Goal: Contribute content

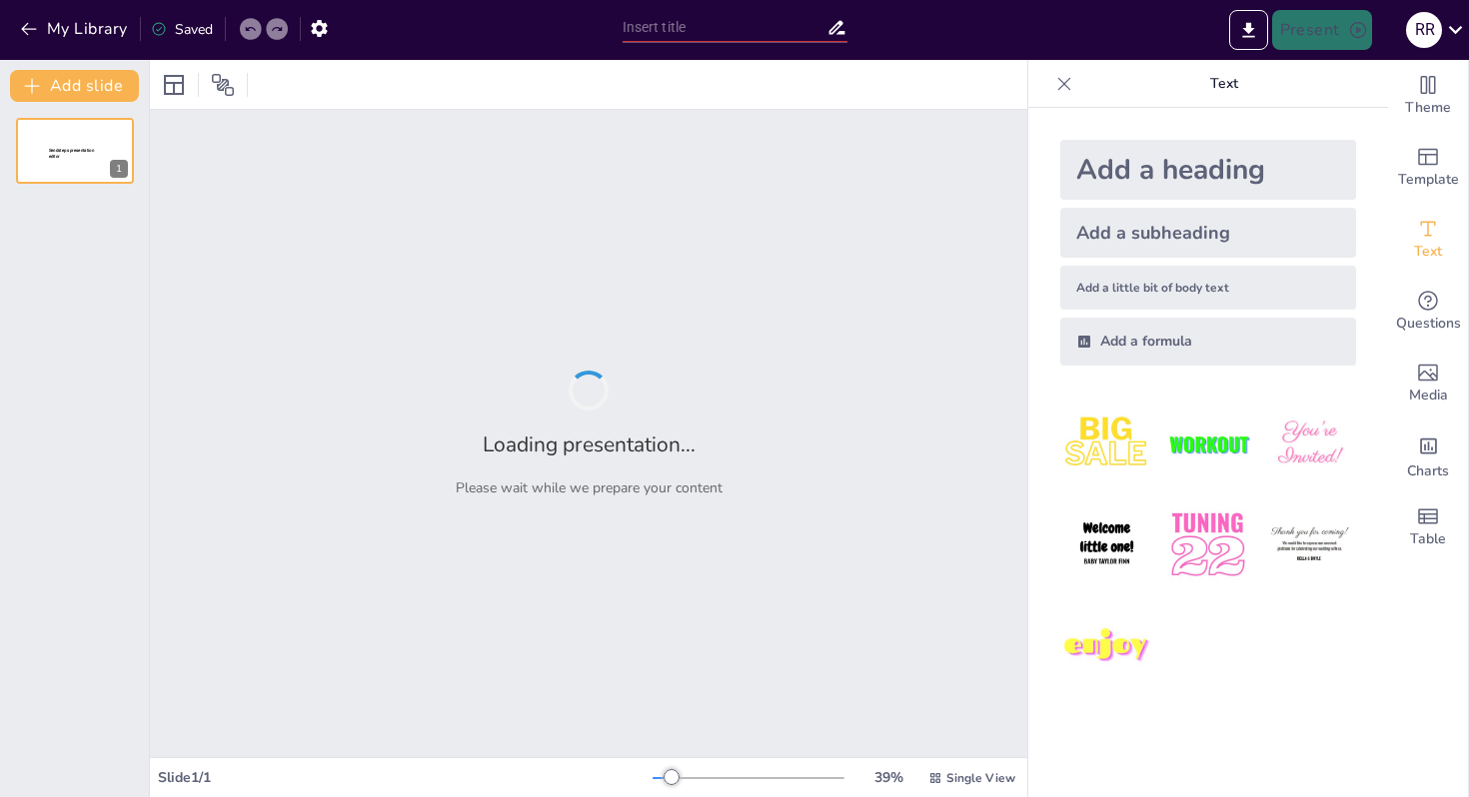
type input "Reimagining Campus Engagement: The Role of Get Active in Enhancing Student Life…"
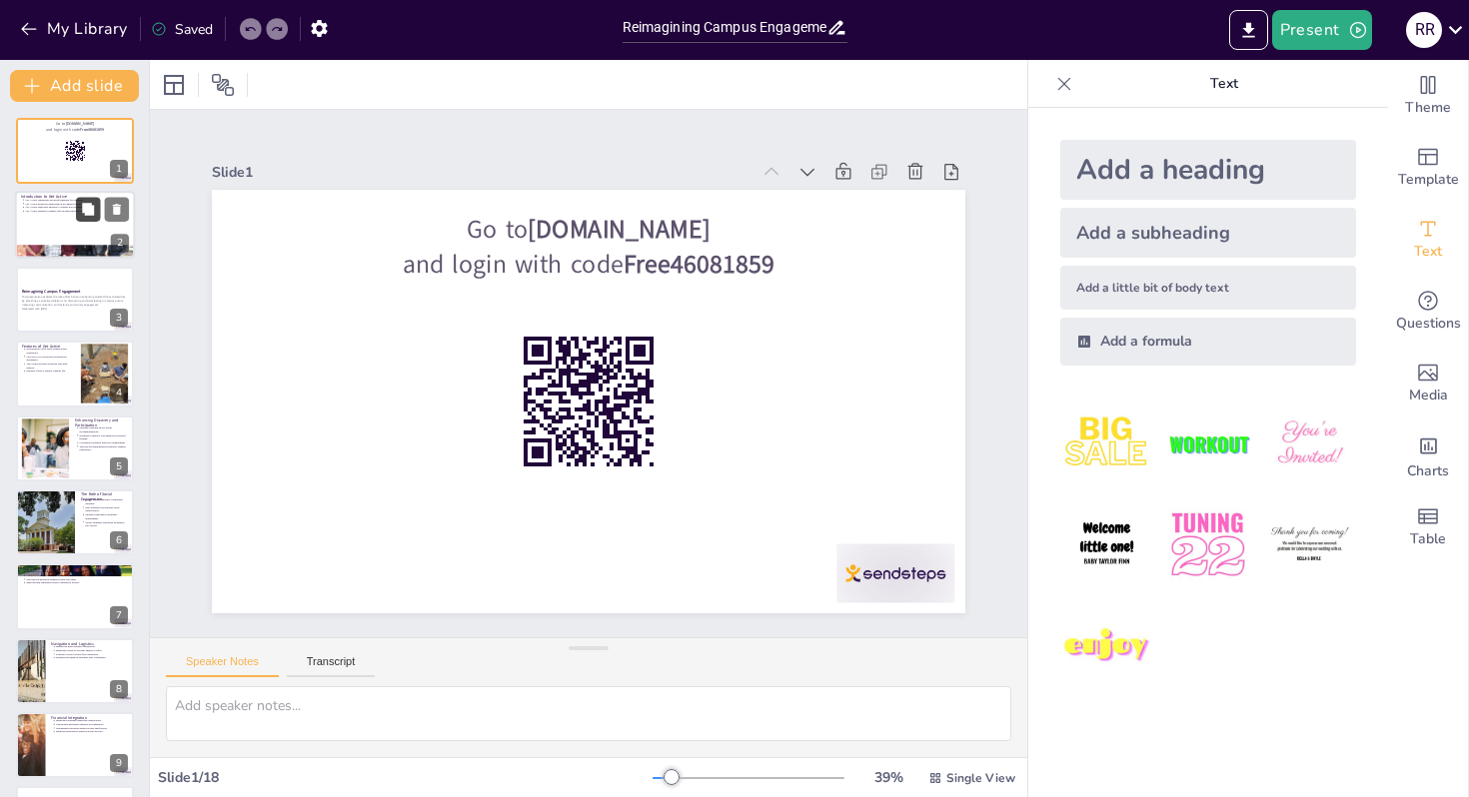
click at [80, 221] on button at bounding box center [88, 210] width 24 height 24
type textarea "Centralization of event information is crucial for enhancing student engagement…"
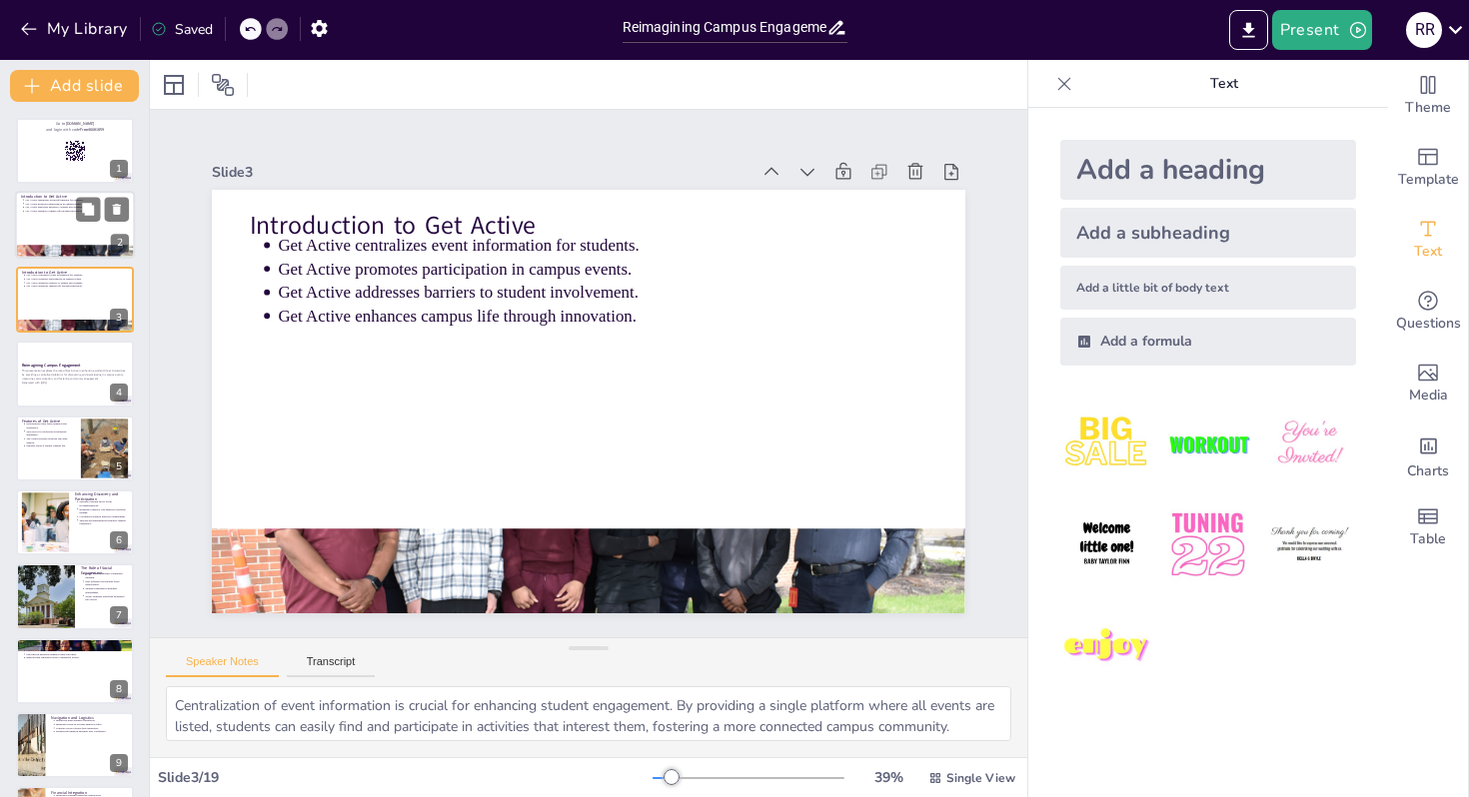
click at [62, 200] on p "Get Active centralizes event information for students." at bounding box center [77, 201] width 104 height 4
click at [51, 369] on div "This presentation explores the role of Get Active in enhancing student life at …" at bounding box center [75, 377] width 108 height 17
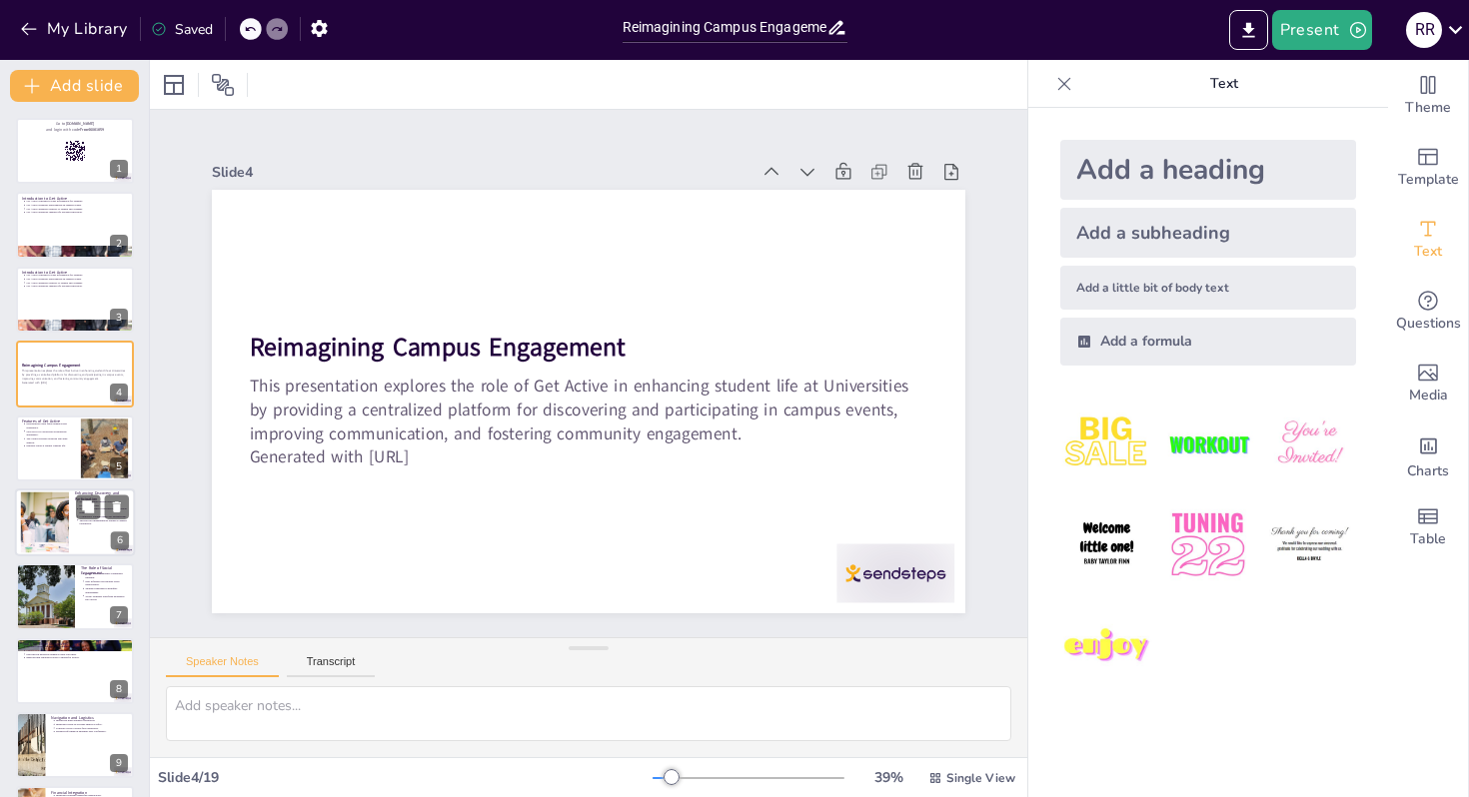
click at [42, 535] on div at bounding box center [44, 523] width 91 height 61
type textarea "Machine learning is a powerful tool that enhances the user experience by provid…"
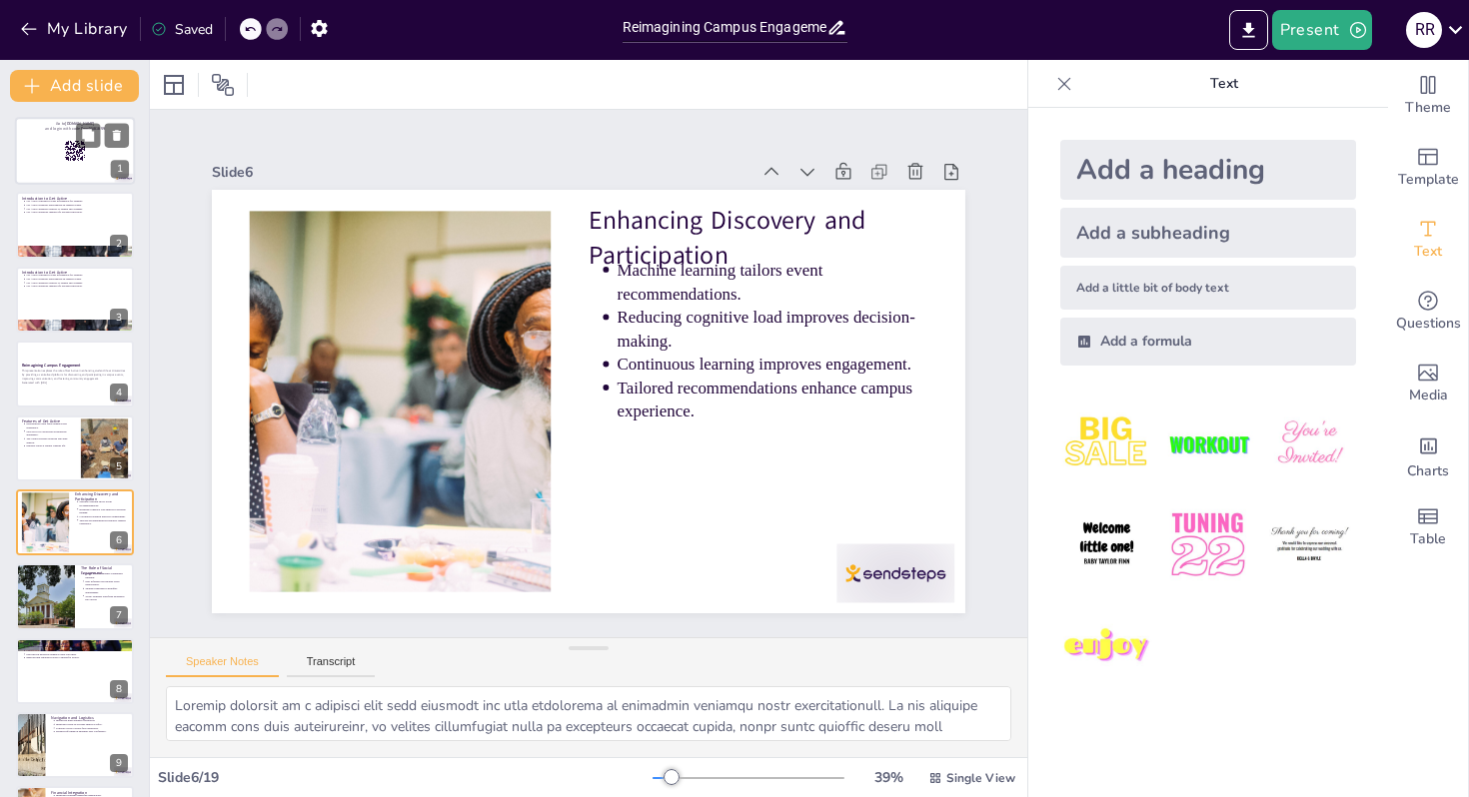
click at [50, 148] on div at bounding box center [75, 151] width 120 height 68
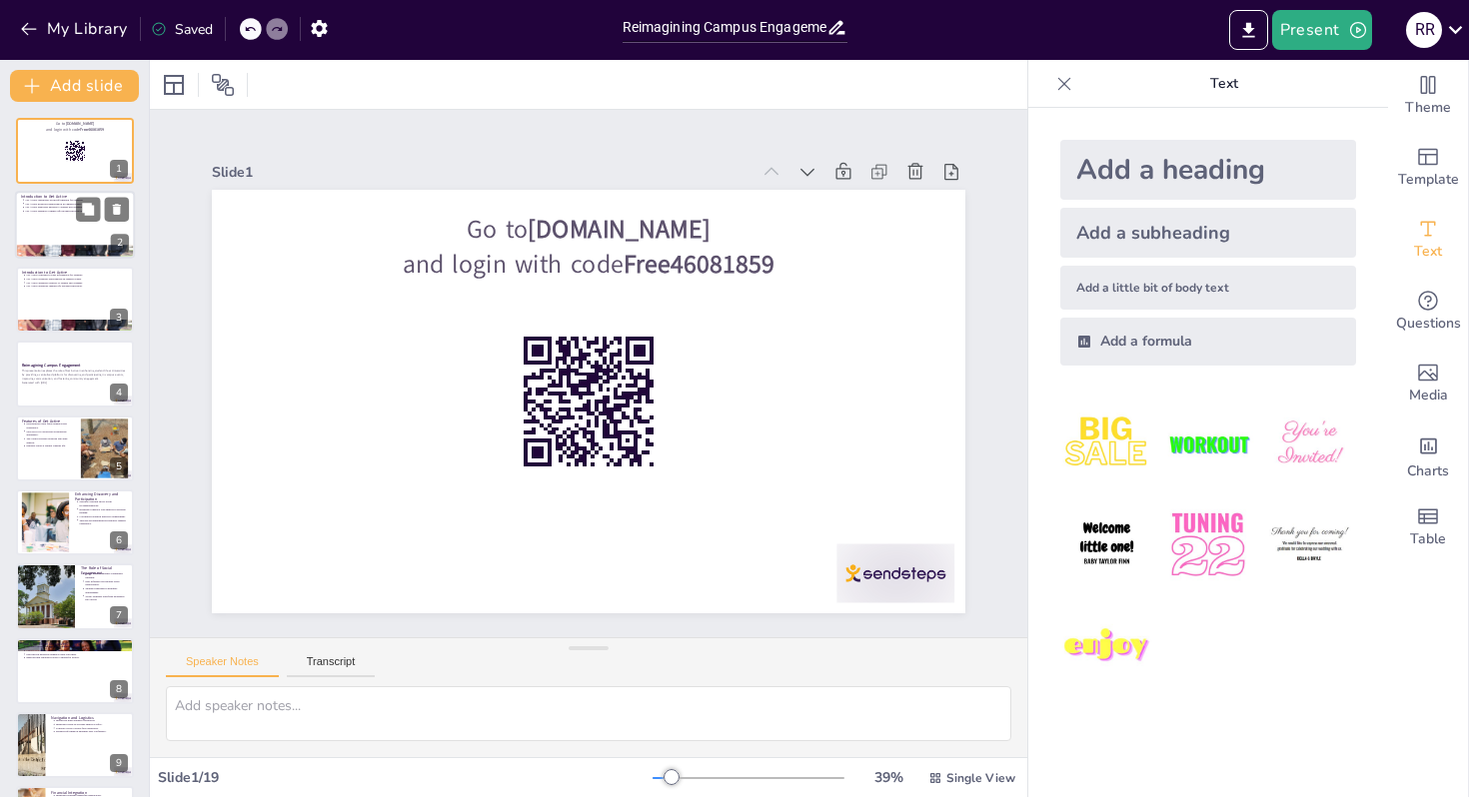
click at [53, 222] on div at bounding box center [75, 226] width 120 height 68
type textarea "Centralization of event information is crucial for enhancing student engagement…"
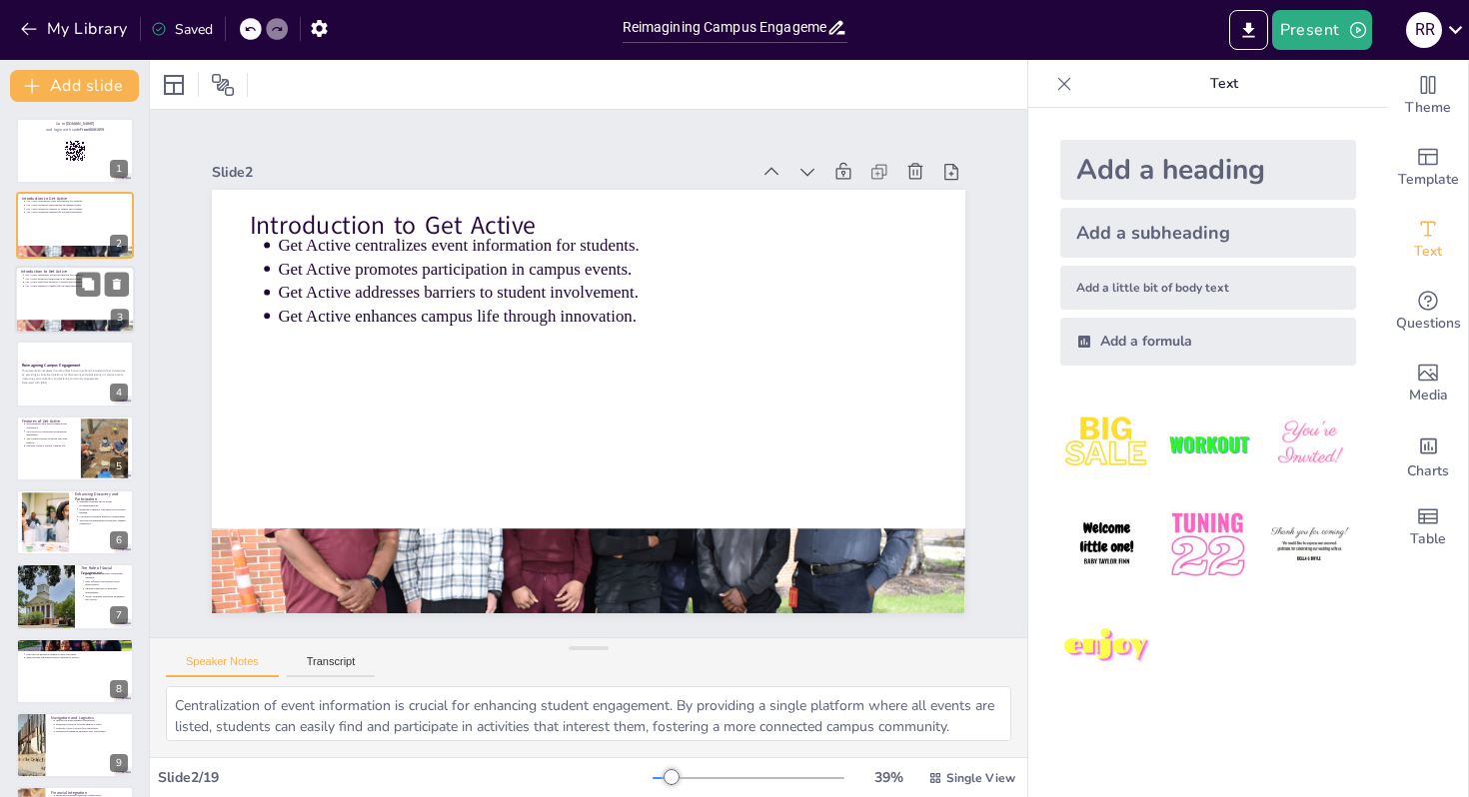
click at [50, 294] on div at bounding box center [75, 300] width 120 height 68
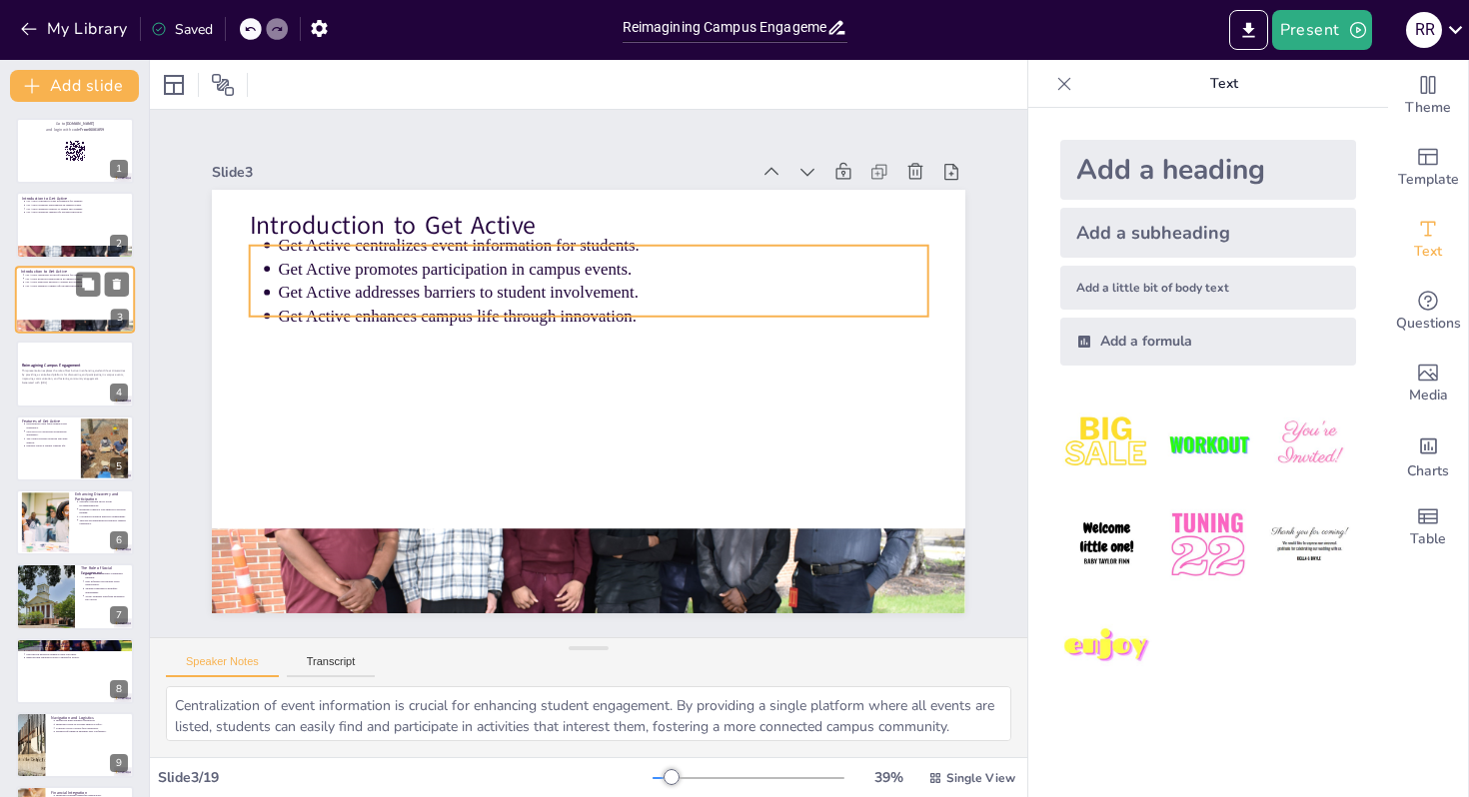
click at [52, 284] on p "Get Active enhances campus life through innovation." at bounding box center [77, 286] width 104 height 4
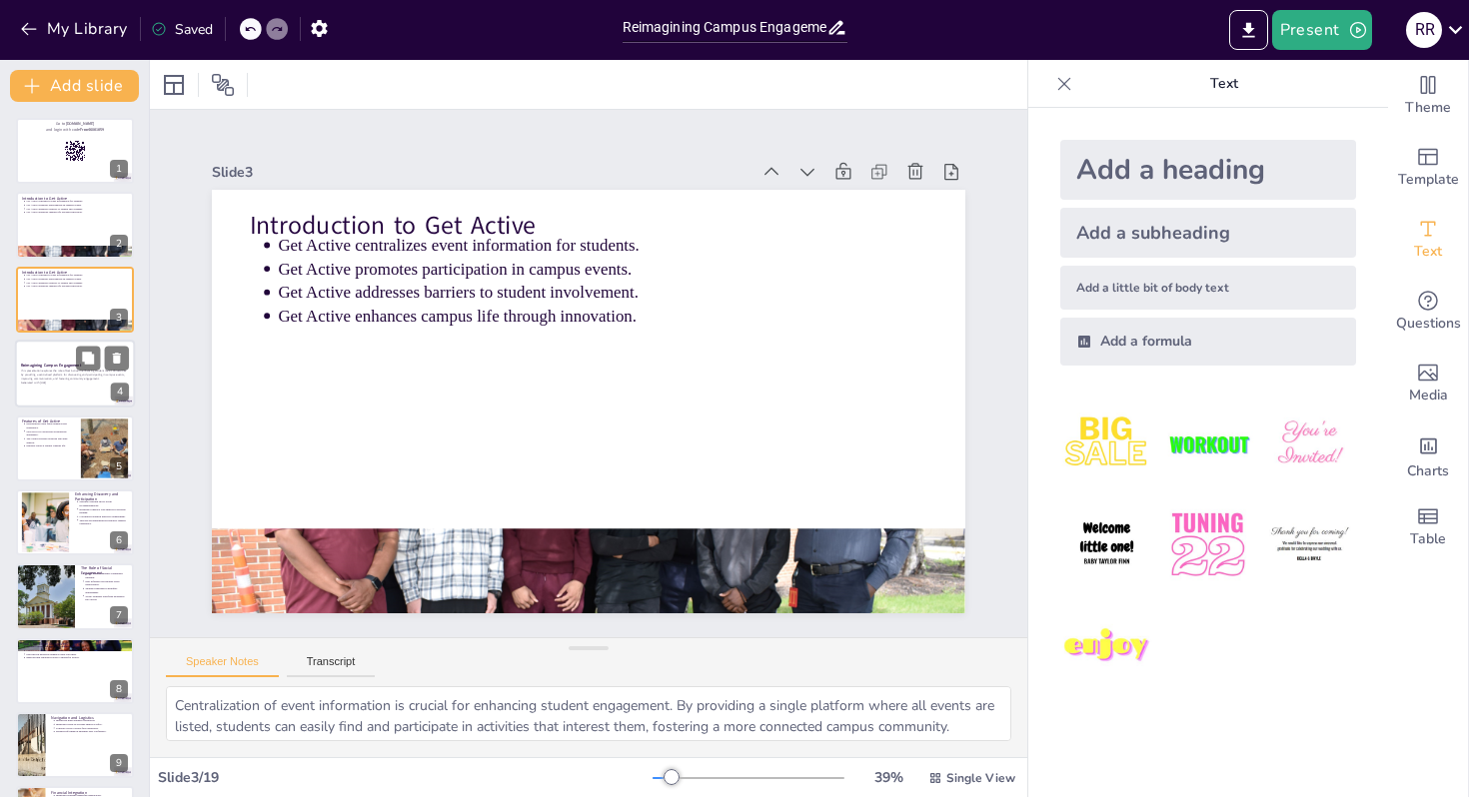
click at [63, 401] on div at bounding box center [75, 374] width 120 height 68
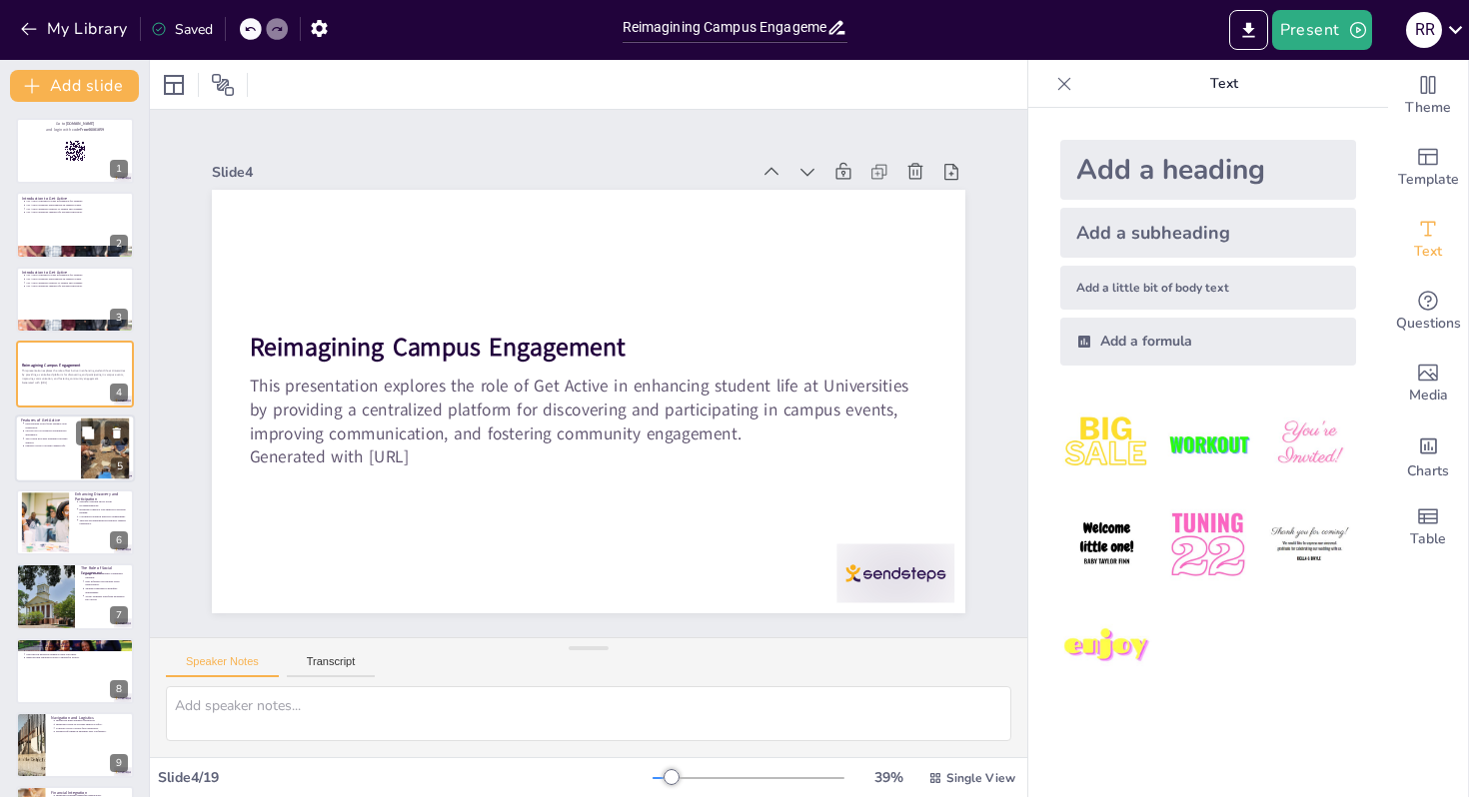
click at [63, 444] on p "Features create a vibrant campus life." at bounding box center [50, 446] width 50 height 4
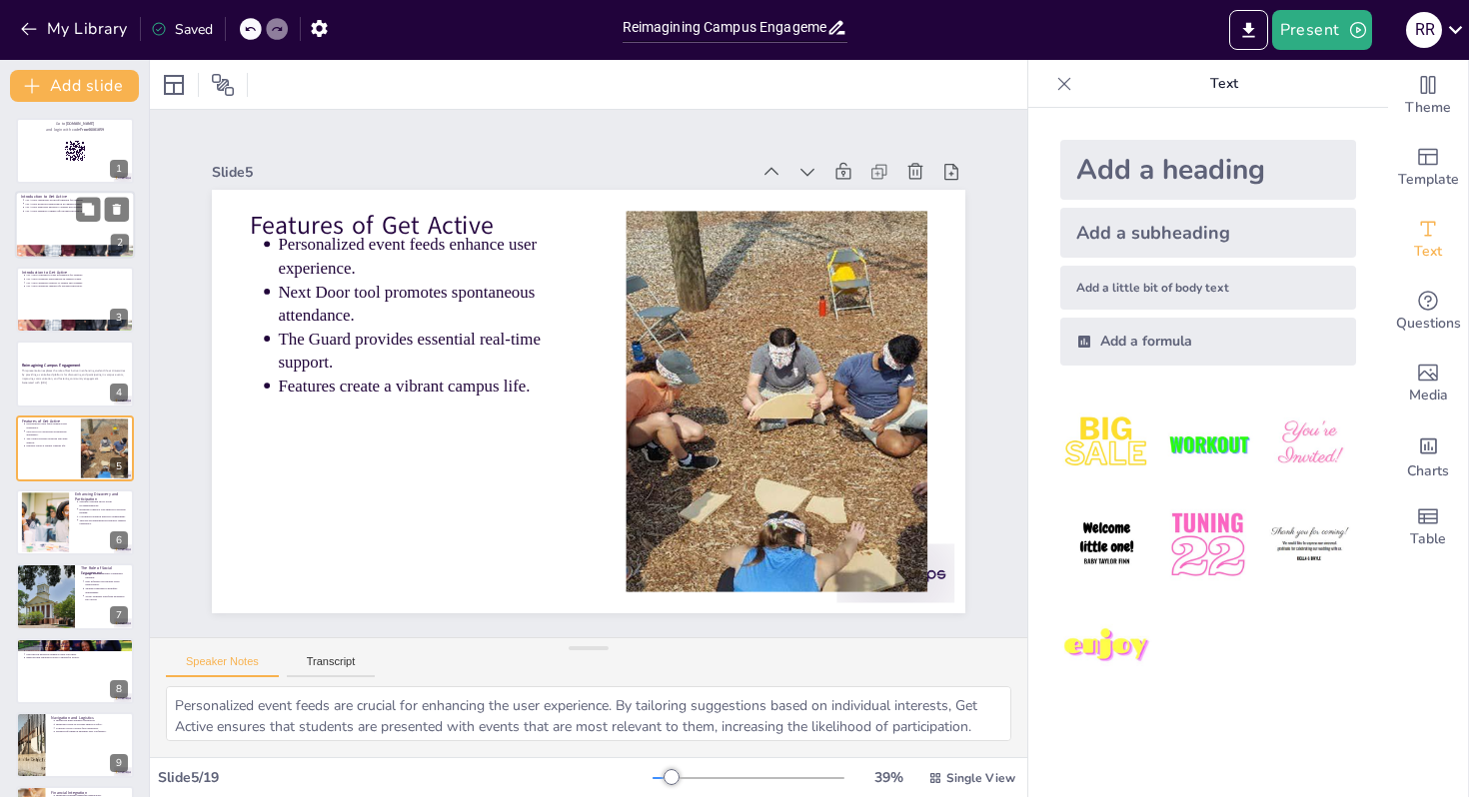
click at [65, 235] on div at bounding box center [75, 226] width 120 height 68
type textarea "Centralization of event information is crucial for enhancing student engagement…"
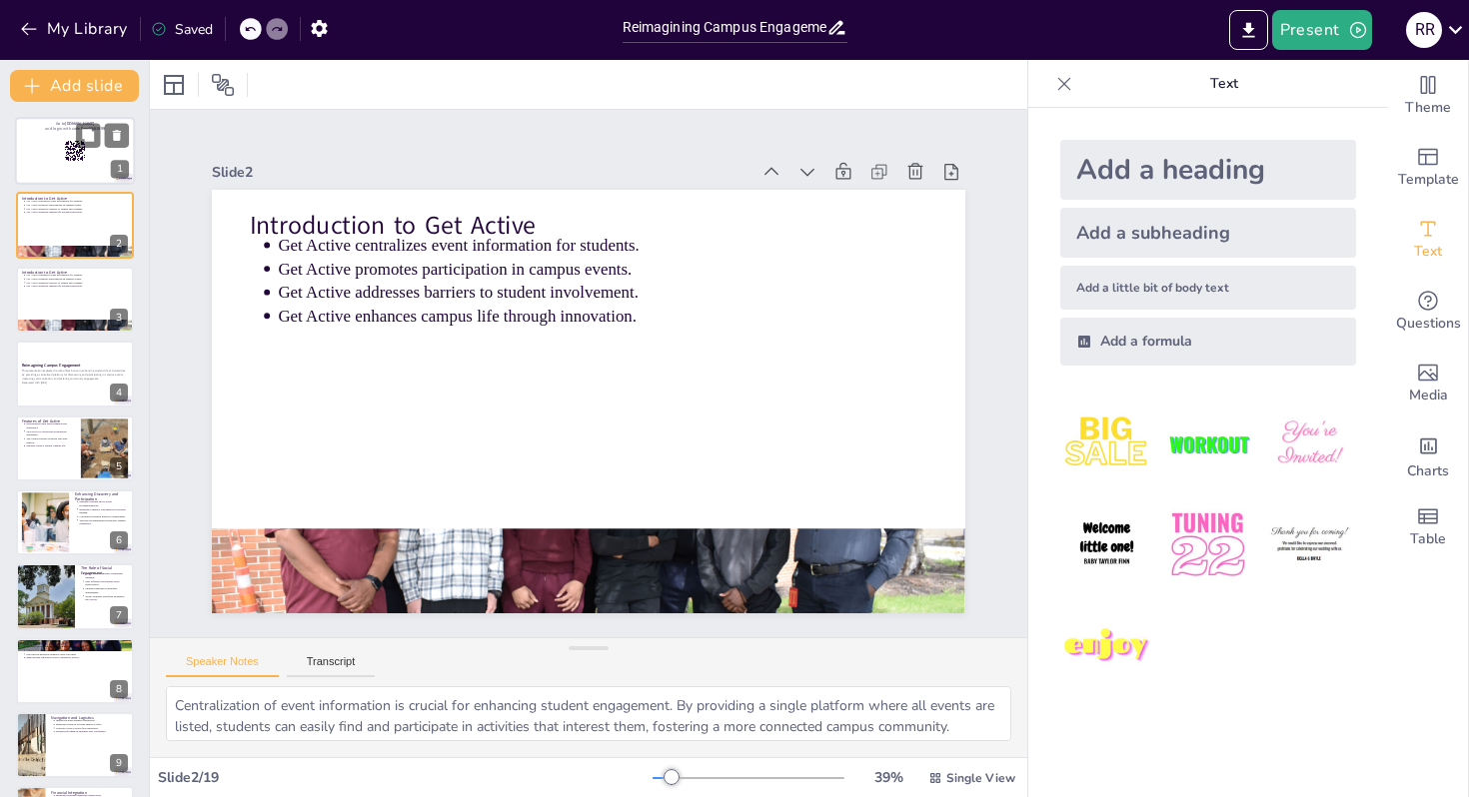
click at [47, 170] on div at bounding box center [75, 151] width 120 height 68
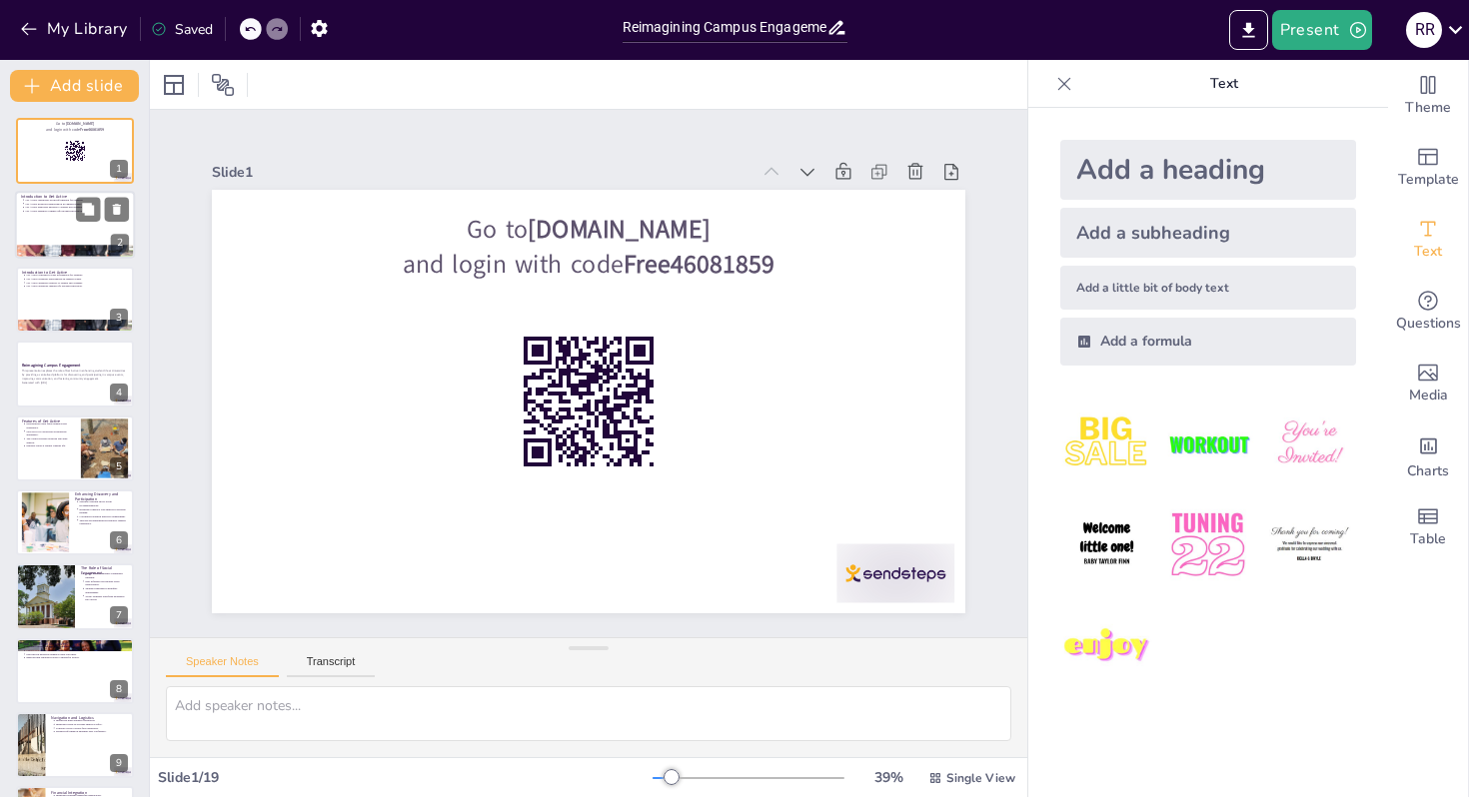
click at [71, 218] on div at bounding box center [75, 226] width 120 height 68
type textarea "Centralization of event information is crucial for enhancing student engagement…"
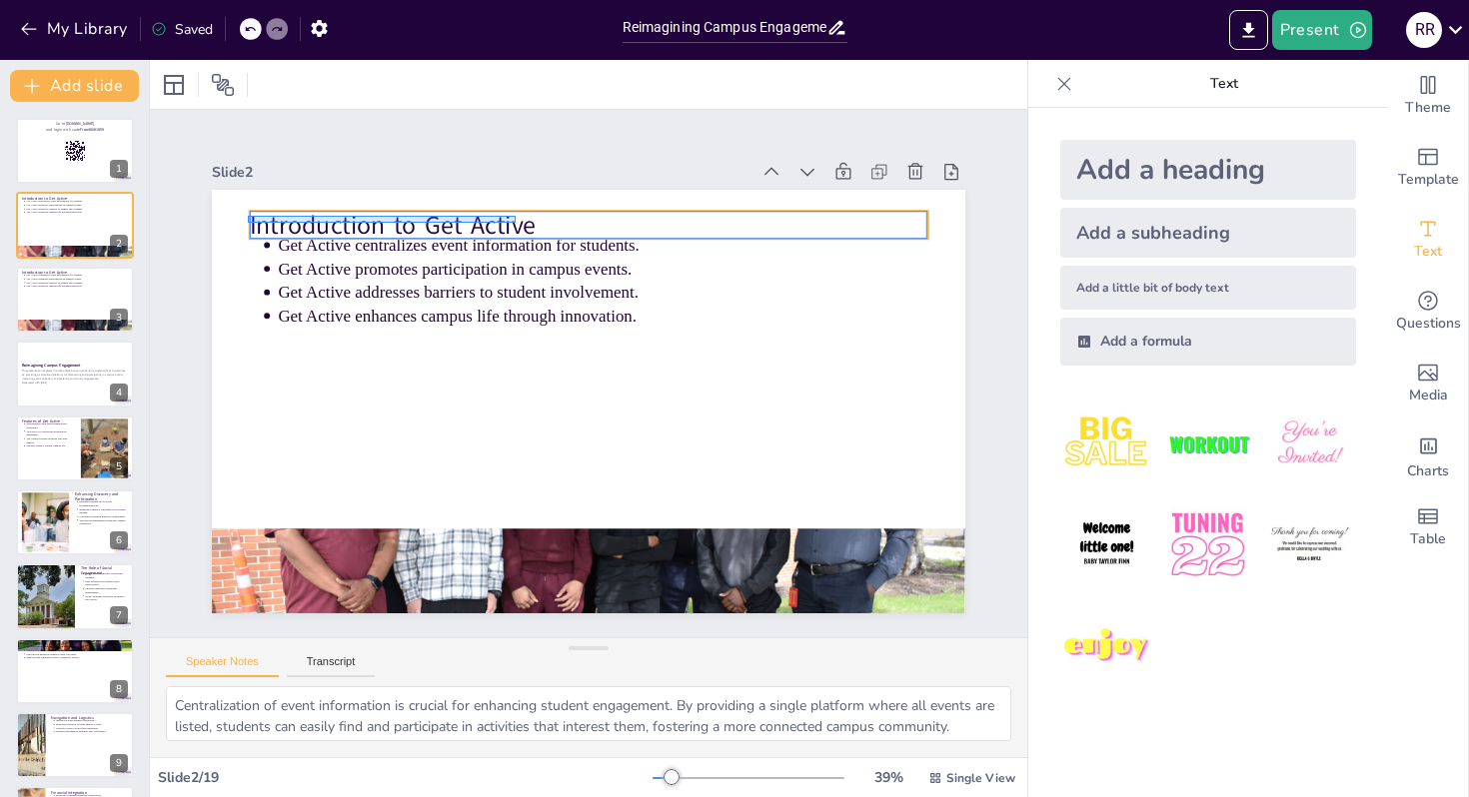
drag, startPoint x: 248, startPoint y: 223, endPoint x: 505, endPoint y: 214, distance: 256.9
click at [508, 214] on div "Introduction to Get Active Get Active centralizes event information for student…" at bounding box center [627, 194] width 736 height 157
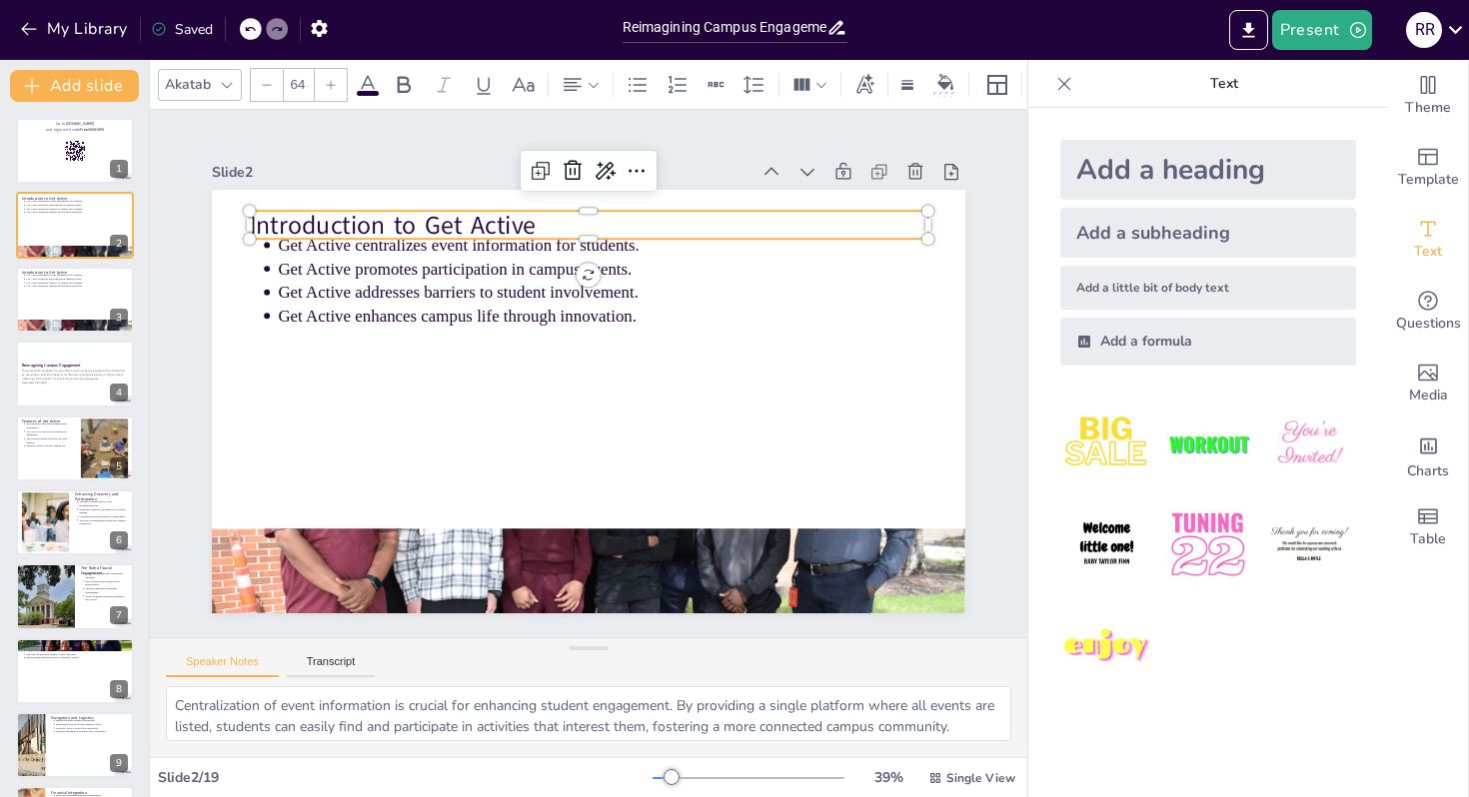
click at [540, 230] on p "Introduction to Get Active" at bounding box center [676, 253] width 569 height 427
drag, startPoint x: 540, startPoint y: 230, endPoint x: 539, endPoint y: 217, distance: 13.0
click at [540, 217] on p "Introduction to Get Active" at bounding box center [725, 295] width 370 height 604
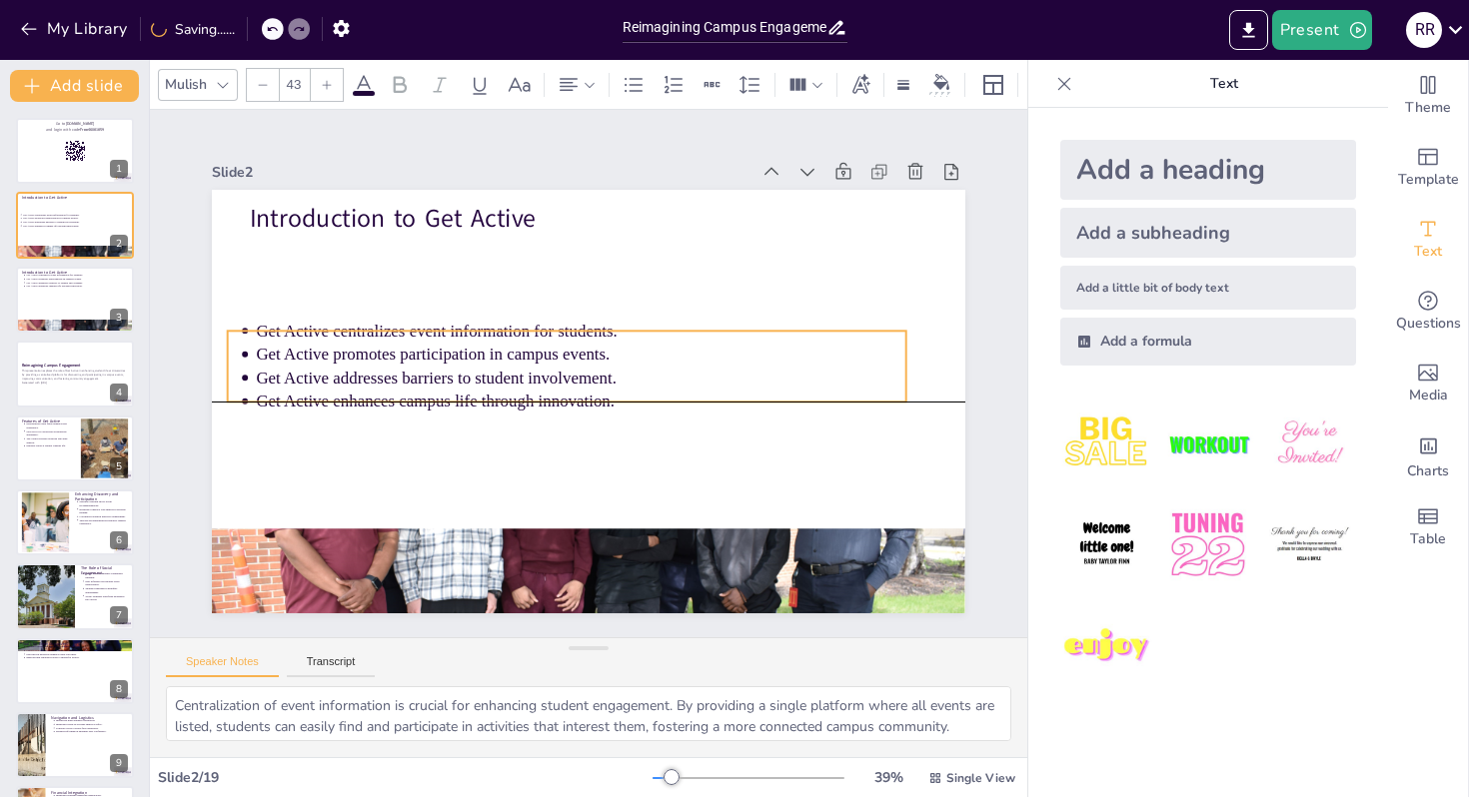
drag, startPoint x: 538, startPoint y: 275, endPoint x: 516, endPoint y: 358, distance: 85.8
click at [516, 358] on p "Get Active promotes participation in campus events." at bounding box center [596, 354] width 498 height 452
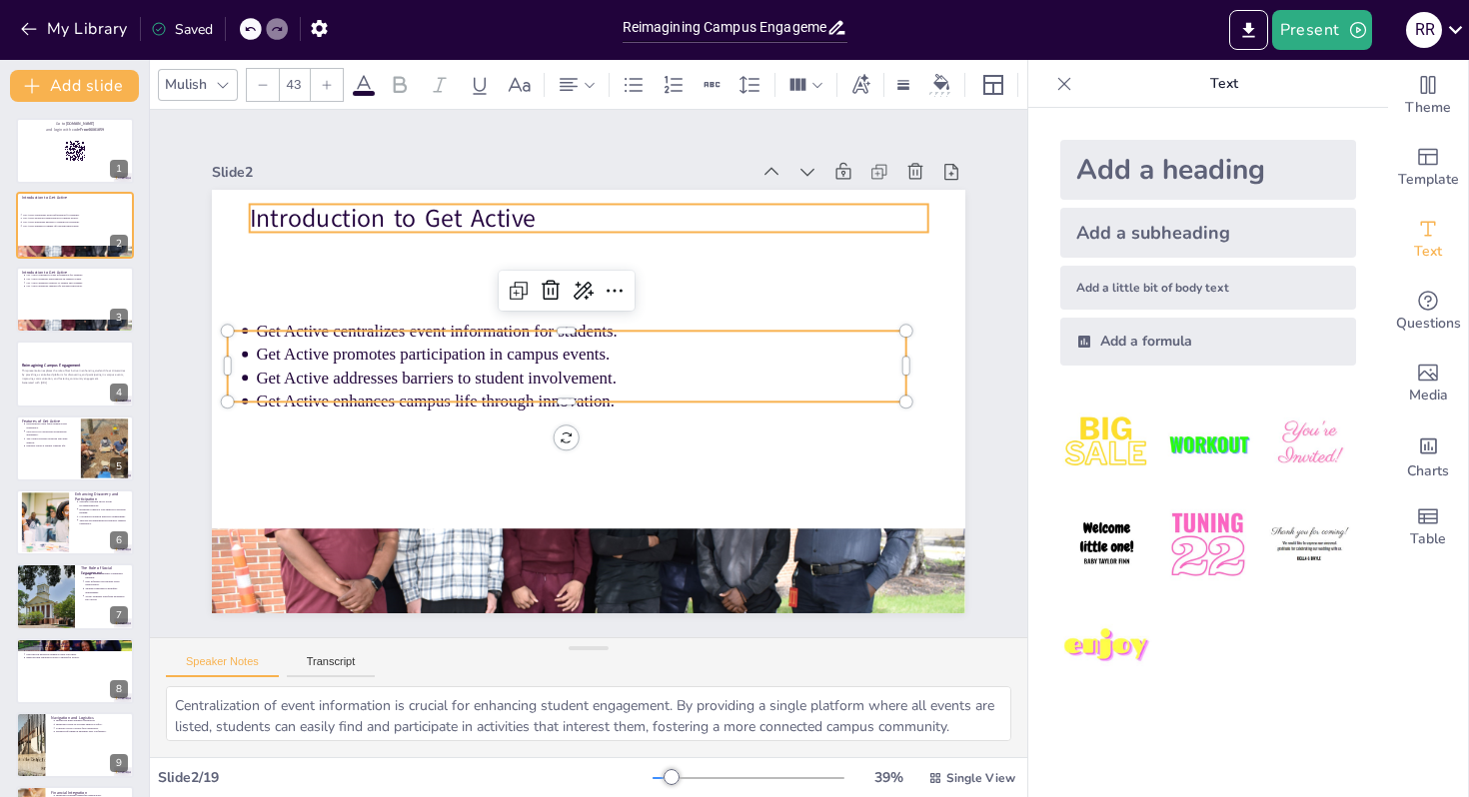
type input "64"
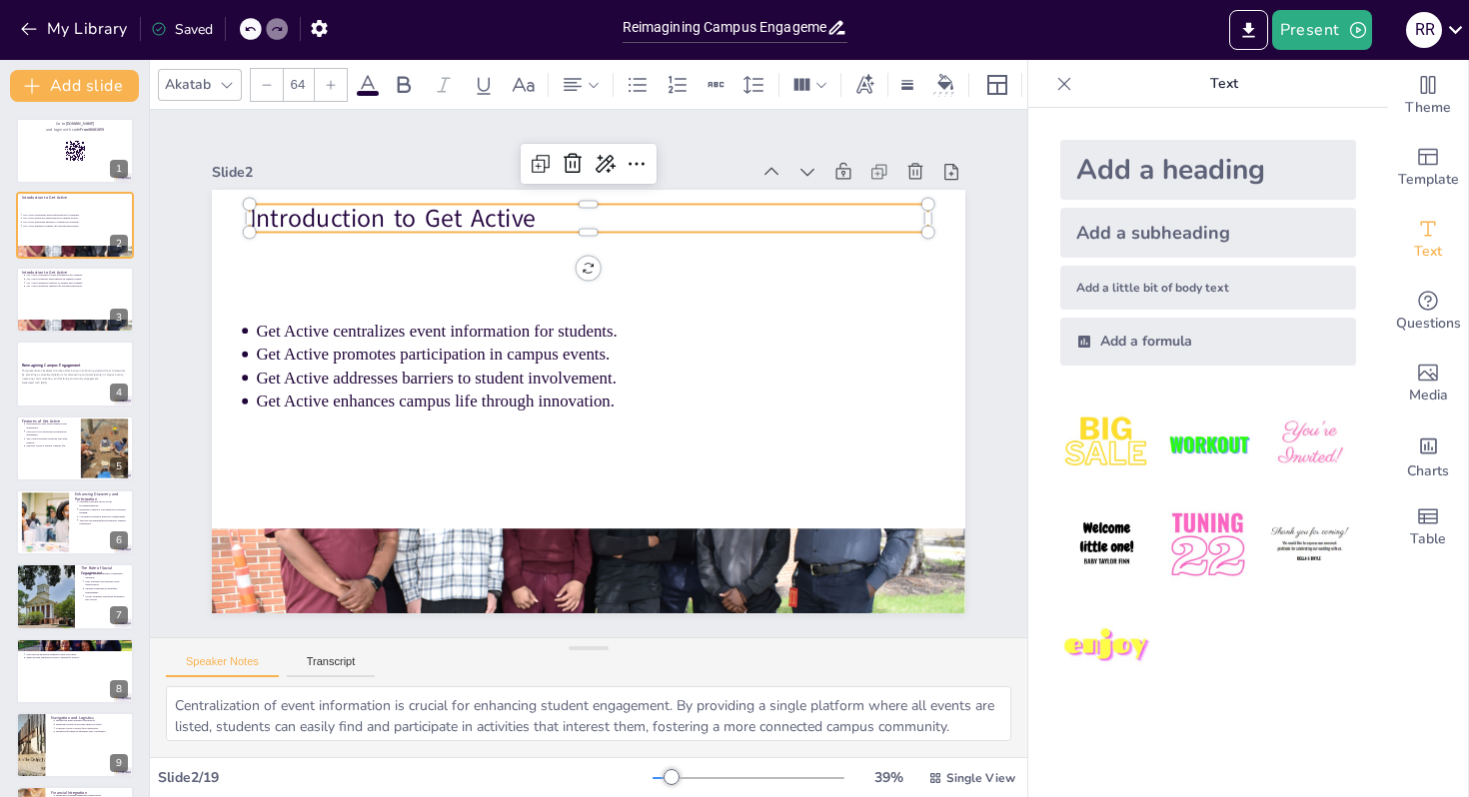
click at [396, 216] on p "Introduction to Get Active" at bounding box center [680, 248] width 569 height 427
click at [364, 324] on p "Introduction to Get Active" at bounding box center [666, 509] width 604 height 370
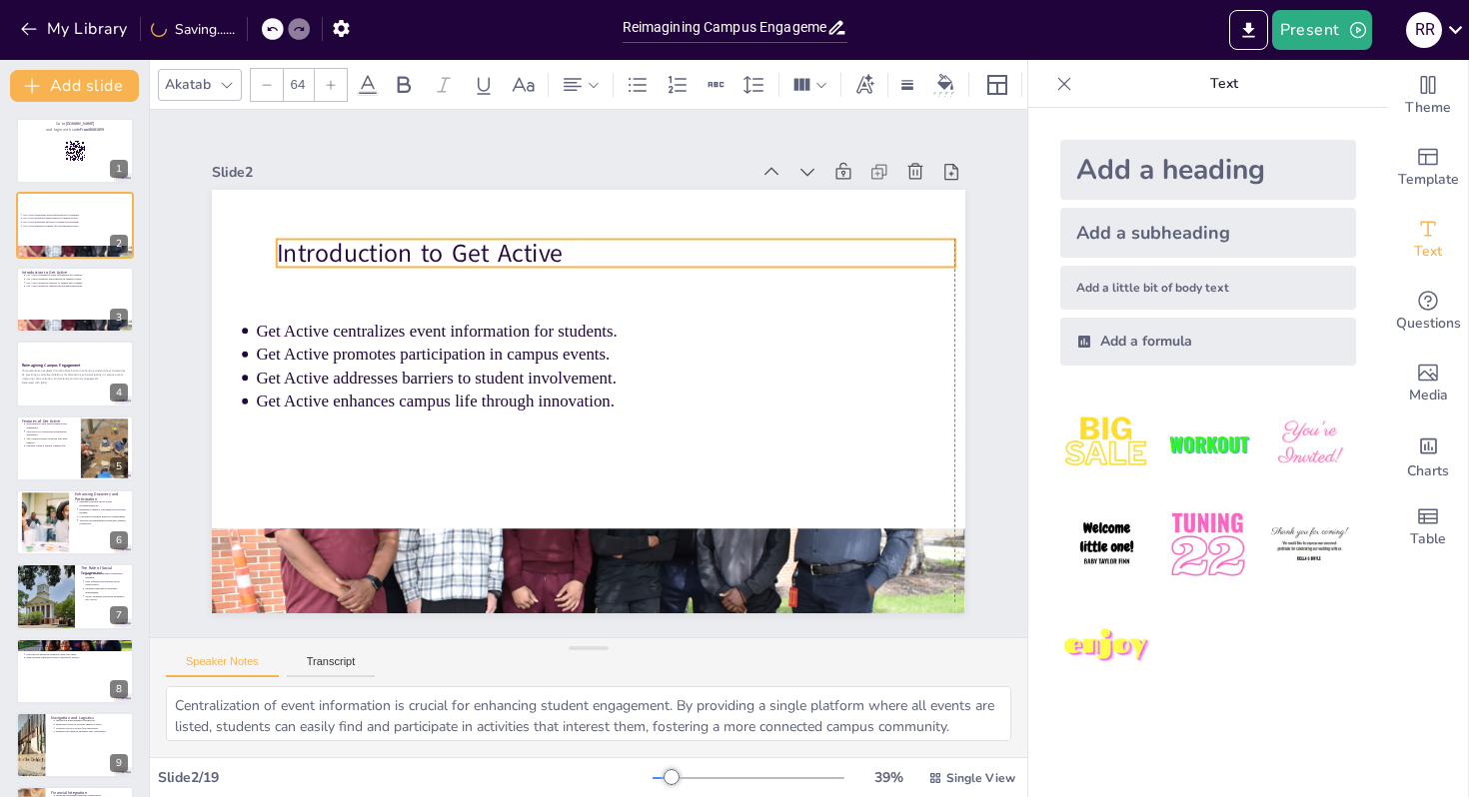
drag, startPoint x: 251, startPoint y: 216, endPoint x: 275, endPoint y: 251, distance: 42.4
click at [275, 251] on div "Get Active centralizes event information for students. Get Active promotes part…" at bounding box center [561, 382] width 635 height 847
click at [562, 256] on p "Introduction to Get Active" at bounding box center [690, 303] width 528 height 480
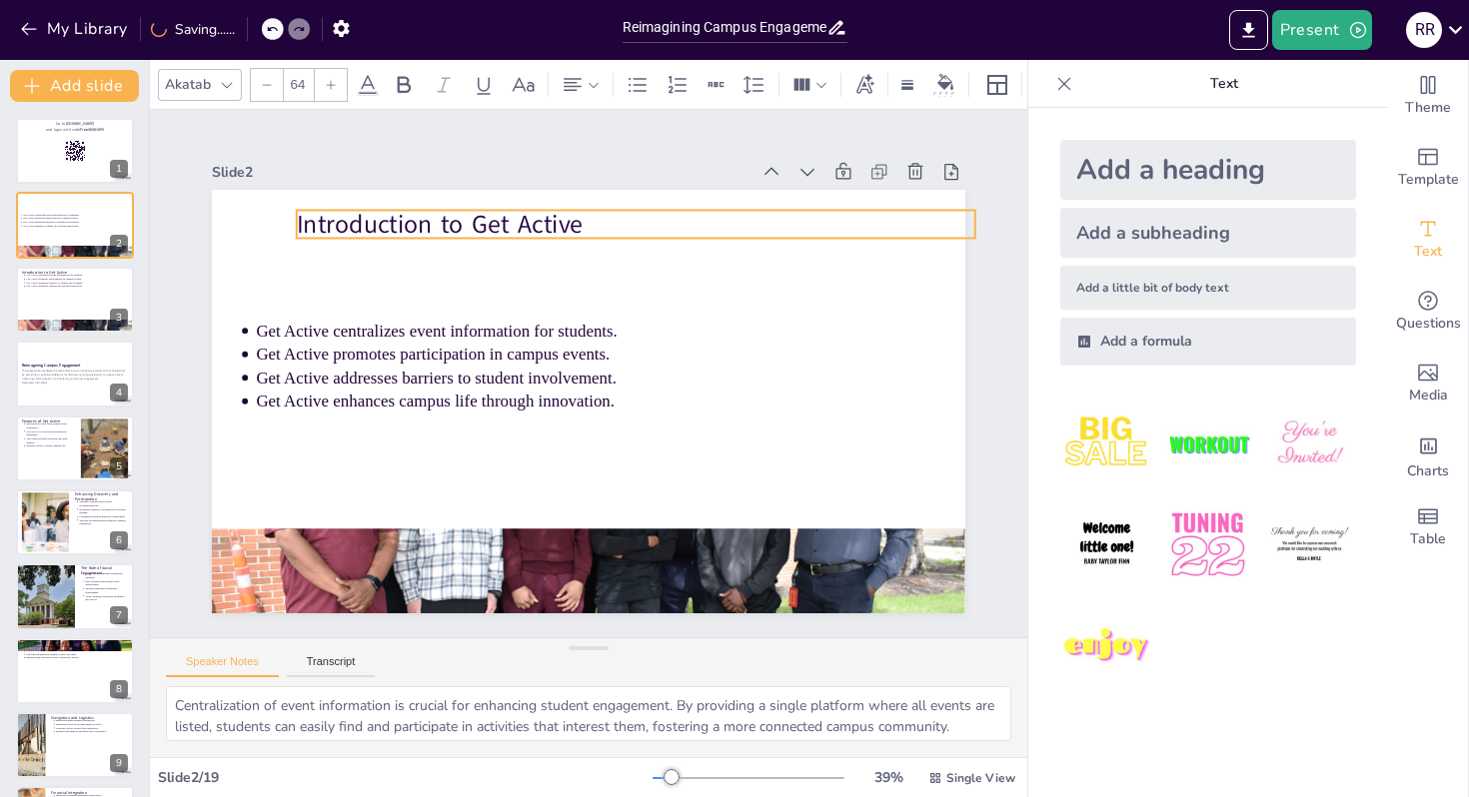
drag, startPoint x: 562, startPoint y: 256, endPoint x: 581, endPoint y: 227, distance: 35.2
click at [581, 227] on p "Introduction to Get Active" at bounding box center [635, 224] width 677 height 35
click at [557, 227] on p "Introduction to Get Active" at bounding box center [742, 340] width 370 height 604
click at [544, 227] on p "Introduction to Get Active" at bounding box center [731, 309] width 480 height 528
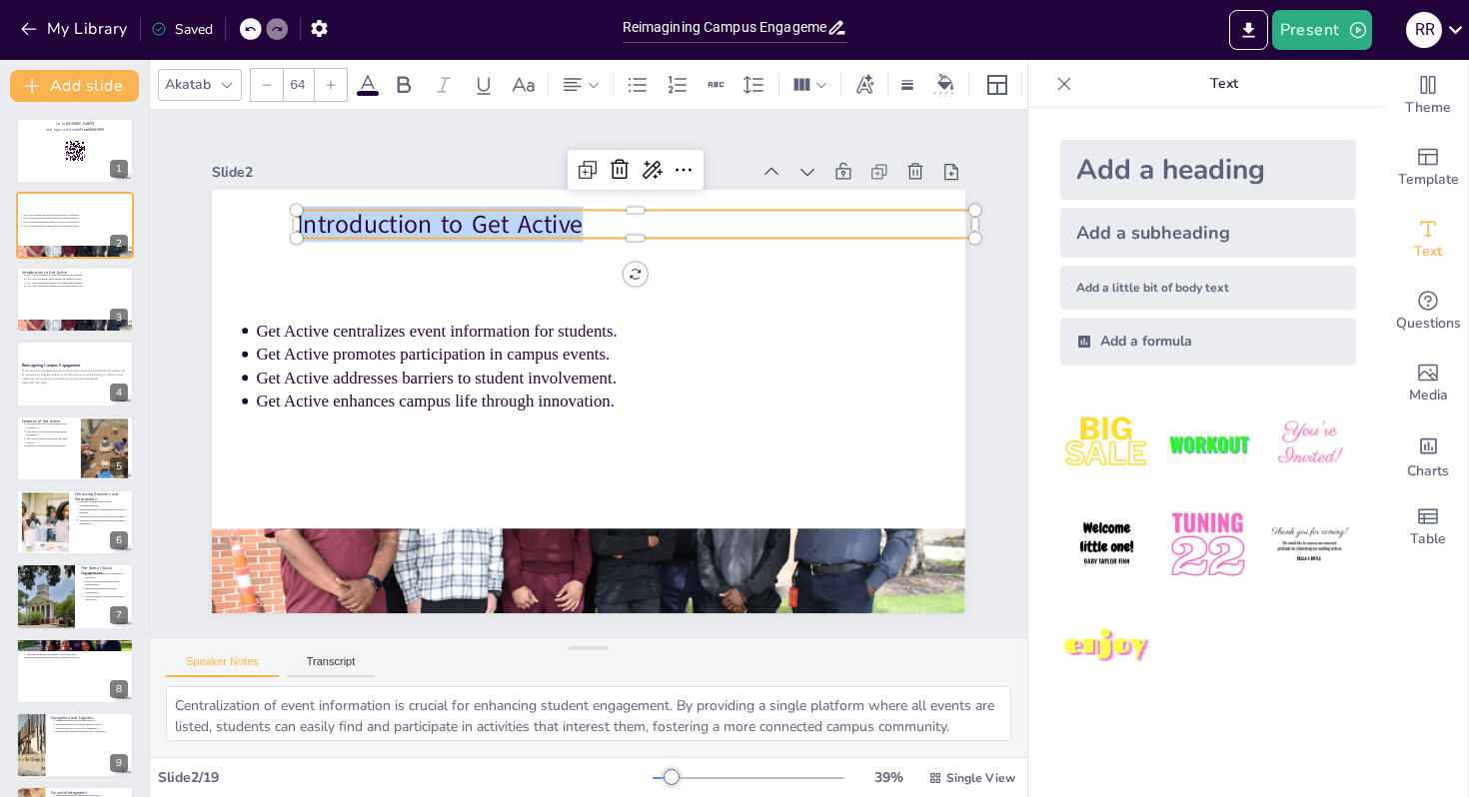
click at [544, 227] on p "Introduction to Get Active" at bounding box center [692, 257] width 633 height 308
copy p "Introduction to Get Active"
click at [1264, 25] on button "Export to PowerPoint" at bounding box center [1248, 30] width 39 height 40
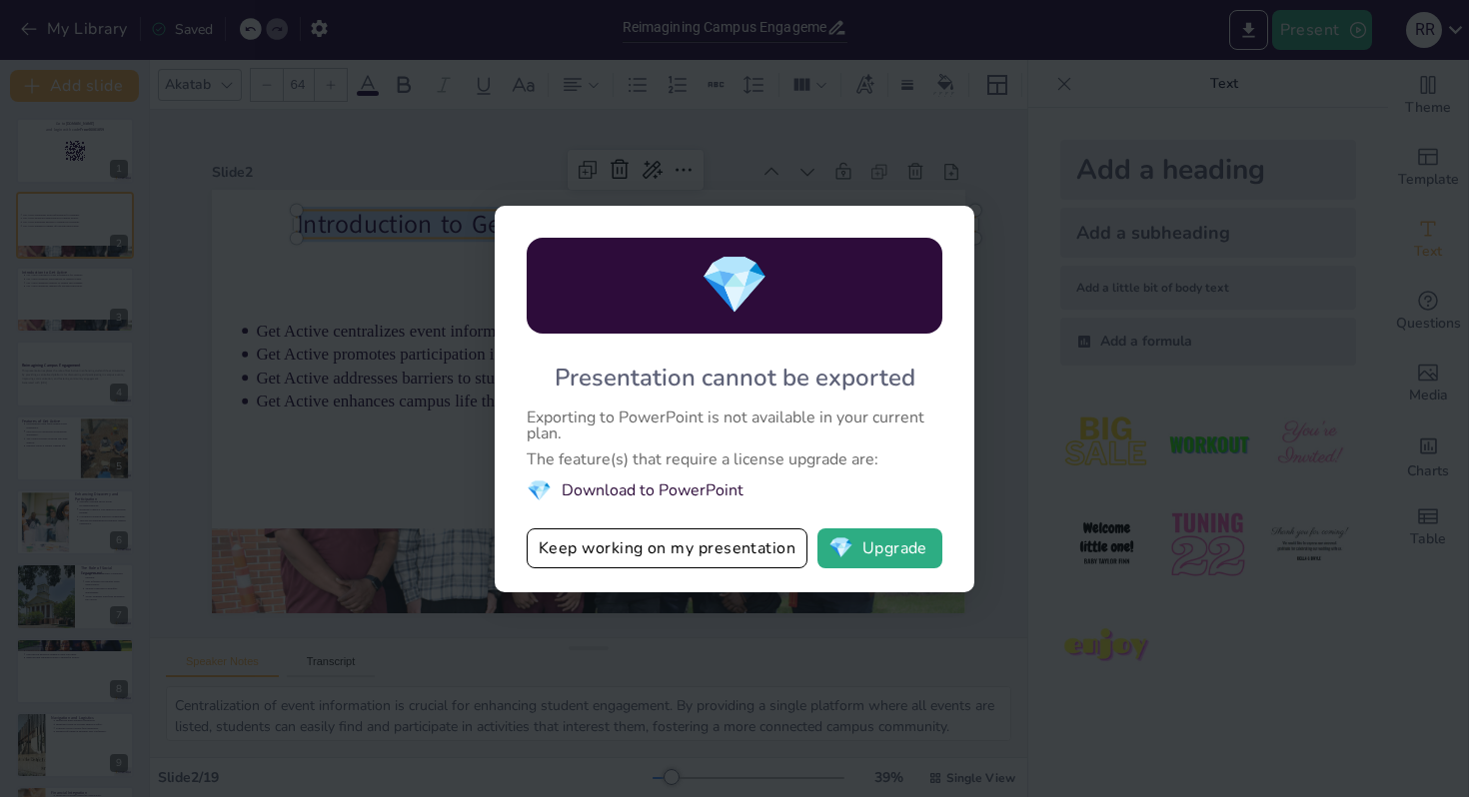
click at [986, 431] on div "💎 Presentation cannot be exported Exporting to PowerPoint is not available in y…" at bounding box center [734, 398] width 1469 height 797
click at [728, 555] on button "Keep working on my presentation" at bounding box center [667, 549] width 281 height 40
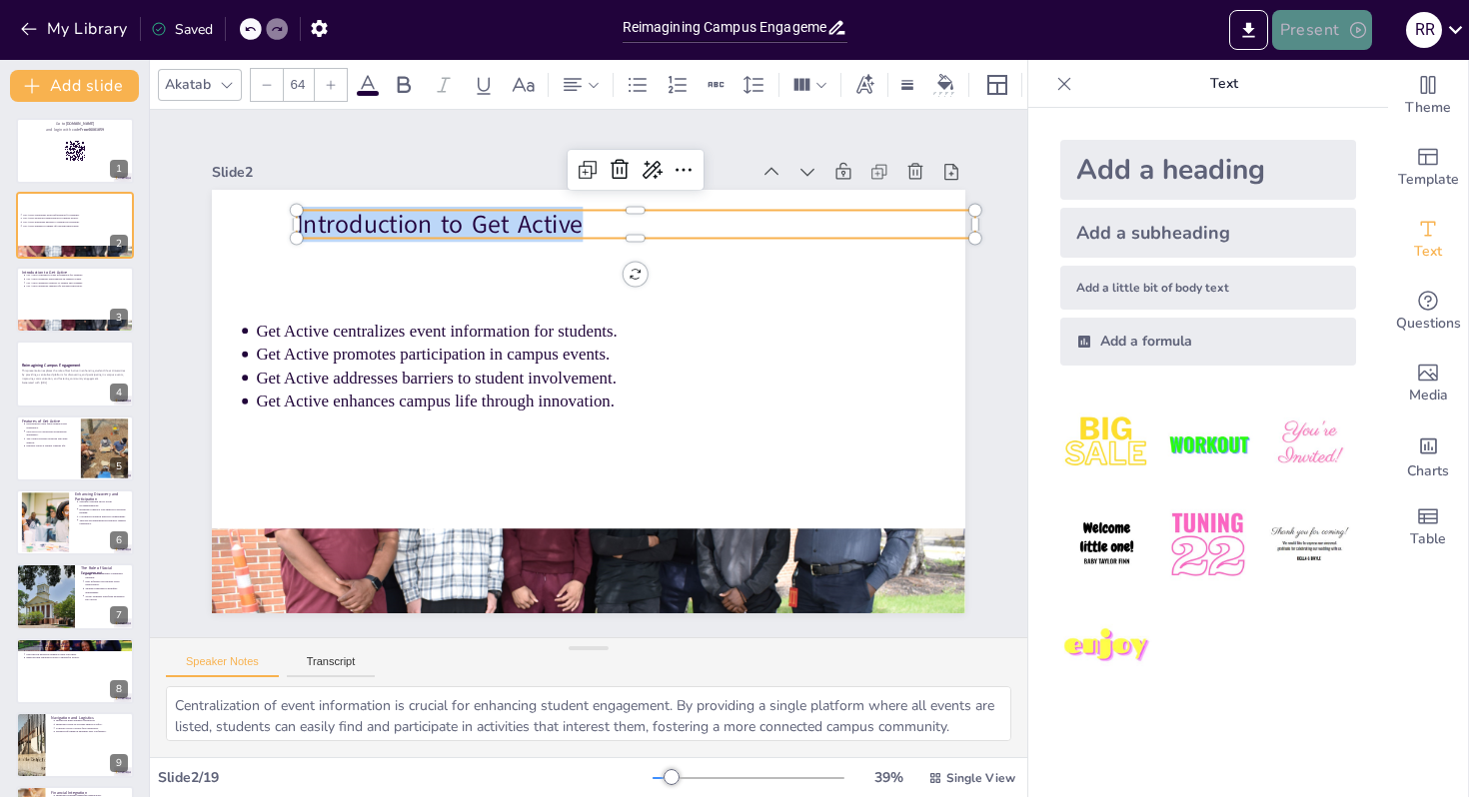
click at [1342, 34] on button "Present" at bounding box center [1322, 30] width 100 height 40
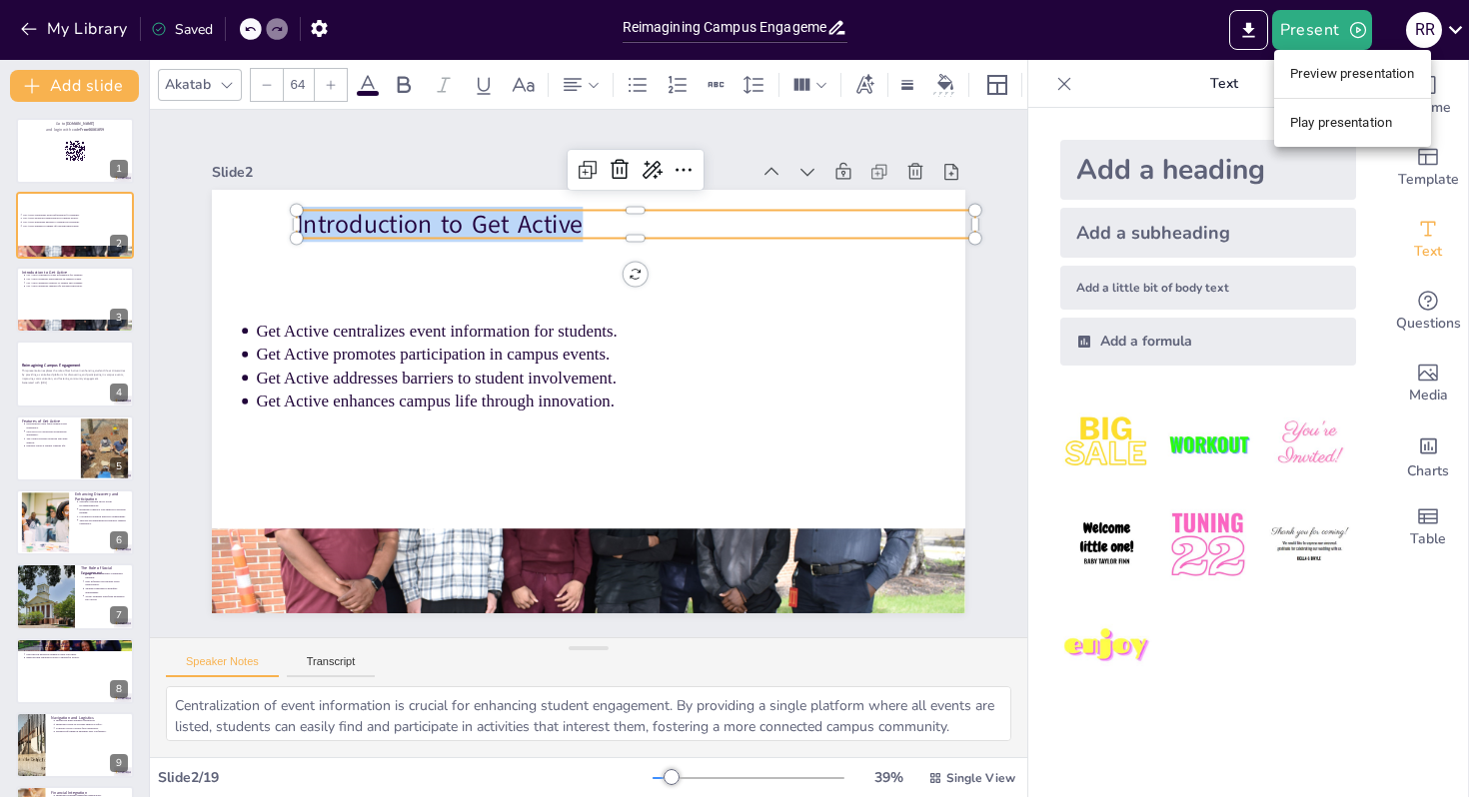
click at [1353, 133] on li "Play presentation" at bounding box center [1352, 123] width 157 height 32
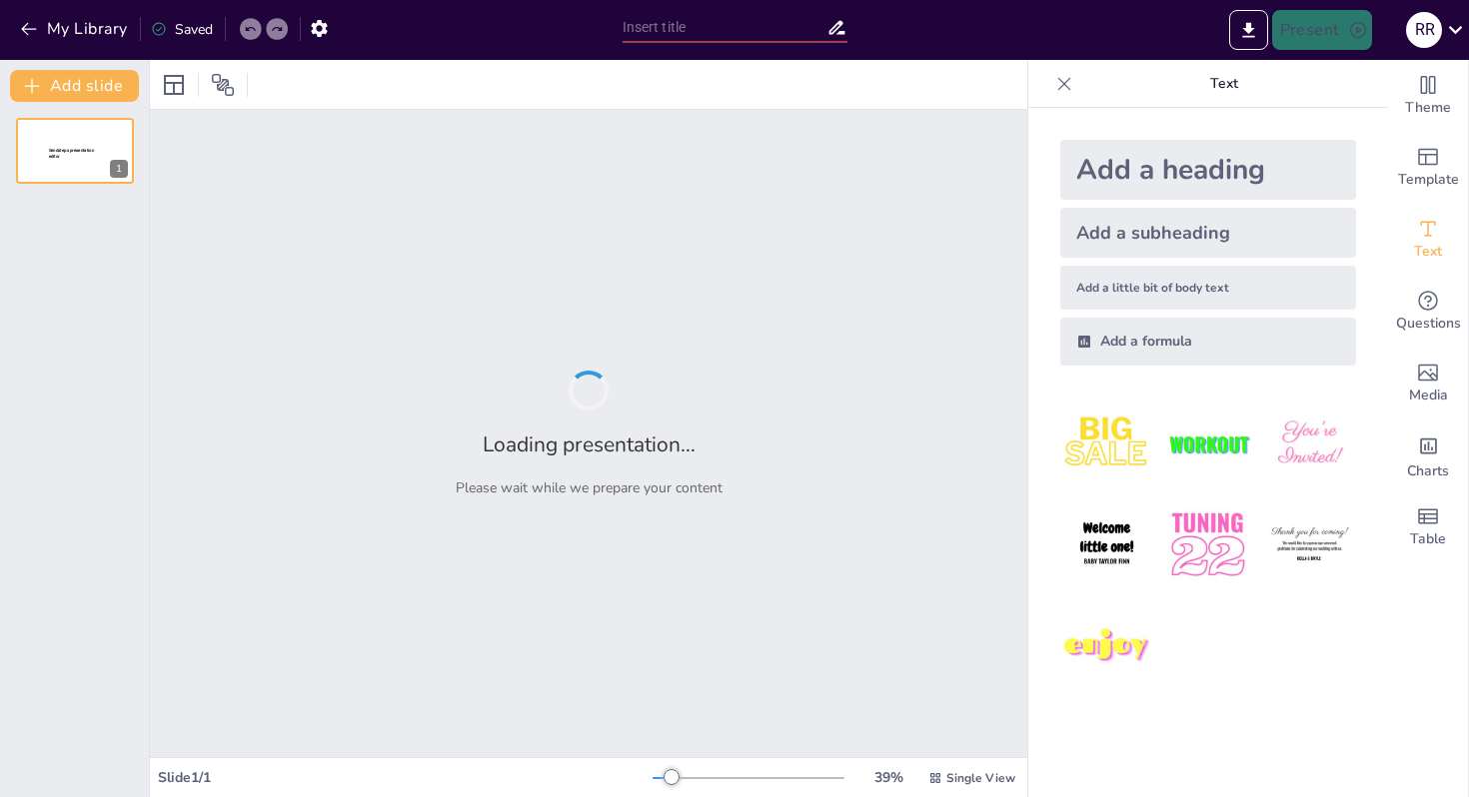
type input "Reimagining Campus Engagement: The Role of Get Active in Enhancing Student Life…"
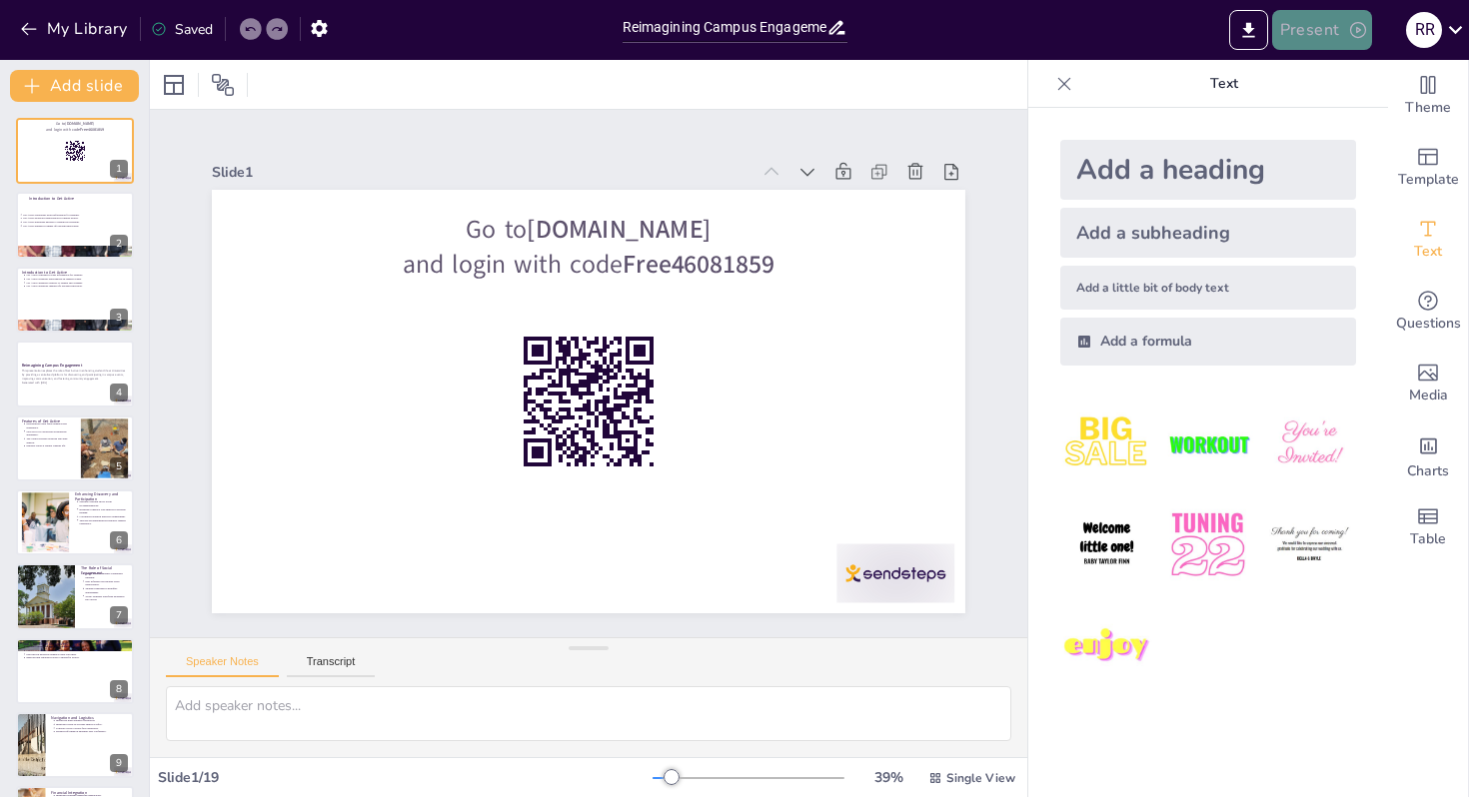
click at [1357, 25] on icon "button" at bounding box center [1358, 30] width 20 height 20
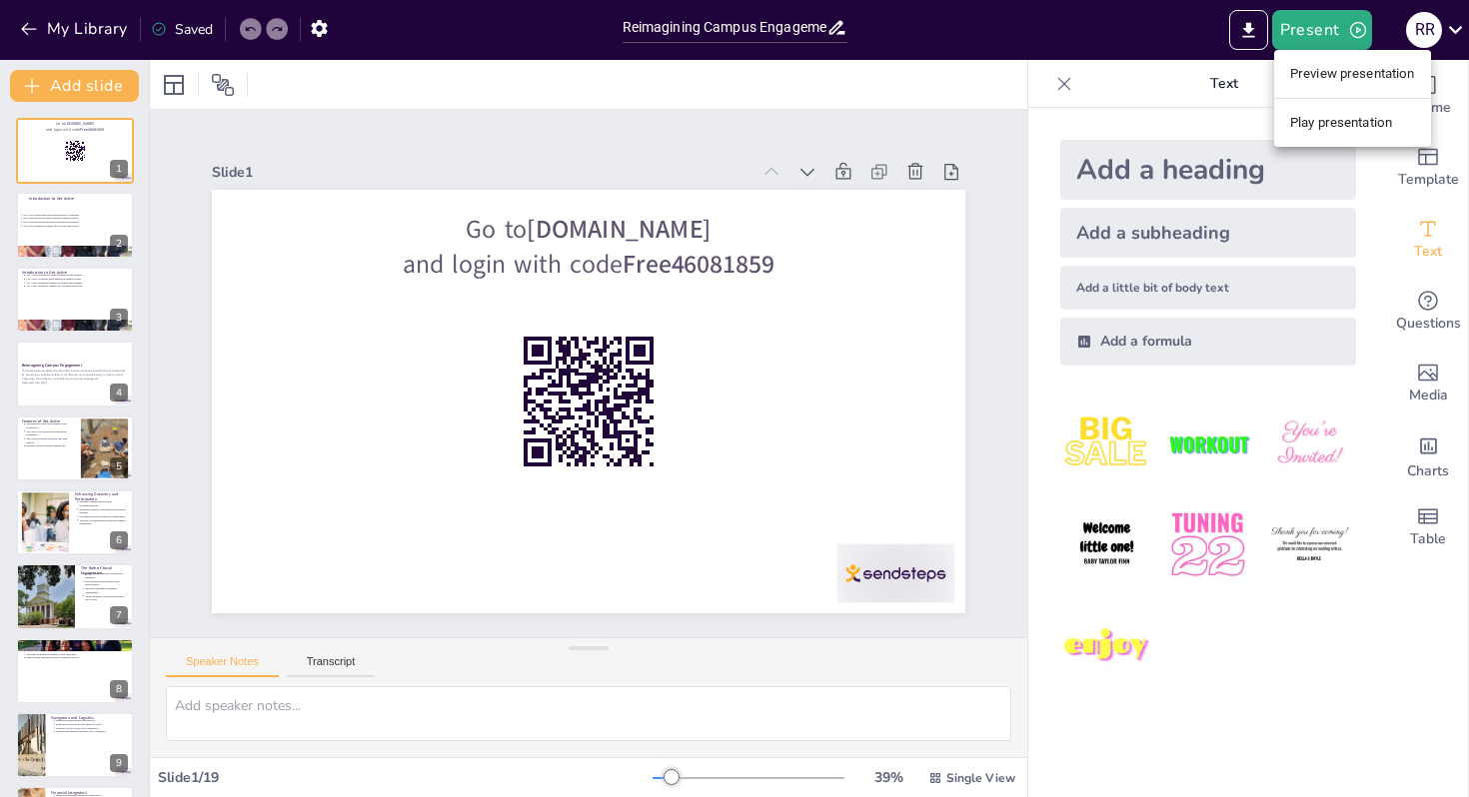
click at [1367, 128] on li "Play presentation" at bounding box center [1352, 123] width 157 height 32
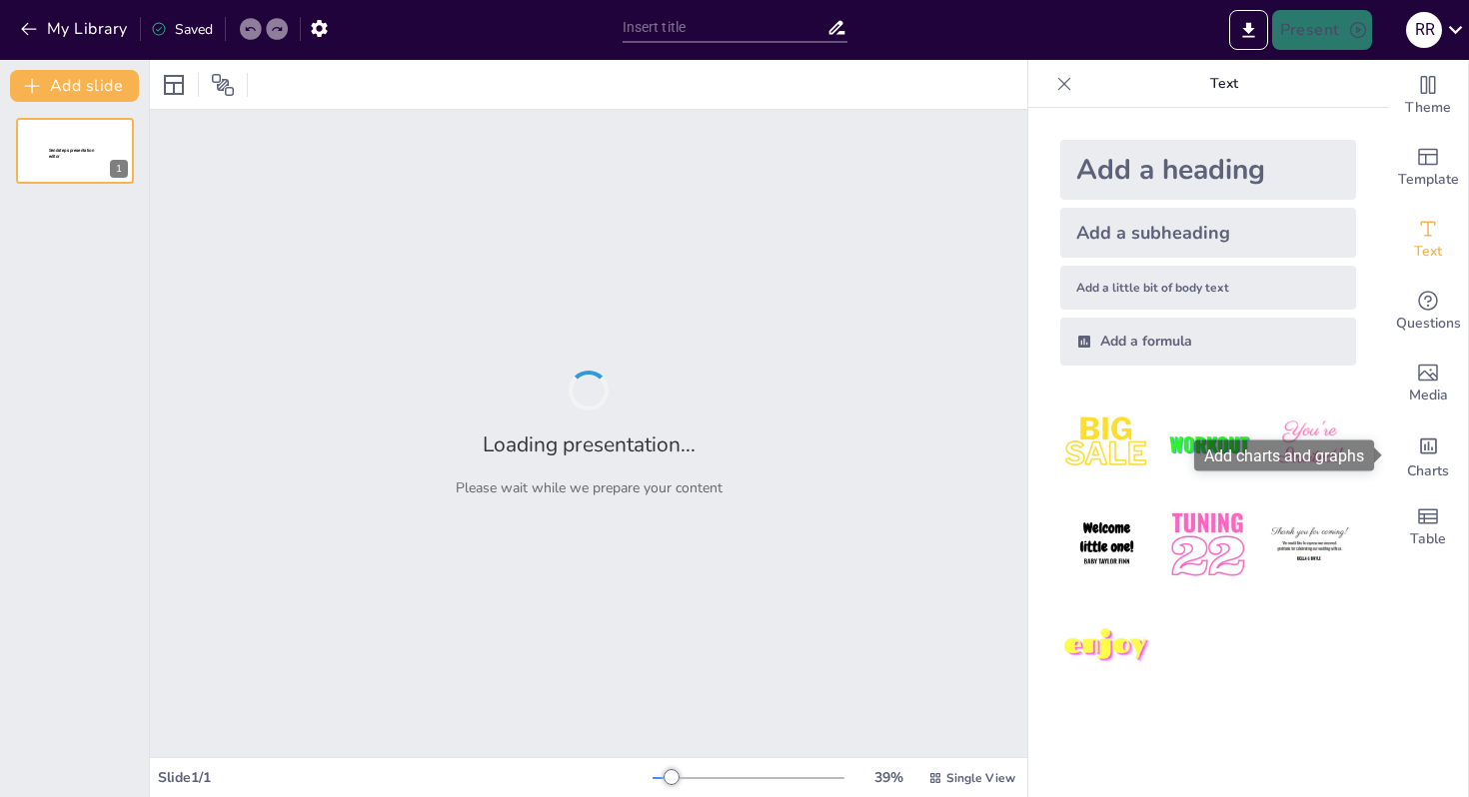
type input "Reimagining Campus Engagement: The Role of Get Active in Enhancing Student Life…"
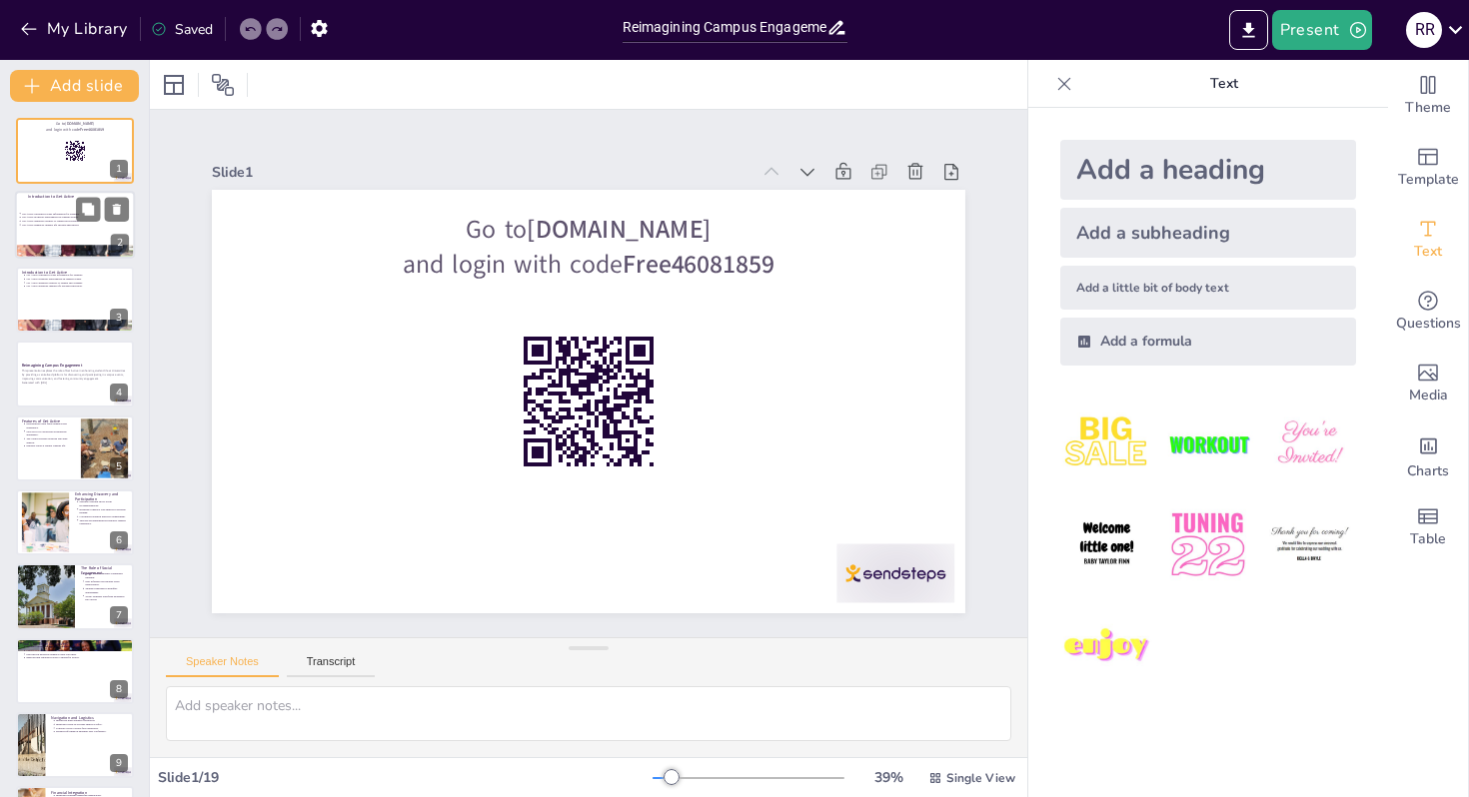
click at [55, 203] on div at bounding box center [75, 226] width 120 height 68
type textarea "Centralization of event information is crucial for enhancing student engagement…"
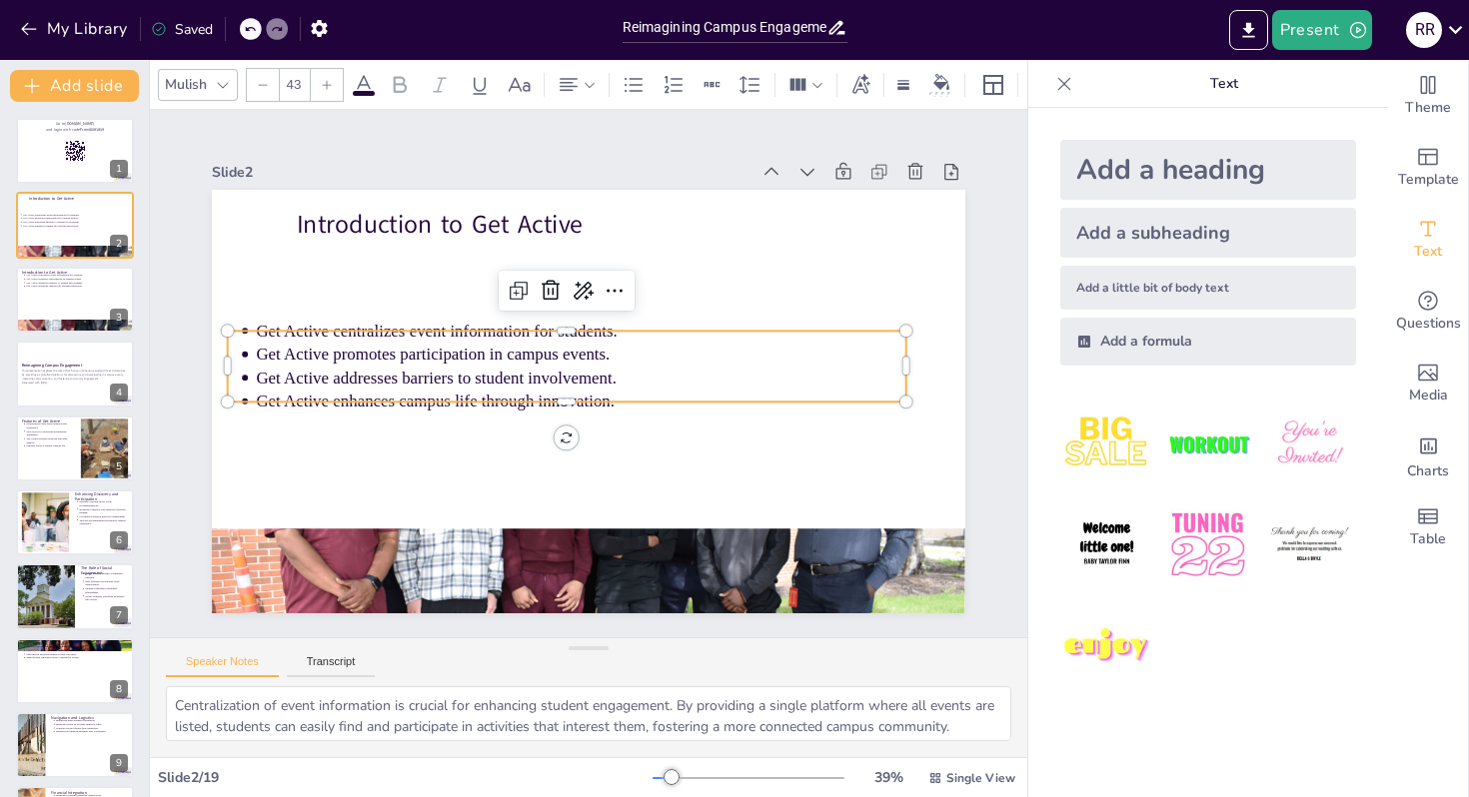
click at [317, 339] on p "Get Active centralizes event information for students." at bounding box center [603, 332] width 573 height 345
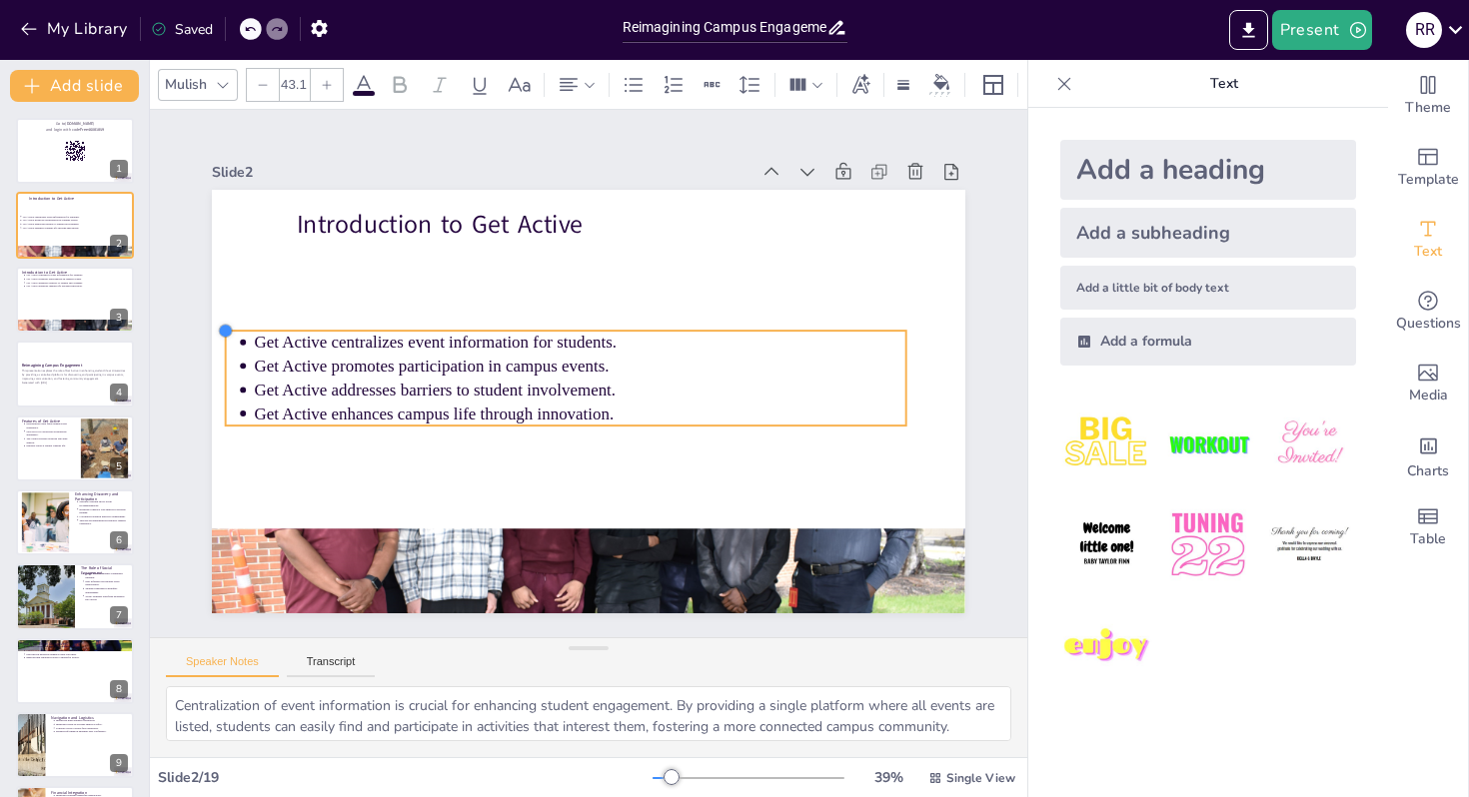
click at [264, 198] on div at bounding box center [274, 187] width 21 height 21
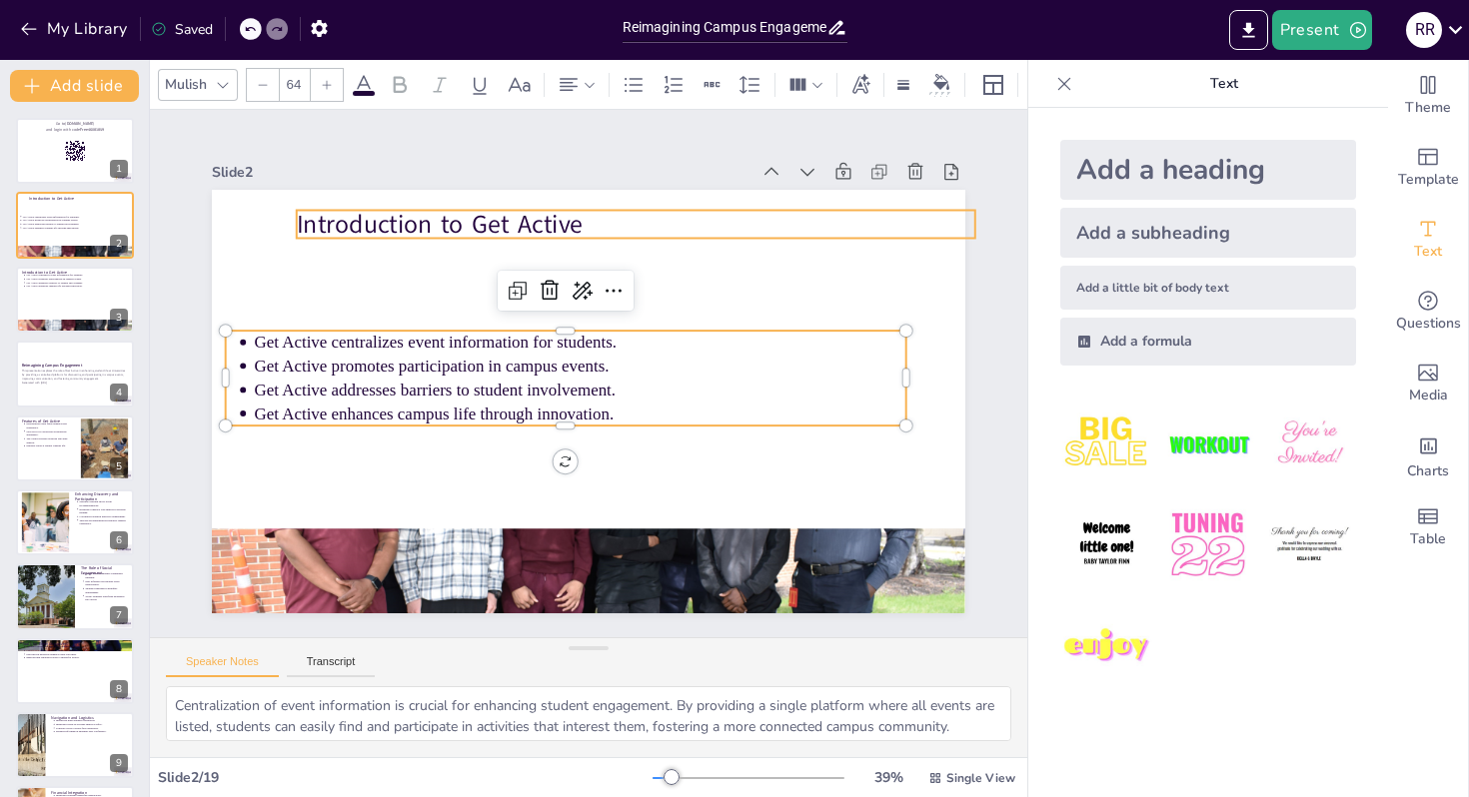
click at [376, 227] on p "Introduction to Get Active" at bounding box center [692, 257] width 633 height 308
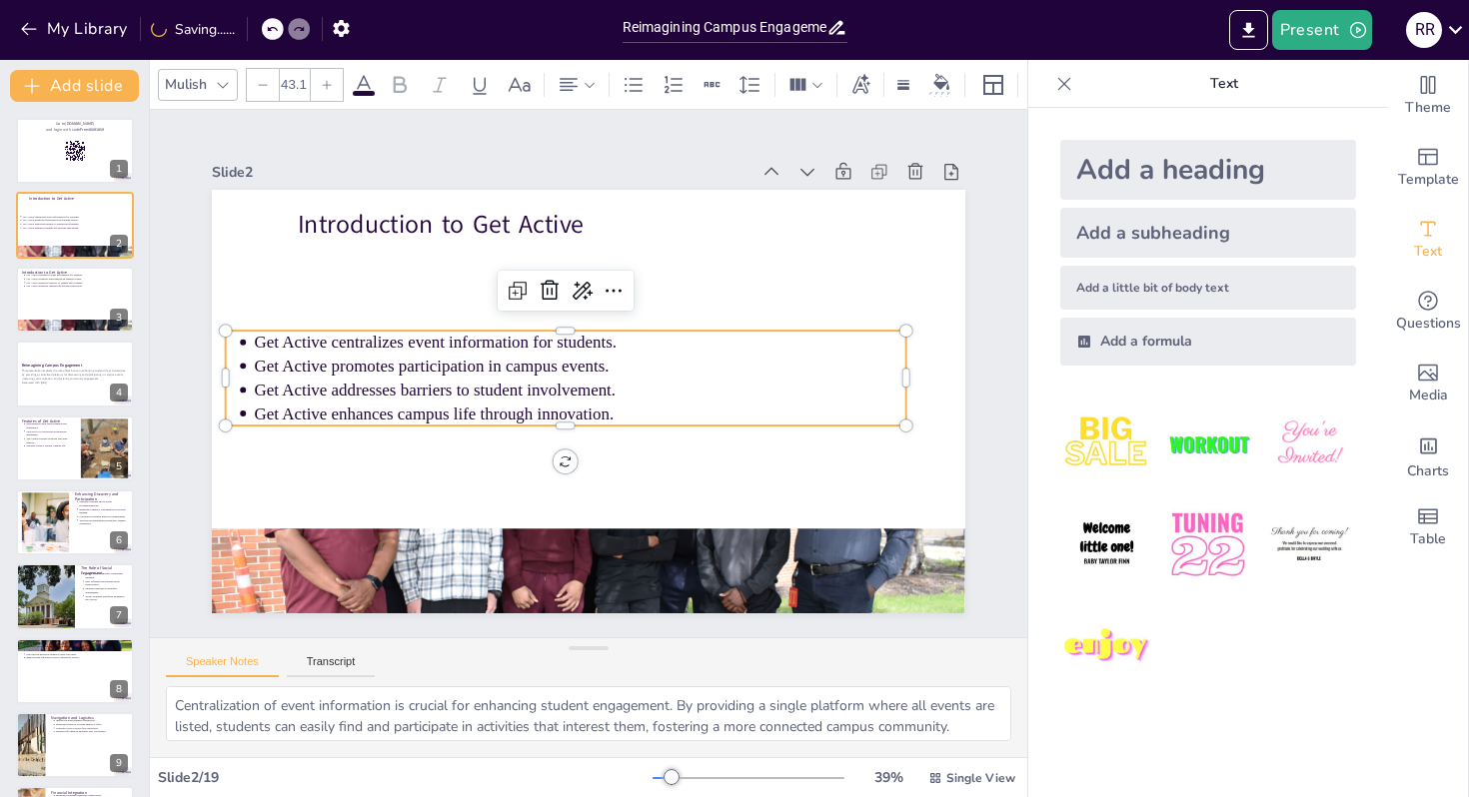
click at [249, 344] on ul "Get Active centralizes event information for students. Get Active promotes part…" at bounding box center [565, 368] width 659 height 363
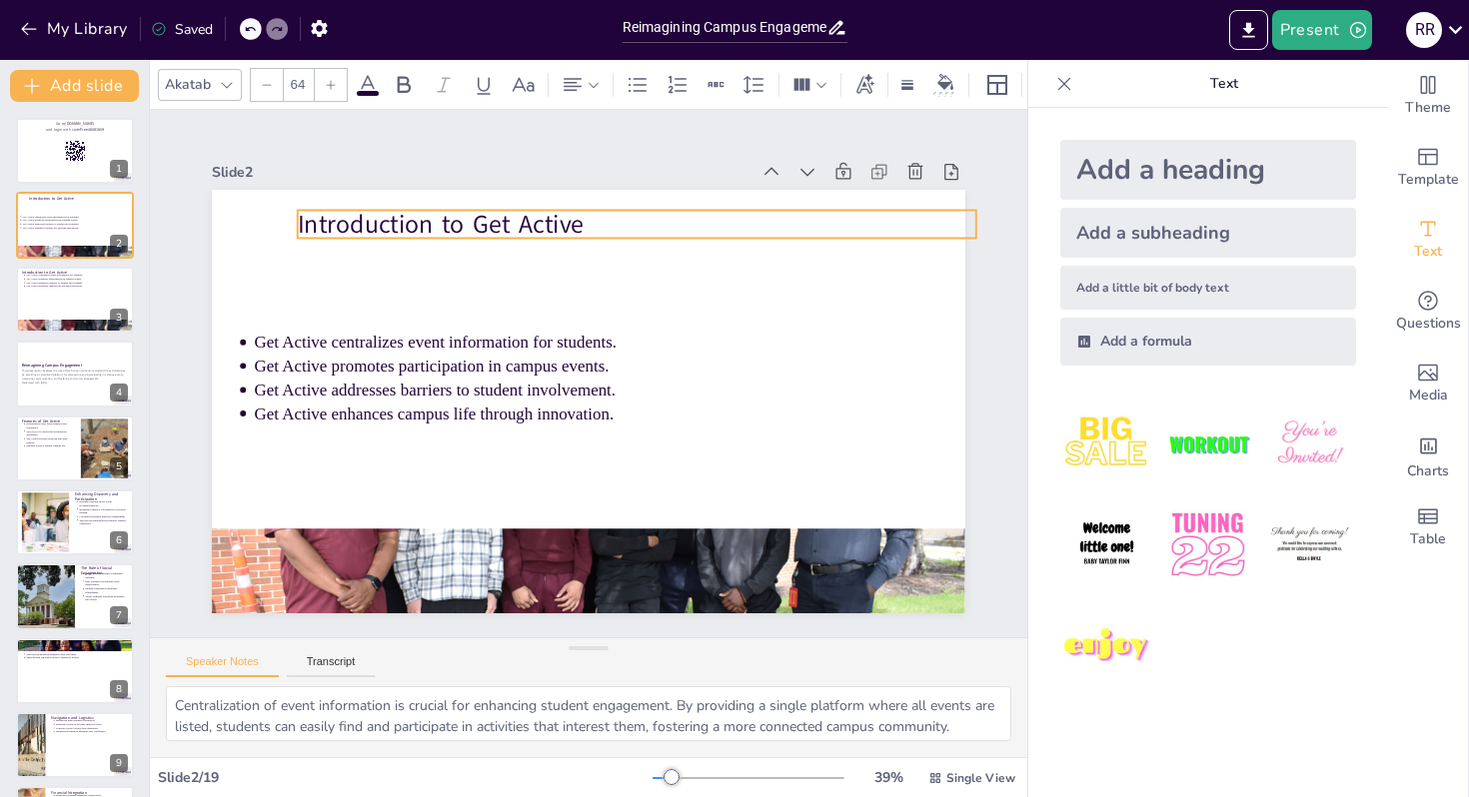
click at [332, 227] on p "Introduction to Get Active" at bounding box center [667, 237] width 670 height 175
click at [461, 216] on p "Introduction to Get Active" at bounding box center [725, 295] width 528 height 480
click at [403, 216] on p "Introduction to Get Active" at bounding box center [705, 269] width 604 height 370
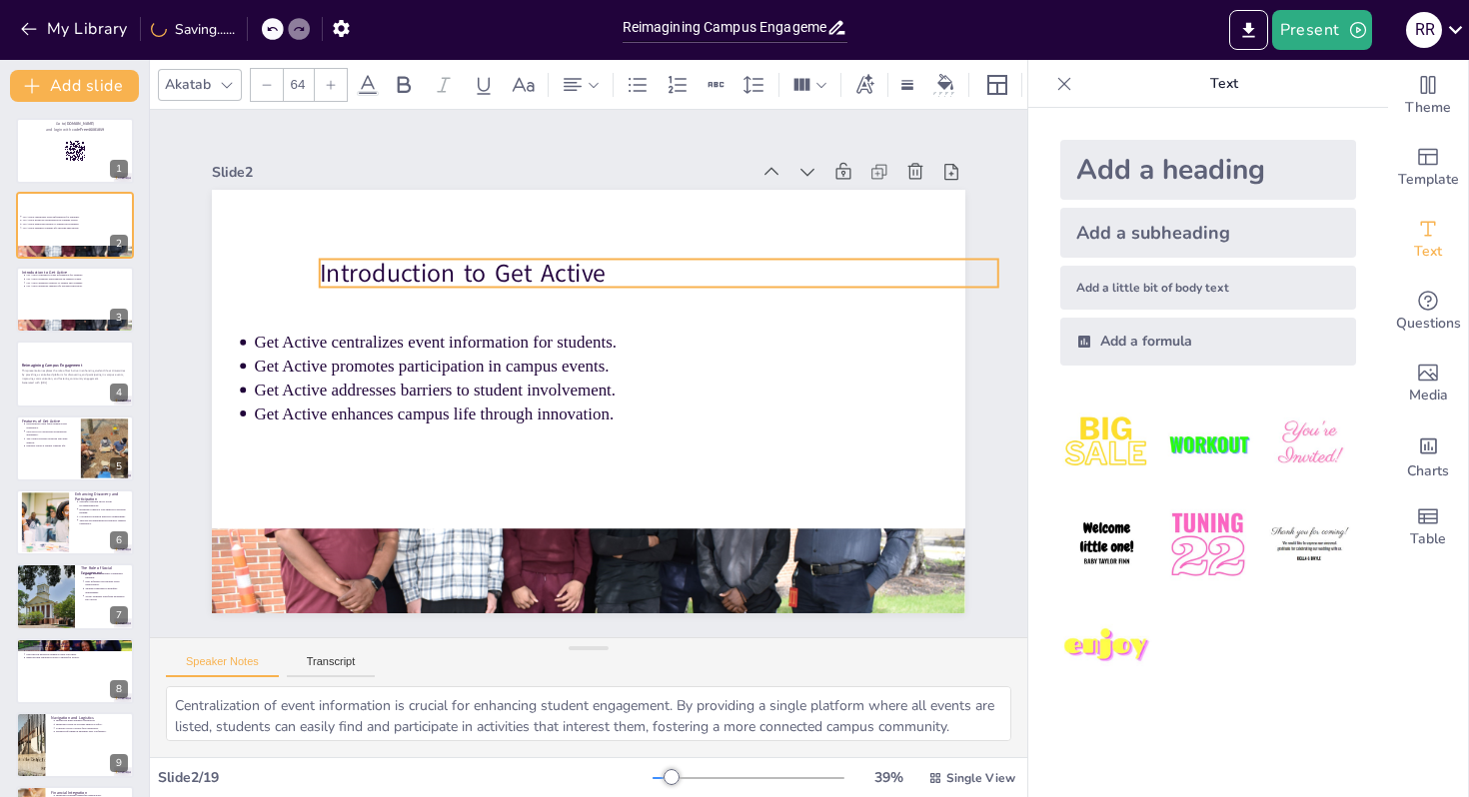
drag, startPoint x: 589, startPoint y: 228, endPoint x: 607, endPoint y: 274, distance: 49.4
click at [607, 275] on p "Introduction to Get Active" at bounding box center [652, 478] width 308 height 633
click at [593, 274] on p "Introduction to Get Active" at bounding box center [666, 279] width 677 height 106
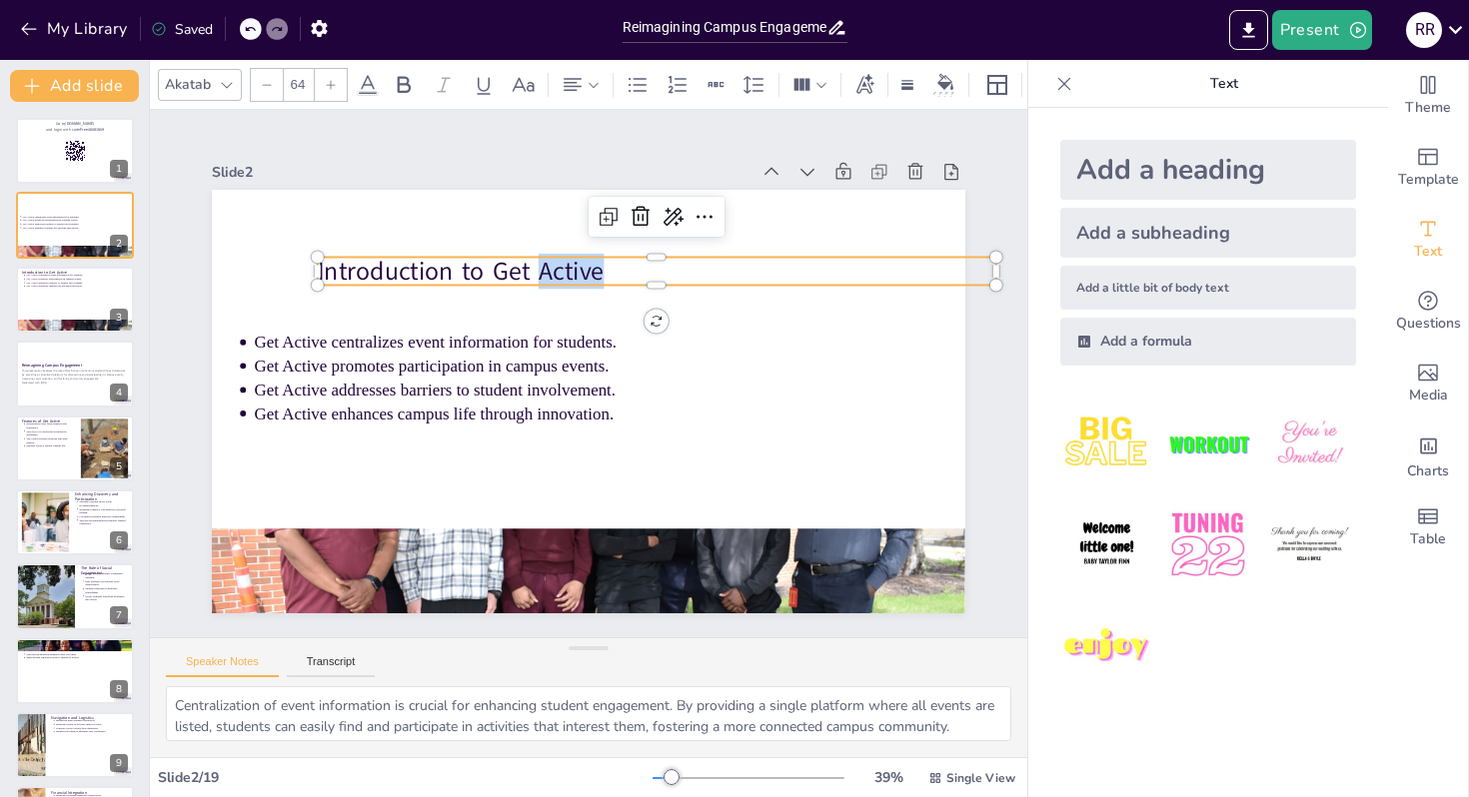
click at [593, 274] on p "Introduction to Get Active" at bounding box center [692, 308] width 633 height 308
click at [593, 274] on p "Introduction to Get Active" at bounding box center [631, 489] width 427 height 569
copy p "Introduction to Get Active"
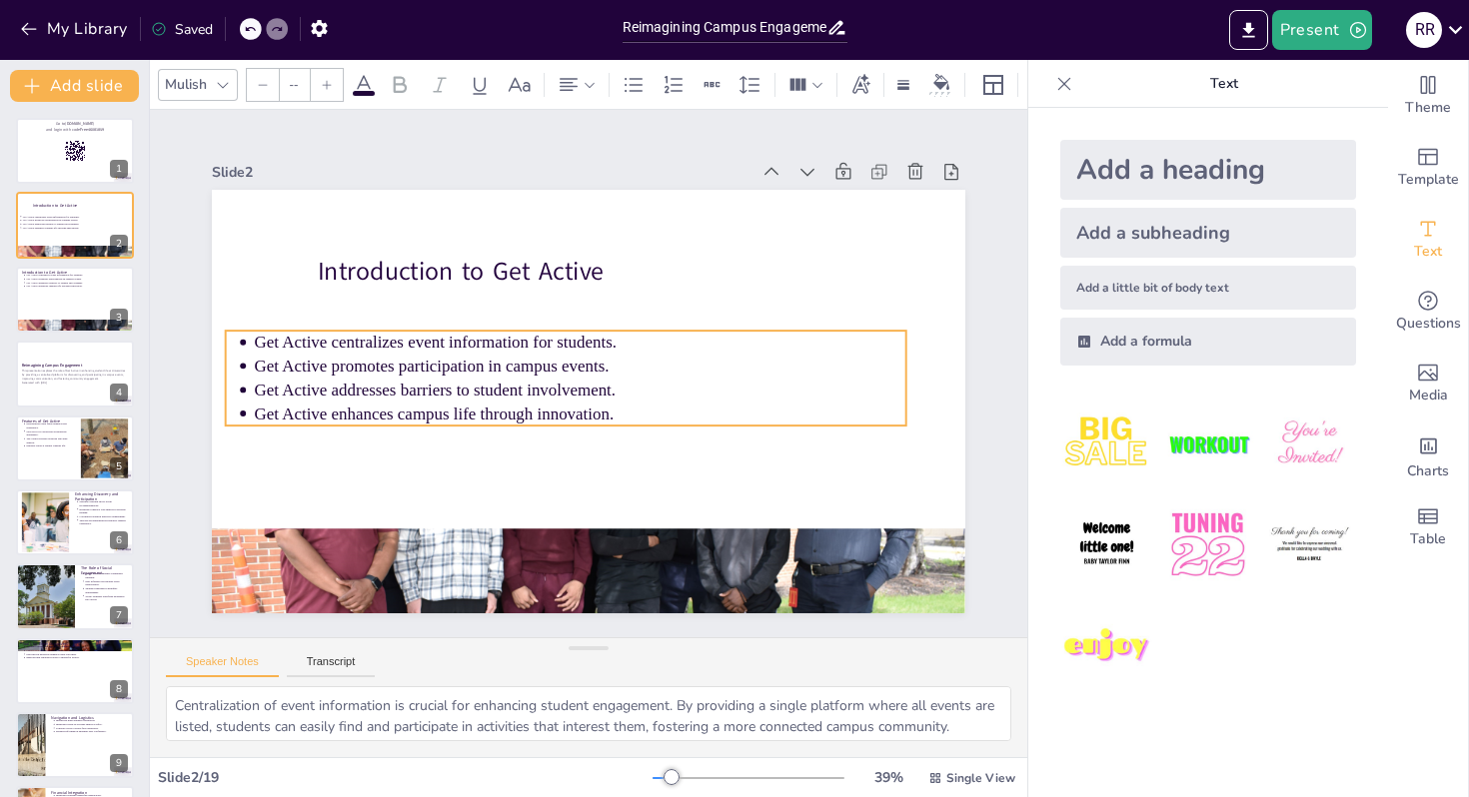
type input "43.1"
click at [266, 345] on p "Get Active centralizes event information for students." at bounding box center [586, 342] width 641 height 159
click at [283, 345] on p "Get Active centralizes event information for students." at bounding box center [603, 402] width 641 height 159
click at [470, 344] on p "Get Active centralizes event information for students." at bounding box center [613, 353] width 287 height 604
click at [353, 344] on p "Get Active centralizes event information for students." at bounding box center [603, 345] width 500 height 454
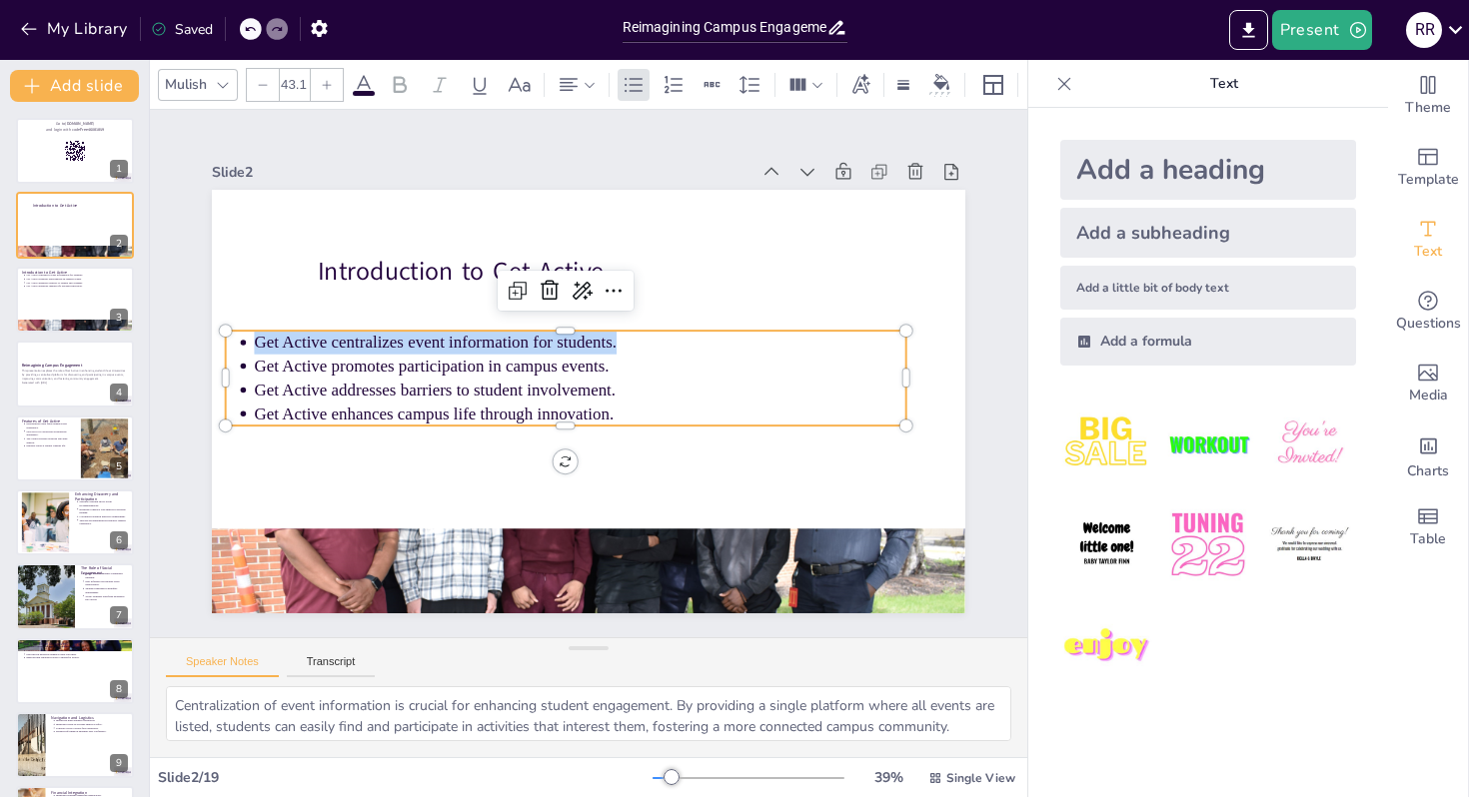
click at [277, 344] on p "Get Active centralizes event information for students." at bounding box center [590, 342] width 626 height 224
click at [266, 343] on li "Get Active centralizes event information for students." at bounding box center [586, 342] width 641 height 159
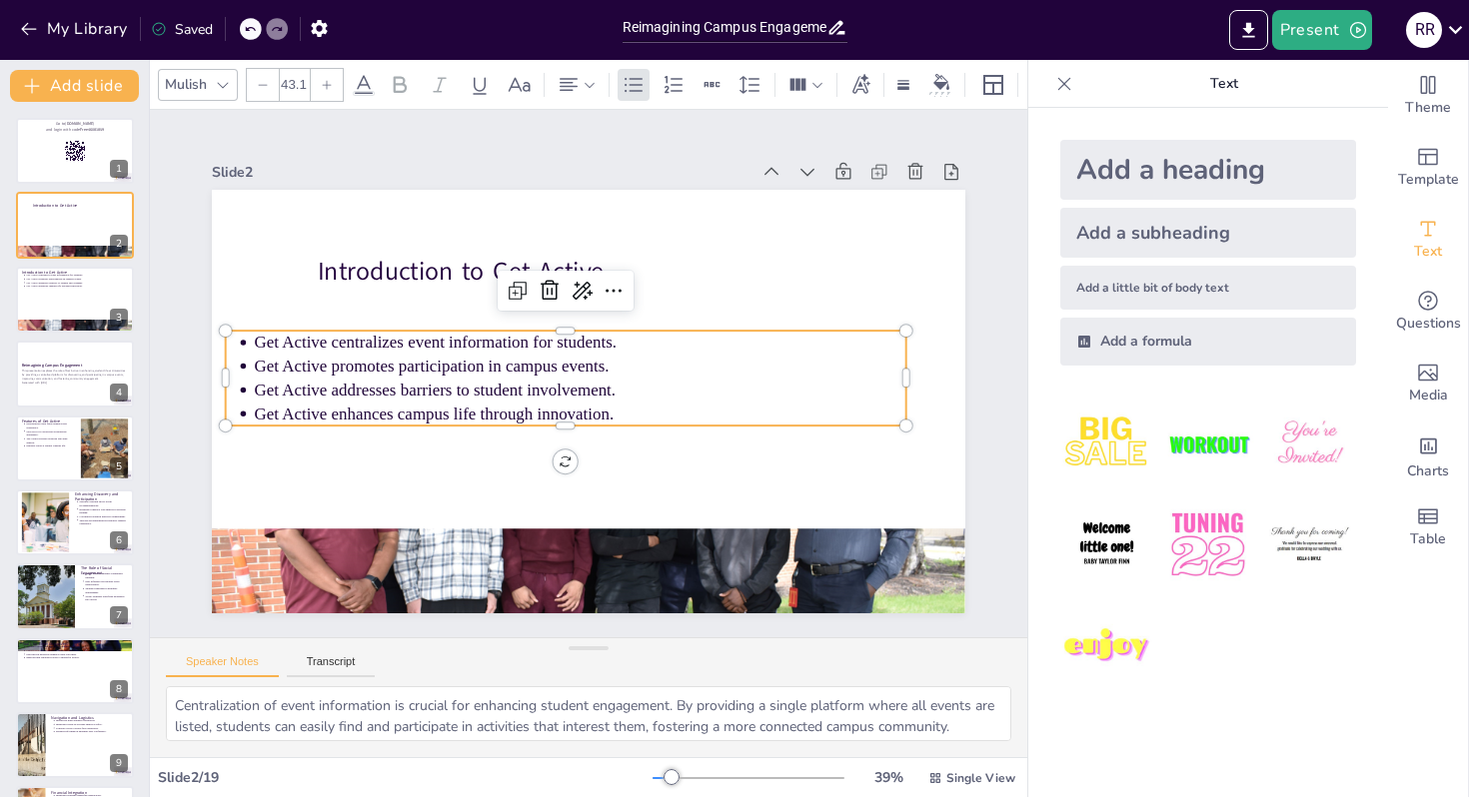
click at [248, 342] on ul "Get Active centralizes event information for students. Get Active promotes part…" at bounding box center [565, 368] width 659 height 363
click at [333, 342] on ul "Get Active centralizes event information for students. Get Active promotes part…" at bounding box center [571, 357] width 477 height 605
click at [248, 342] on ul "Get Active centralizes event information for students. Get Active promotes part…" at bounding box center [566, 366] width 636 height 422
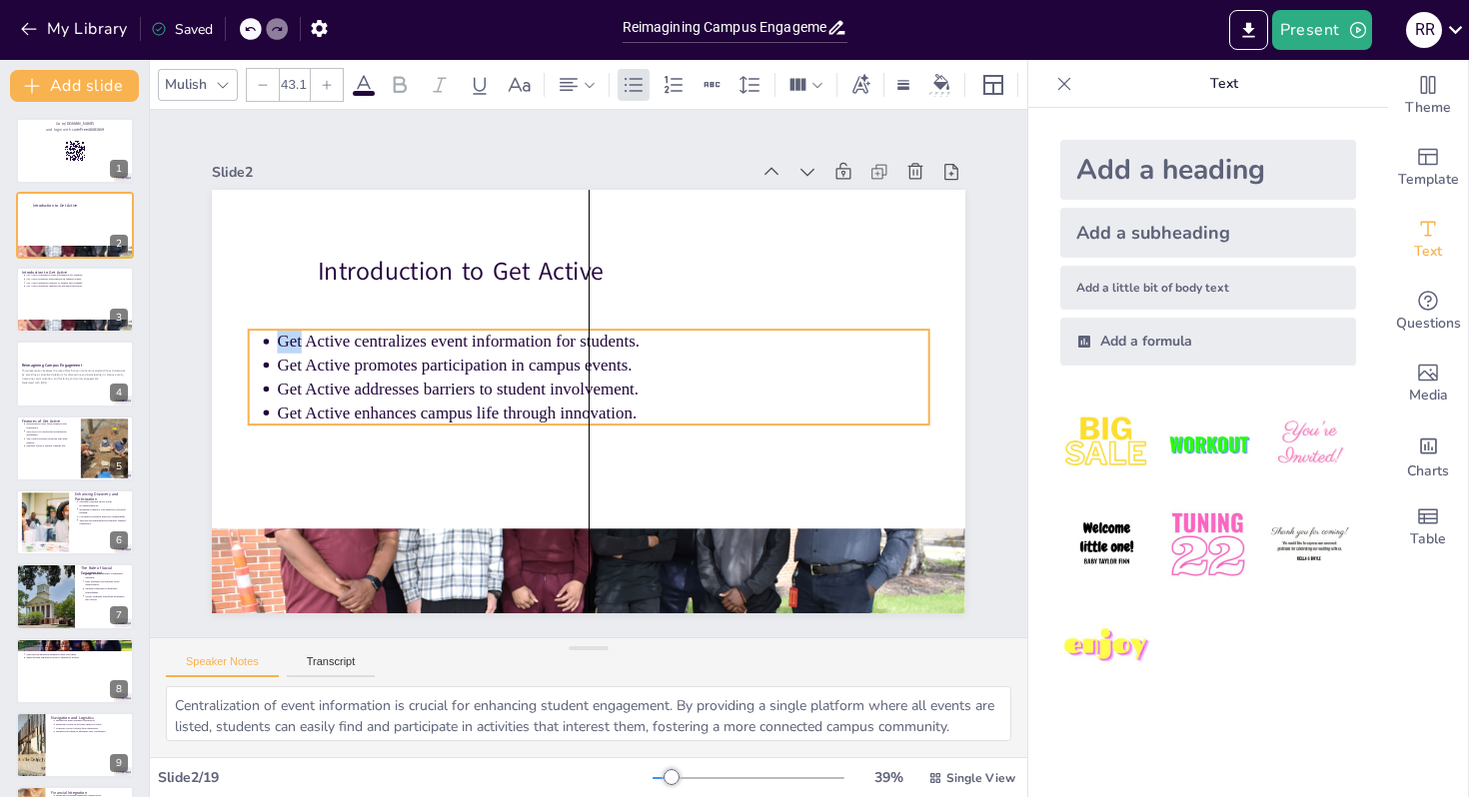
drag, startPoint x: 248, startPoint y: 342, endPoint x: 276, endPoint y: 340, distance: 28.0
click at [284, 340] on ul "Get Active centralizes event information for students. Get Active promotes part…" at bounding box center [586, 377] width 605 height 477
click at [313, 351] on p "Get Active centralizes event information for students." at bounding box center [612, 347] width 626 height 224
click at [482, 351] on p "Get Active centralizes event information for students." at bounding box center [625, 373] width 286 height 604
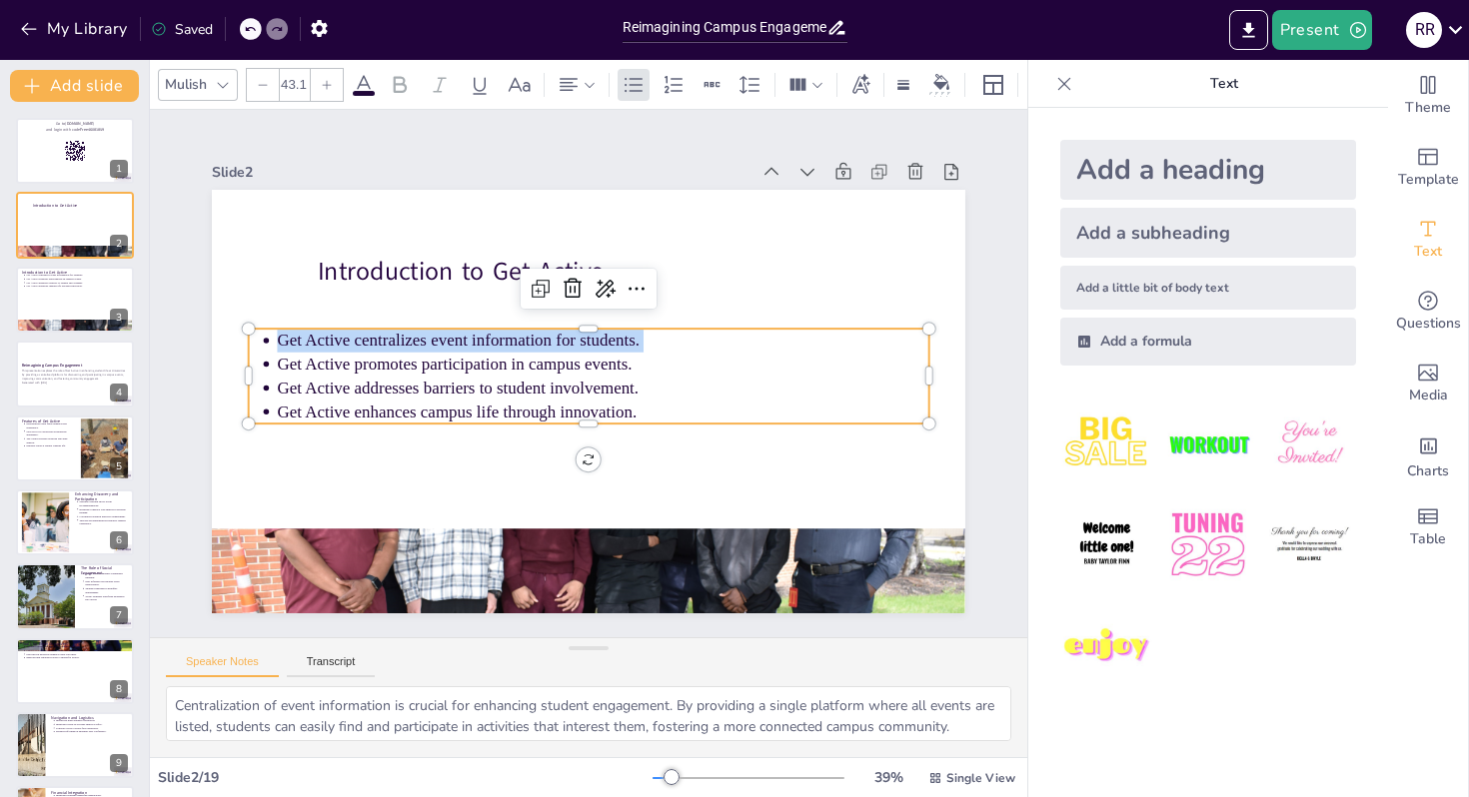
click at [314, 352] on p "Get Active centralizes event information for students." at bounding box center [612, 347] width 626 height 224
click at [330, 352] on p "Get Active centralizes event information for students." at bounding box center [617, 353] width 575 height 346
click at [324, 367] on p "Get Active promotes participation in campus events." at bounding box center [605, 370] width 626 height 224
click at [356, 367] on p "Get Active promotes participation in campus events." at bounding box center [606, 377] width 500 height 454
click at [324, 367] on p "Get Active promotes participation in campus events." at bounding box center [605, 373] width 575 height 346
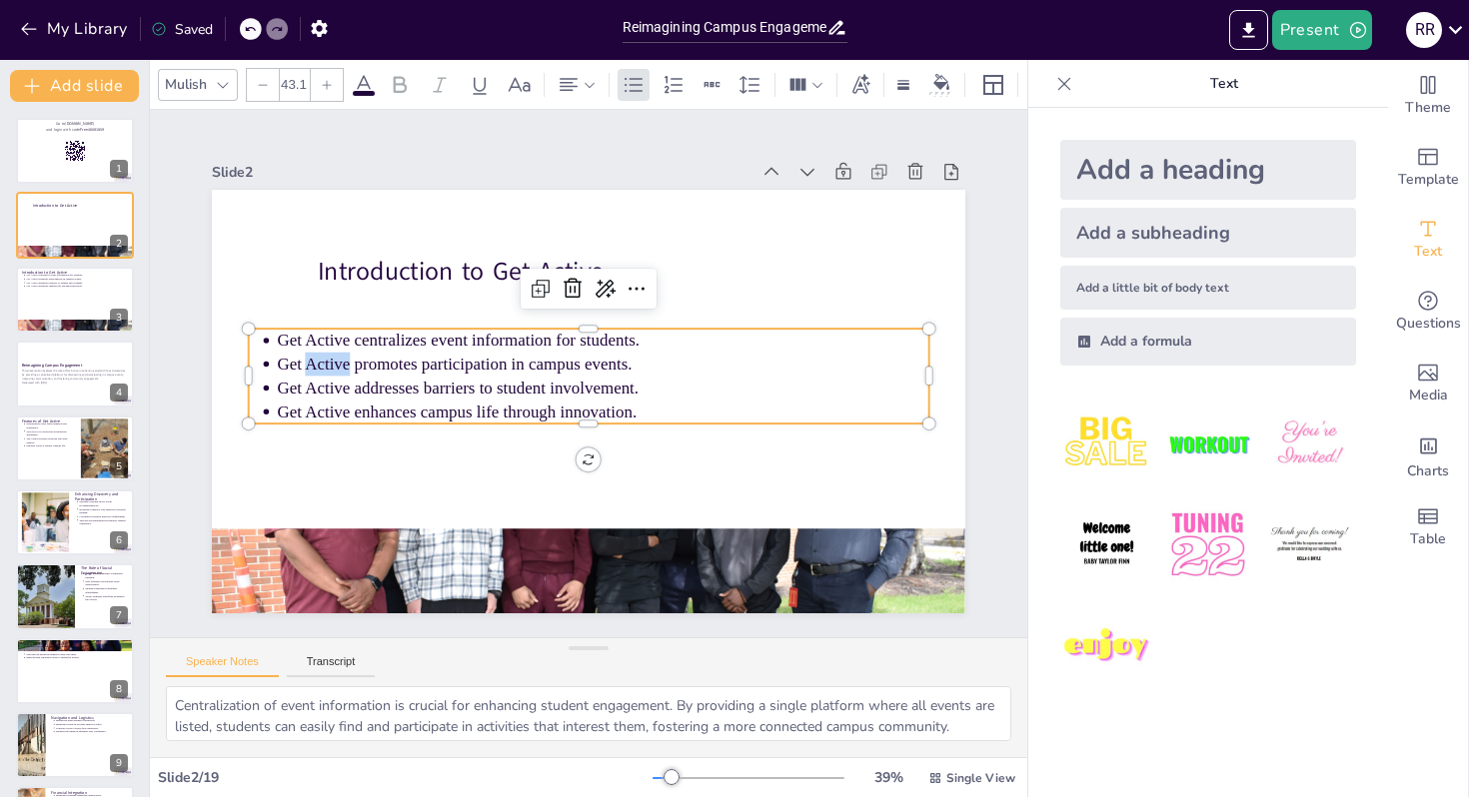
click at [324, 367] on p "Get Active promotes participation in campus events." at bounding box center [605, 371] width 604 height 287
click at [299, 343] on p "Get Active centralizes event information for students." at bounding box center [612, 347] width 626 height 224
click at [294, 343] on p "Get Active centralizes event information for students." at bounding box center [609, 345] width 641 height 158
click at [294, 343] on p "Get Active centralizes event information for students." at bounding box center [609, 344] width 641 height 159
click at [330, 343] on p "Get Active centralizes event information for students." at bounding box center [617, 352] width 575 height 346
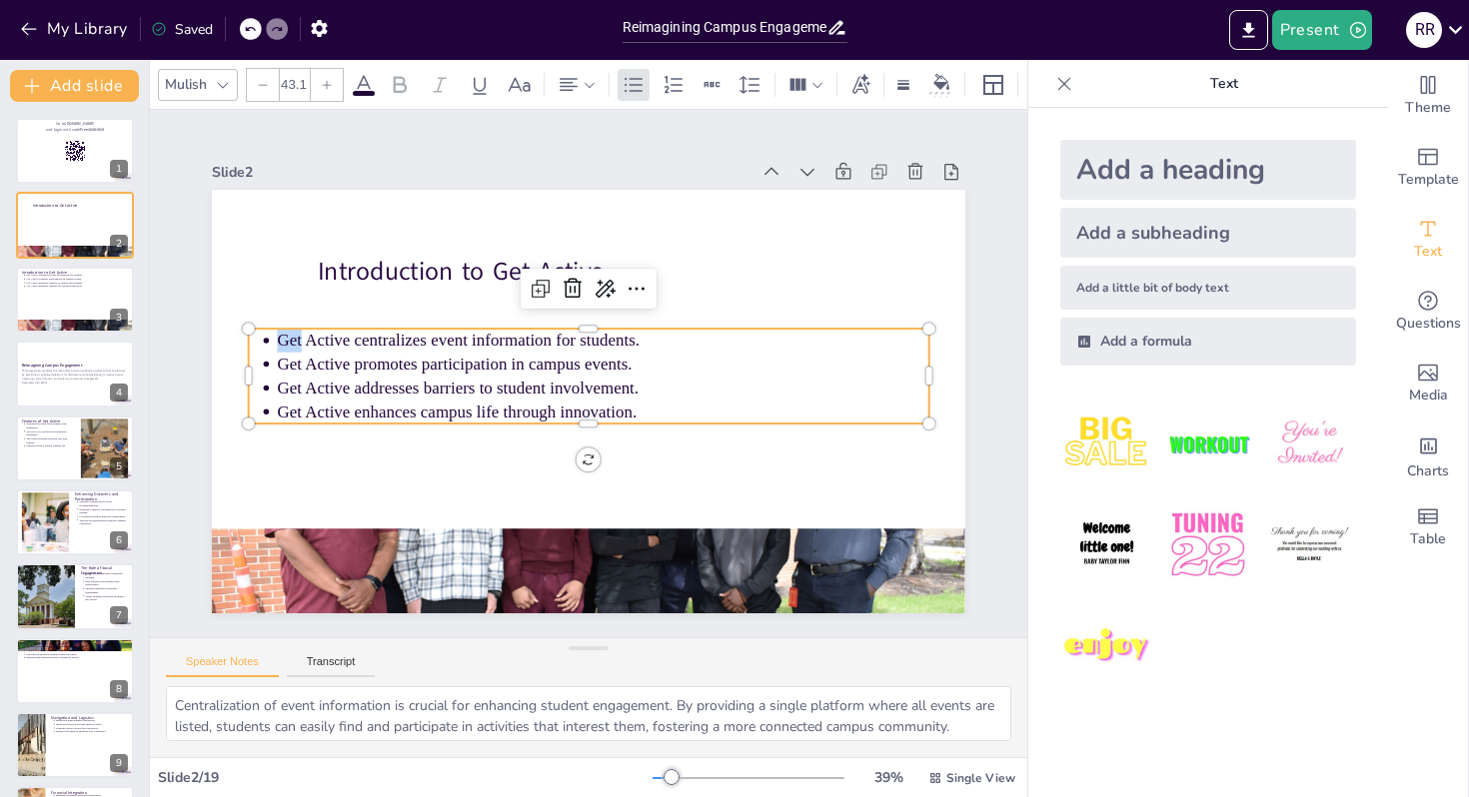
click at [313, 344] on p "Get Active centralizes event information for students." at bounding box center [615, 349] width 604 height 287
click at [350, 344] on p "Get Active centralizes event information for students." at bounding box center [620, 356] width 541 height 402
click at [312, 344] on p "Get Active centralizes event information for students." at bounding box center [603, 341] width 651 height 24
click at [312, 344] on p "Get Active centralizes event information for students." at bounding box center [612, 347] width 626 height 224
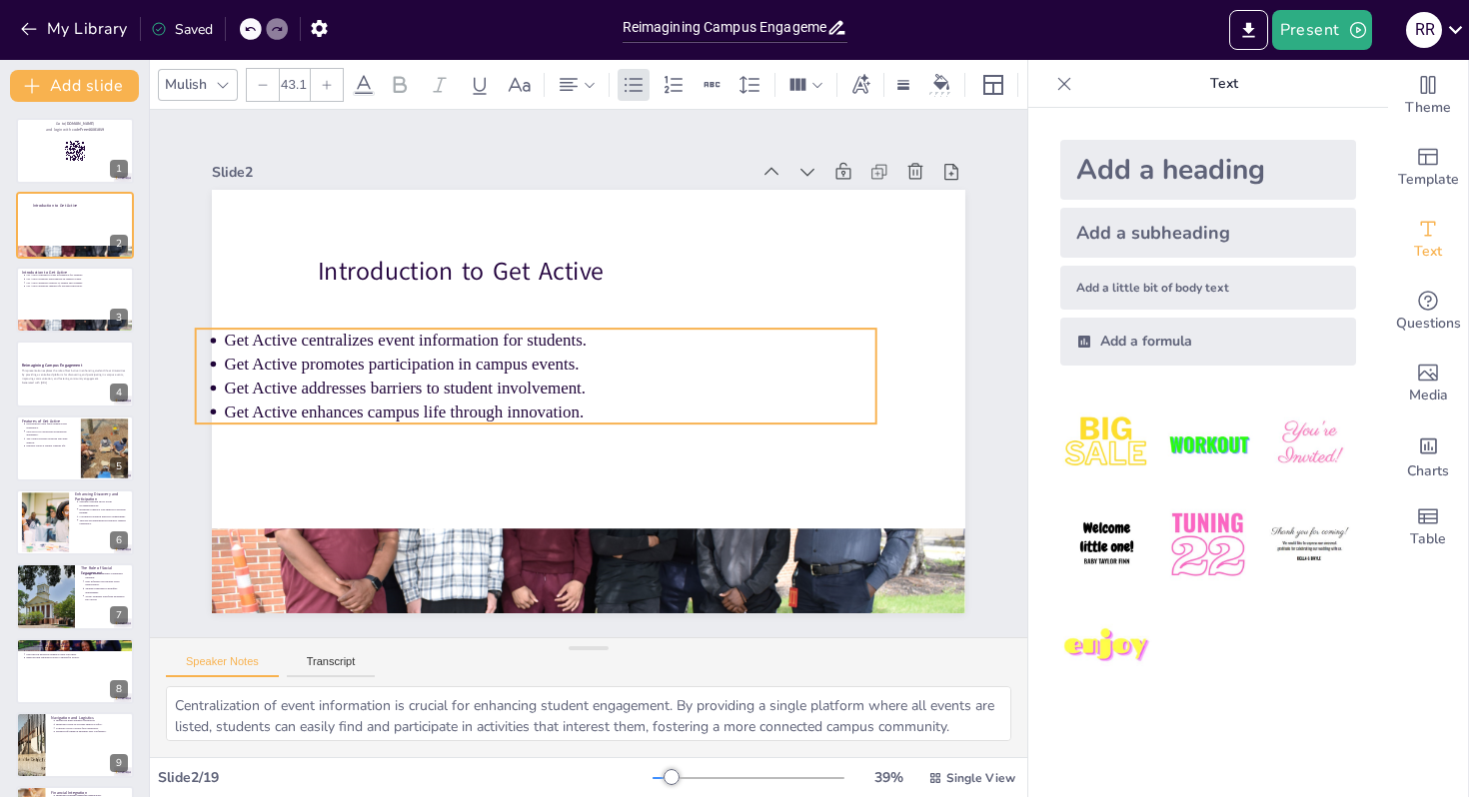
drag, startPoint x: 281, startPoint y: 345, endPoint x: 227, endPoint y: 344, distance: 54.0
click at [520, 344] on p "Get Active centralizes event information for students." at bounding box center [632, 347] width 224 height 626
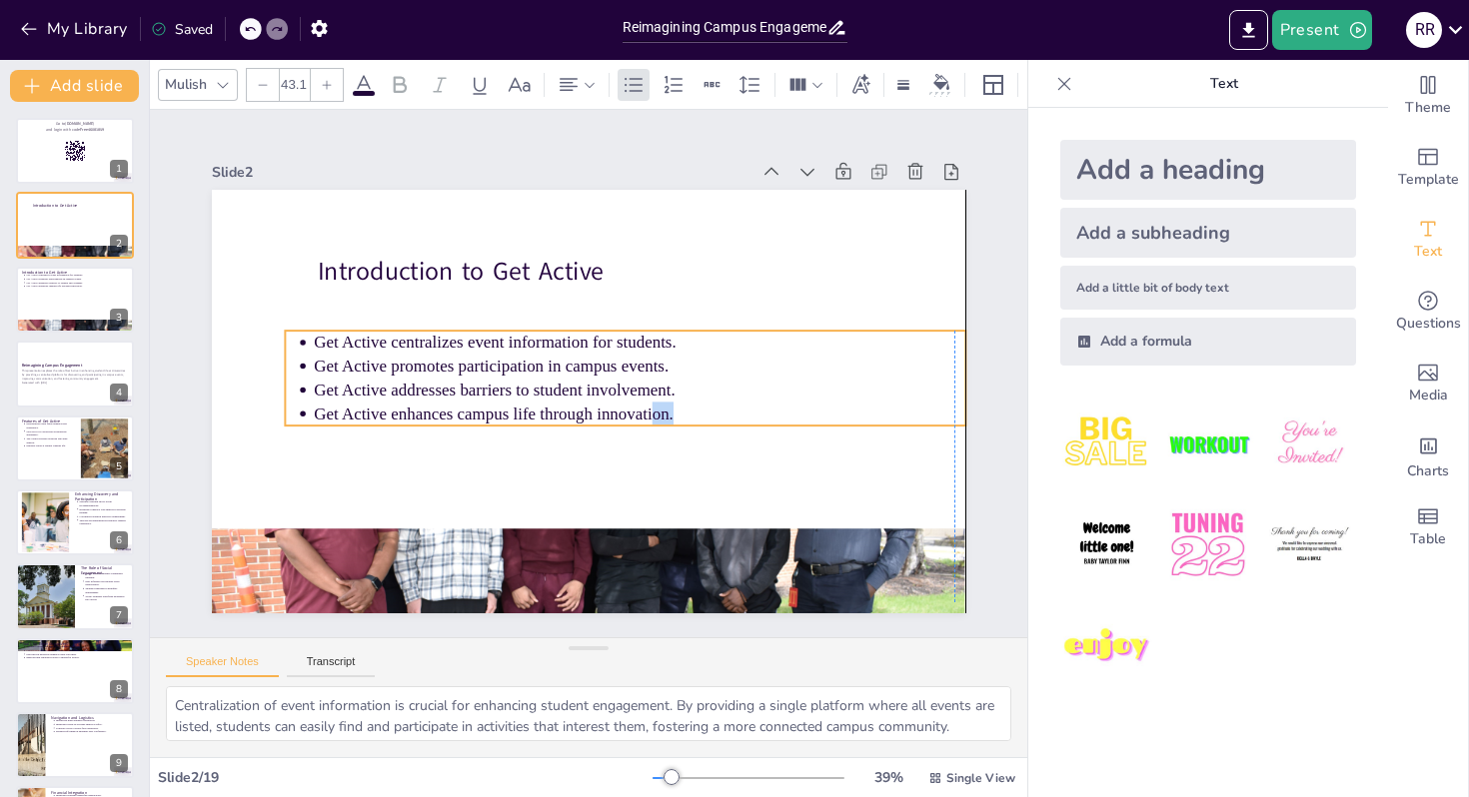
drag, startPoint x: 570, startPoint y: 402, endPoint x: 651, endPoint y: 401, distance: 80.9
click at [652, 402] on p "Get Active enhances campus life through innovation." at bounding box center [619, 431] width 604 height 287
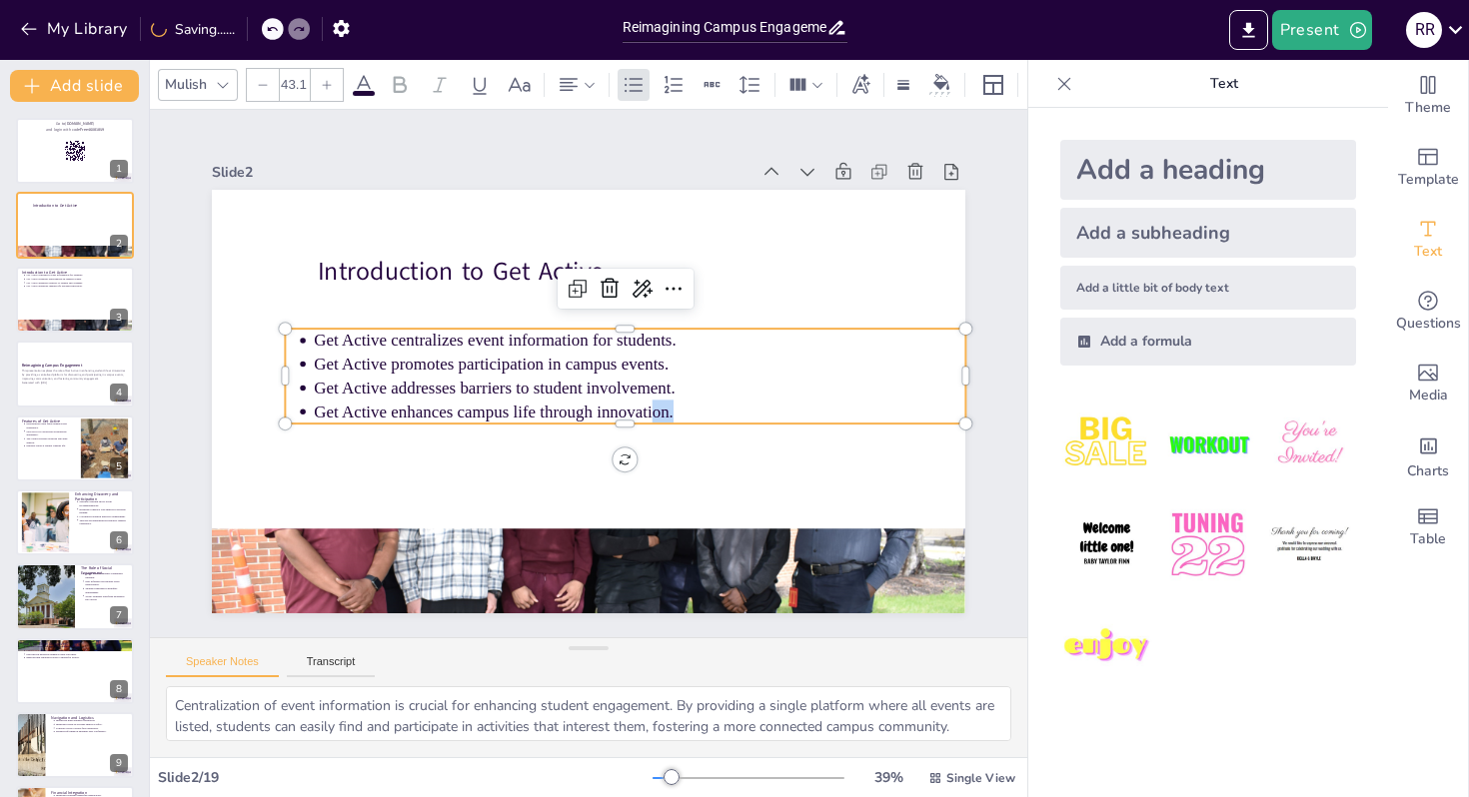
click at [651, 401] on p "Get Active enhances campus life through innovation." at bounding box center [630, 422] width 641 height 158
click at [651, 401] on p "Get Active enhances campus life through innovation." at bounding box center [620, 429] width 604 height 287
click at [577, 367] on p "Get Active promotes participation in campus events." at bounding box center [639, 386] width 604 height 287
click at [577, 367] on p "Get Active promotes participation in campus events." at bounding box center [637, 391] width 575 height 347
click at [577, 373] on p "Get Active promotes participation in campus events." at bounding box center [640, 369] width 650 height 91
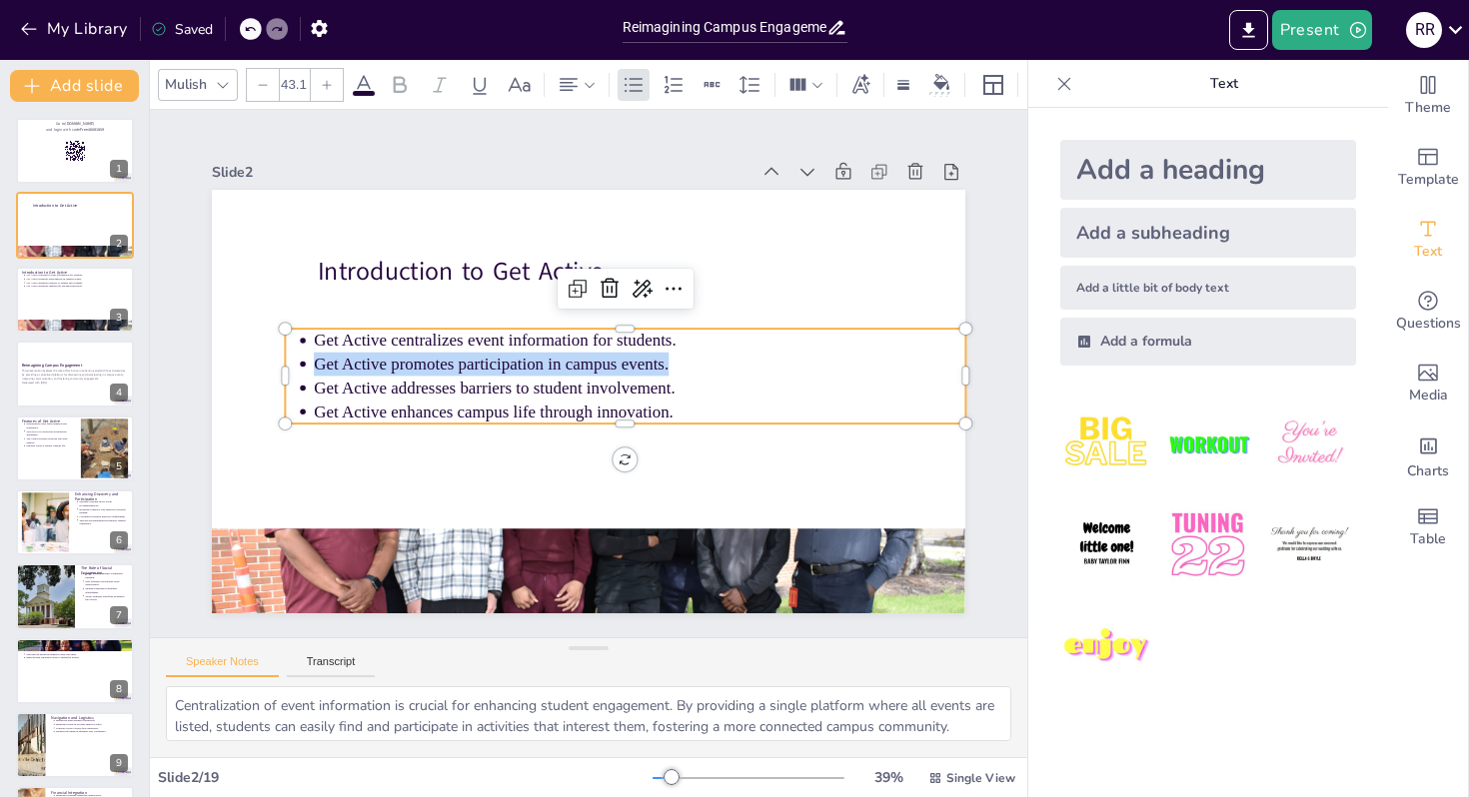
click at [577, 373] on p "Get Active promotes participation in campus events." at bounding box center [640, 375] width 641 height 159
click at [568, 352] on p "Get Active promotes participation in campus events." at bounding box center [640, 381] width 626 height 224
click at [568, 352] on p "Get Active promotes participation in campus events." at bounding box center [640, 375] width 641 height 159
click at [535, 341] on p "Get Active centralizes event information for students." at bounding box center [649, 364] width 604 height 287
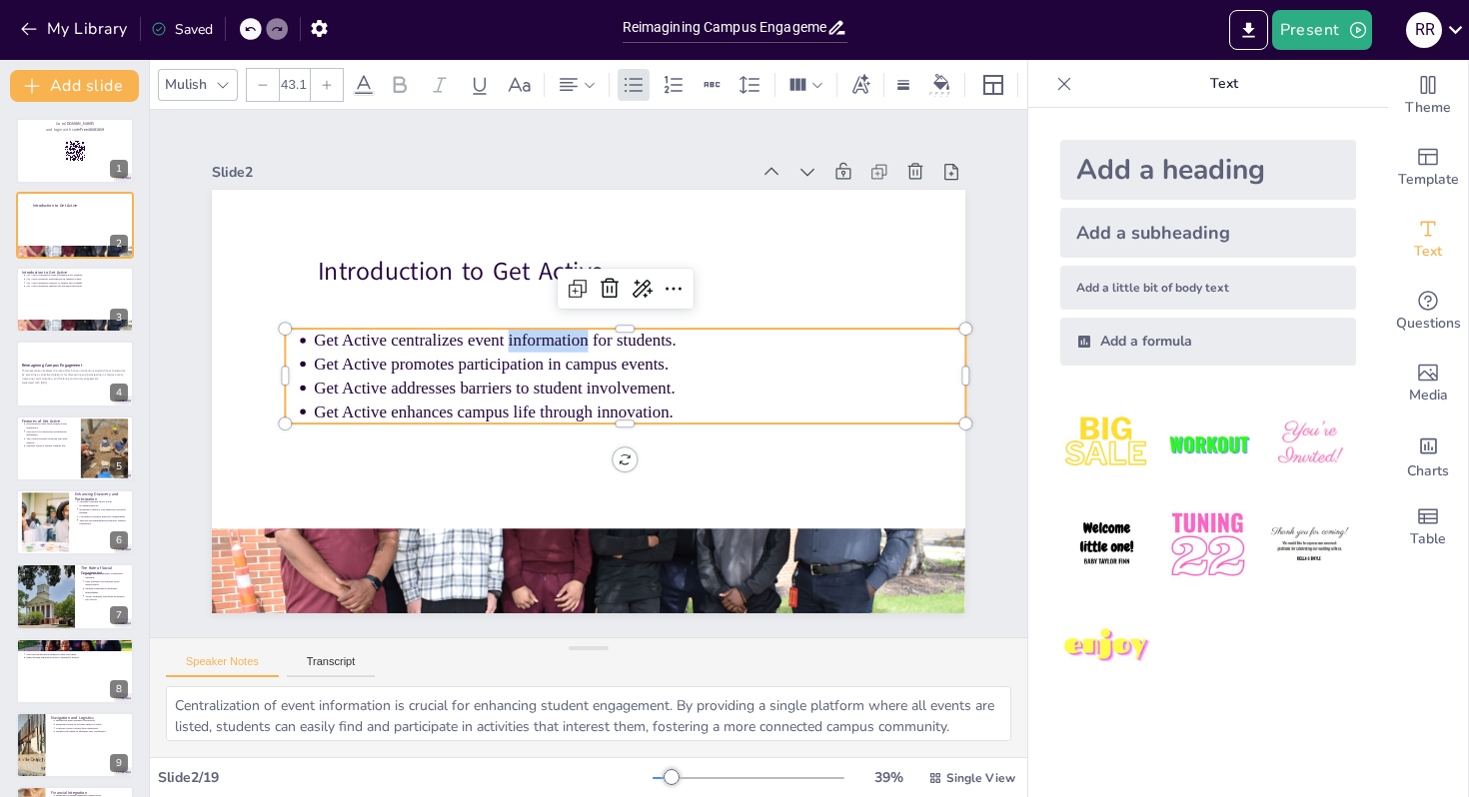
click at [535, 341] on p "Get Active centralizes event information for students." at bounding box center [649, 377] width 541 height 402
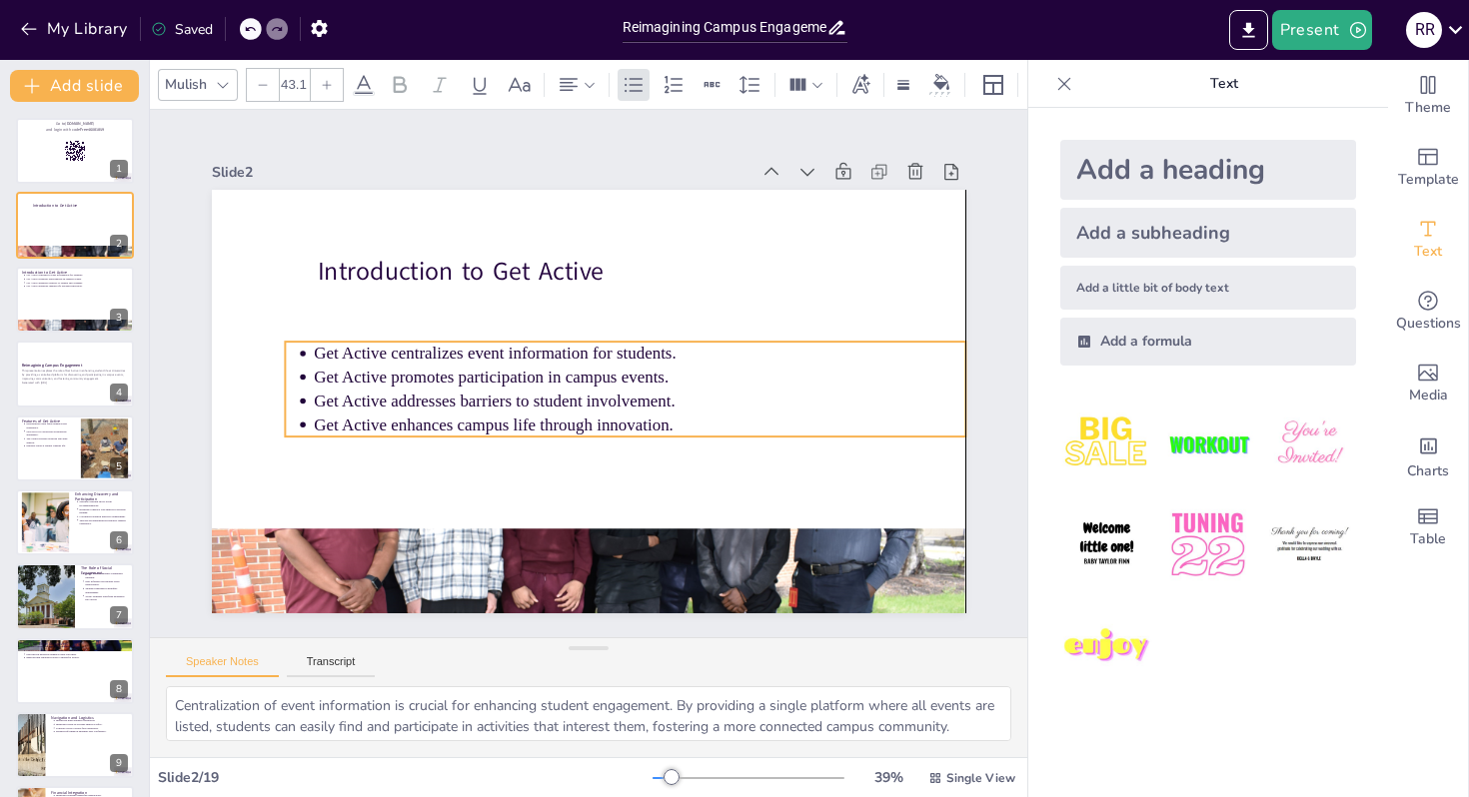
drag, startPoint x: 305, startPoint y: 342, endPoint x: 309, endPoint y: 355, distance: 13.6
click at [309, 355] on ul "Get Active centralizes event information for students. Get Active promotes part…" at bounding box center [618, 400] width 675 height 301
click at [330, 352] on li "Get Active centralizes event information for students." at bounding box center [643, 371] width 626 height 224
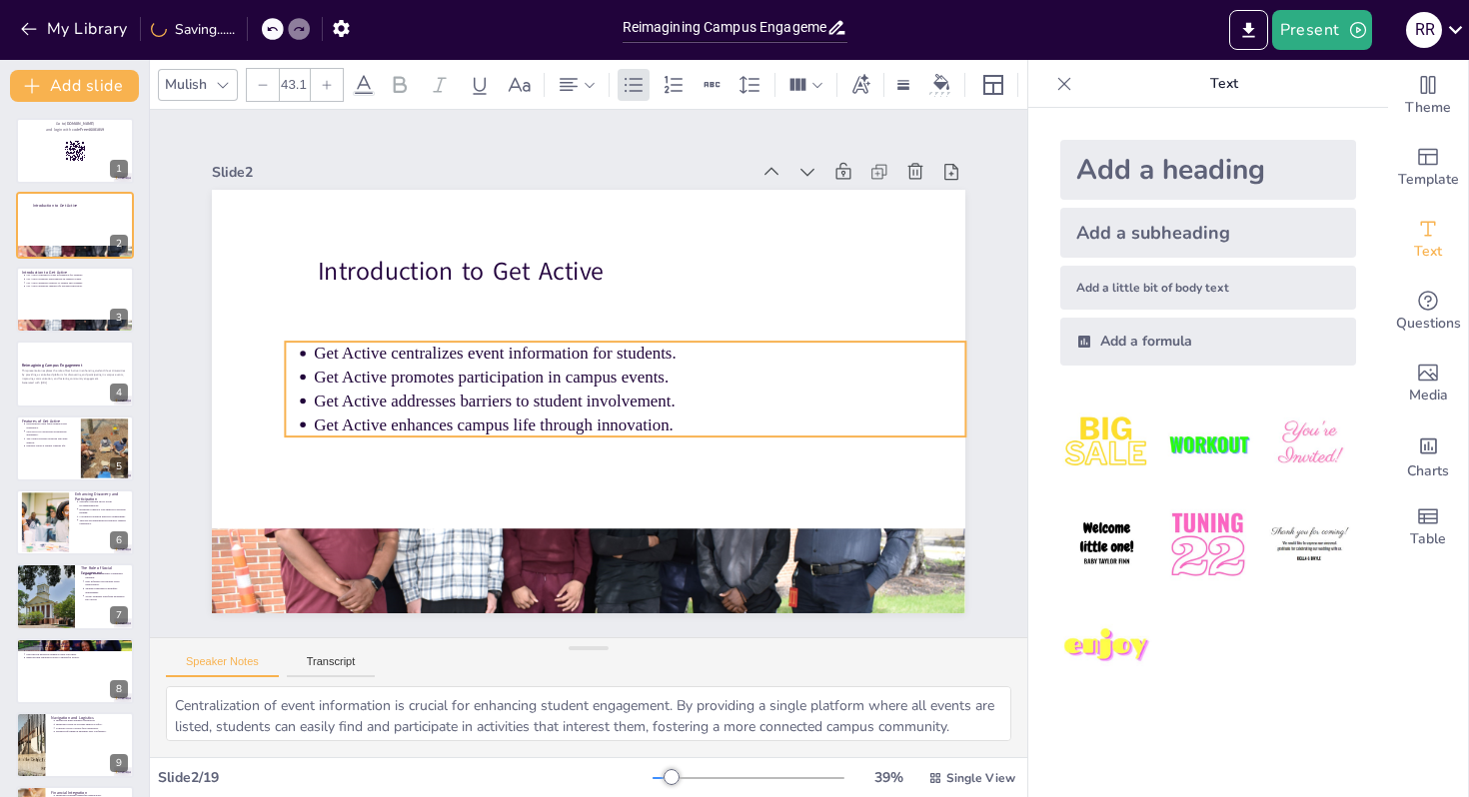
click at [329, 356] on p "Get Active centralizes event information for students." at bounding box center [642, 365] width 641 height 159
click at [540, 356] on p "Get Active centralizes event information for students." at bounding box center [619, 419] width 159 height 641
click at [330, 356] on p "Get Active centralizes event information for students." at bounding box center [643, 371] width 626 height 224
click at [420, 397] on p "Get Active addresses barriers to student involvement." at bounding box center [637, 407] width 650 height 92
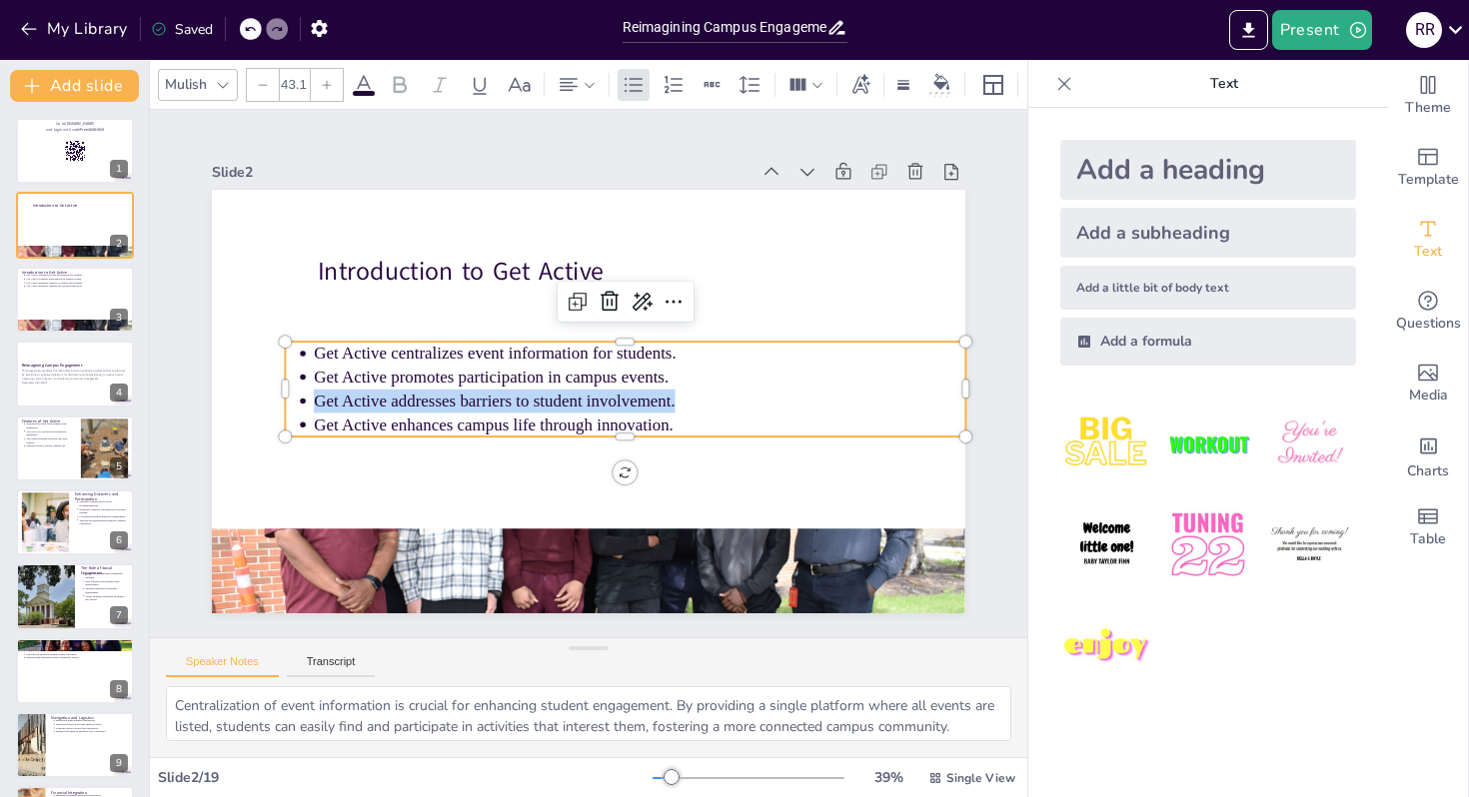
click at [420, 397] on p "Get Active addresses barriers to student involvement." at bounding box center [629, 416] width 626 height 224
click at [319, 358] on p "Get Active centralizes event information for students." at bounding box center [639, 354] width 651 height 24
click at [341, 358] on p "Get Active centralizes event information for students." at bounding box center [643, 376] width 604 height 287
click at [319, 358] on p "Get Active centralizes event information for students." at bounding box center [642, 360] width 650 height 92
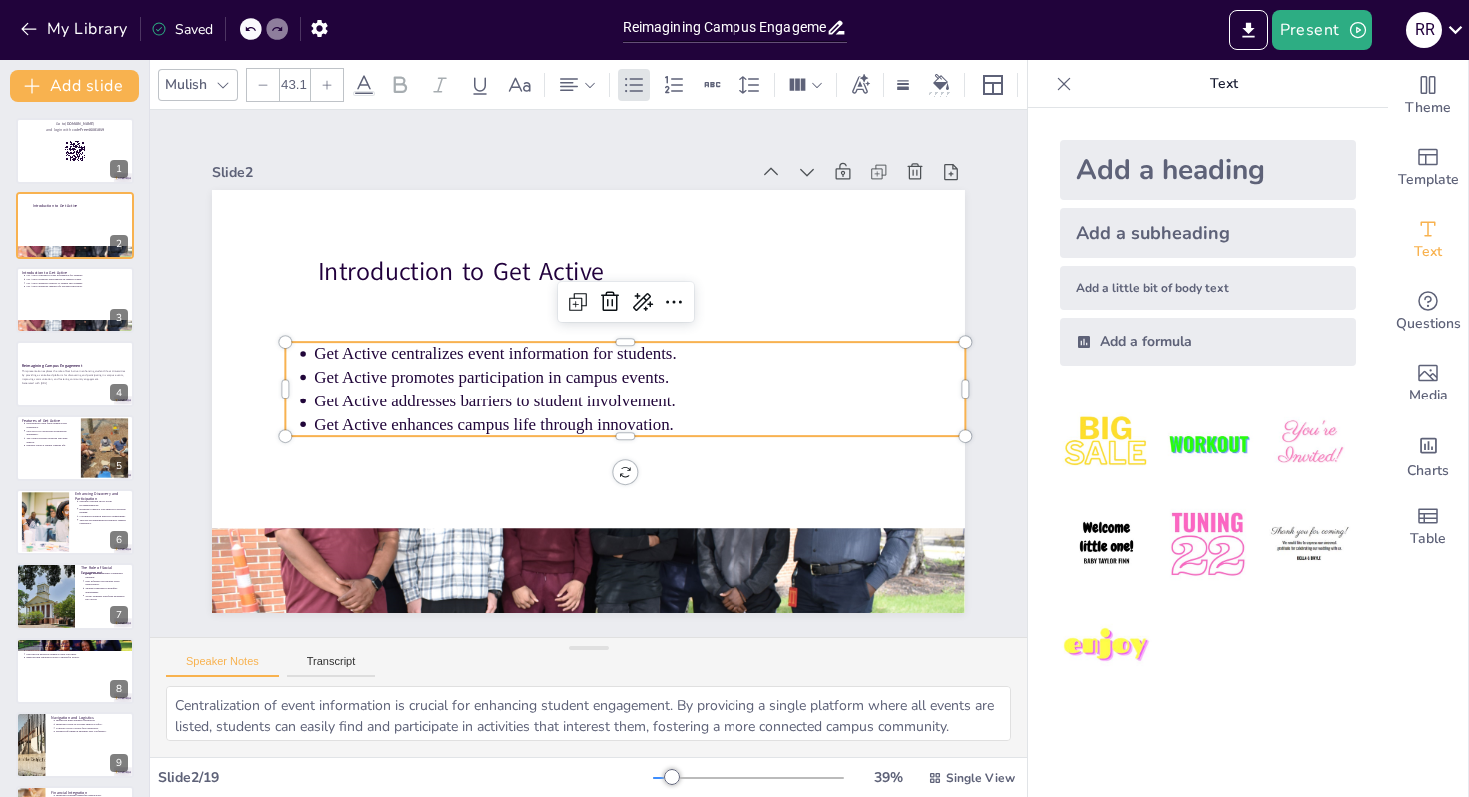
click at [322, 358] on p "Get Active centralizes event information for students." at bounding box center [642, 365] width 641 height 159
click at [319, 358] on p "Get Active centralizes event information for students." at bounding box center [642, 360] width 650 height 92
copy p "Get Active centralizes event information for students."
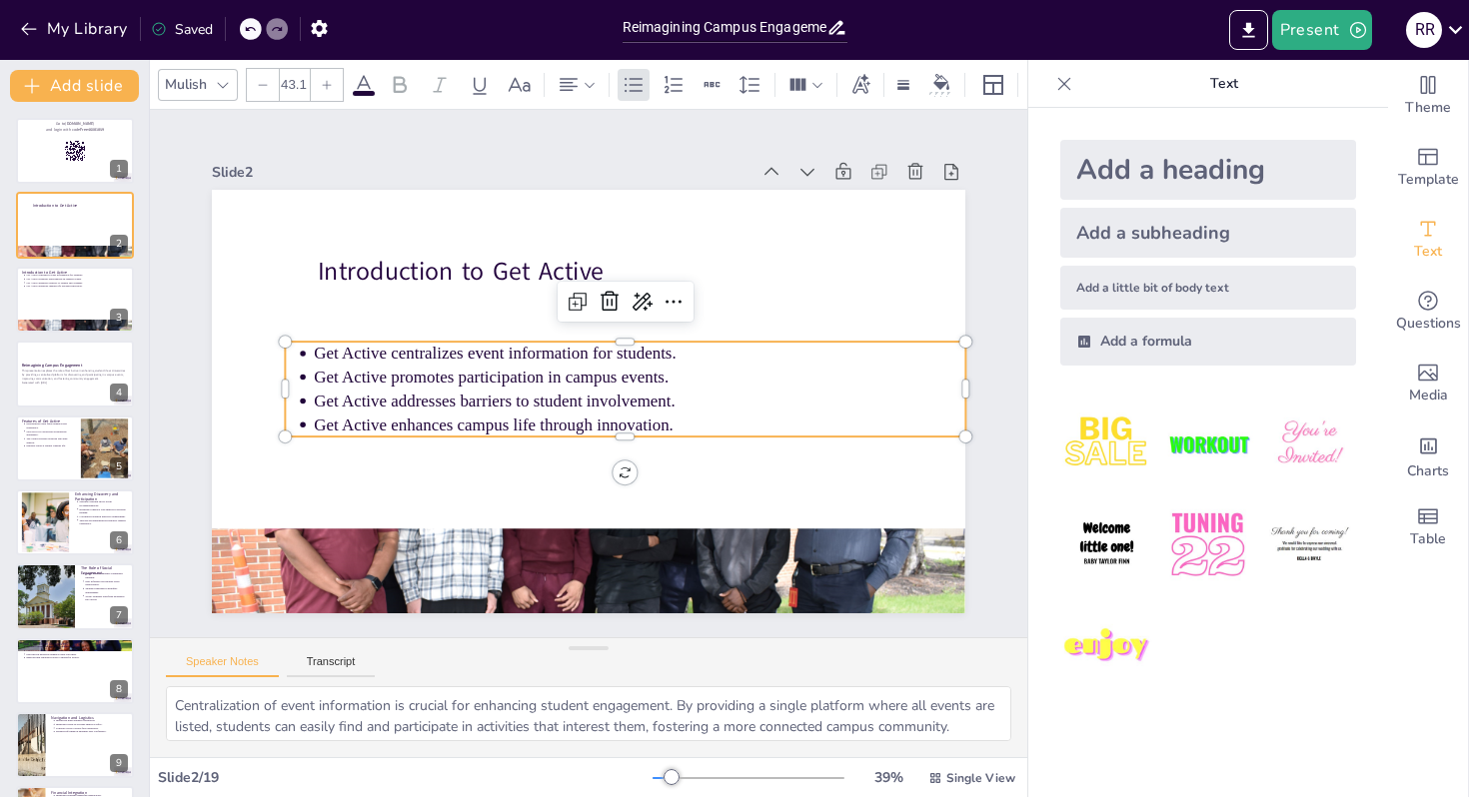
click at [431, 372] on p "Get Active promotes participation in campus events." at bounding box center [637, 388] width 641 height 159
click at [431, 372] on p "Get Active promotes participation in campus events." at bounding box center [636, 393] width 626 height 224
click at [431, 372] on p "Get Active promotes participation in campus events." at bounding box center [634, 398] width 604 height 286
click at [431, 372] on p "Get Active promotes participation in campus events." at bounding box center [636, 393] width 626 height 224
copy p "Get Active promotes participation in campus events."
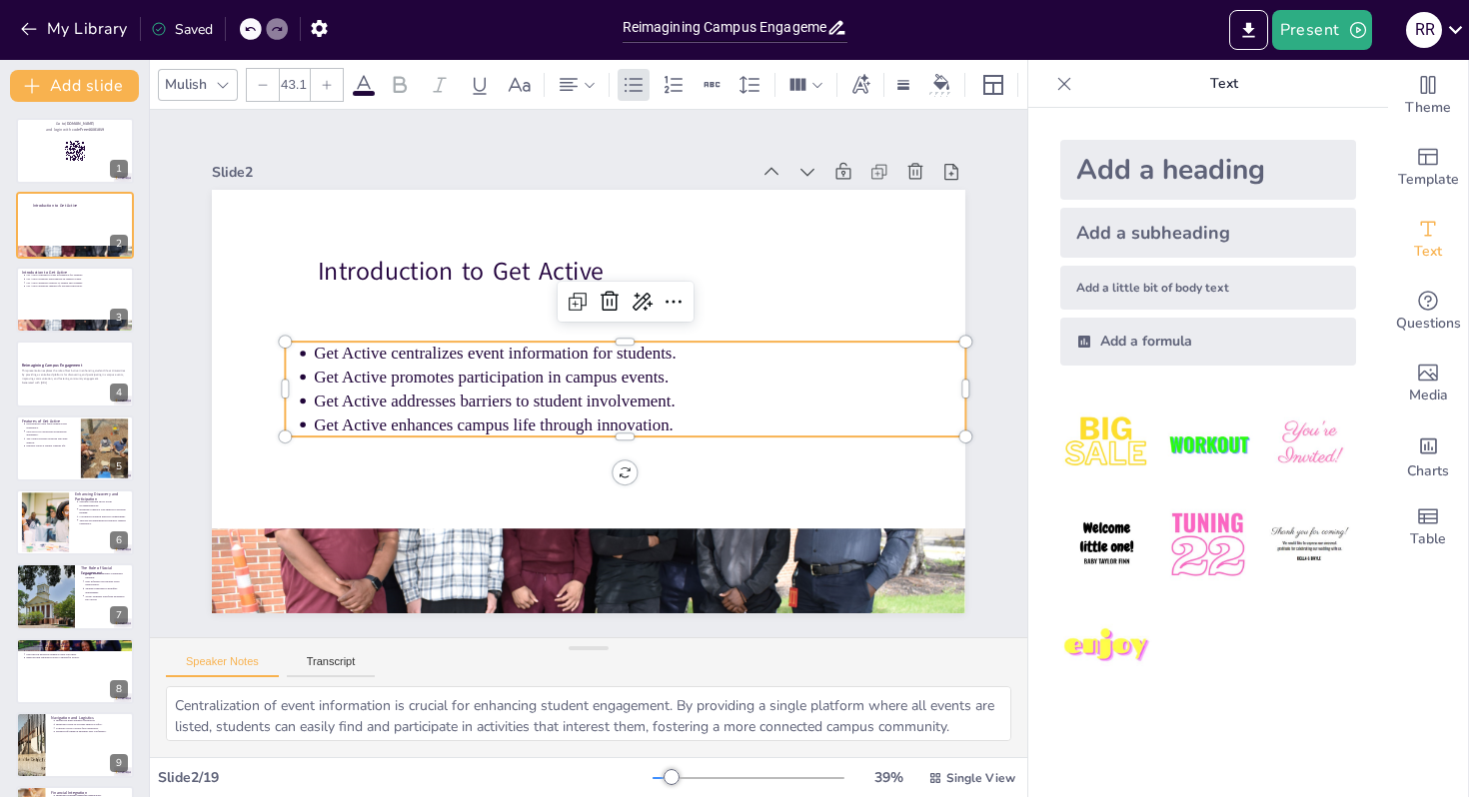
click at [432, 406] on p "Get Active addresses barriers to student involvement." at bounding box center [632, 411] width 641 height 159
click at [432, 406] on p "Get Active addresses barriers to student involvement." at bounding box center [618, 423] width 575 height 346
click at [324, 406] on p "Get Active addresses barriers to student involvement." at bounding box center [639, 402] width 651 height 24
click at [324, 406] on p "Get Active addresses barriers to student involvement." at bounding box center [629, 416] width 626 height 224
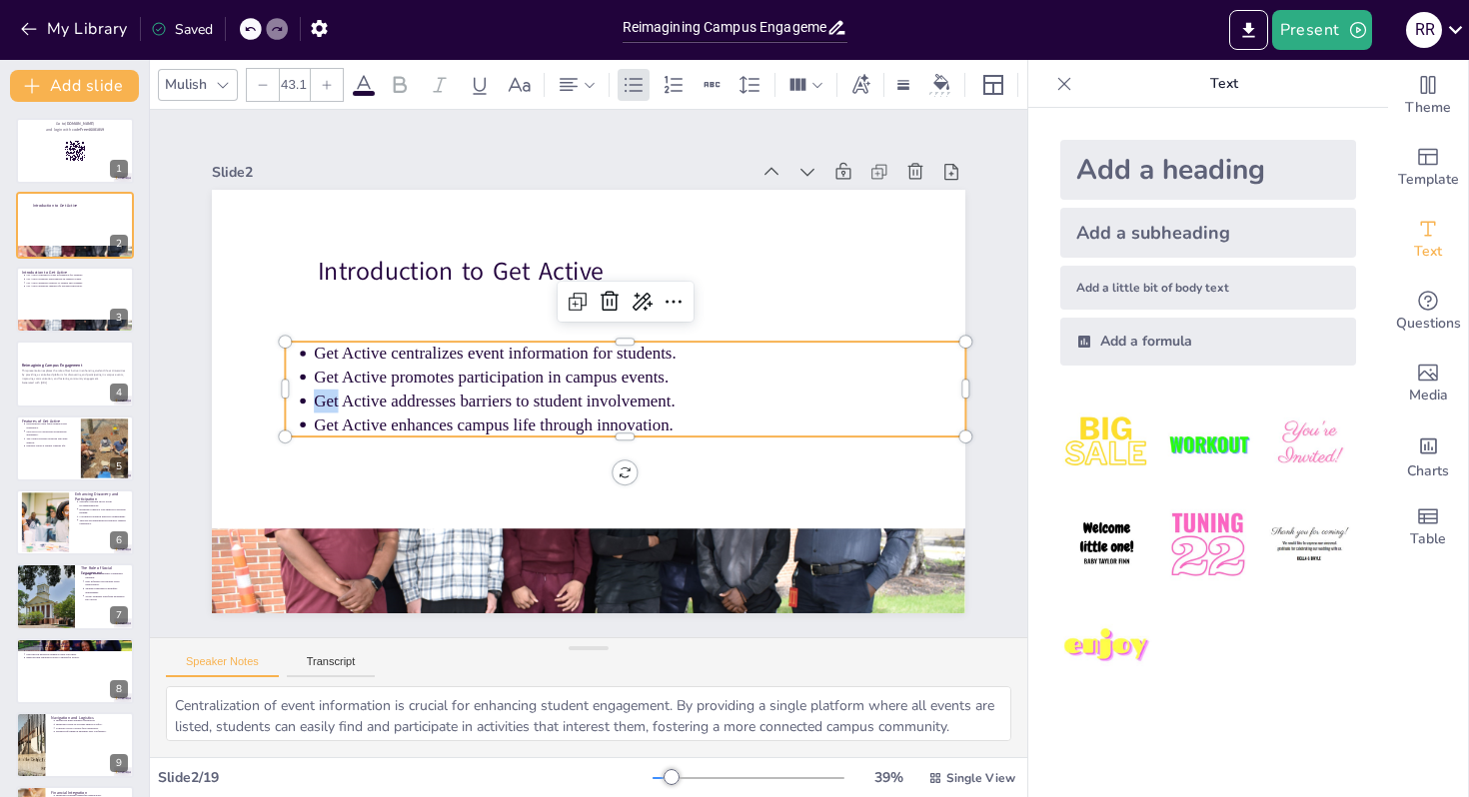
click at [324, 406] on p "Get Active addresses barriers to student involvement." at bounding box center [629, 416] width 626 height 224
click at [324, 406] on p "Get Active addresses barriers to student involvement." at bounding box center [637, 407] width 650 height 92
click at [308, 401] on ul "Get Active centralizes event information for students. Get Active promotes part…" at bounding box center [621, 397] width 684 height 234
click at [526, 402] on ul "Get Active centralizes event information for students. Get Active promotes part…" at bounding box center [573, 409] width 95 height 679
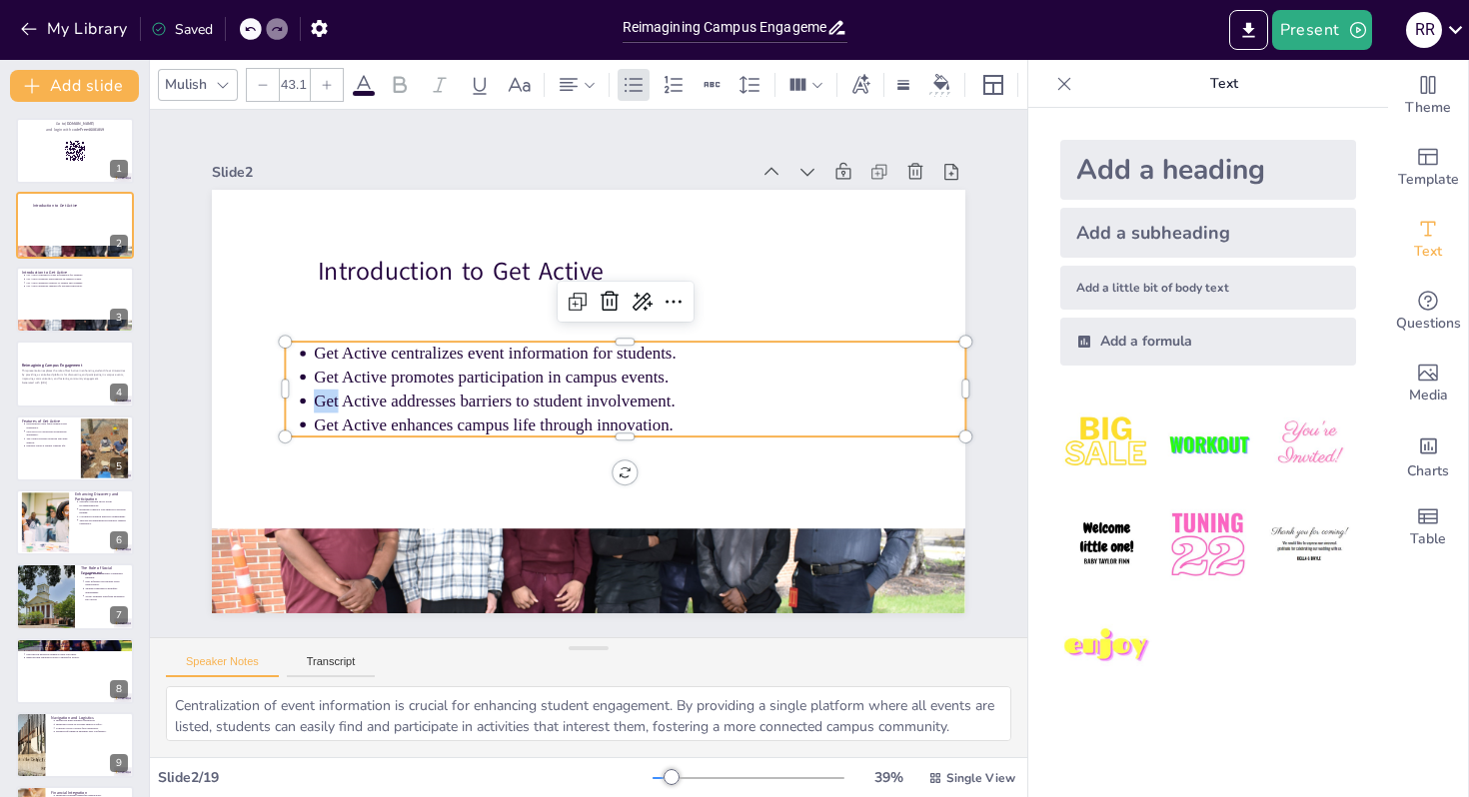
click at [311, 402] on ul "Get Active centralizes event information for students. Get Active promotes part…" at bounding box center [624, 393] width 686 height 165
click at [311, 402] on ul "Get Active centralizes event information for students. Get Active promotes part…" at bounding box center [621, 398] width 684 height 235
click at [57, 315] on div at bounding box center [75, 300] width 120 height 68
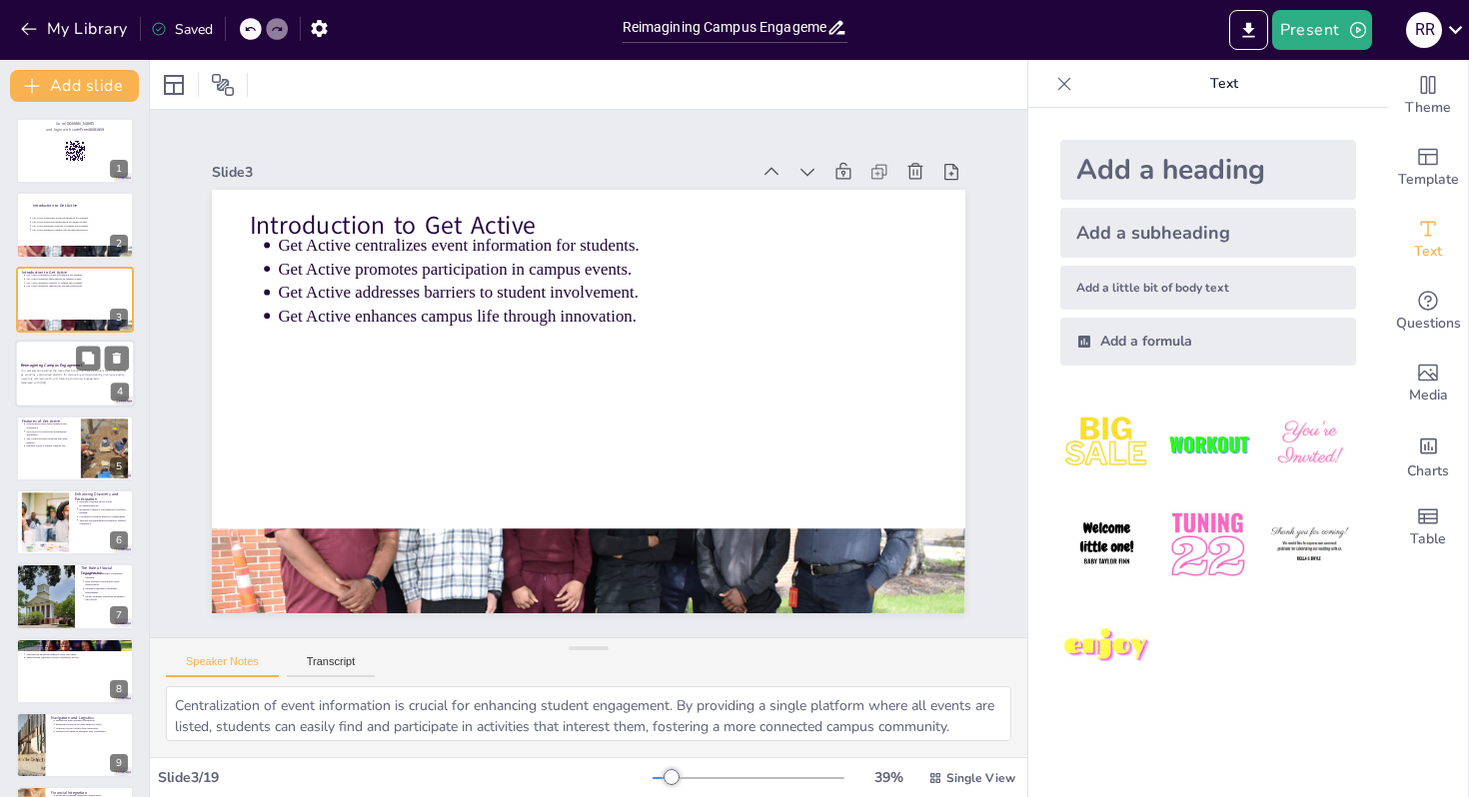
click at [88, 395] on div at bounding box center [75, 374] width 120 height 68
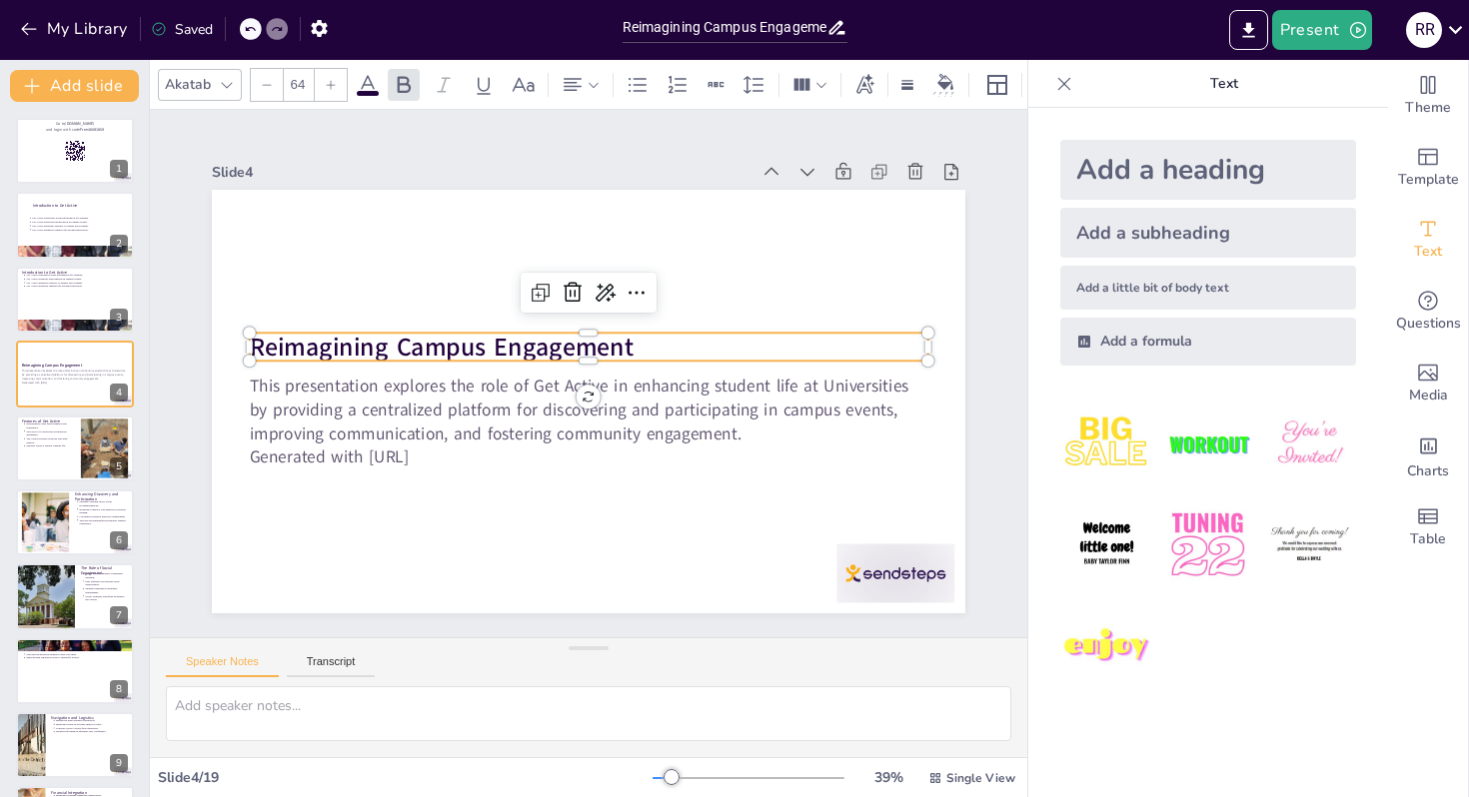
click at [628, 346] on strong "Reimagining Campus Engagement" at bounding box center [450, 317] width 383 height 113
click at [628, 346] on strong "Reimagining Campus Engagement" at bounding box center [445, 332] width 385 height 74
click at [628, 346] on strong "Reimagining Campus Engagement" at bounding box center [497, 255] width 308 height 282
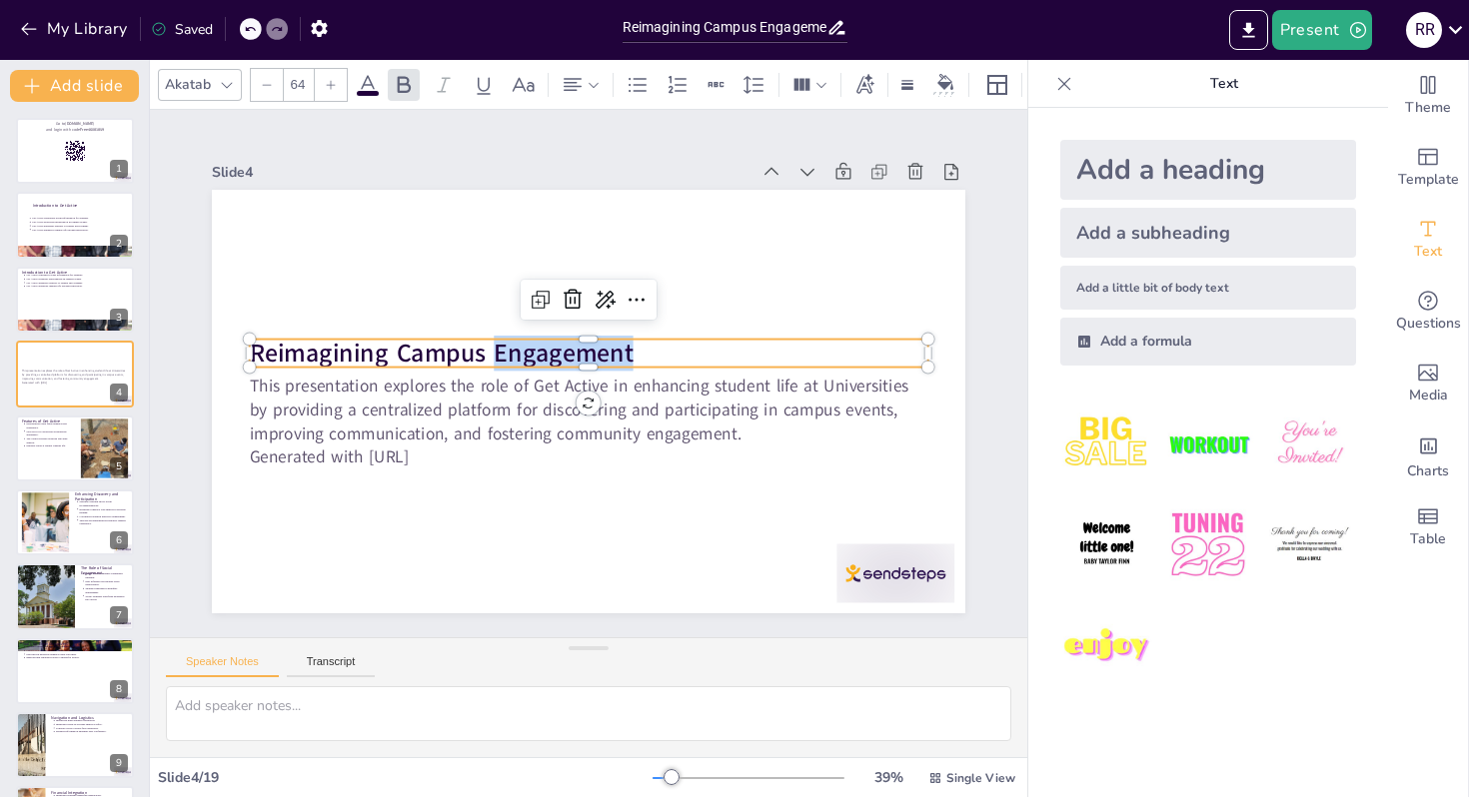
click at [628, 346] on strong "Reimagining Campus Engagement" at bounding box center [444, 338] width 385 height 74
click at [628, 346] on strong "Reimagining Campus Engagement" at bounding box center [455, 309] width 376 height 151
click at [628, 346] on strong "Reimagining Campus Engagement" at bounding box center [449, 323] width 383 height 113
click at [628, 346] on strong "Reimagining Campus Engagement" at bounding box center [472, 283] width 350 height 222
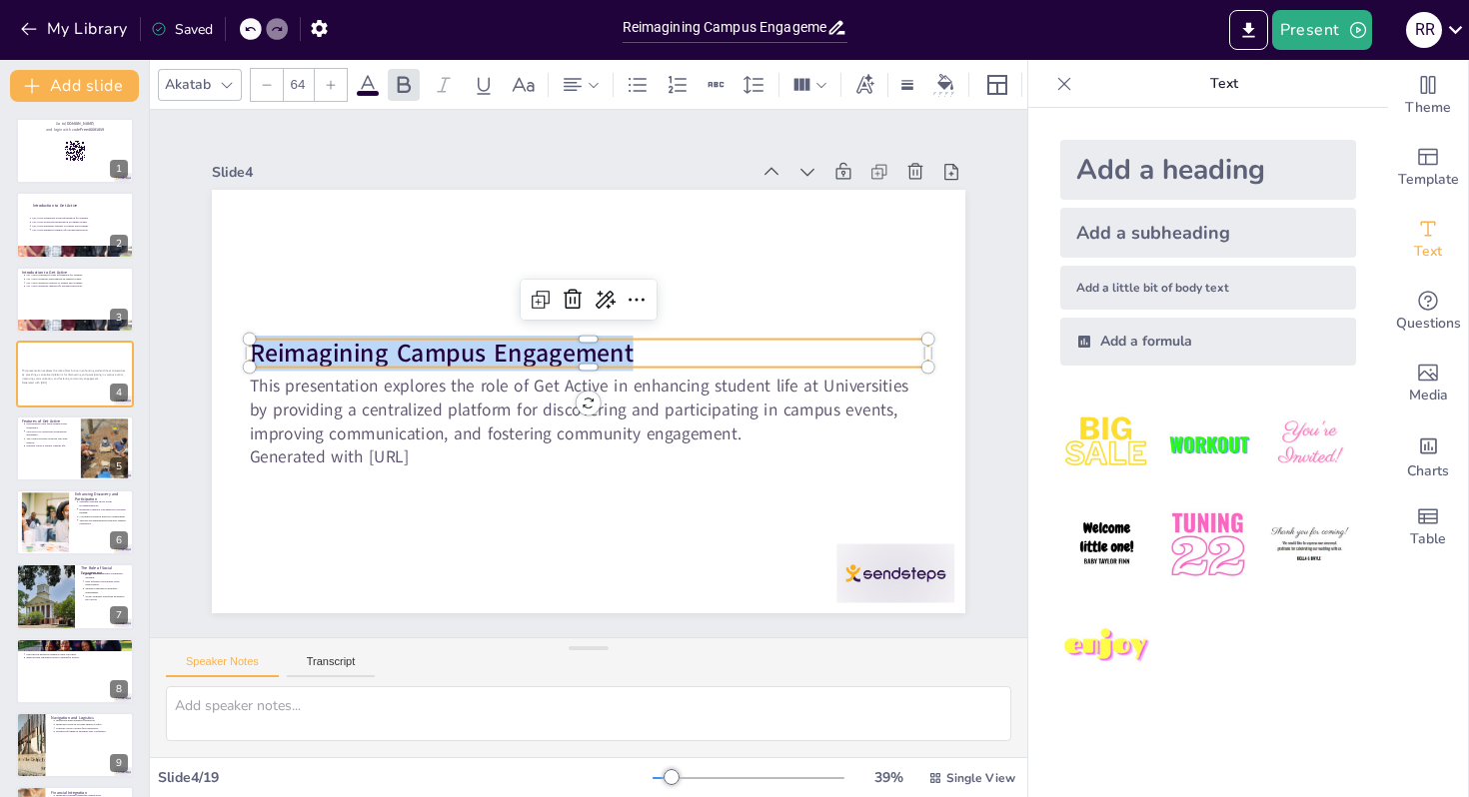
copy strong "Reimagining Campus Engagement"
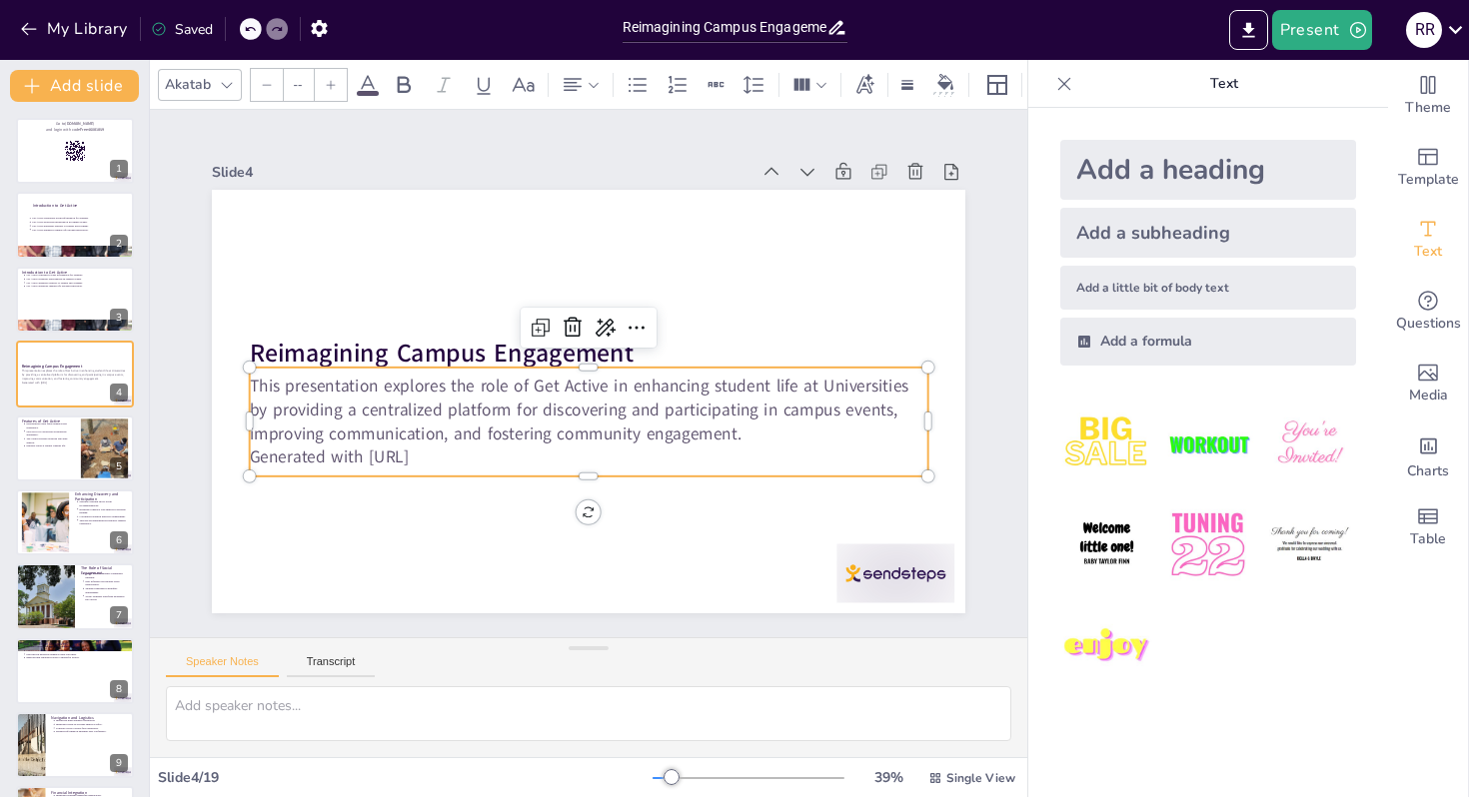
type input "43"
click at [257, 389] on p "This presentation explores the role of Get Active in enhancing student life at …" at bounding box center [580, 409] width 677 height 211
click at [257, 389] on p "This presentation explores the role of Get Active in enhancing student life at …" at bounding box center [584, 410] width 681 height 141
click at [257, 389] on p "This presentation explores the role of Get Active in enhancing student life at …" at bounding box center [584, 410] width 681 height 142
click at [257, 389] on p "This presentation explores the role of Get Active in enhancing student life at …" at bounding box center [580, 409] width 677 height 211
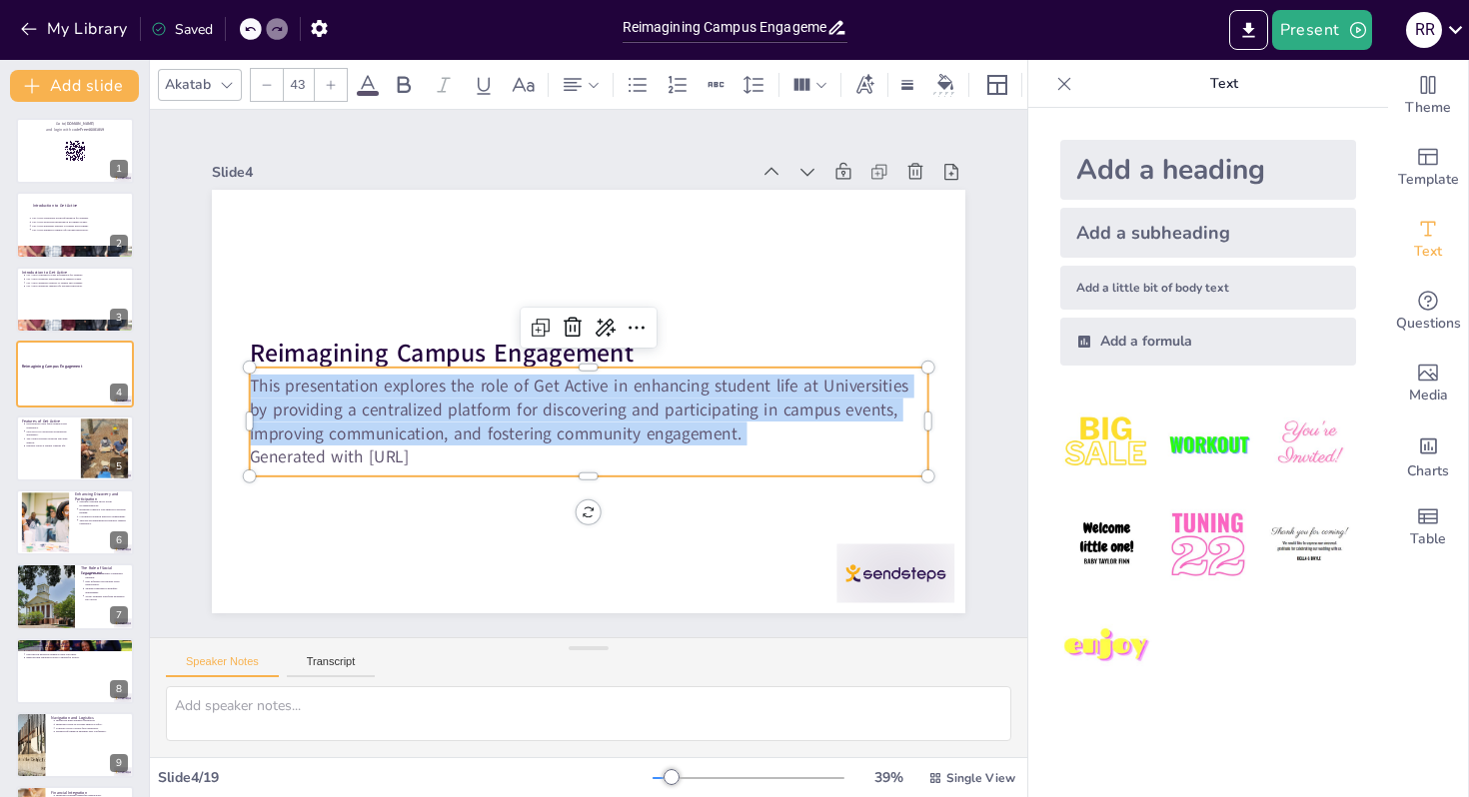
click at [272, 389] on p "This presentation explores the role of Get Active in enhancing student life at …" at bounding box center [567, 403] width 590 height 456
click at [257, 389] on p "This presentation explores the role of Get Active in enhancing student life at …" at bounding box center [580, 409] width 677 height 211
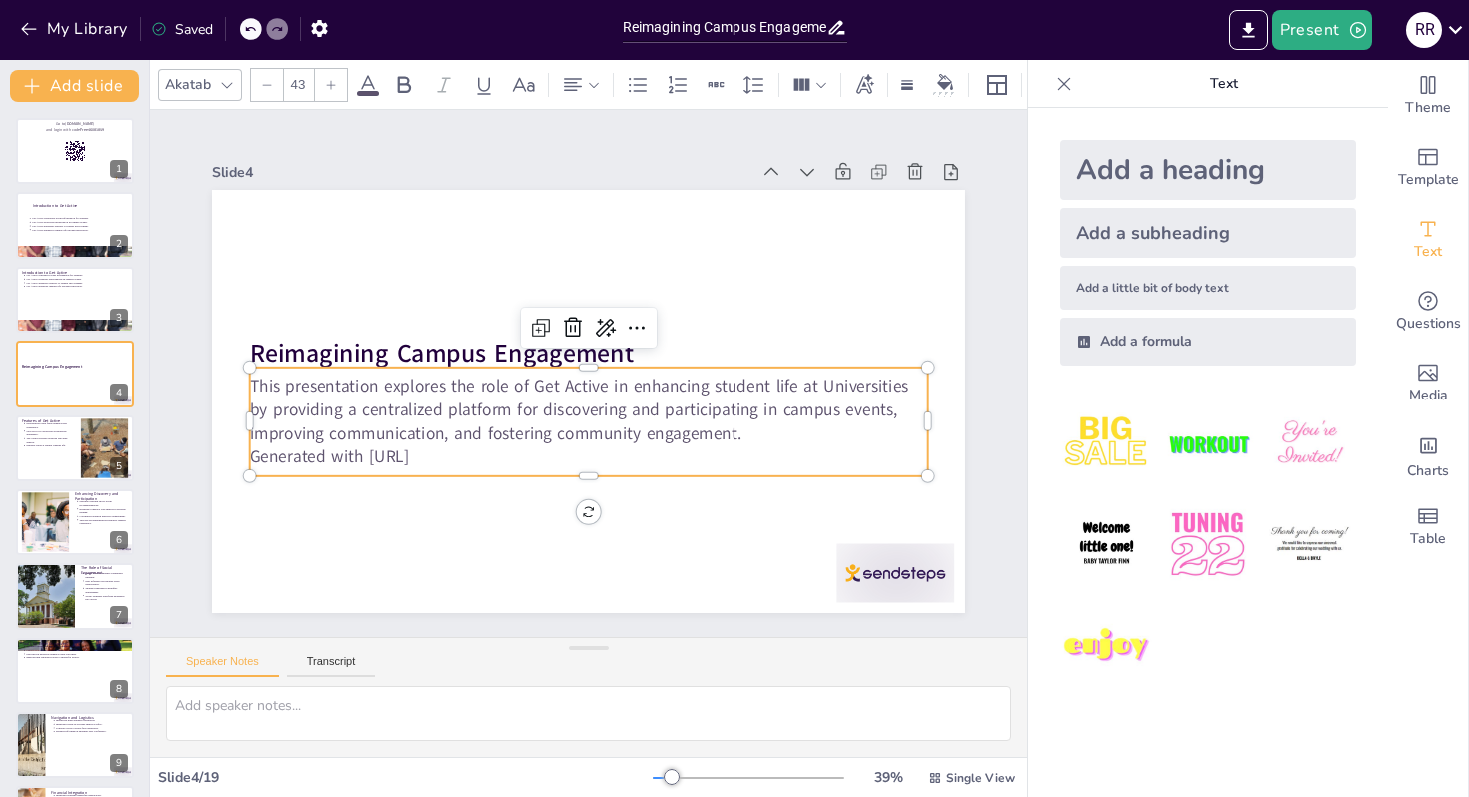
click at [414, 455] on p "Generated with [URL]" at bounding box center [562, 453] width 651 height 232
click at [414, 455] on p "Generated with [URL]" at bounding box center [546, 447] width 598 height 360
click at [414, 455] on p "Generated with [URL]" at bounding box center [570, 456] width 667 height 164
click at [414, 455] on p "Generated with [URL]" at bounding box center [562, 453] width 651 height 232
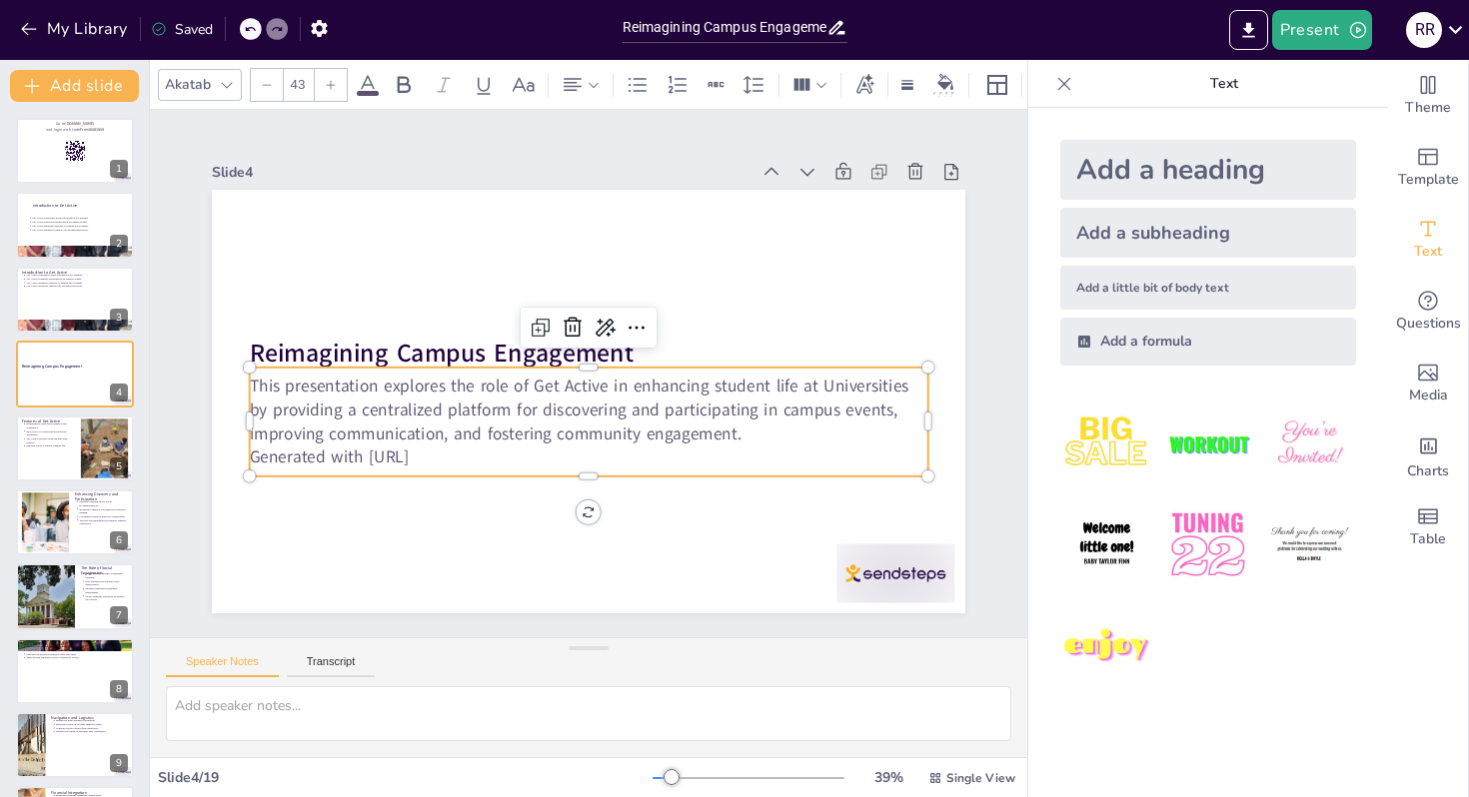
click at [414, 455] on p "Generated with [URL]" at bounding box center [563, 454] width 652 height 232
click at [290, 386] on p "This presentation explores the role of Get Active in enhancing student life at …" at bounding box center [584, 410] width 681 height 141
click at [290, 386] on p "This presentation explores the role of Get Active in enhancing student life at …" at bounding box center [577, 408] width 666 height 277
click at [262, 381] on p "This presentation explores the role of Get Active in enhancing student life at …" at bounding box center [577, 408] width 666 height 277
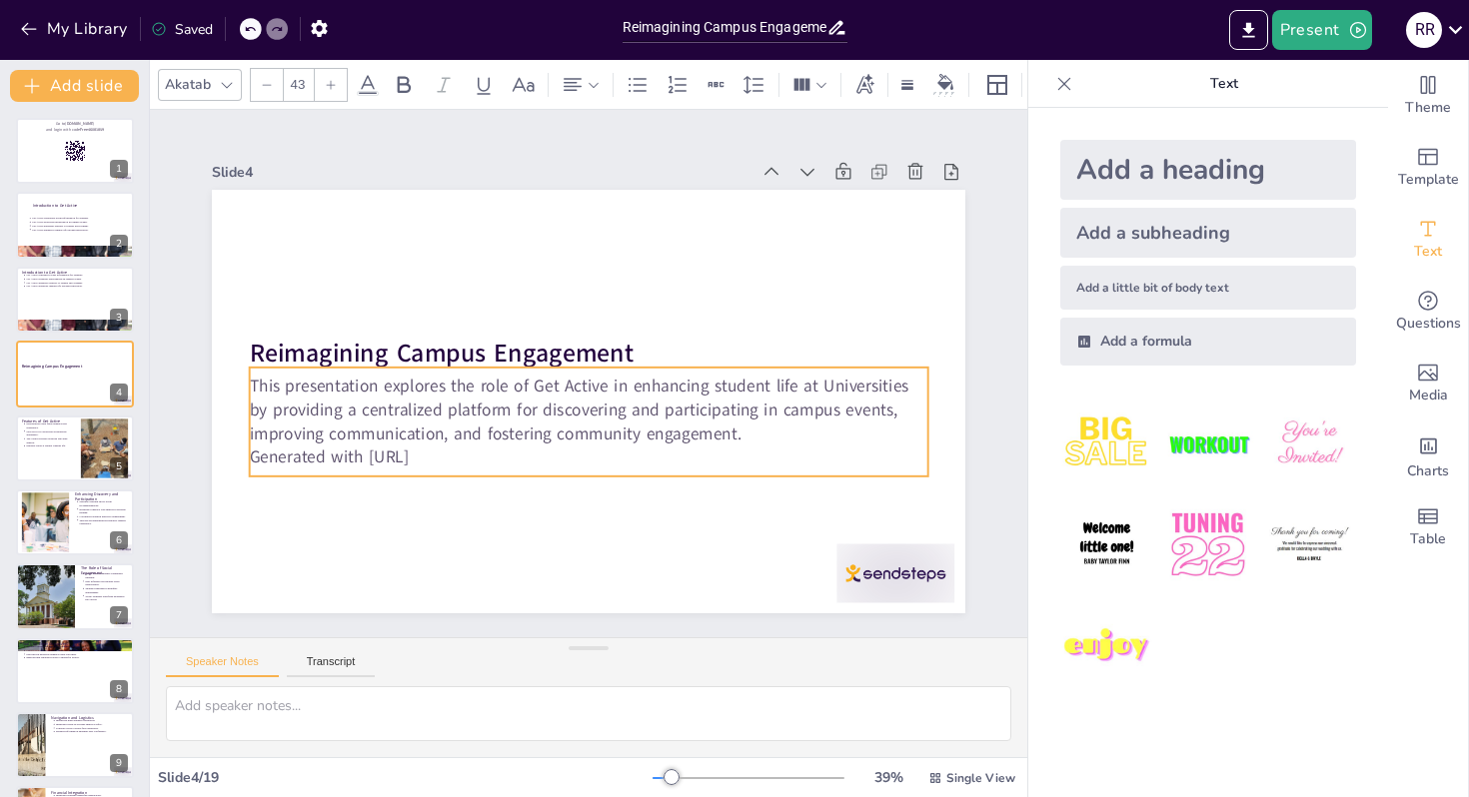
click at [282, 388] on p "This presentation explores the role of Get Active in enhancing student life at …" at bounding box center [580, 409] width 677 height 210
click at [282, 388] on p "This presentation explores the role of Get Active in enhancing student life at …" at bounding box center [577, 408] width 666 height 277
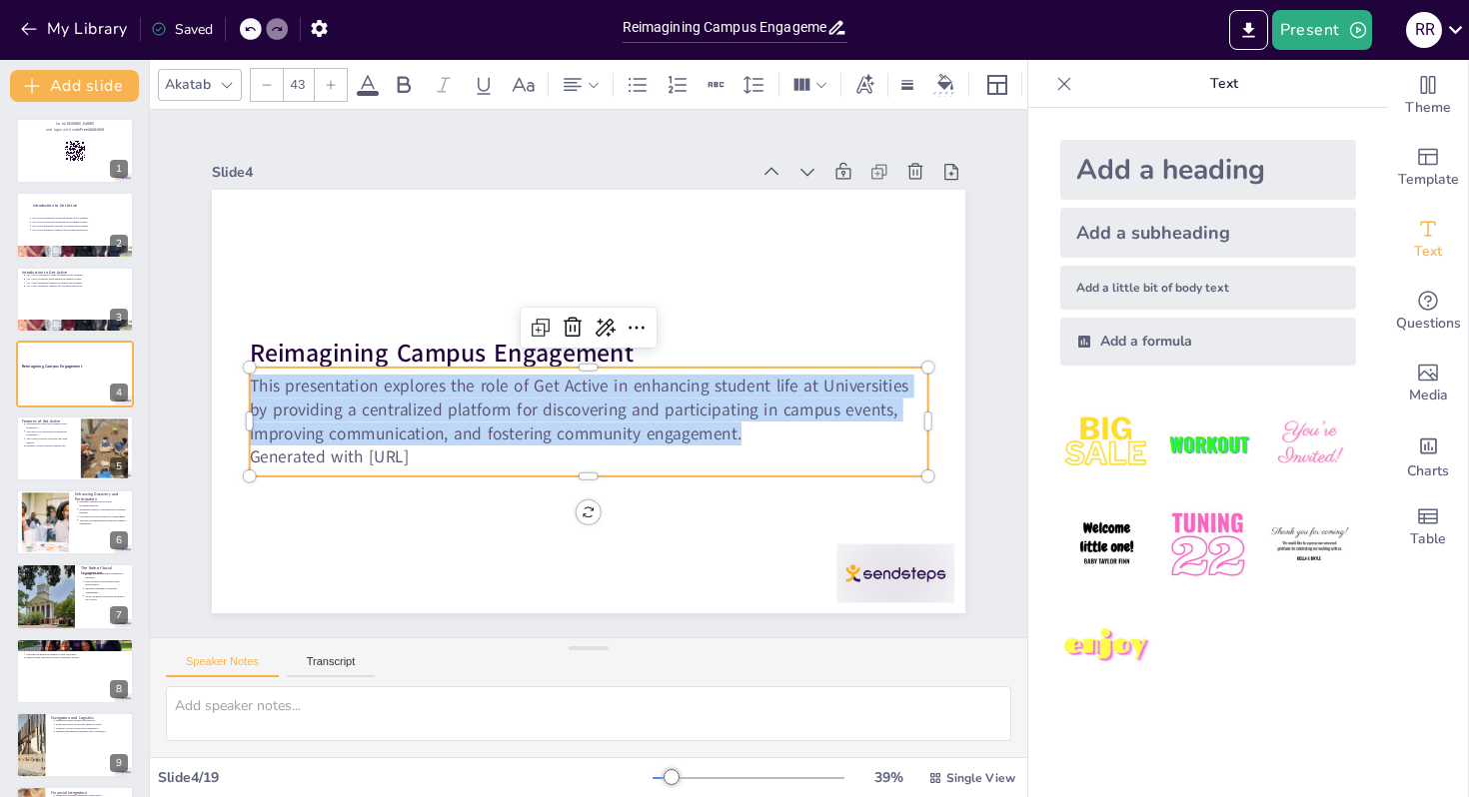
click at [282, 388] on p "This presentation explores the role of Get Active in enhancing student life at …" at bounding box center [580, 409] width 677 height 210
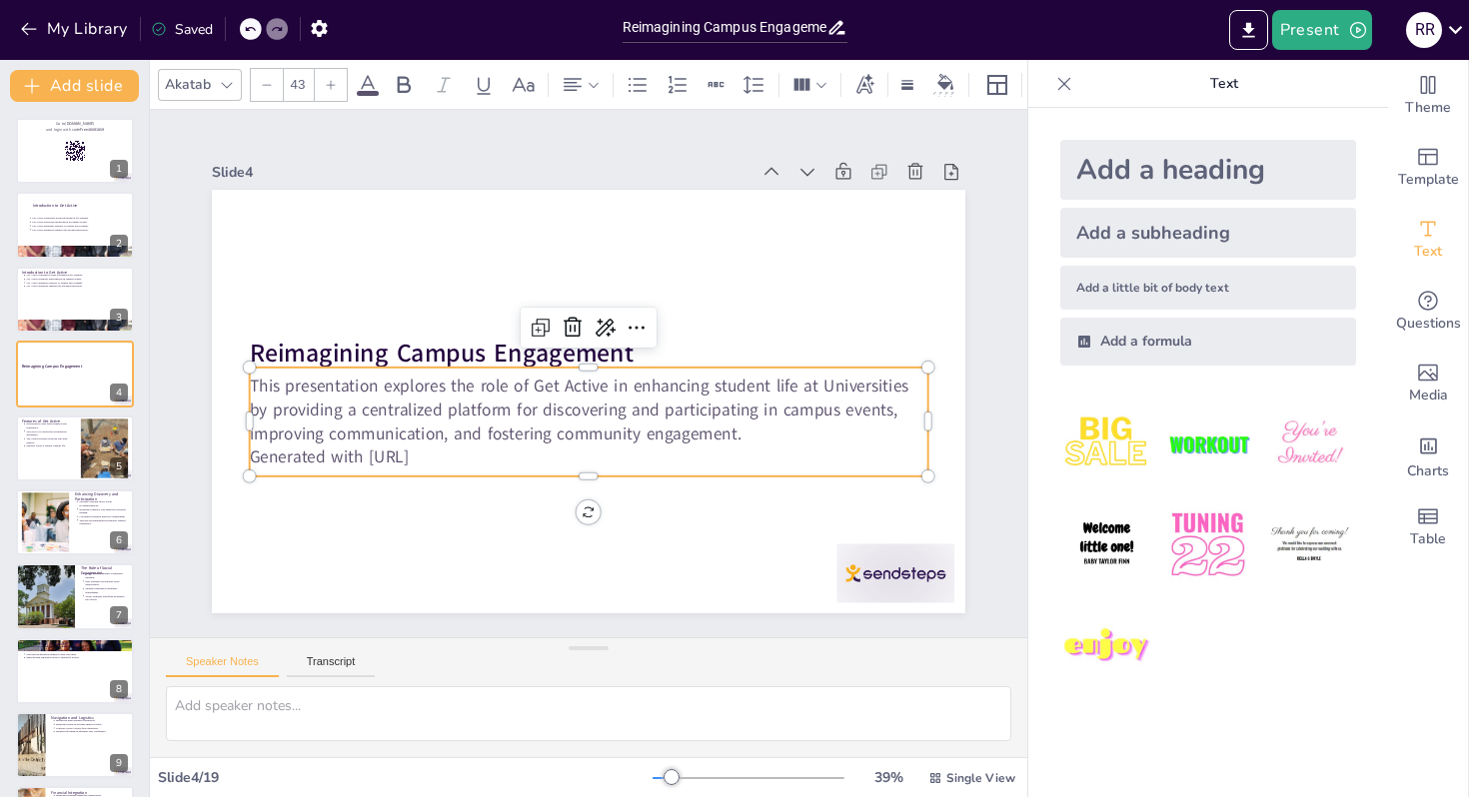
click at [458, 466] on p "Generated with [URL]" at bounding box center [563, 454] width 652 height 232
click at [458, 466] on p "Generated with [URL]" at bounding box center [562, 454] width 651 height 232
click at [458, 466] on p "Generated with [URL]" at bounding box center [580, 457] width 676 height 94
click at [458, 466] on p "Generated with [URL]" at bounding box center [562, 453] width 651 height 232
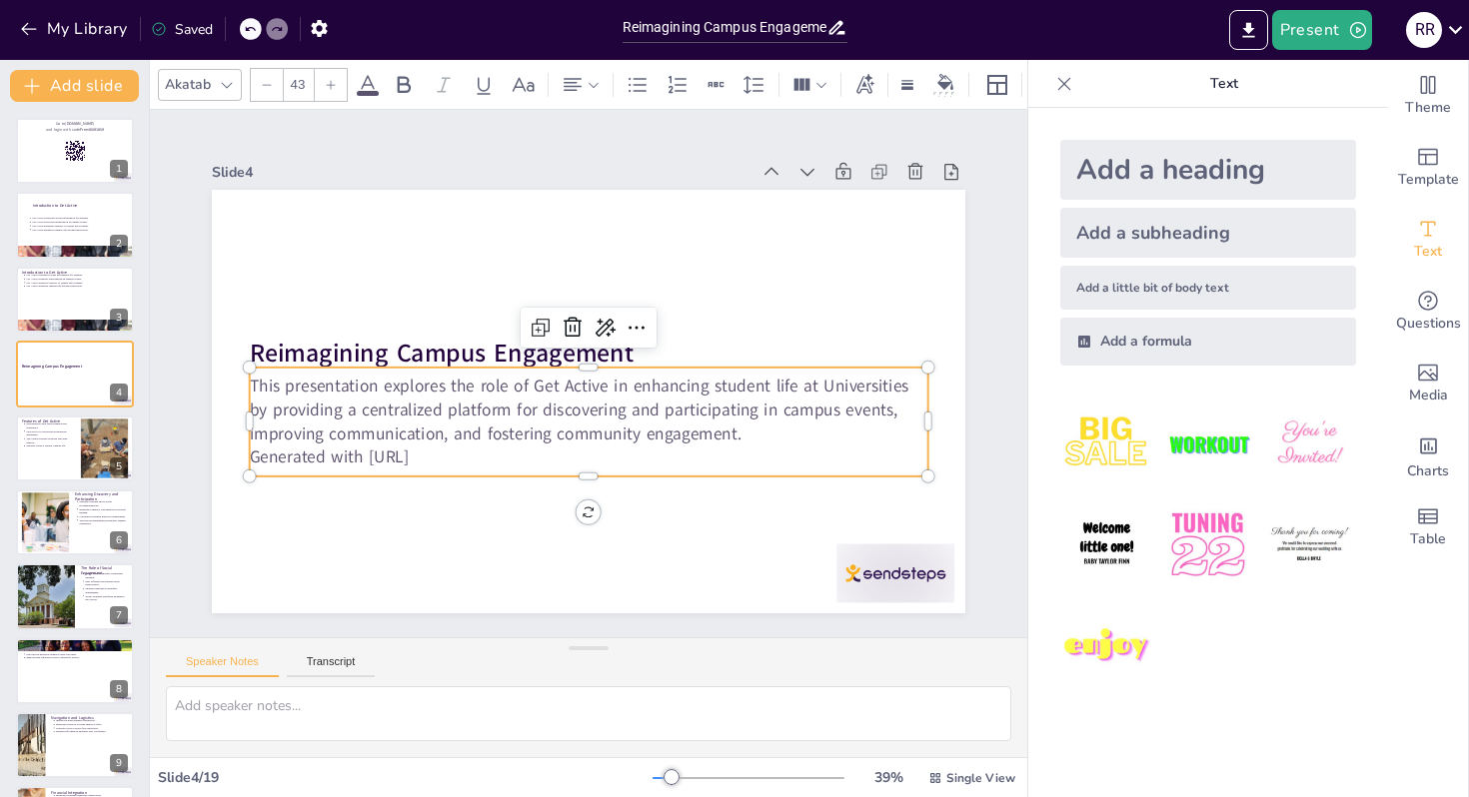
click at [458, 466] on p "Generated with [URL]" at bounding box center [533, 436] width 520 height 471
click at [458, 466] on p "Generated with [URL]" at bounding box center [570, 456] width 667 height 164
click at [458, 466] on p "Generated with [URL]" at bounding box center [554, 451] width 628 height 298
click at [458, 466] on p "Generated with [URL]" at bounding box center [571, 456] width 668 height 164
click at [458, 466] on p "Generated with [URL]" at bounding box center [547, 447] width 598 height 360
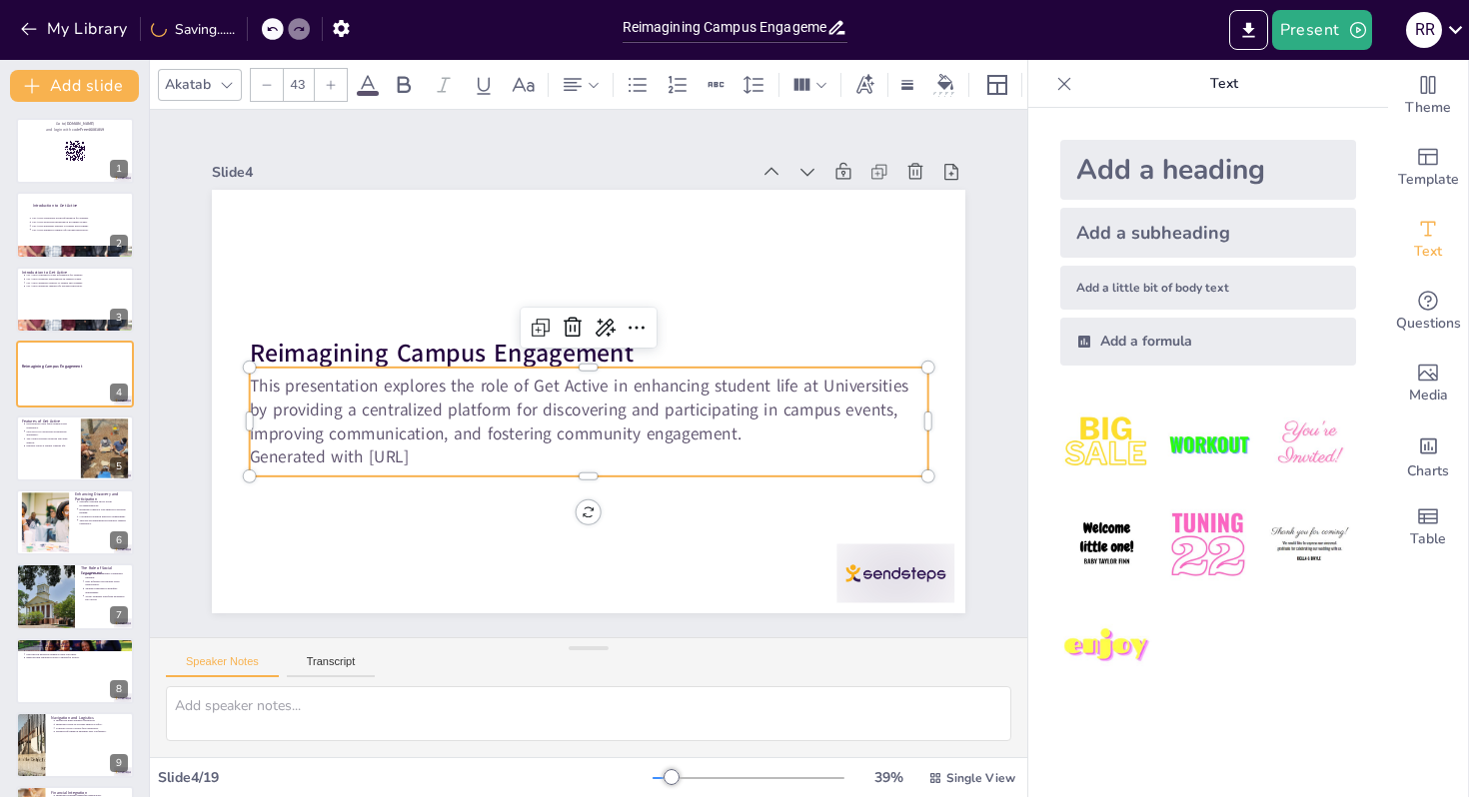
click at [458, 466] on p "Generated with [URL]" at bounding box center [562, 453] width 651 height 232
click at [459, 453] on p "Generated with [URL]" at bounding box center [580, 457] width 676 height 94
click at [459, 453] on p "Generated with [URL]" at bounding box center [570, 456] width 667 height 164
click at [459, 453] on p "Generated with [URL]" at bounding box center [539, 442] width 563 height 418
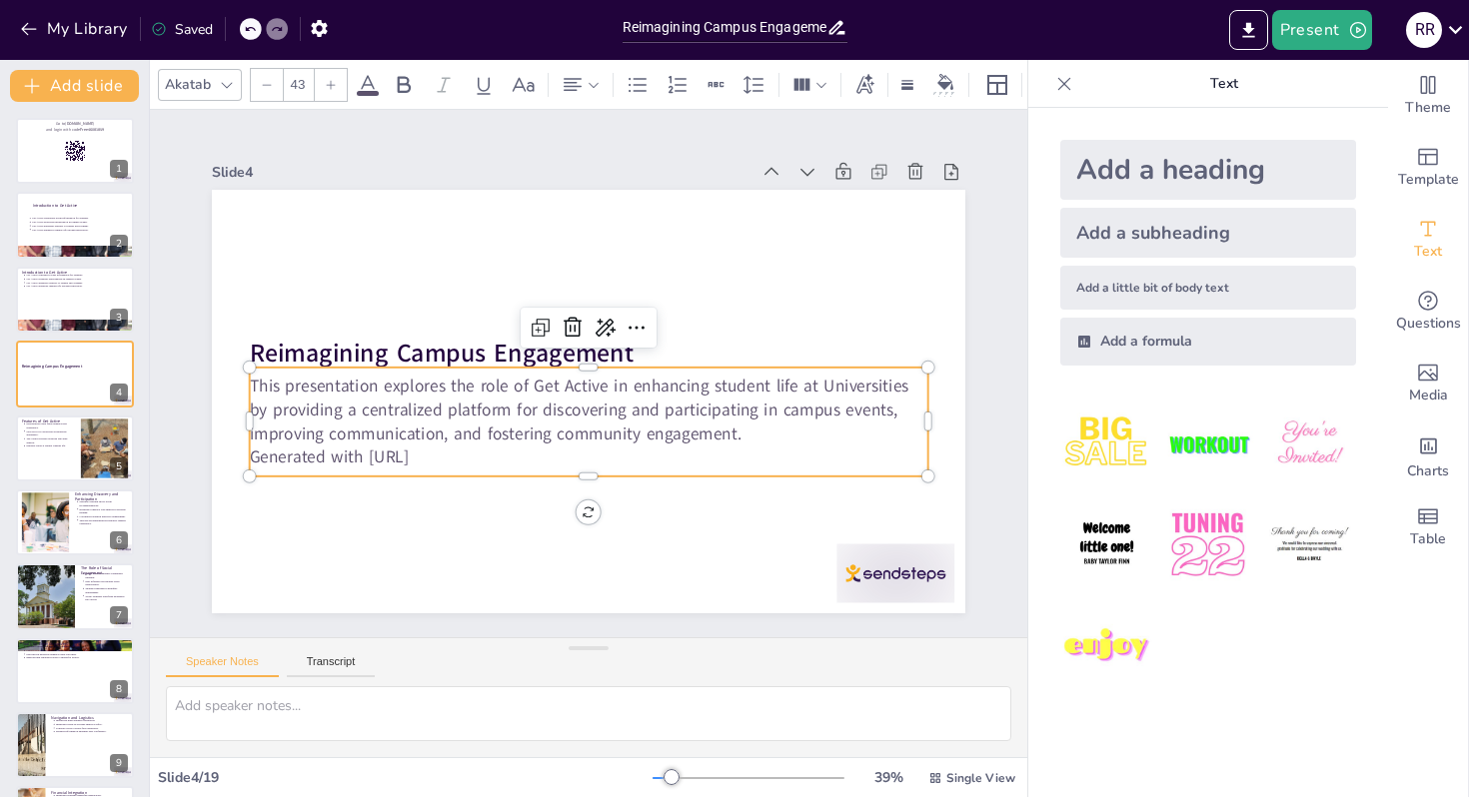
click at [459, 453] on p "Generated with [URL]" at bounding box center [539, 442] width 563 height 418
click at [459, 453] on p "Generated with [URL]" at bounding box center [571, 456] width 668 height 164
click at [285, 393] on p "This presentation explores the role of Get Active in enhancing student life at …" at bounding box center [574, 407] width 648 height 341
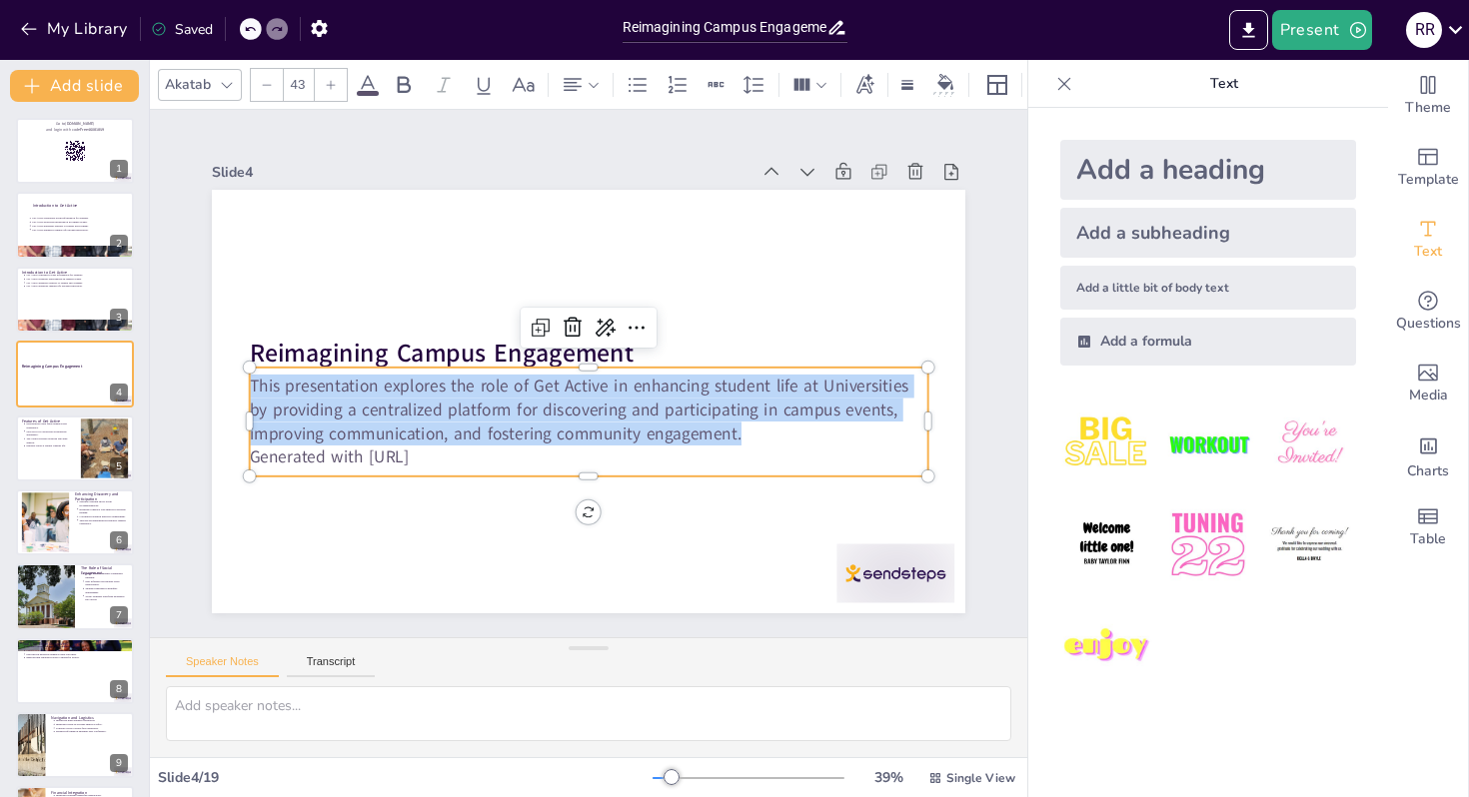
click at [285, 393] on p "This presentation explores the role of Get Active in enhancing student life at …" at bounding box center [584, 410] width 681 height 142
copy p "This presentation explores the role of Get Active in enhancing student life at …"
click at [94, 467] on div at bounding box center [105, 448] width 119 height 61
type textarea "Personalized event feeds are crucial for enhancing the user experience. By tail…"
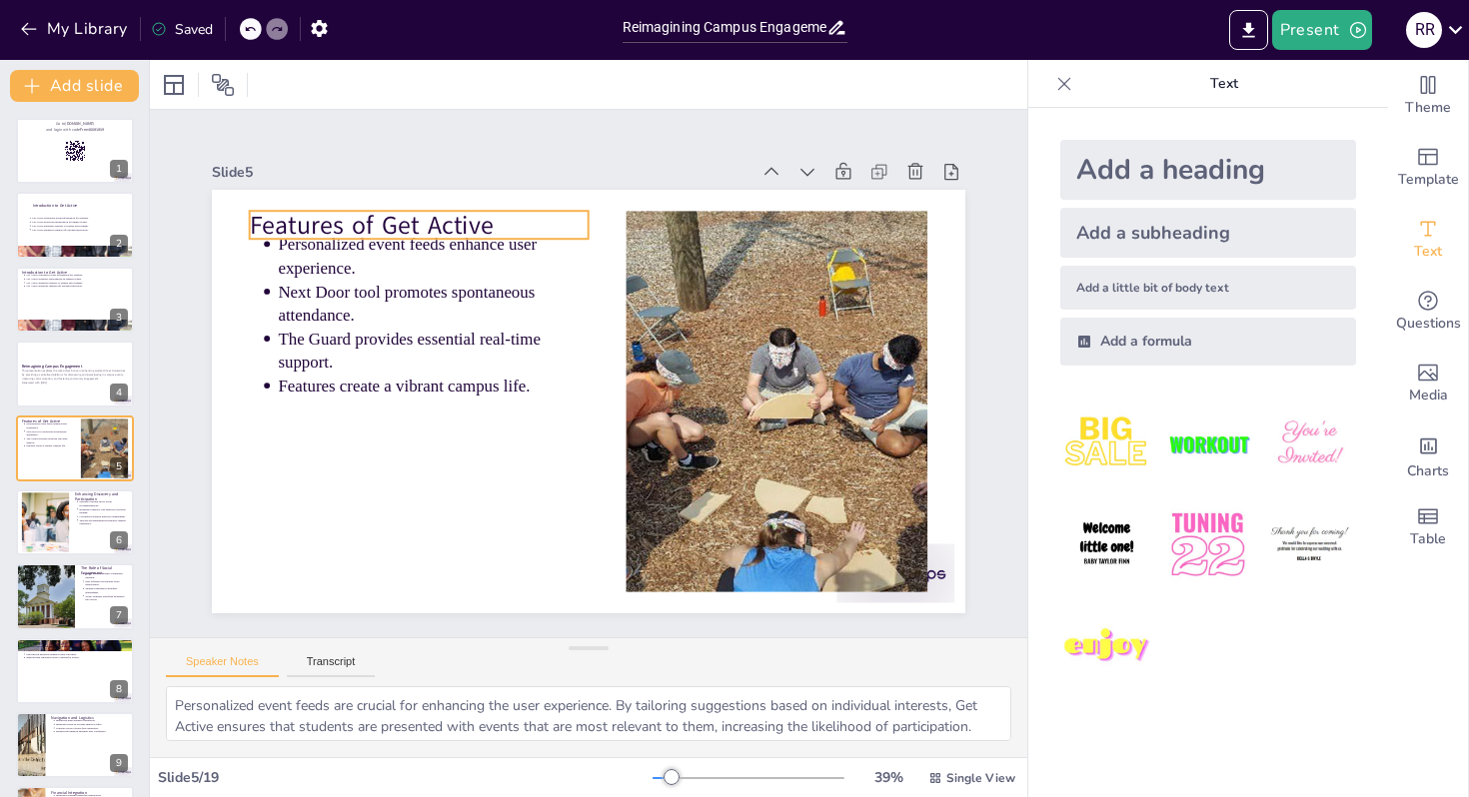
click at [351, 216] on p "Features of Get Active" at bounding box center [435, 208] width 341 height 70
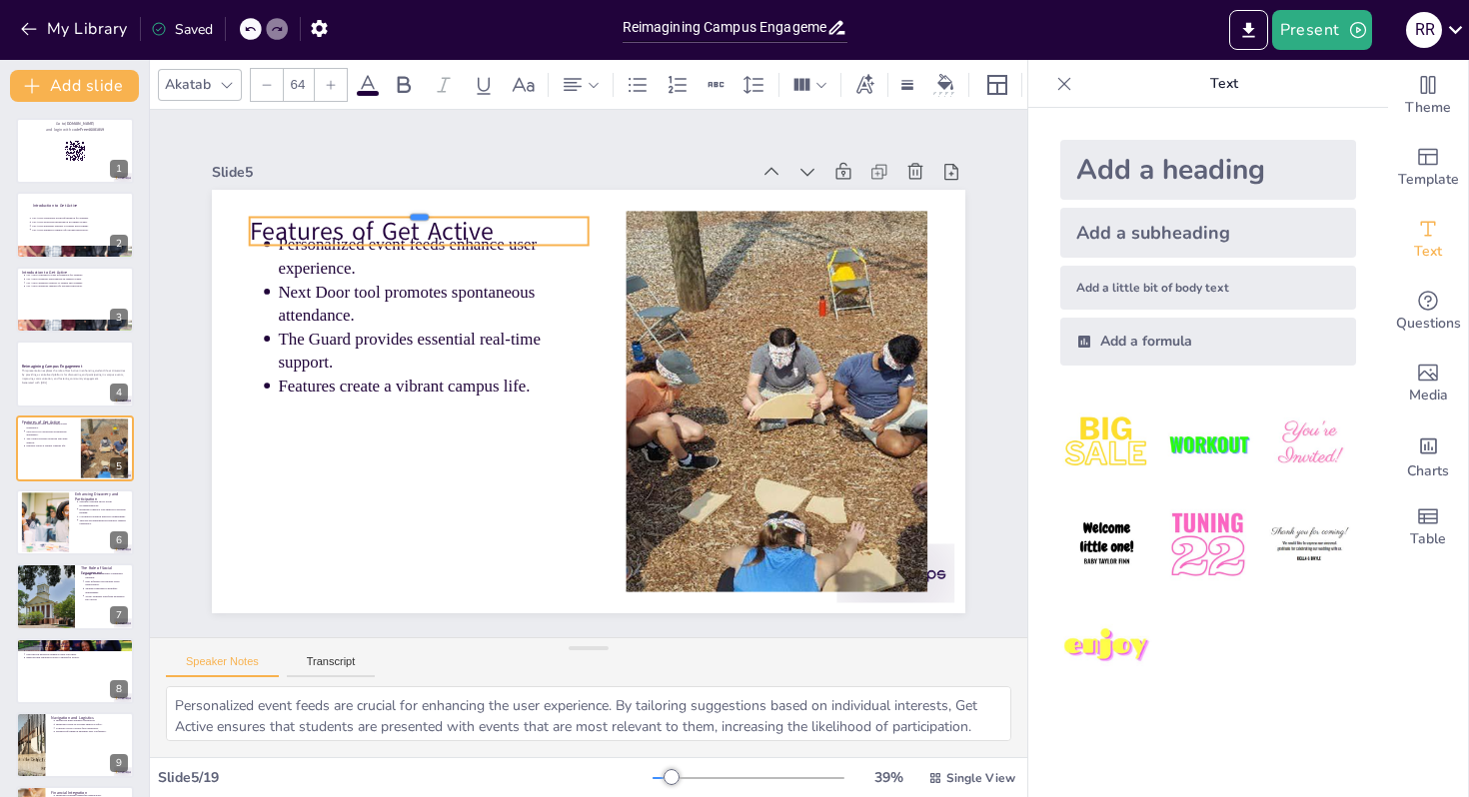
click at [351, 216] on div at bounding box center [501, 154] width 316 height 153
click at [363, 225] on p "Features of Get Active" at bounding box center [434, 218] width 341 height 71
click at [363, 225] on p "Features of Get Active" at bounding box center [472, 183] width 333 height 138
click at [453, 224] on p "Features of Get Active" at bounding box center [514, 163] width 311 height 200
click at [453, 224] on p "Features of Get Active" at bounding box center [472, 184] width 333 height 138
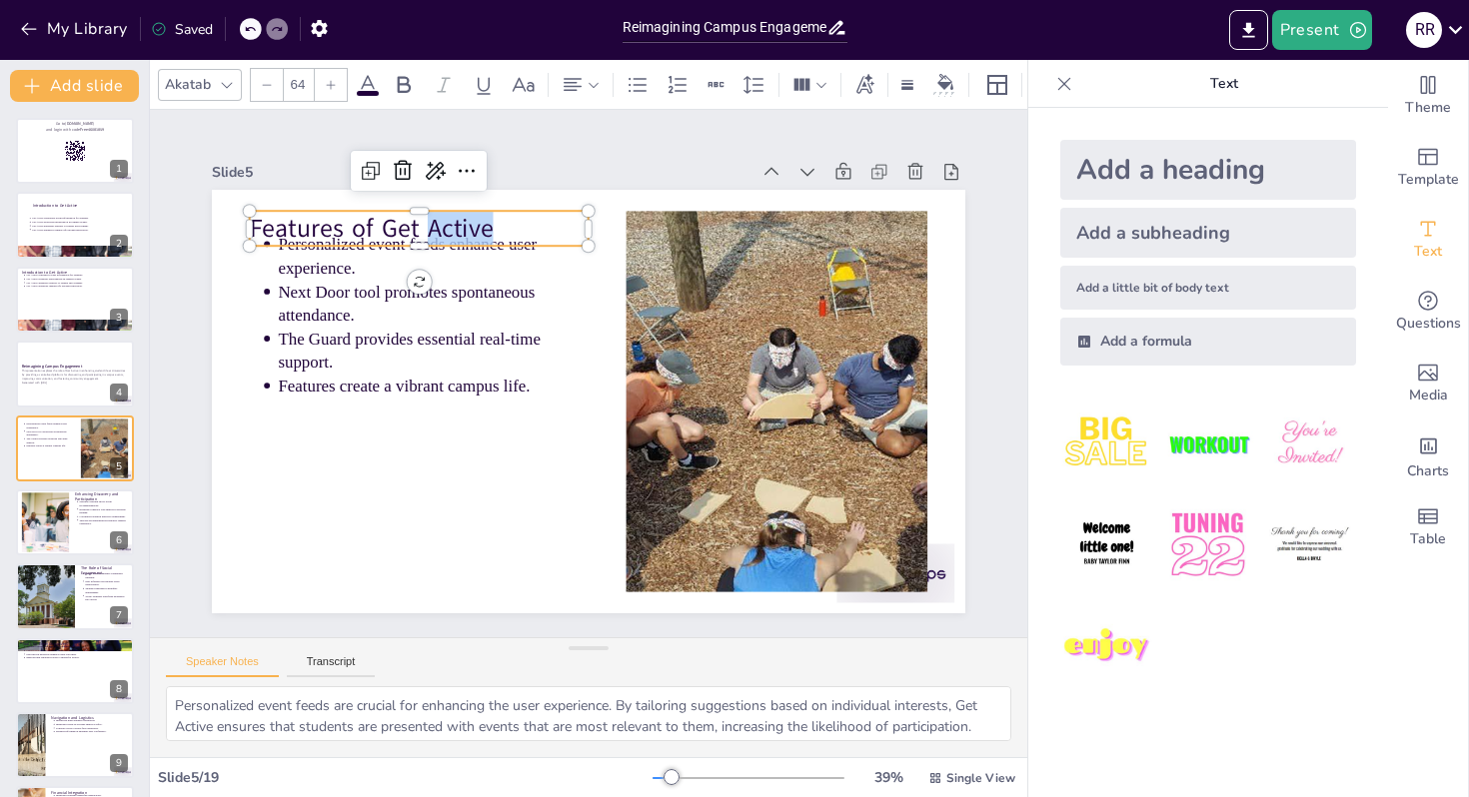
click at [453, 224] on p "Features of Get Active" at bounding box center [453, 196] width 339 height 105
click at [453, 224] on p "Features of Get Active" at bounding box center [472, 183] width 333 height 138
click at [453, 224] on p "Features of Get Active" at bounding box center [435, 212] width 341 height 70
click at [453, 224] on p "Features of Get Active" at bounding box center [472, 183] width 333 height 138
copy p "Features of Get Active"
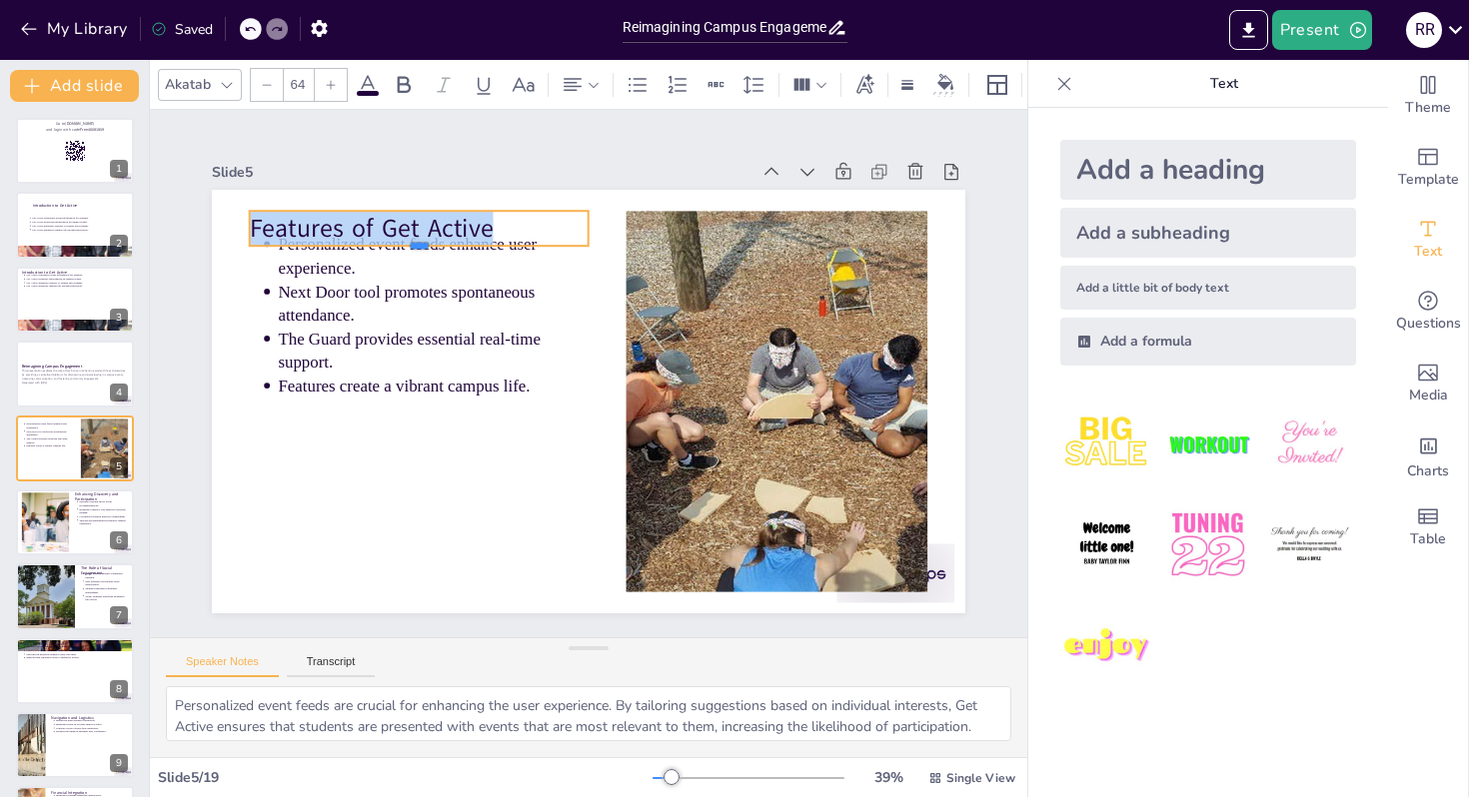
click at [301, 253] on div at bounding box center [465, 208] width 328 height 120
click at [271, 253] on div at bounding box center [432, 237] width 339 height 51
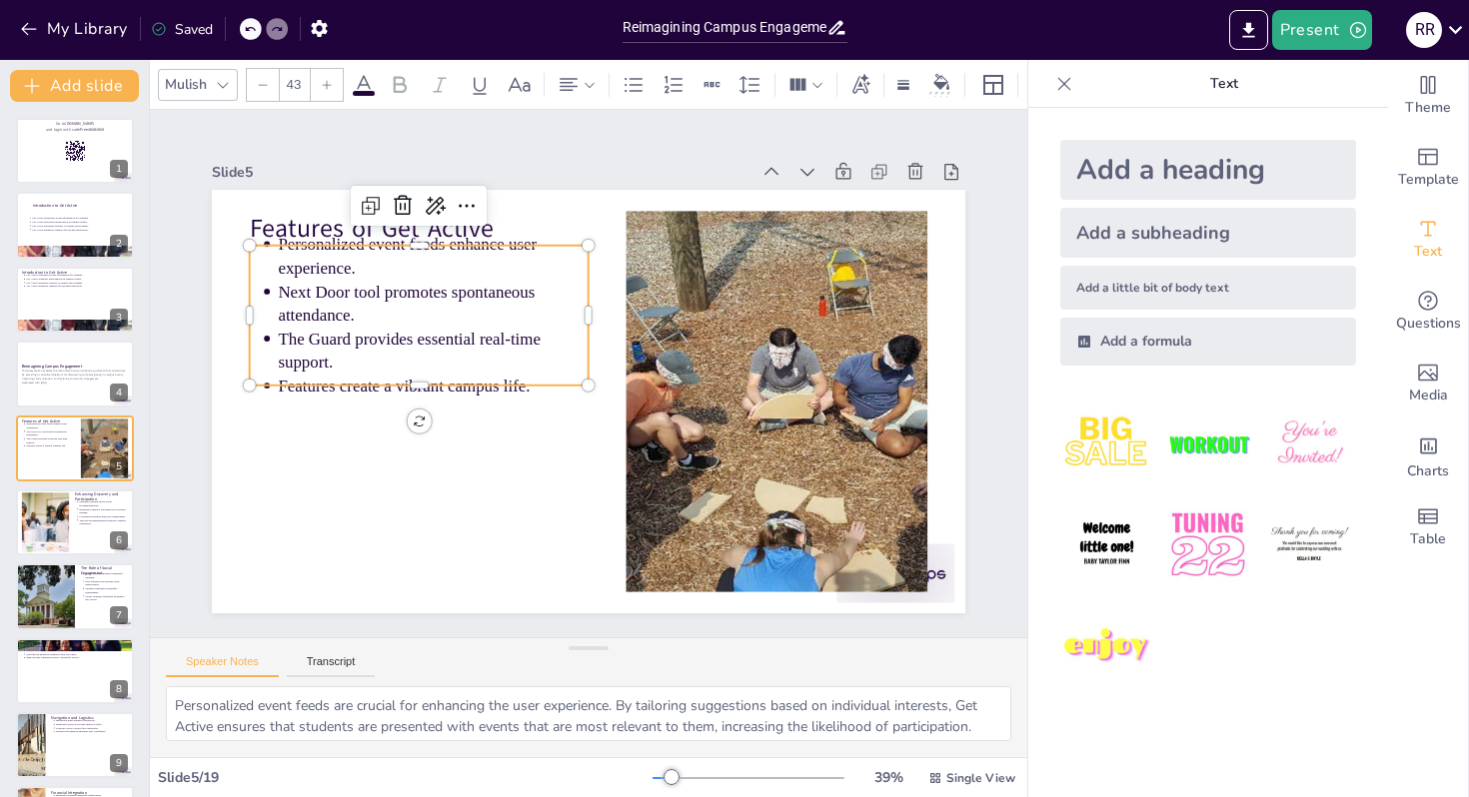
click at [267, 243] on div "Features of Get Active Personalized event feeds enhance user experience. Next D…" at bounding box center [572, 396] width 858 height 785
click at [359, 243] on div at bounding box center [510, 171] width 302 height 183
click at [359, 243] on div at bounding box center [510, 171] width 302 height 184
click at [331, 243] on div at bounding box center [489, 180] width 316 height 153
click at [514, 253] on p "Personalized event feeds enhance user experience." at bounding box center [612, 181] width 196 height 292
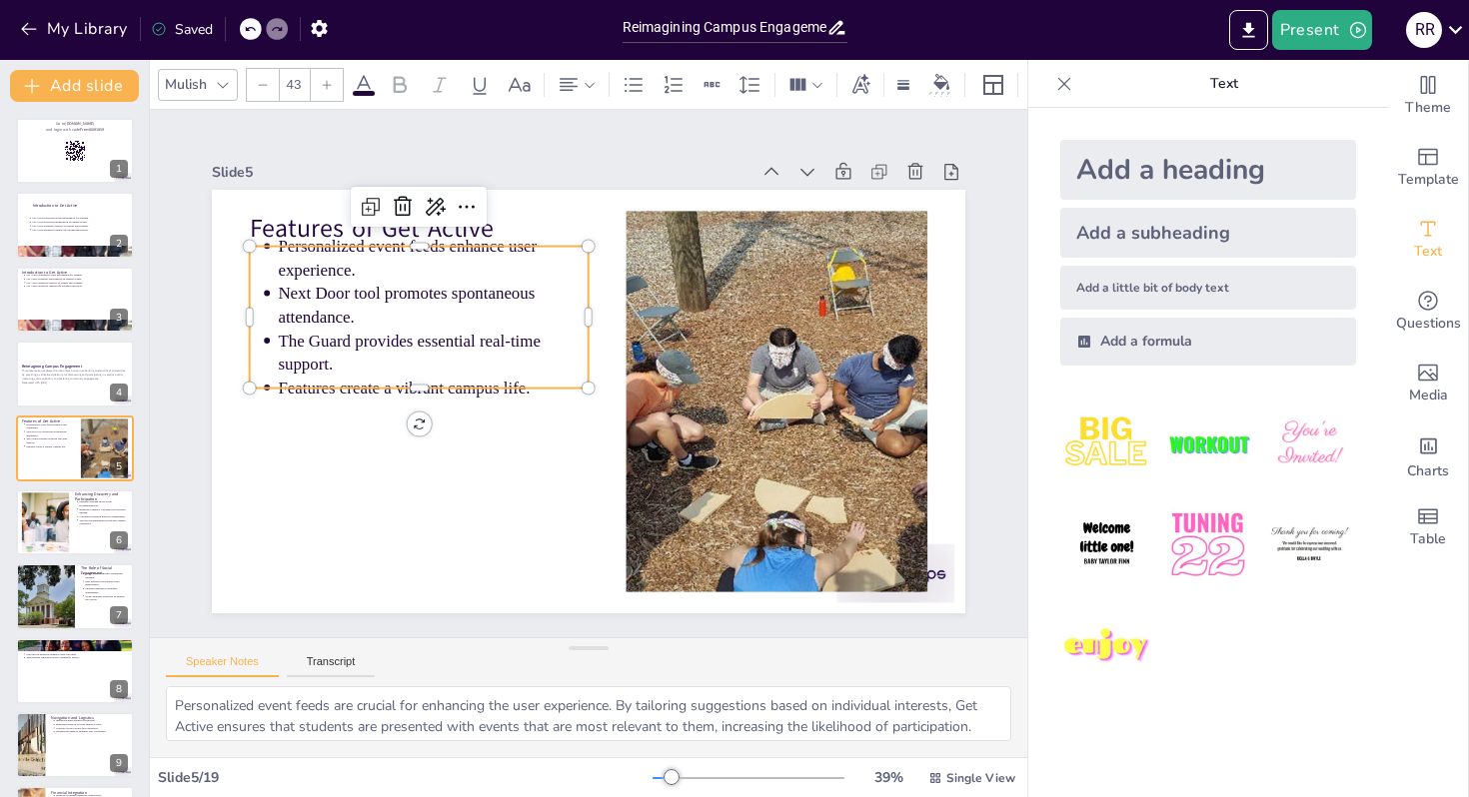
click at [322, 253] on p "Personalized event feeds enhance user experience." at bounding box center [477, 215] width 310 height 141
click at [322, 253] on p "Personalized event feeds enhance user experience." at bounding box center [477, 216] width 310 height 141
click at [274, 256] on ul "Personalized event feeds enhance user experience. Next Door tool promotes spont…" at bounding box center [457, 253] width 377 height 289
click at [274, 256] on ul "Personalized event feeds enhance user experience. Next Door tool promotes spont…" at bounding box center [445, 268] width 374 height 262
click at [326, 241] on div at bounding box center [434, 221] width 339 height 51
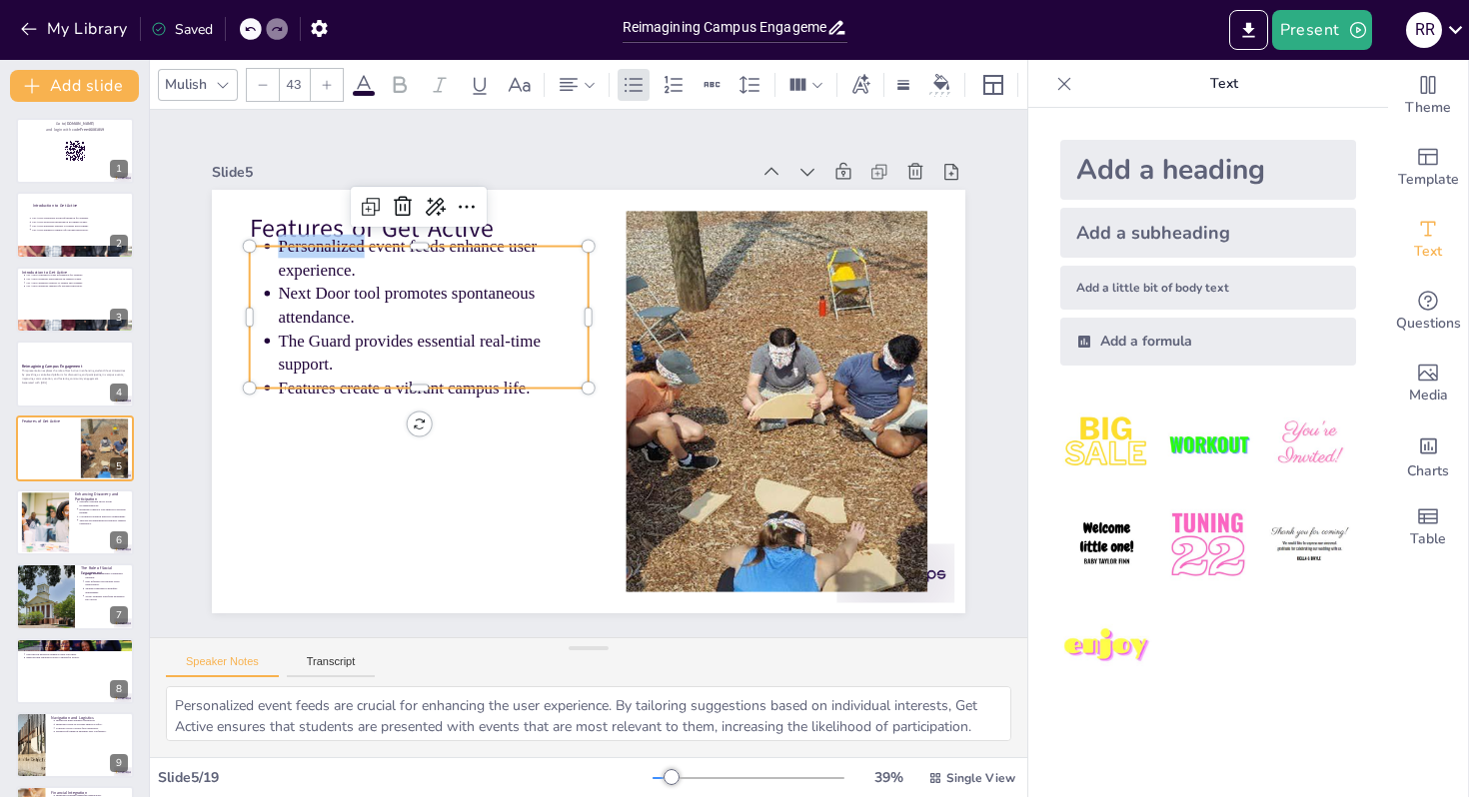
click at [715, 241] on div at bounding box center [740, 219] width 51 height 339
click at [498, 384] on p "Features create a vibrant campus life." at bounding box center [464, 280] width 247 height 225
click at [498, 384] on p "Features create a vibrant campus life." at bounding box center [455, 294] width 265 height 202
click at [498, 384] on p "Features create a vibrant campus life." at bounding box center [474, 268] width 225 height 247
click at [498, 384] on p "Features create a vibrant campus life." at bounding box center [486, 256] width 202 height 265
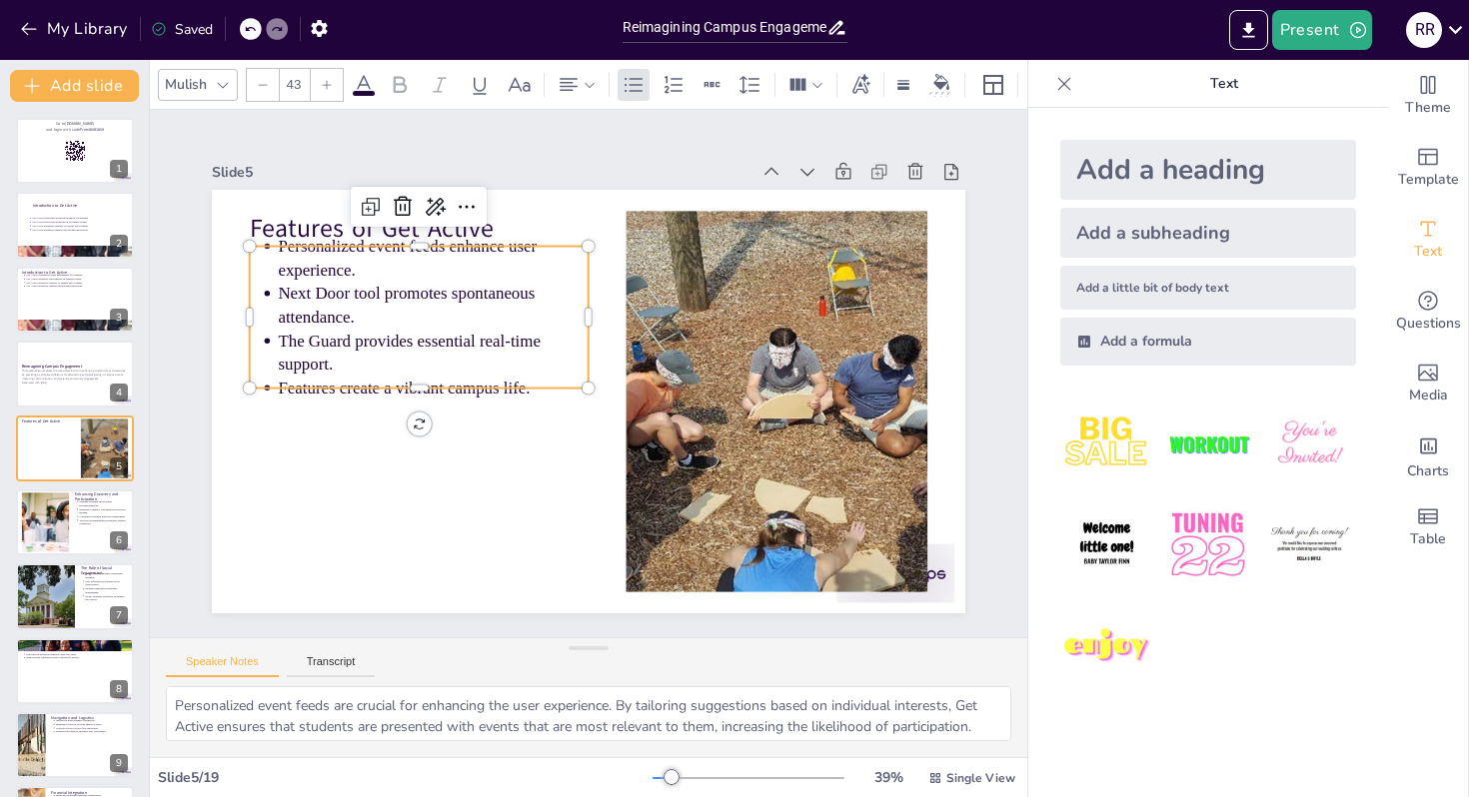
click at [392, 265] on p "Personalized event feeds enhance user experience." at bounding box center [494, 204] width 303 height 169
click at [392, 265] on p "Personalized event feeds enhance user experience." at bounding box center [447, 242] width 314 height 79
click at [377, 289] on p "Next Door tool promotes spontaneous attendance." at bounding box center [442, 289] width 314 height 79
click at [504, 289] on p "Next Door tool promotes spontaneous attendance." at bounding box center [589, 204] width 170 height 303
click at [415, 289] on p "Next Door tool promotes spontaneous attendance." at bounding box center [536, 213] width 243 height 262
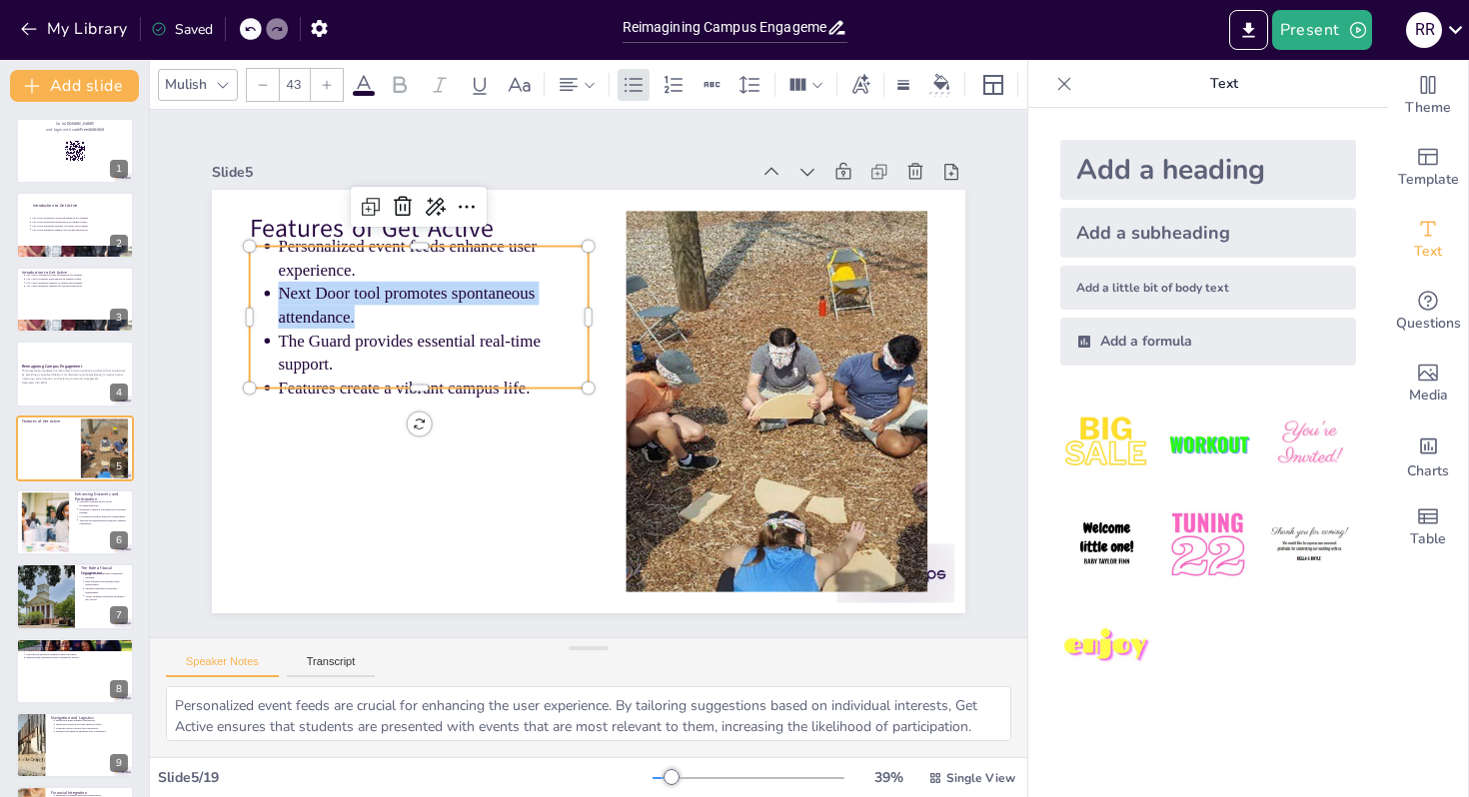
click at [377, 289] on p "Next Door tool promotes spontaneous attendance." at bounding box center [452, 274] width 314 height 111
click at [621, 289] on p "Next Door tool promotes spontaneous attendance." at bounding box center [742, 304] width 243 height 262
click at [388, 289] on p "Next Door tool promotes spontaneous attendance." at bounding box center [519, 219] width 262 height 243
click at [567, 289] on p "Next Door tool promotes spontaneous attendance." at bounding box center [622, 208] width 111 height 314
click at [614, 289] on p "Next Door tool promotes spontaneous attendance." at bounding box center [753, 338] width 279 height 221
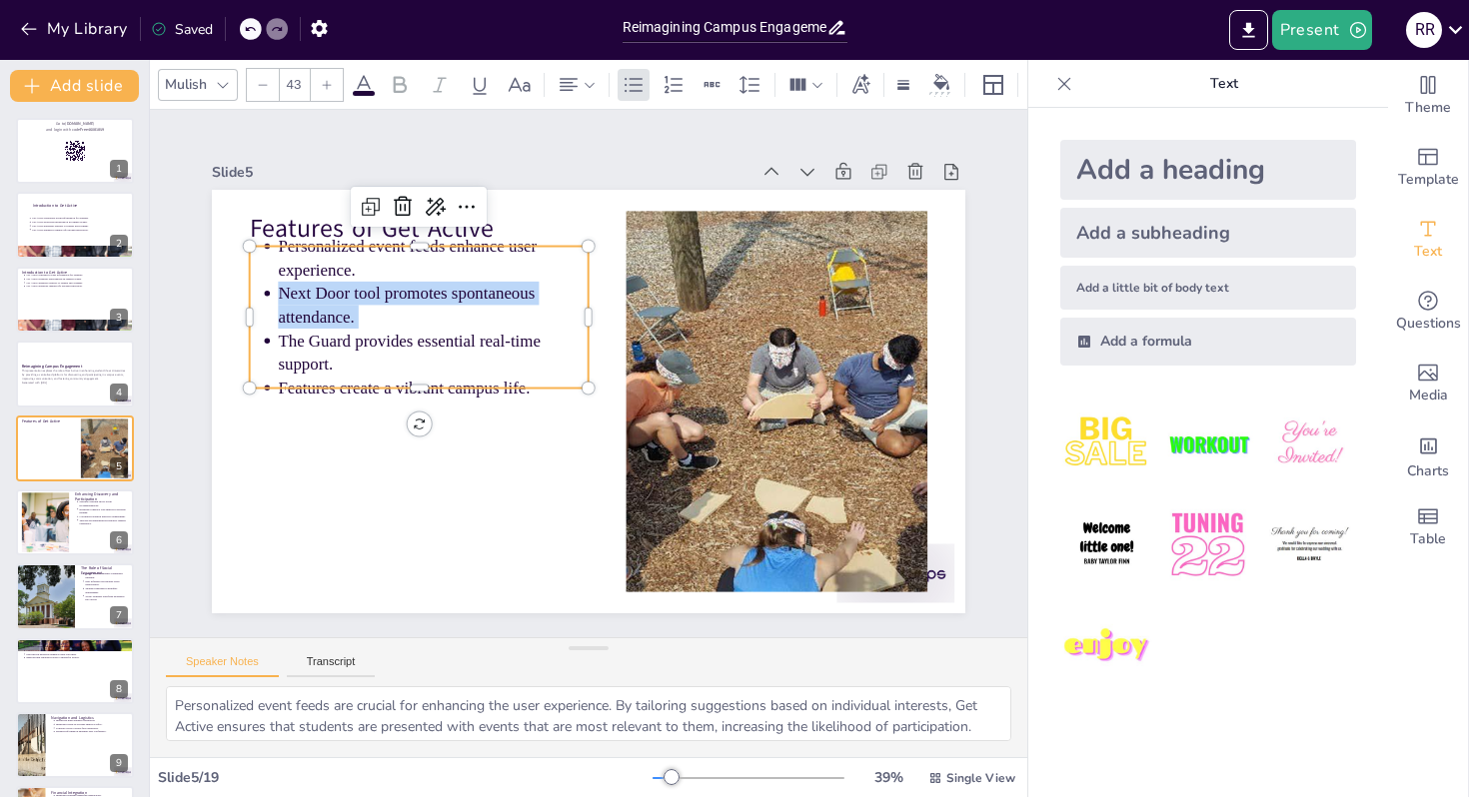
click at [377, 289] on p "Next Door tool promotes spontaneous attendance." at bounding box center [462, 261] width 310 height 141
click at [377, 289] on p "Next Door tool promotes spontaneous attendance." at bounding box center [475, 248] width 303 height 169
click at [377, 289] on p "Next Door tool promotes spontaneous attendance." at bounding box center [475, 249] width 303 height 170
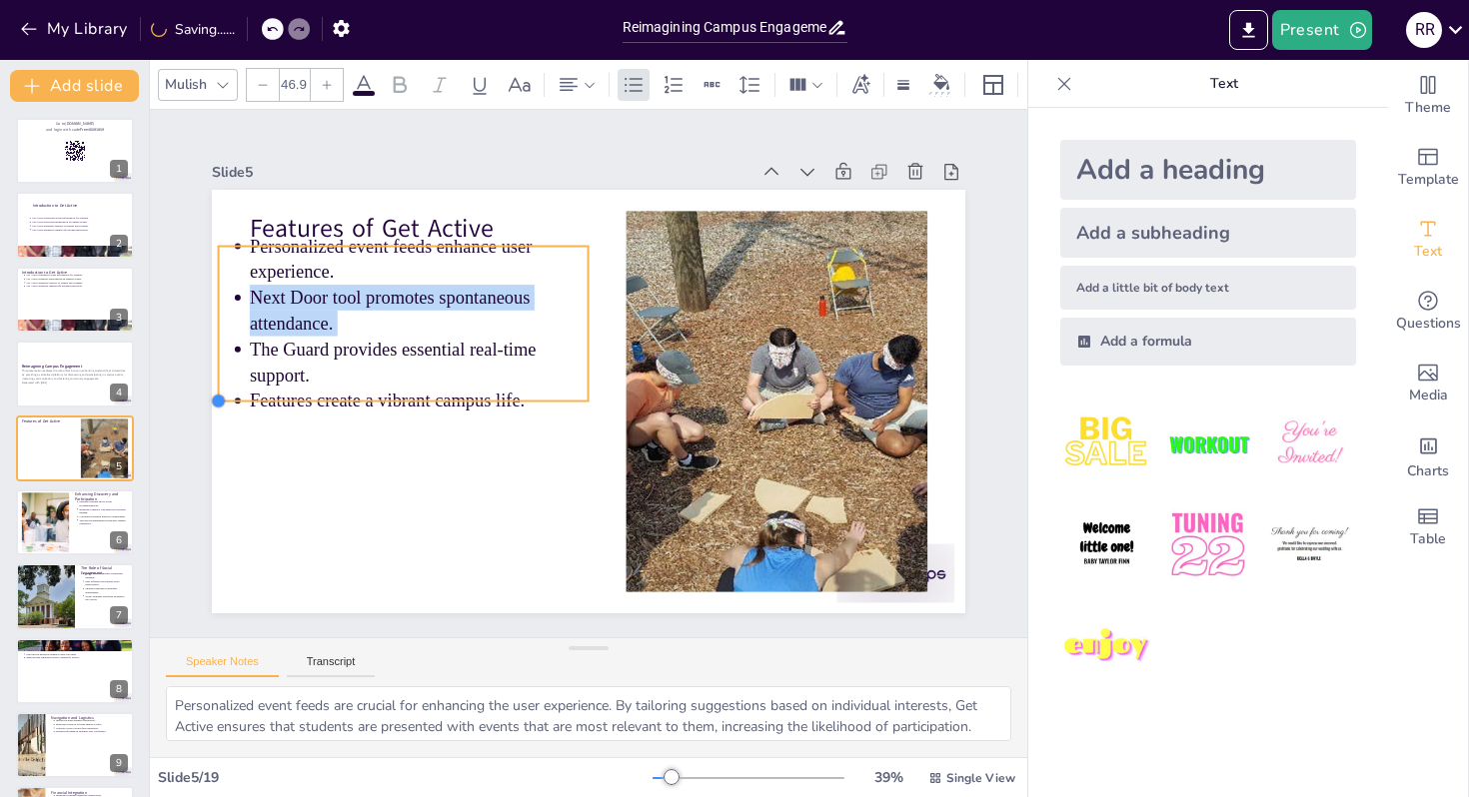
drag, startPoint x: 248, startPoint y: 385, endPoint x: 545, endPoint y: 398, distance: 297.0
click at [545, 398] on div "Features of Get Active Personalized event feeds enhance user experience. Next D…" at bounding box center [585, 402] width 793 height 501
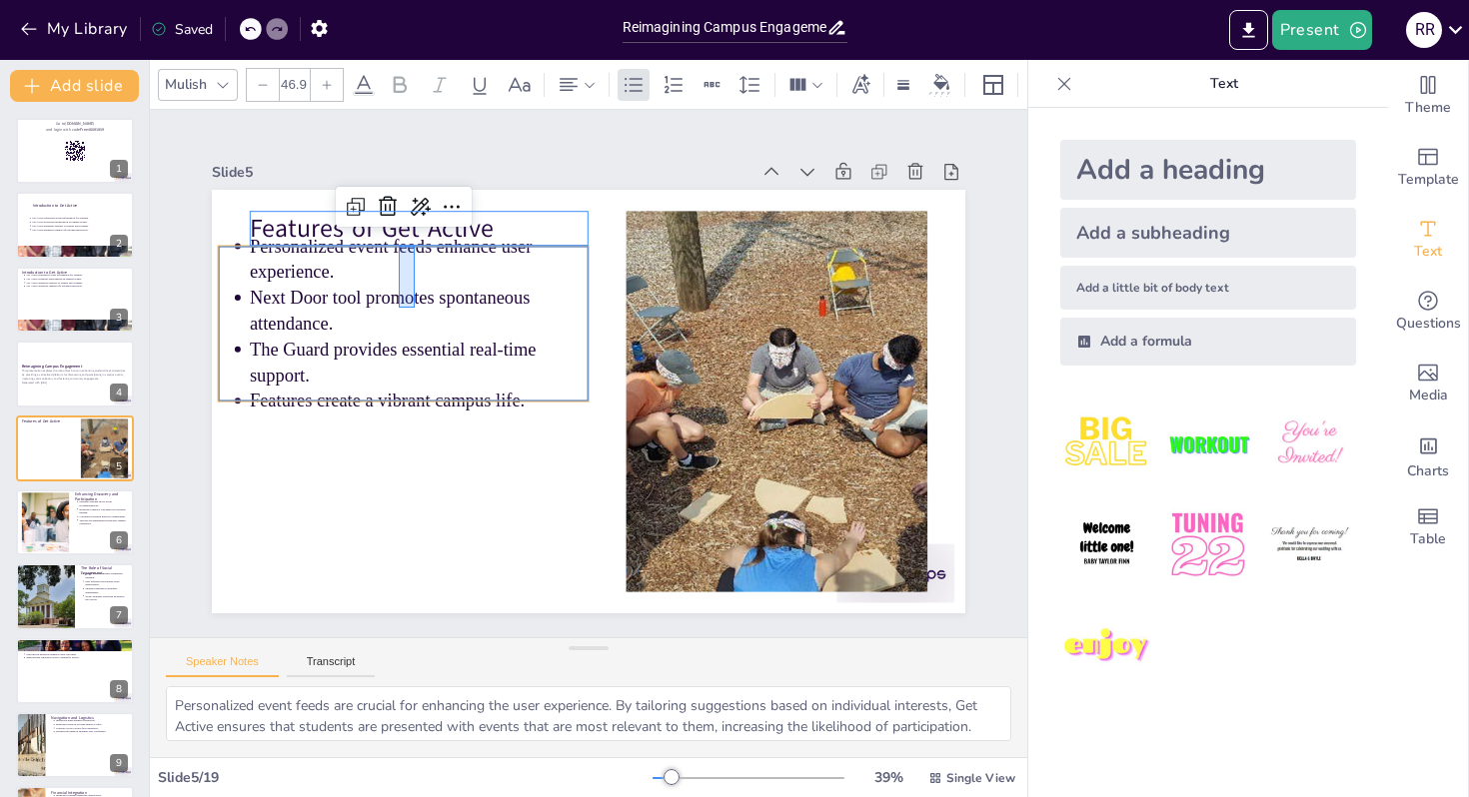
drag, startPoint x: 399, startPoint y: 246, endPoint x: 424, endPoint y: 284, distance: 45.4
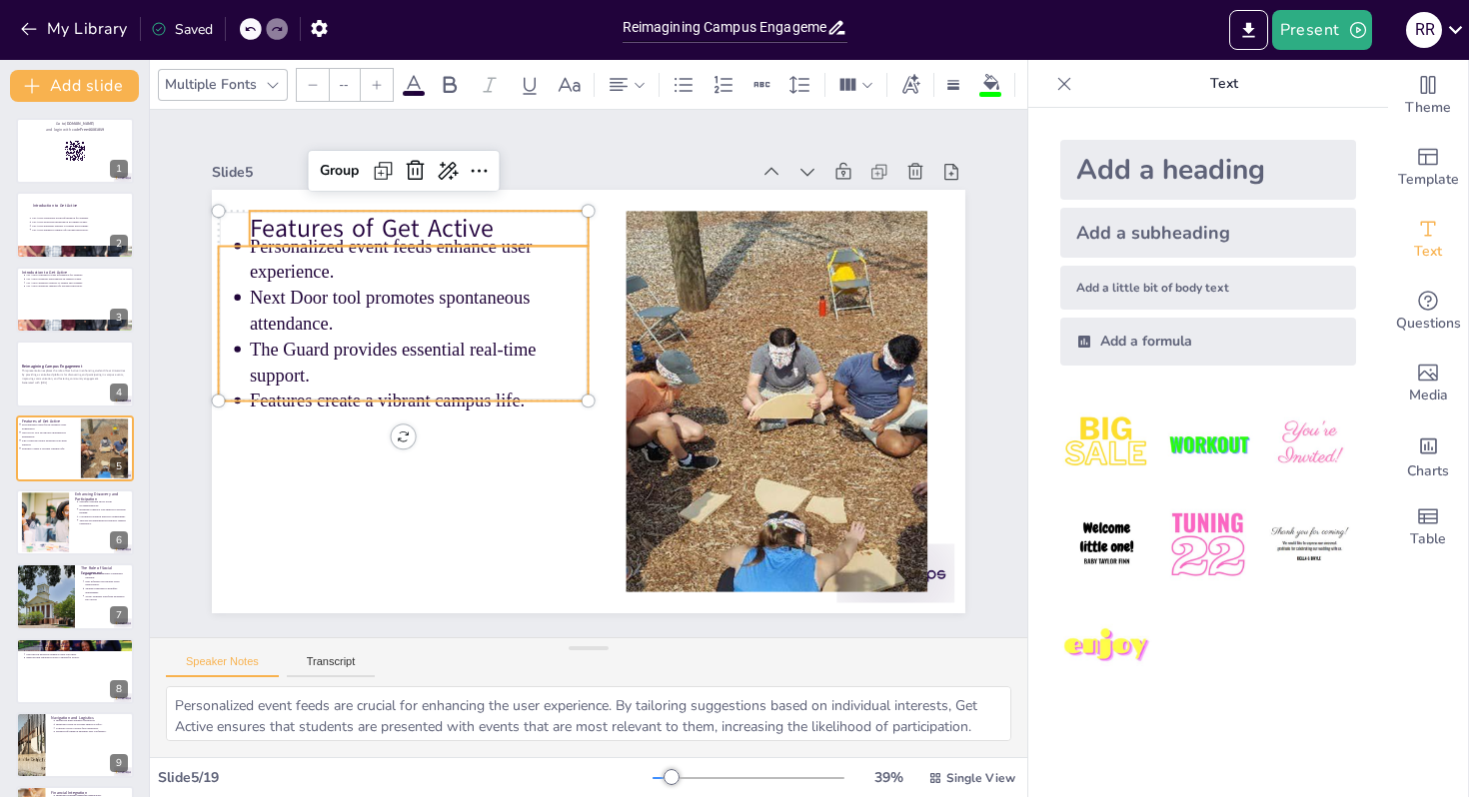
click at [323, 271] on p "Personalized event feeds enhance user experience." at bounding box center [432, 242] width 343 height 87
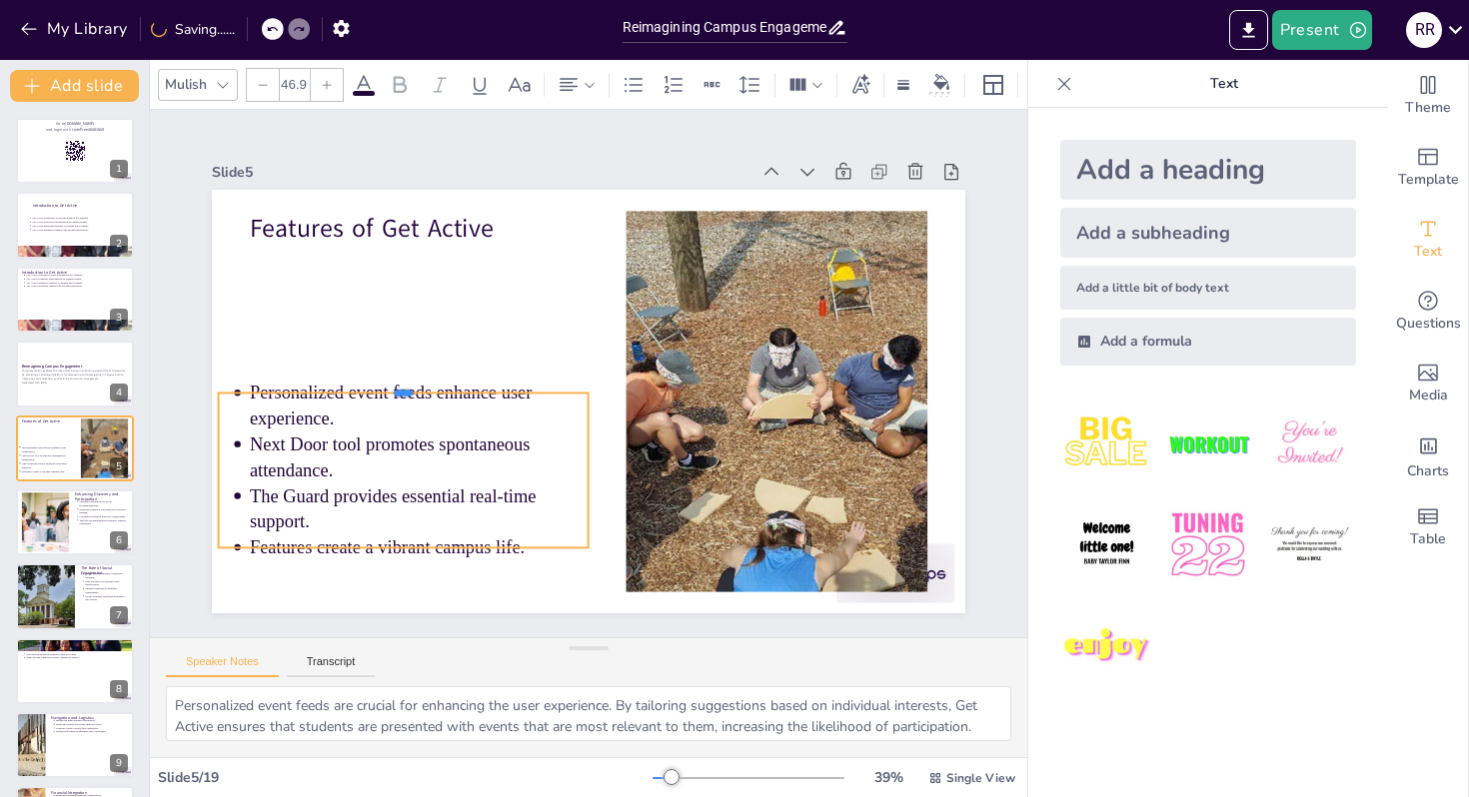
drag, startPoint x: 259, startPoint y: 243, endPoint x: 464, endPoint y: 403, distance: 259.8
click at [464, 403] on div "Features of Get Active Personalized event feeds enhance user experience. Next D…" at bounding box center [585, 402] width 793 height 500
click at [309, 405] on p "Personalized event feeds enhance user experience." at bounding box center [433, 300] width 305 height 241
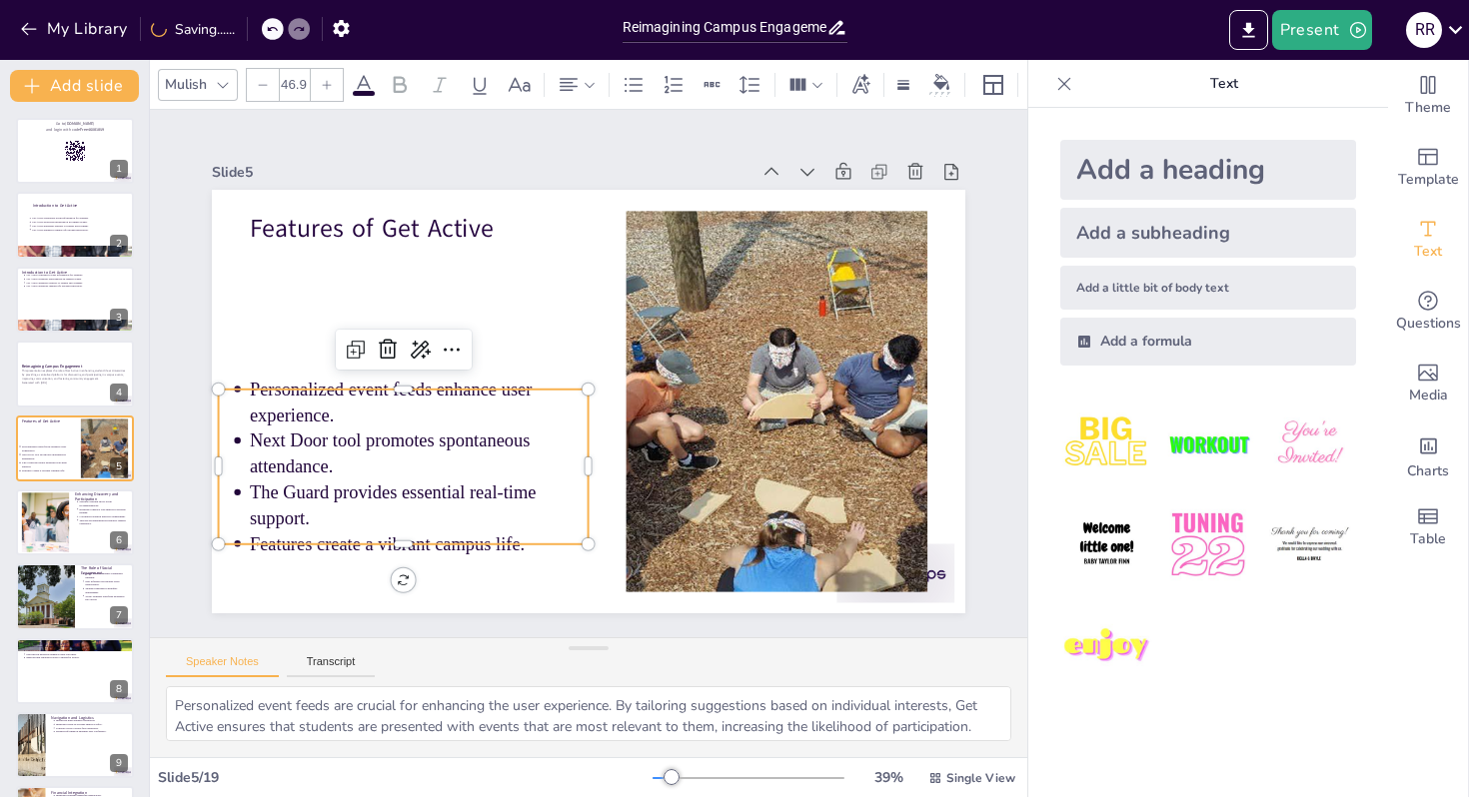
click at [309, 405] on p "Personalized event feeds enhance user experience." at bounding box center [419, 349] width 338 height 154
click at [309, 405] on p "Personalized event feeds enhance user experience." at bounding box center [427, 314] width 319 height 214
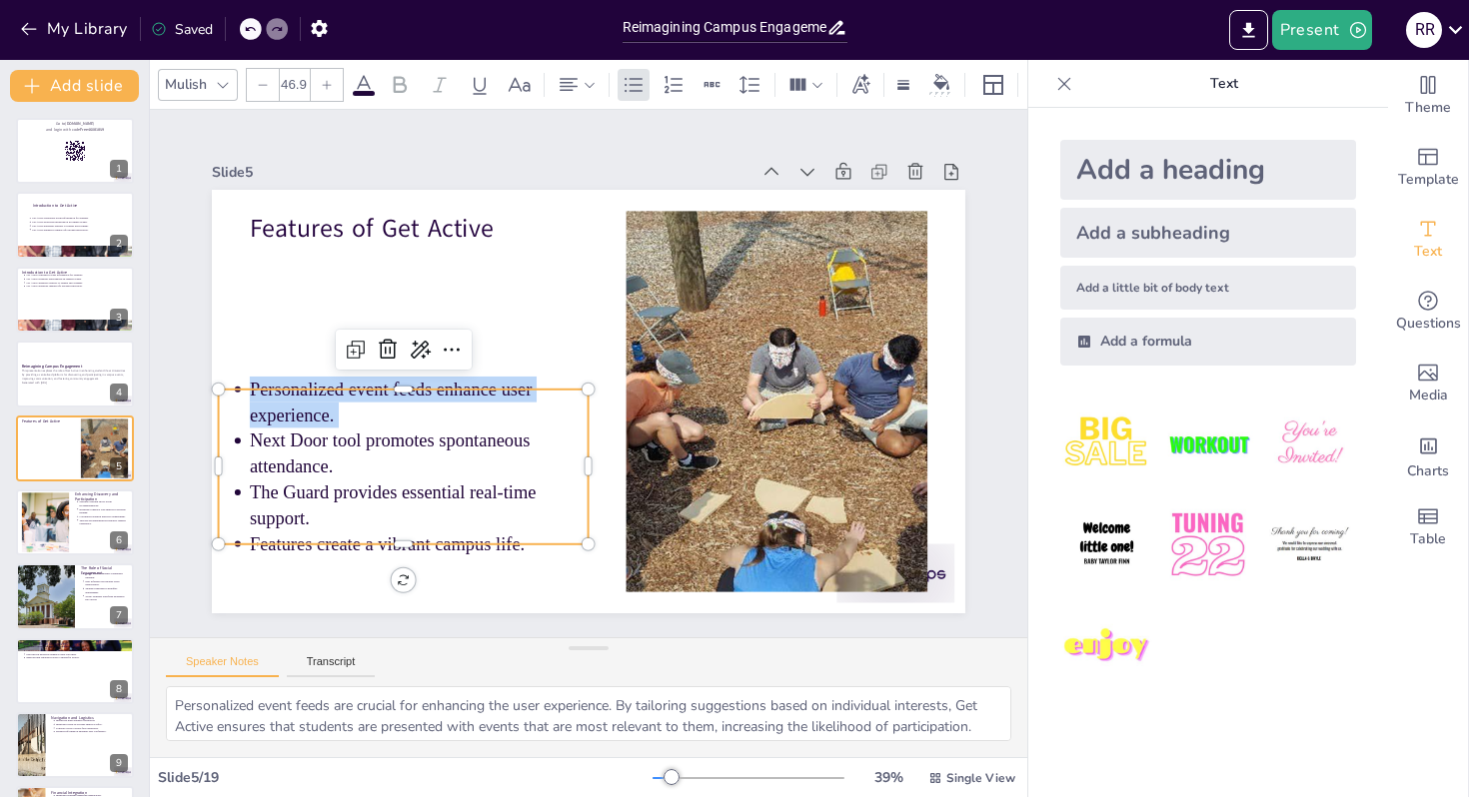
click at [309, 405] on p "Personalized event feeds enhance user experience." at bounding box center [417, 384] width 343 height 87
click at [433, 390] on p "Personalized event feeds enhance user experience." at bounding box center [510, 221] width 154 height 338
click at [309, 405] on p "Personalized event feeds enhance user experience." at bounding box center [417, 366] width 342 height 121
click at [309, 405] on p "Personalized event feeds enhance user experience." at bounding box center [444, 281] width 287 height 265
click at [309, 405] on p "Personalized event feeds enhance user experience." at bounding box center [417, 366] width 342 height 121
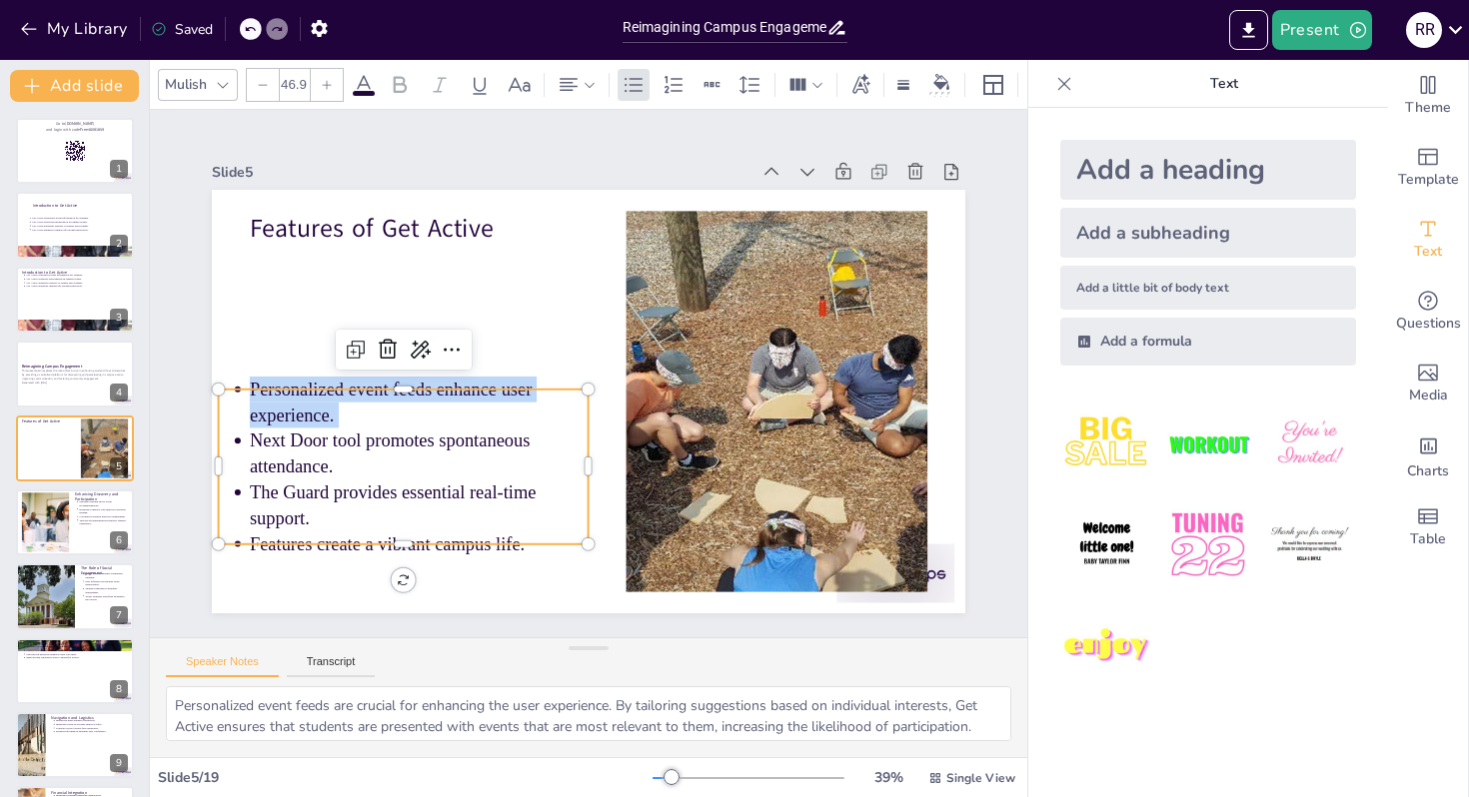
click at [309, 405] on p "Personalized event feeds enhance user experience." at bounding box center [419, 349] width 338 height 154
click at [251, 438] on p "Next Door tool promotes spontaneous attendance." at bounding box center [403, 398] width 338 height 154
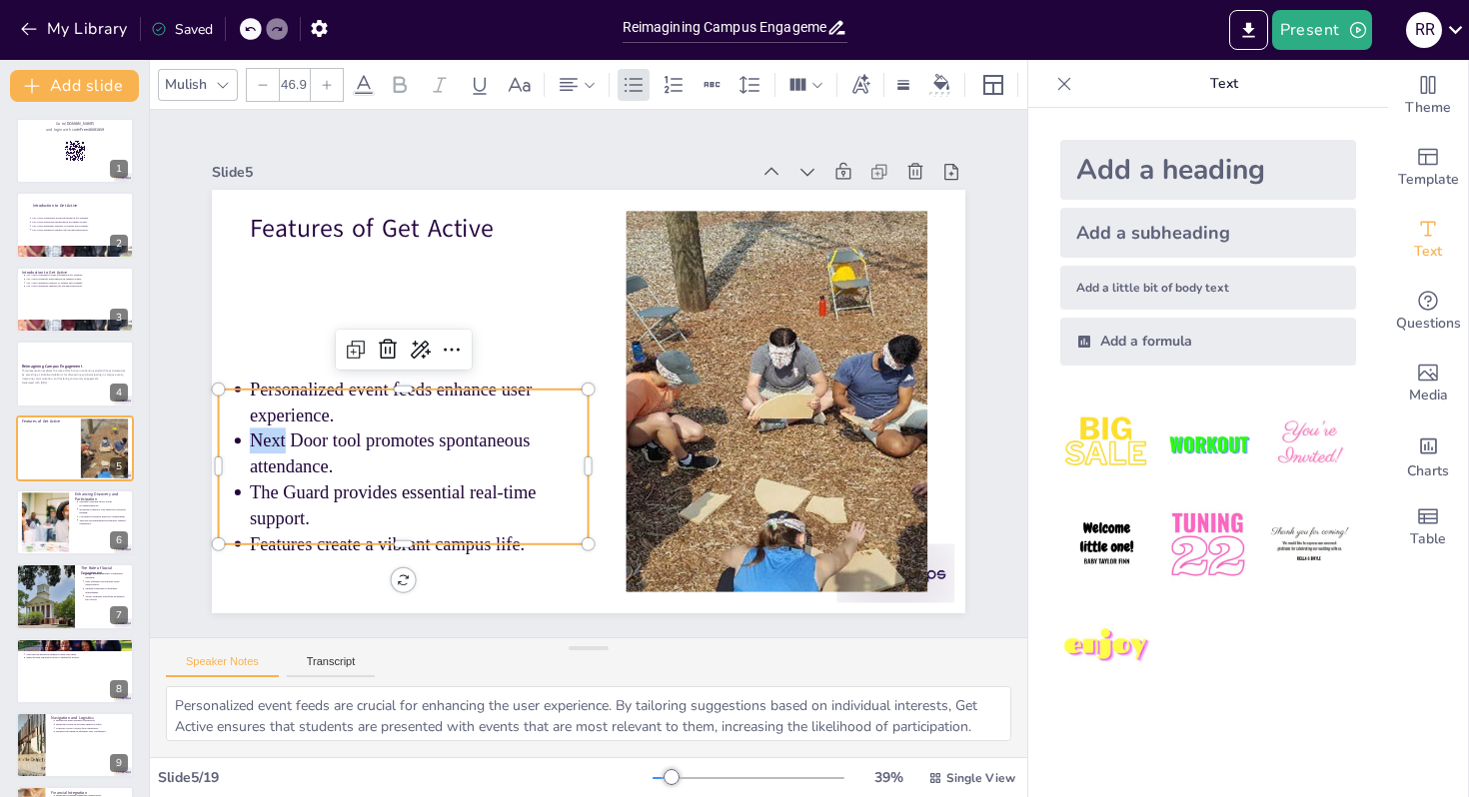
click at [251, 438] on p "Next Door tool promotes spontaneous attendance." at bounding box center [406, 417] width 342 height 121
click at [252, 438] on p "Next Door tool promotes spontaneous attendance." at bounding box center [404, 339] width 305 height 241
click at [251, 438] on p "Next Door tool promotes spontaneous attendance." at bounding box center [406, 417] width 342 height 121
click at [252, 438] on p "Next Door tool promotes spontaneous attendance." at bounding box center [404, 339] width 305 height 241
click at [251, 438] on p "Next Door tool promotes spontaneous attendance." at bounding box center [406, 417] width 342 height 121
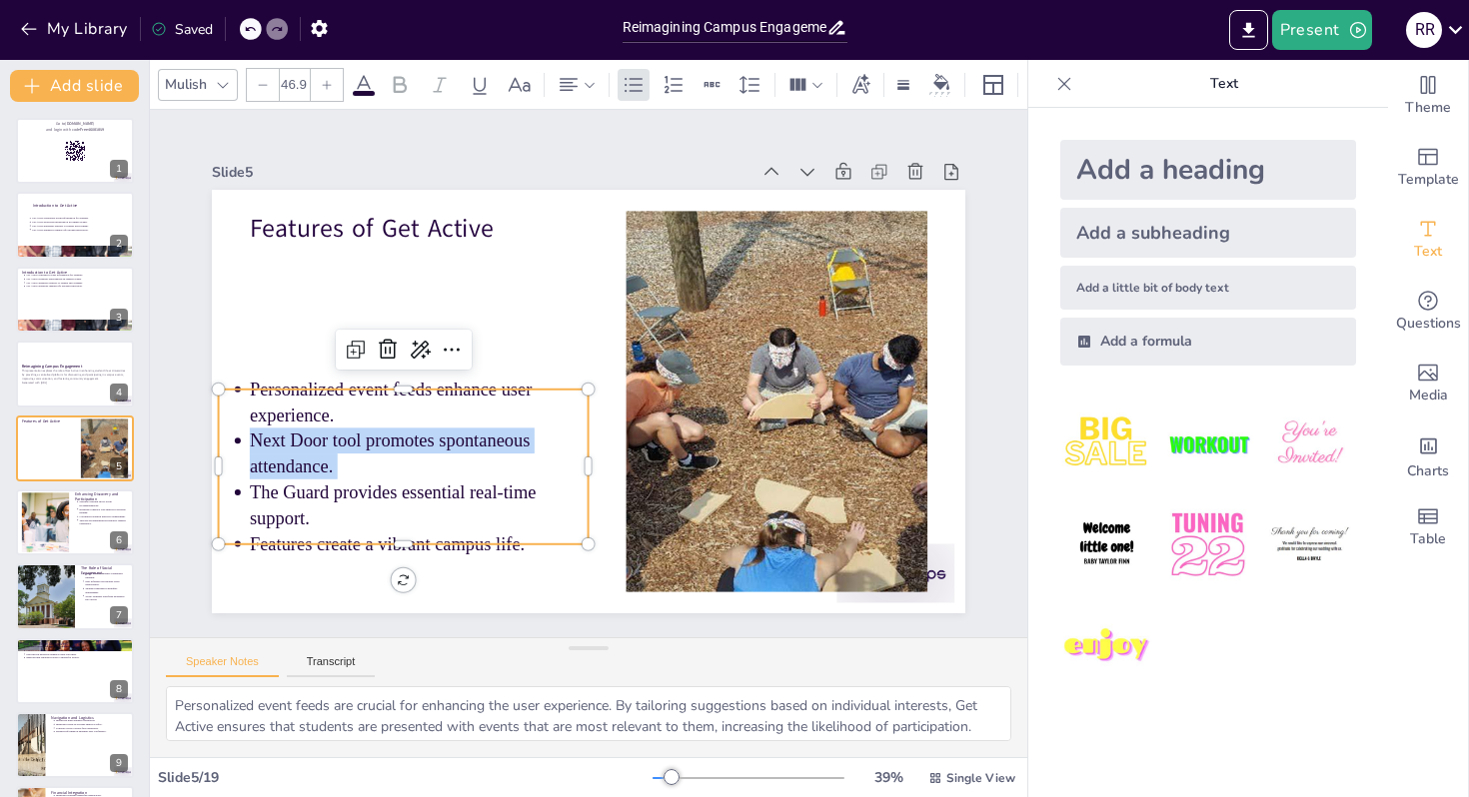
click at [251, 438] on p "Next Door tool promotes spontaneous attendance." at bounding box center [401, 378] width 331 height 185
click at [251, 491] on p "The Guard provides essential real-time support." at bounding box center [406, 487] width 343 height 87
click at [251, 491] on p "The Guard provides essential real-time support." at bounding box center [374, 381] width 305 height 241
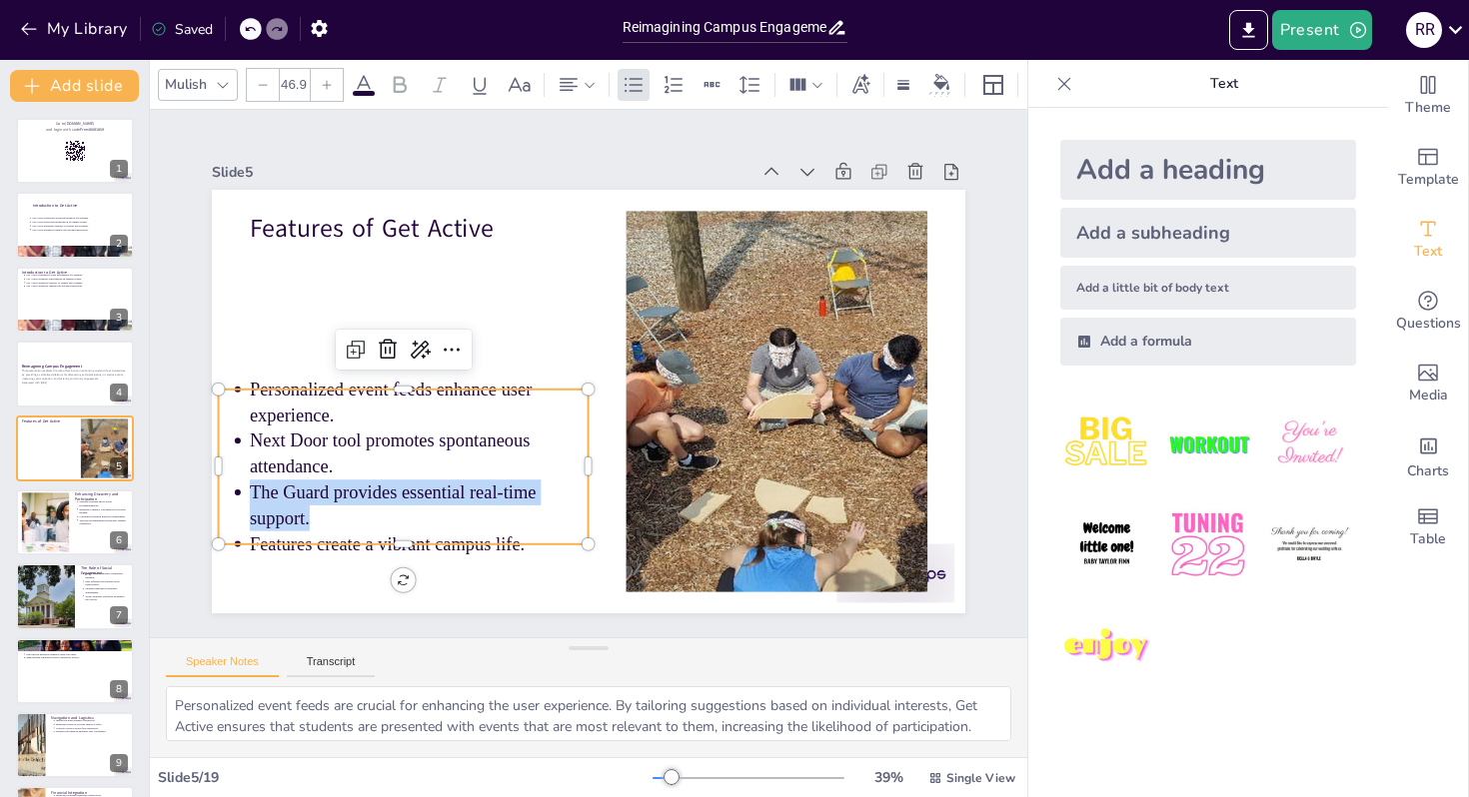
click at [251, 491] on p "The Guard provides essential real-time support." at bounding box center [387, 447] width 338 height 154
click at [251, 491] on p "The Guard provides essential real-time support." at bounding box center [396, 467] width 342 height 121
click at [246, 538] on ul "Personalized event feeds enhance user experience. Next Door tool promotes spont…" at bounding box center [389, 427] width 400 height 254
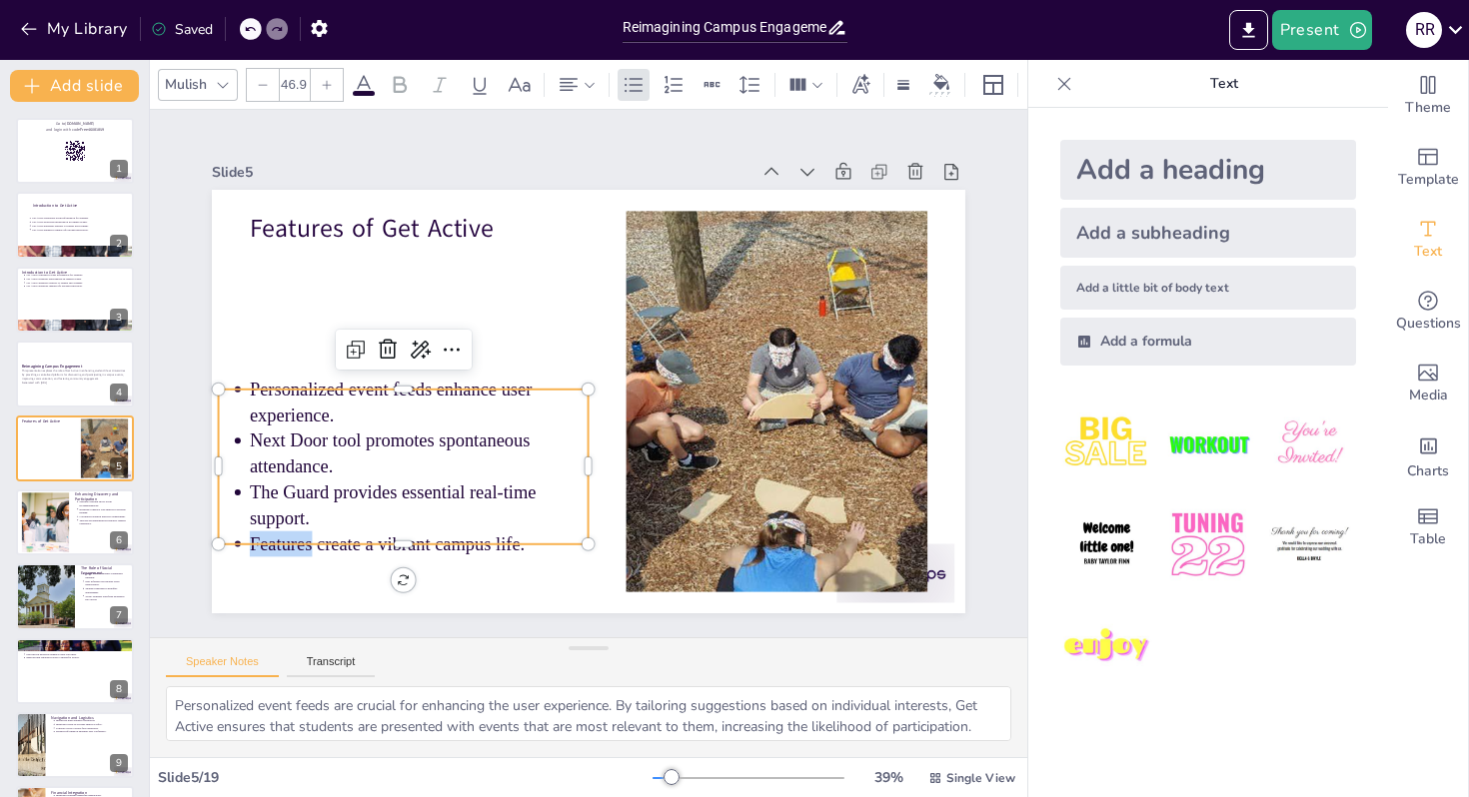
click at [246, 538] on ul "Personalized event feeds enhance user experience. Next Door tool promotes spont…" at bounding box center [395, 447] width 387 height 218
click at [246, 538] on ul "Personalized event feeds enhance user experience. Next Door tool promotes spont…" at bounding box center [389, 427] width 400 height 254
click at [246, 538] on ul "Personalized event feeds enhance user experience. Next Door tool promotes spont…" at bounding box center [394, 447] width 387 height 218
click at [246, 540] on ul "Personalized event feeds enhance user experience. Next Door tool promotes spont…" at bounding box center [395, 447] width 387 height 218
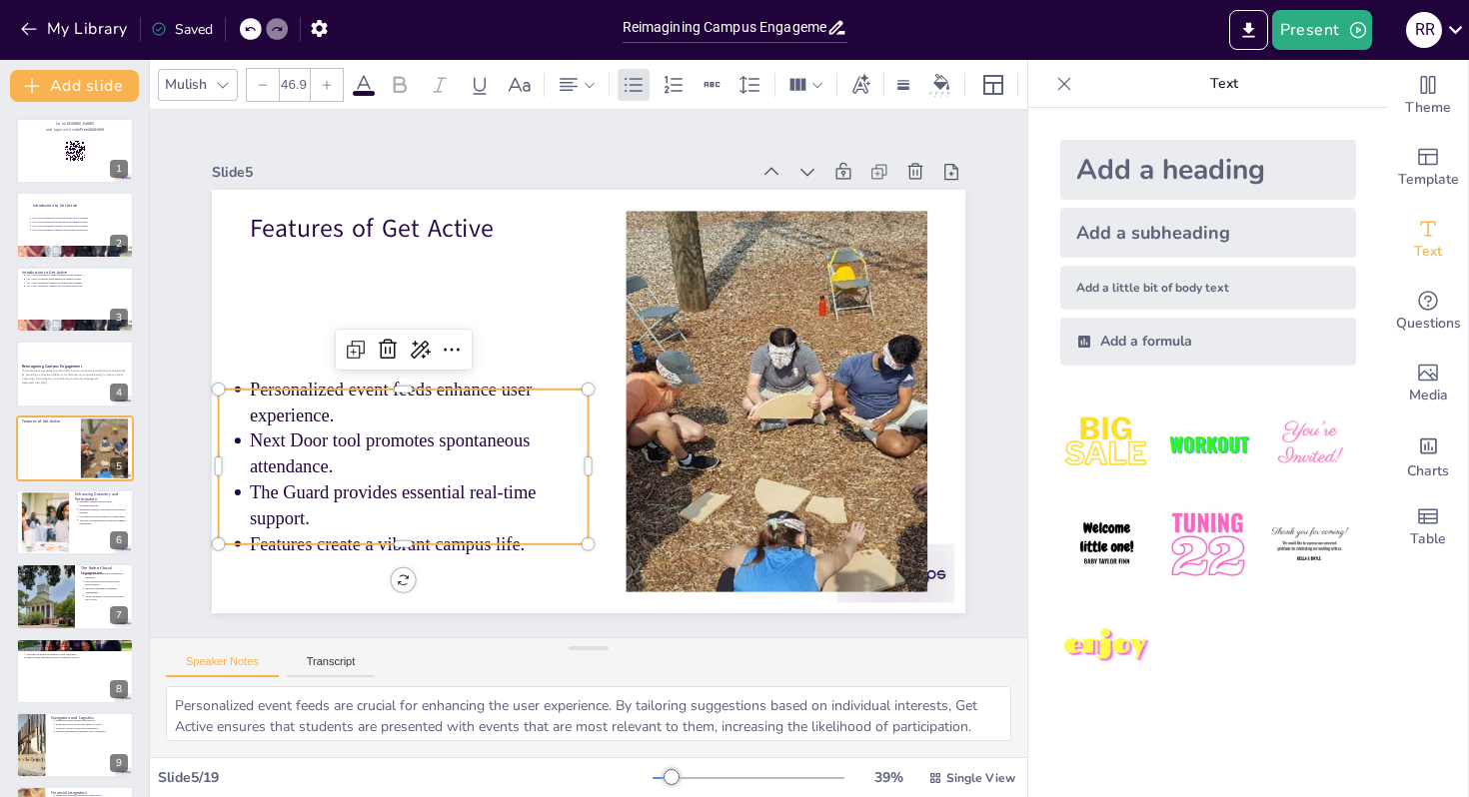
click at [246, 540] on ul "Personalized event feeds enhance user experience. Next Door tool promotes spont…" at bounding box center [389, 427] width 400 height 254
click at [246, 540] on ul "Personalized event feeds enhance user experience. Next Door tool promotes spont…" at bounding box center [394, 447] width 387 height 218
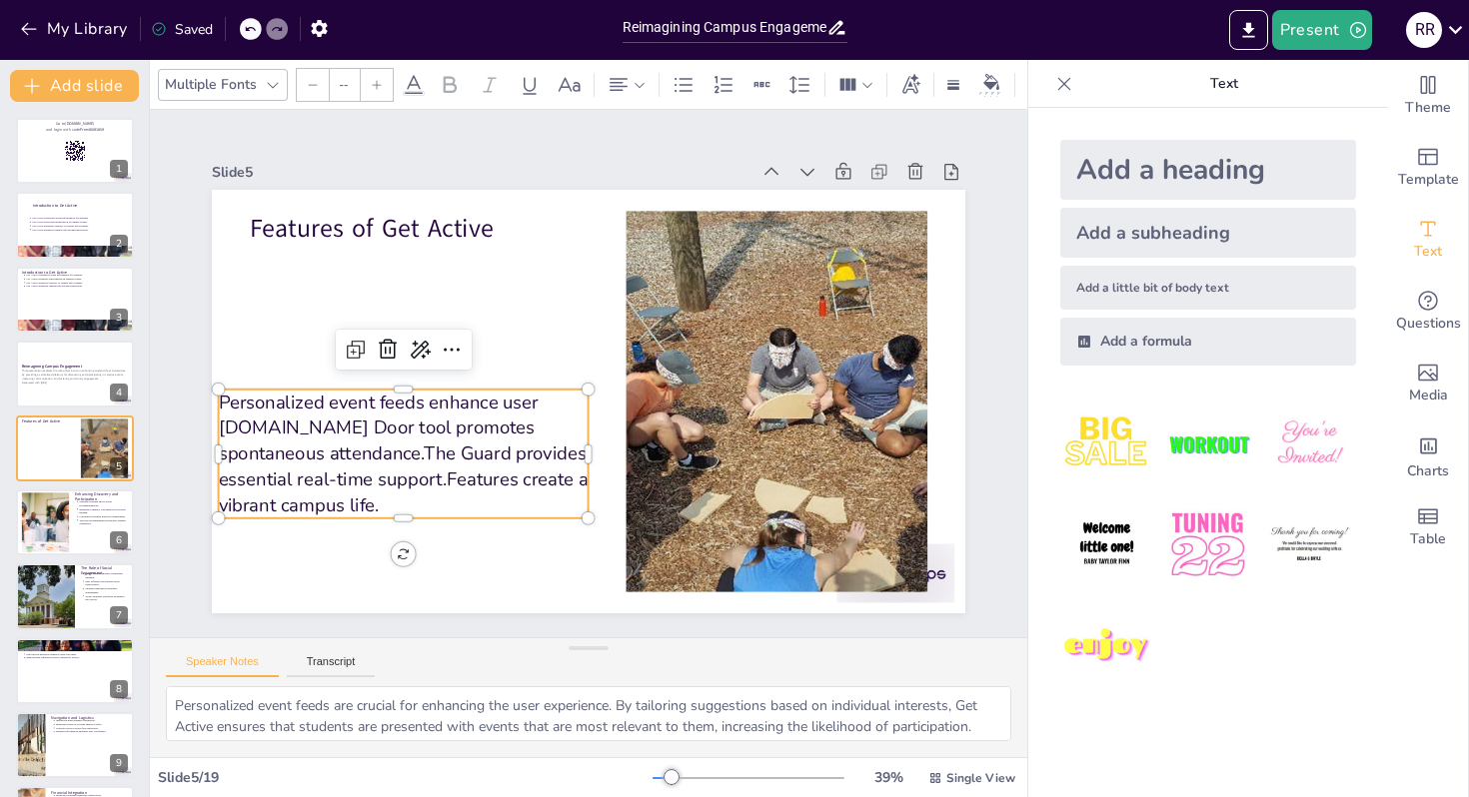
click at [245, 33] on icon at bounding box center [250, 29] width 12 height 12
click at [250, 31] on icon at bounding box center [250, 29] width 12 height 12
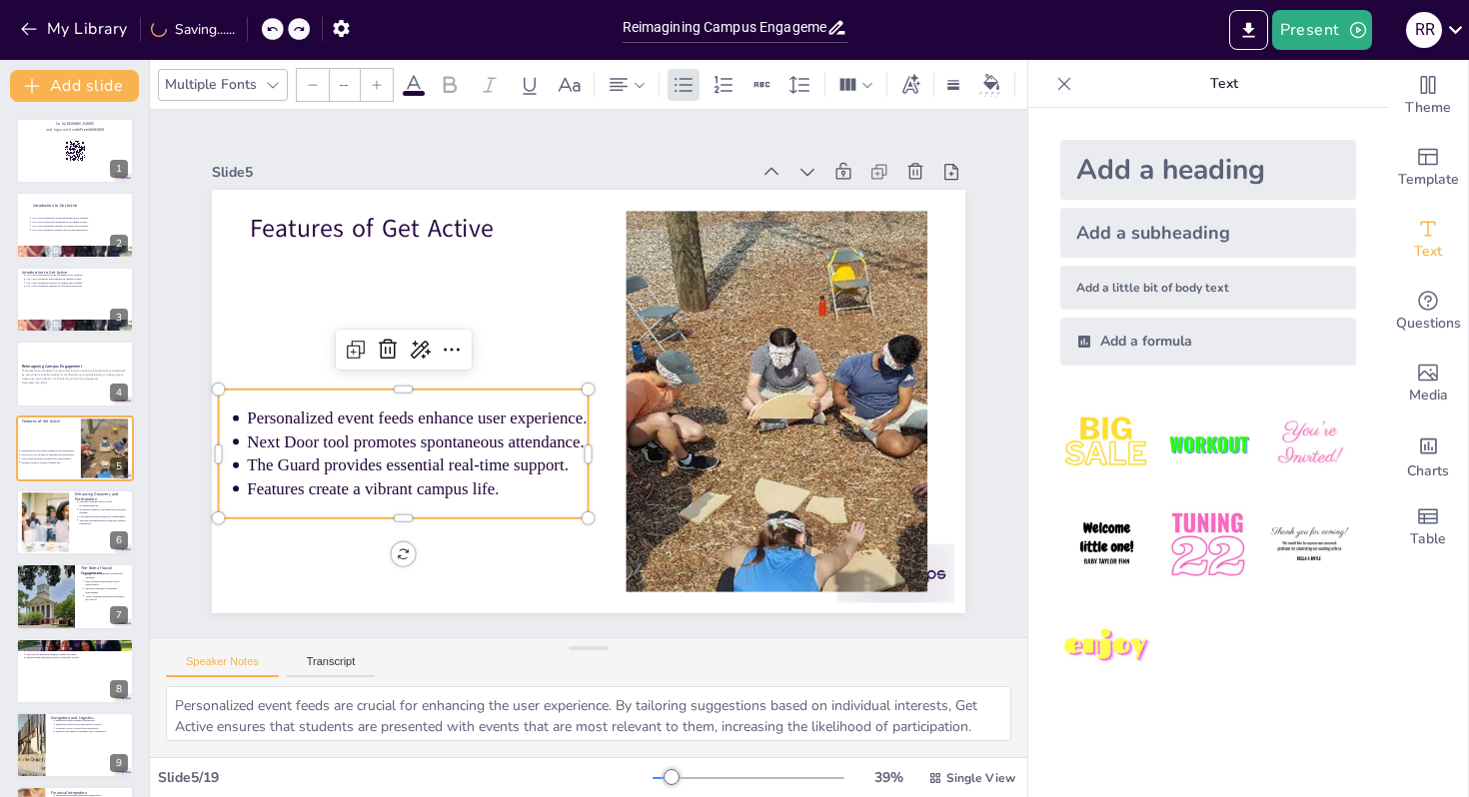
click at [270, 412] on span "Personalized event feeds enhance user experience." at bounding box center [414, 400] width 340 height 54
click at [270, 412] on span "Personalized event feeds enhance user experience." at bounding box center [412, 382] width 337 height 89
type input "43"
click at [270, 412] on span "Personalized event feeds enhance user experience." at bounding box center [414, 401] width 340 height 54
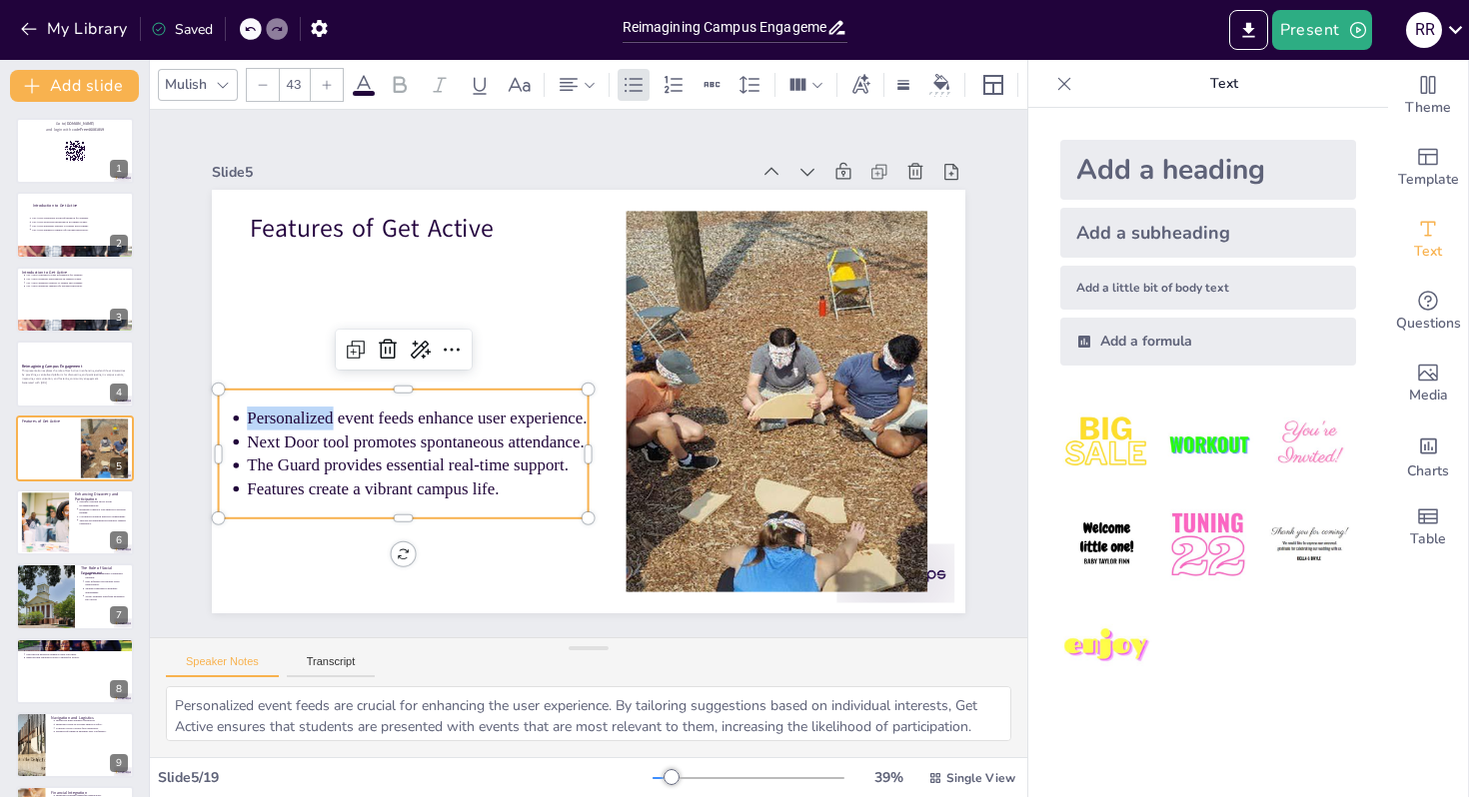
click at [270, 412] on span "Personalized event feeds enhance user experience." at bounding box center [411, 363] width 329 height 123
click at [270, 412] on span "Personalized event feeds enhance user experience." at bounding box center [412, 382] width 337 height 89
click at [270, 412] on span "Personalized event feeds enhance user experience." at bounding box center [414, 401] width 340 height 54
click at [270, 412] on span "Personalized event feeds enhance user experience." at bounding box center [411, 363] width 329 height 123
click at [270, 412] on span "Personalized event feeds enhance user experience." at bounding box center [414, 400] width 340 height 54
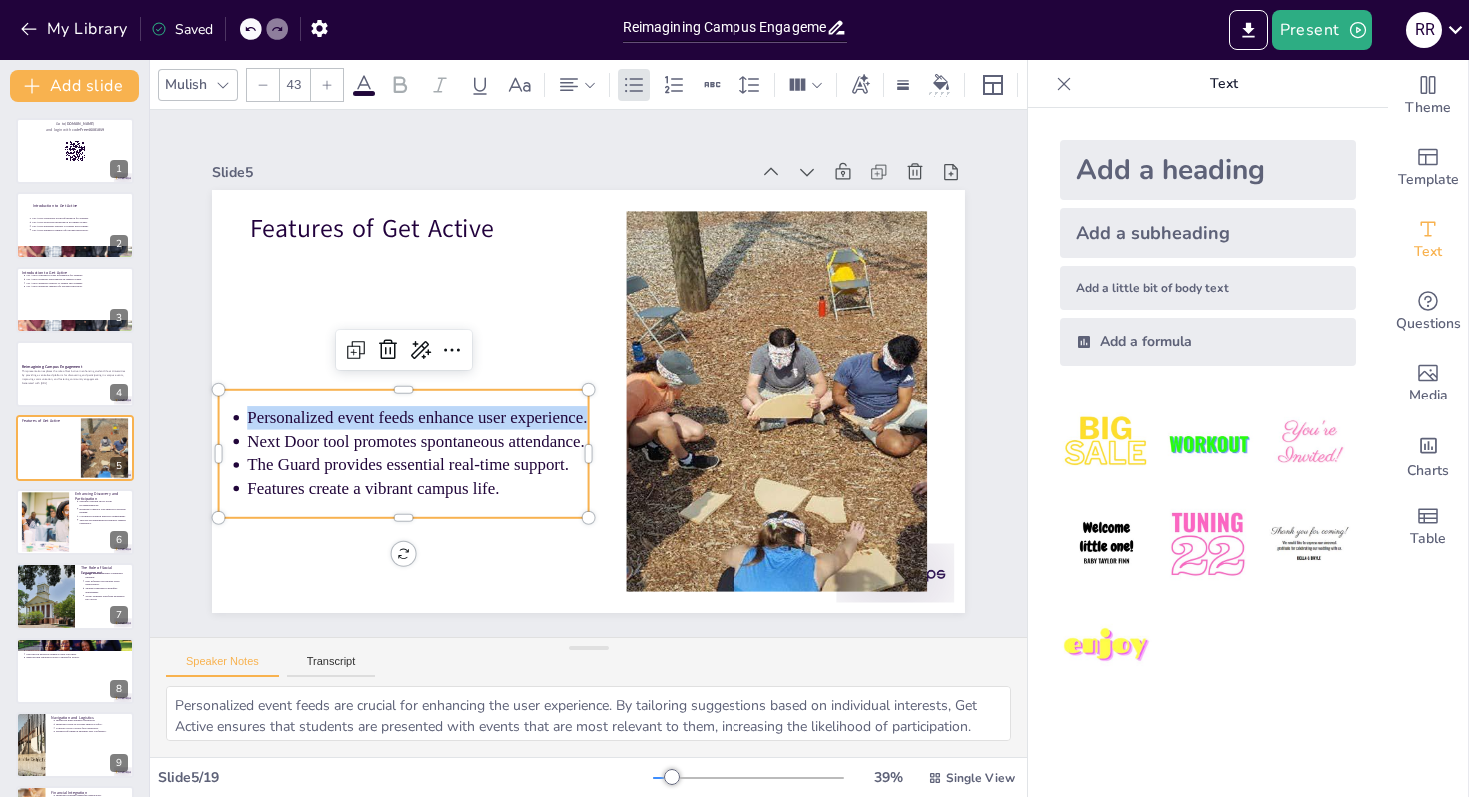
click at [270, 412] on span "Personalized event feeds enhance user experience." at bounding box center [412, 382] width 337 height 89
click at [299, 485] on span "Features create a vibrant campus life." at bounding box center [362, 466] width 253 height 45
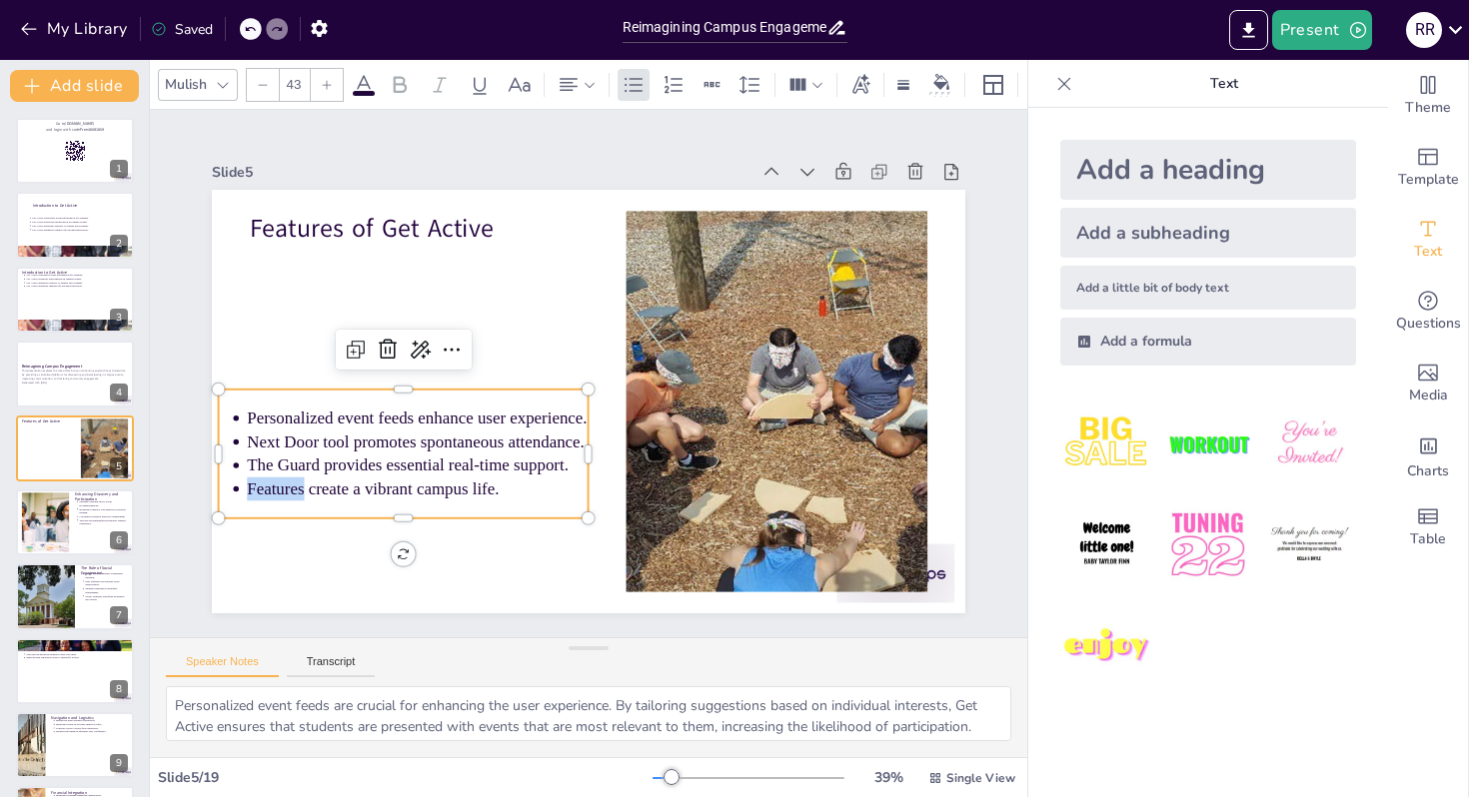
click at [299, 451] on span "Features create a vibrant campus life." at bounding box center [345, 391] width 238 height 119
click at [299, 477] on span "Features create a vibrant campus life." at bounding box center [354, 442] width 251 height 70
click at [299, 465] on span "Features create a vibrant campus life." at bounding box center [349, 417] width 246 height 96
click at [299, 477] on span "Features create a vibrant campus life." at bounding box center [354, 442] width 251 height 70
click at [299, 437] on span "Features create a vibrant campus life." at bounding box center [345, 366] width 228 height 142
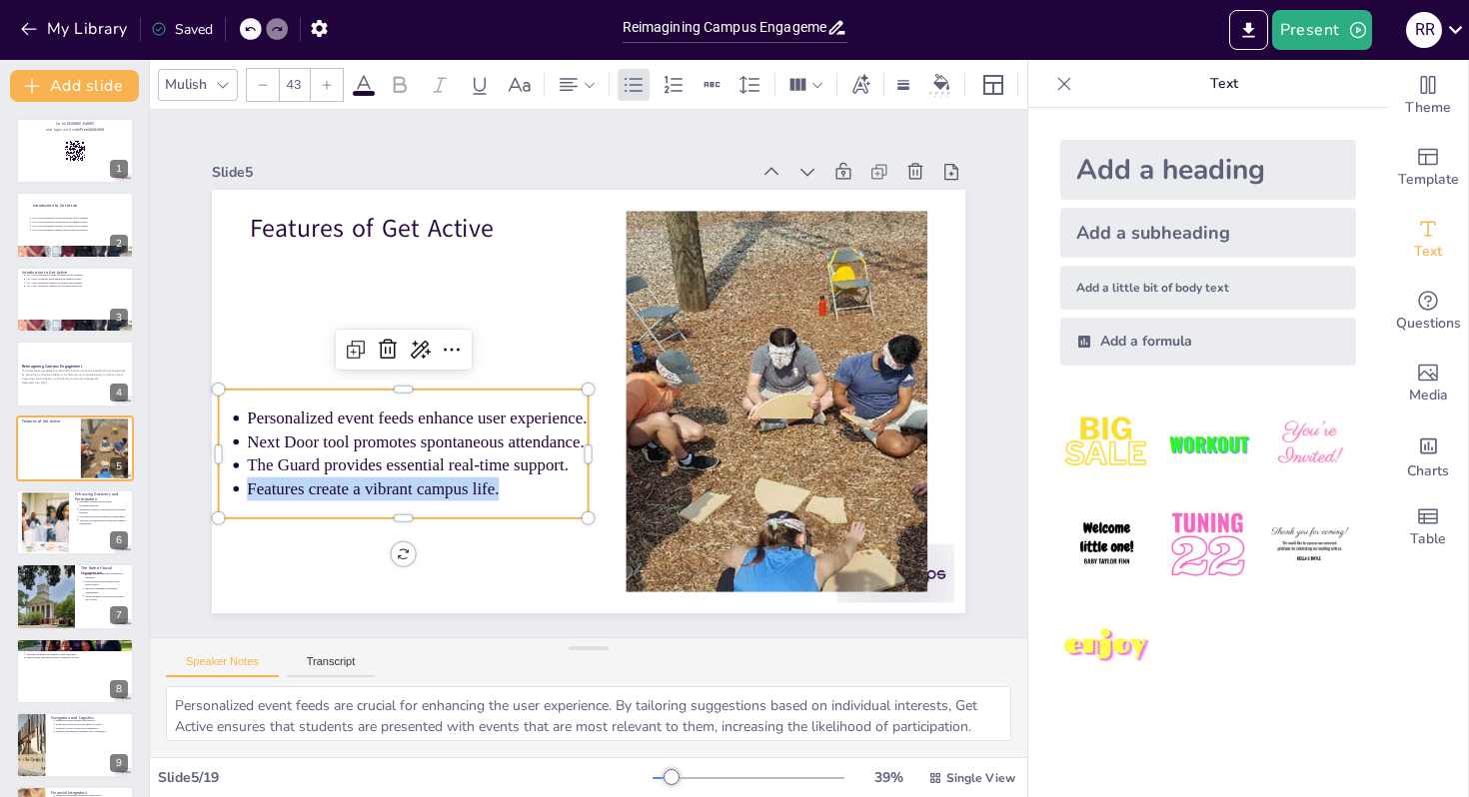
click at [299, 477] on span "Features create a vibrant campus life." at bounding box center [354, 442] width 251 height 70
click at [299, 485] on span "Features create a vibrant campus life." at bounding box center [362, 466] width 253 height 45
click at [299, 465] on span "Features create a vibrant campus life." at bounding box center [349, 417] width 246 height 96
click at [299, 485] on span "Features create a vibrant campus life." at bounding box center [362, 466] width 253 height 45
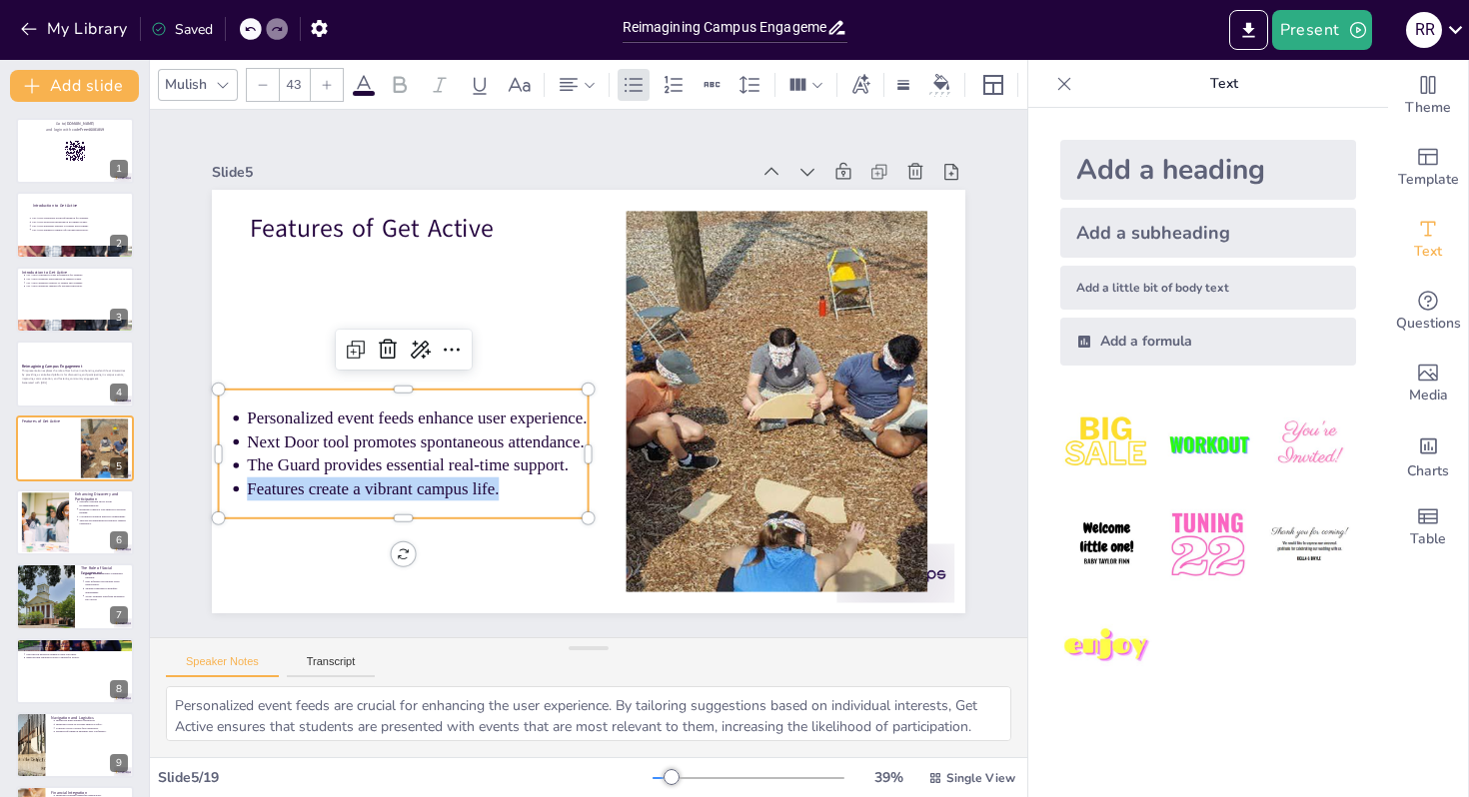
click at [299, 478] on span "Features create a vibrant campus life." at bounding box center [354, 442] width 250 height 71
click at [299, 477] on span "Features create a vibrant campus life." at bounding box center [354, 442] width 251 height 70
click at [299, 478] on span "Features create a vibrant campus life." at bounding box center [354, 442] width 250 height 71
click at [299, 477] on span "Features create a vibrant campus life." at bounding box center [354, 442] width 251 height 70
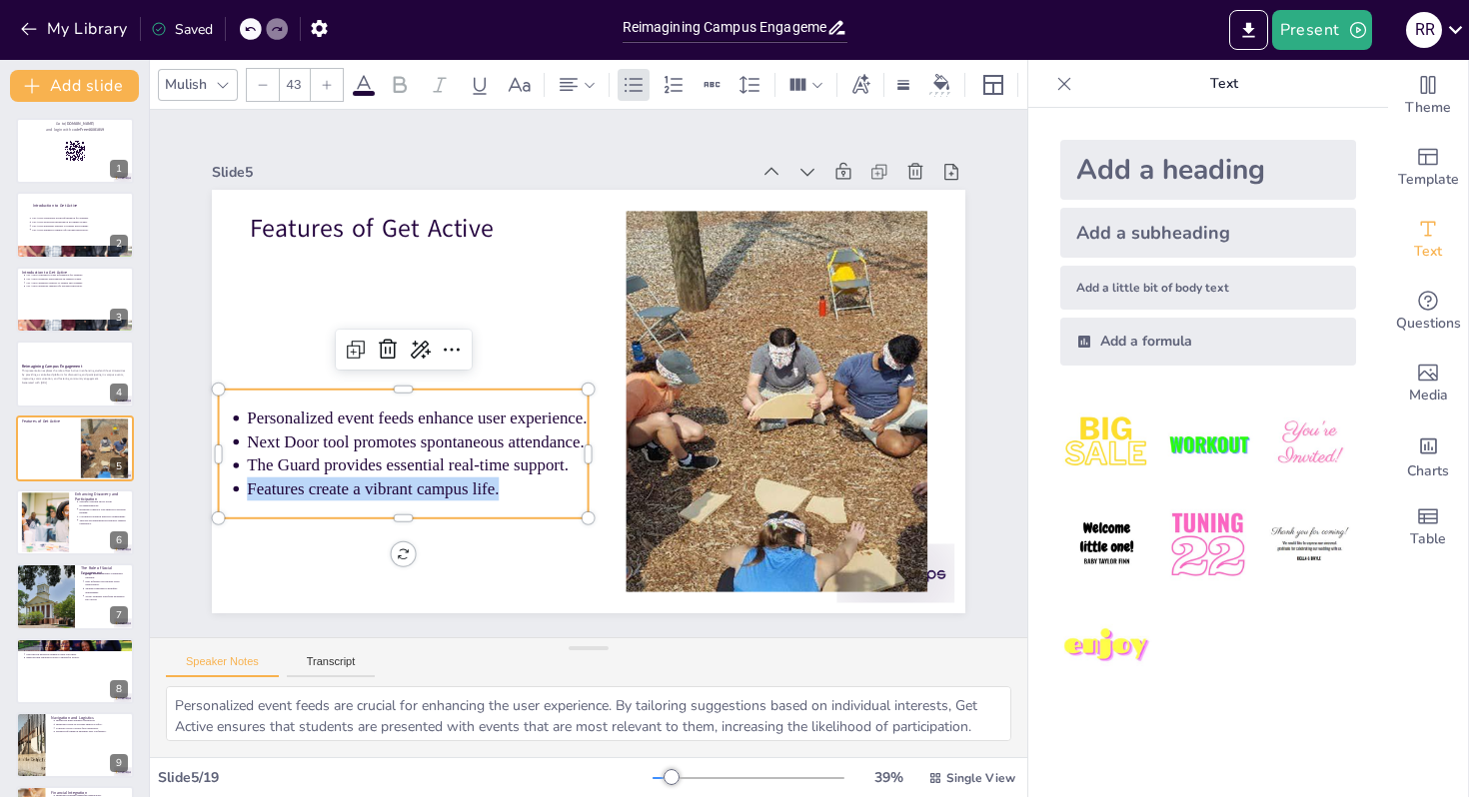
click at [299, 478] on span "Features create a vibrant campus life." at bounding box center [354, 442] width 250 height 71
click at [299, 485] on span "Features create a vibrant campus life." at bounding box center [362, 466] width 253 height 45
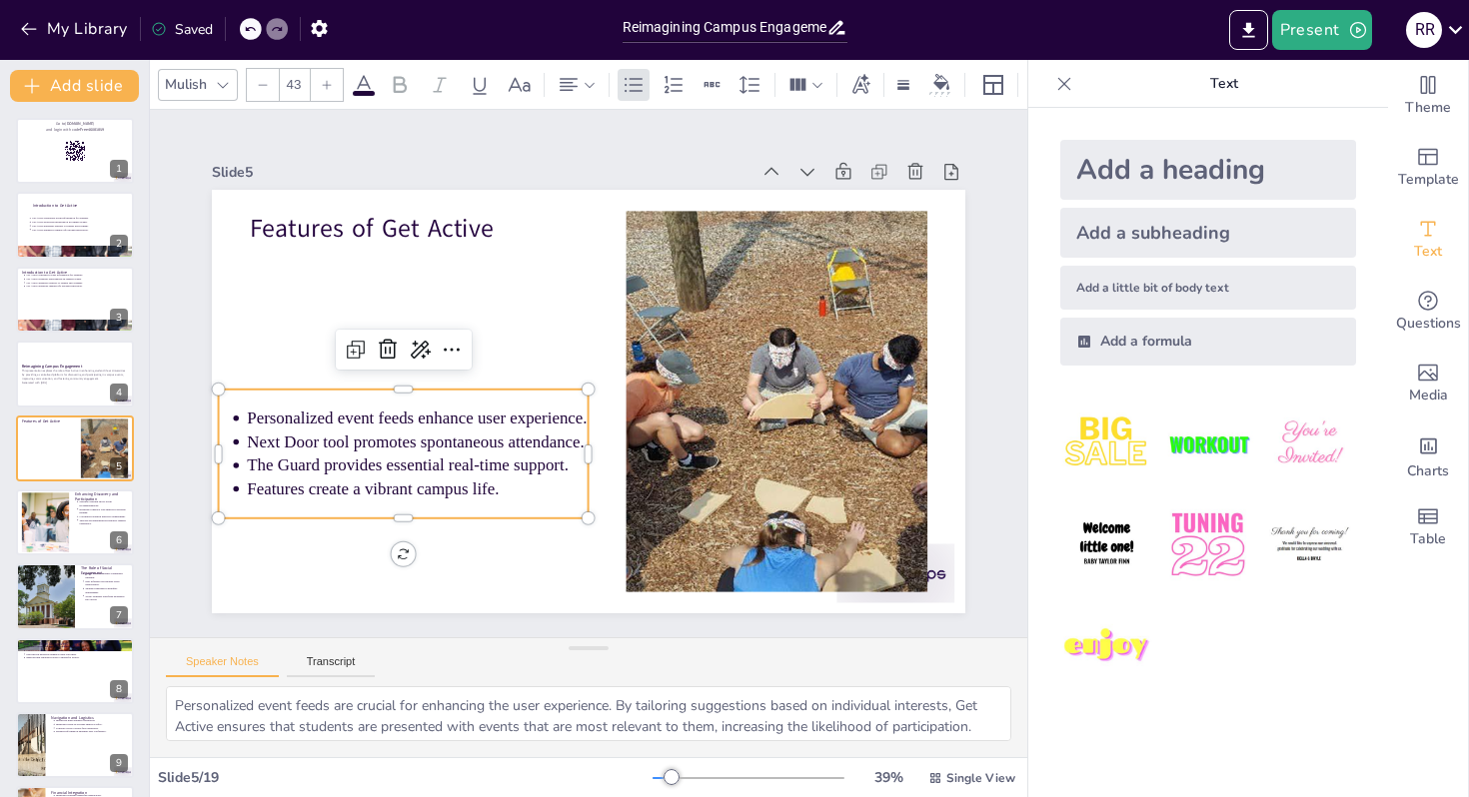
click at [229, 489] on ul "Personalized event feeds enhance user experience. Next Door tool promotes spont…" at bounding box center [391, 413] width 382 height 169
click at [229, 489] on ul "Personalized event feeds enhance user experience. Next Door tool promotes spont…" at bounding box center [391, 414] width 382 height 170
click at [229, 489] on ul "Personalized event feeds enhance user experience. Next Door tool promotes spont…" at bounding box center [391, 413] width 382 height 169
click at [229, 489] on ul "Personalized event feeds enhance user experience. Next Door tool promotes spont…" at bounding box center [396, 434] width 378 height 133
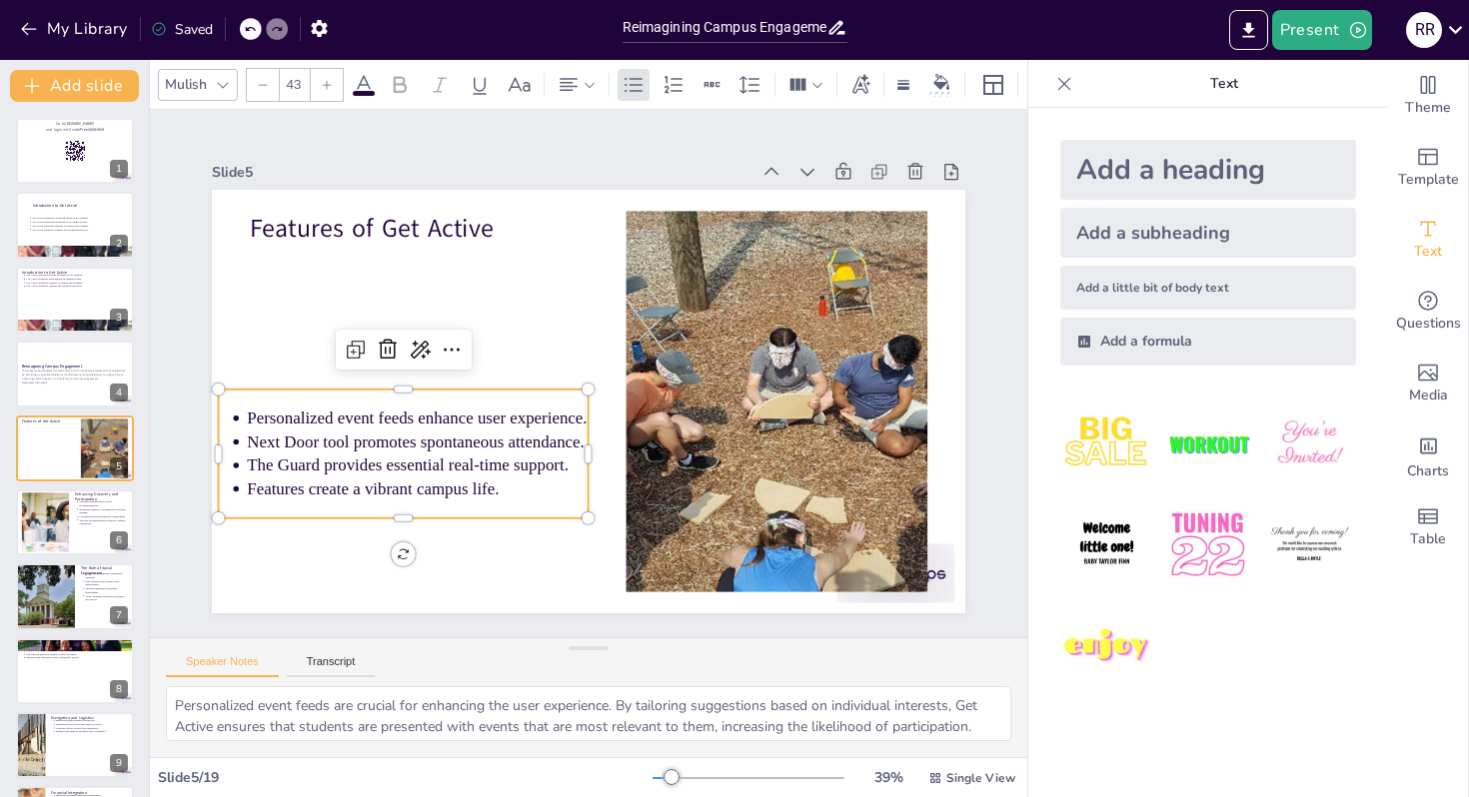
click at [229, 489] on ul "Personalized event feeds enhance user experience. Next Door tool promotes spont…" at bounding box center [396, 434] width 378 height 133
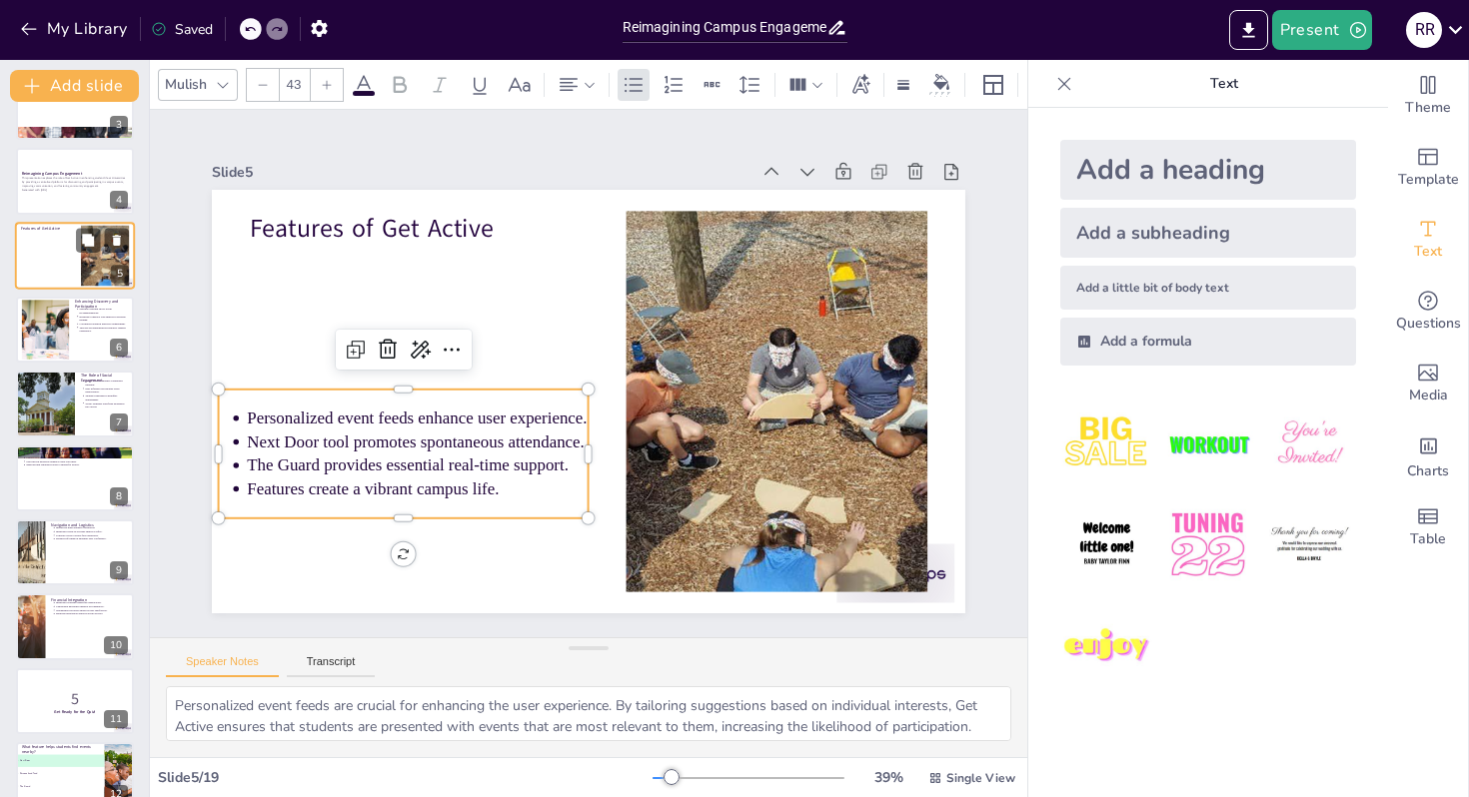
scroll to position [213, 0]
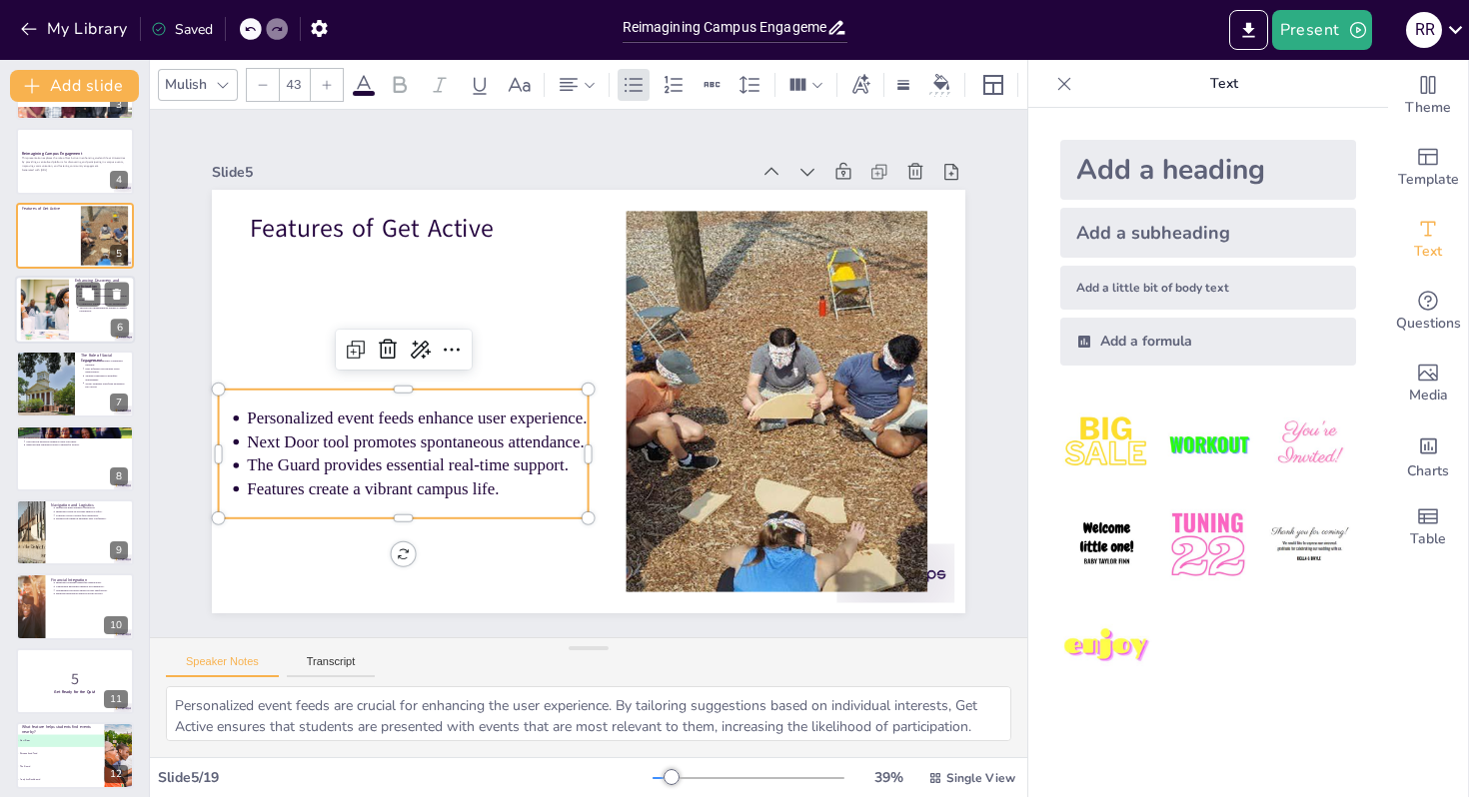
click at [60, 325] on div at bounding box center [44, 310] width 91 height 61
type textarea "Machine learning is a powerful tool that enhances the user experience by provid…"
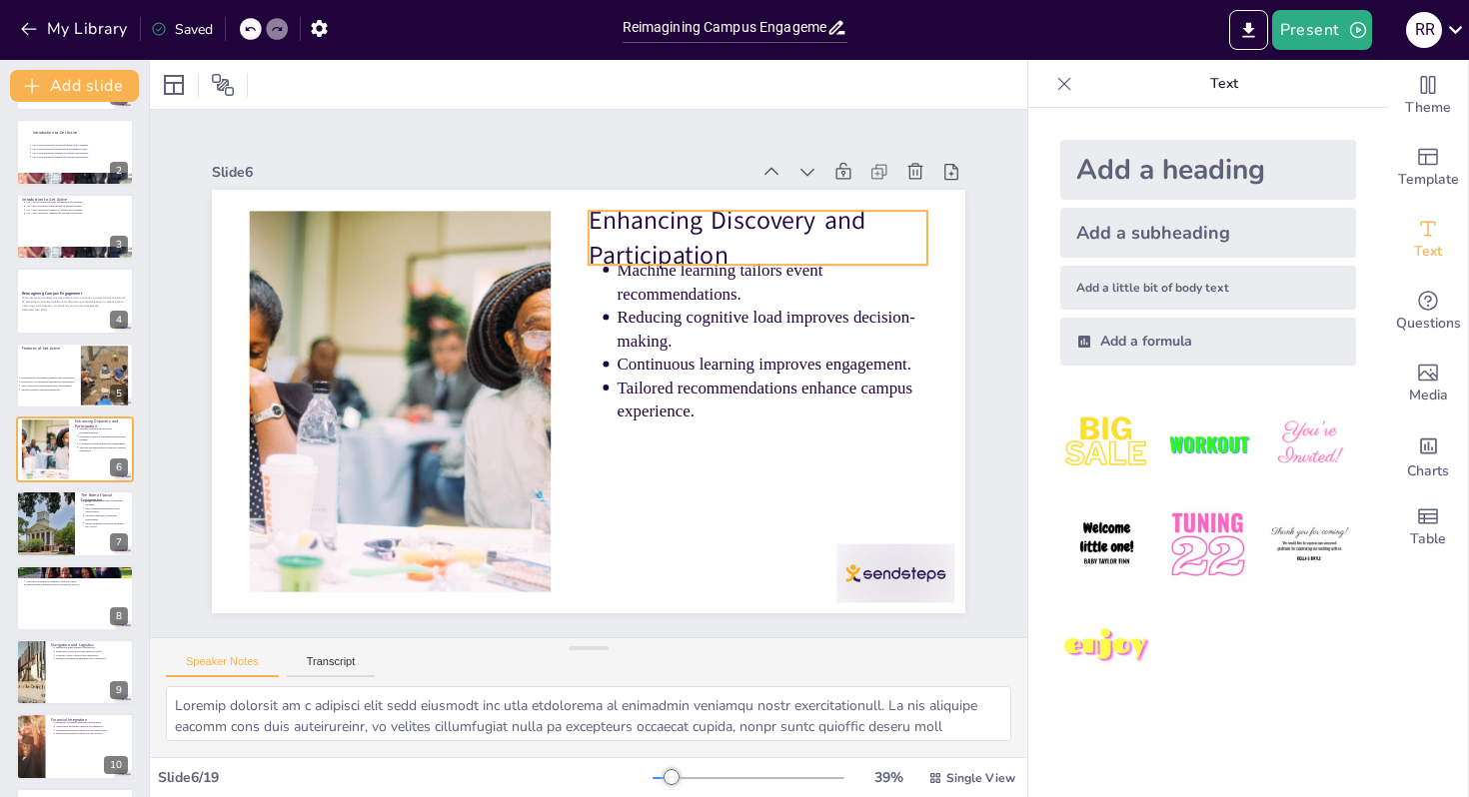
click at [631, 217] on p "Enhancing Discovery and Participation" at bounding box center [782, 276] width 346 height 139
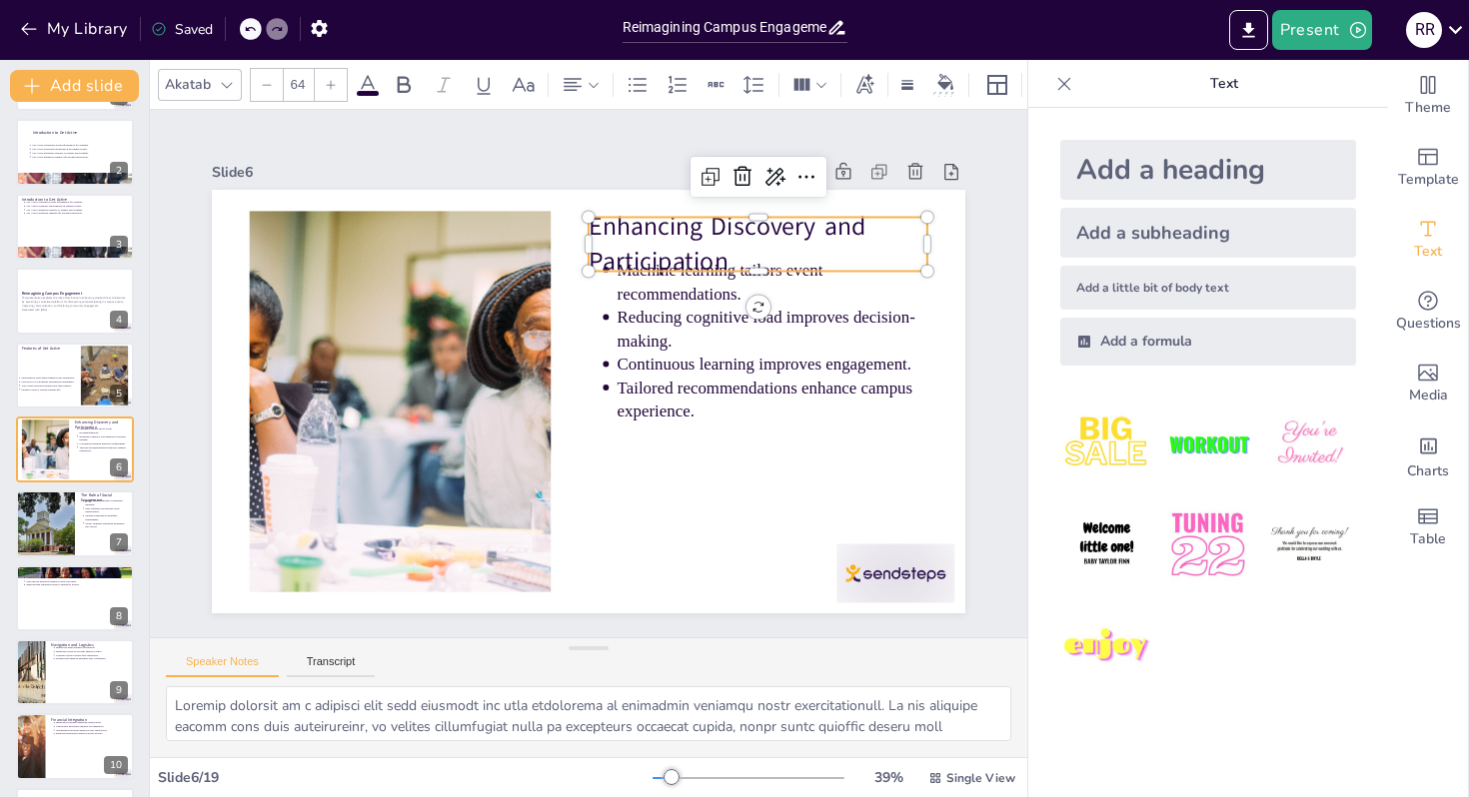
click at [631, 221] on p "Enhancing Discovery and Participation" at bounding box center [781, 282] width 346 height 139
click at [631, 221] on p "Enhancing Discovery and Participation" at bounding box center [770, 263] width 345 height 106
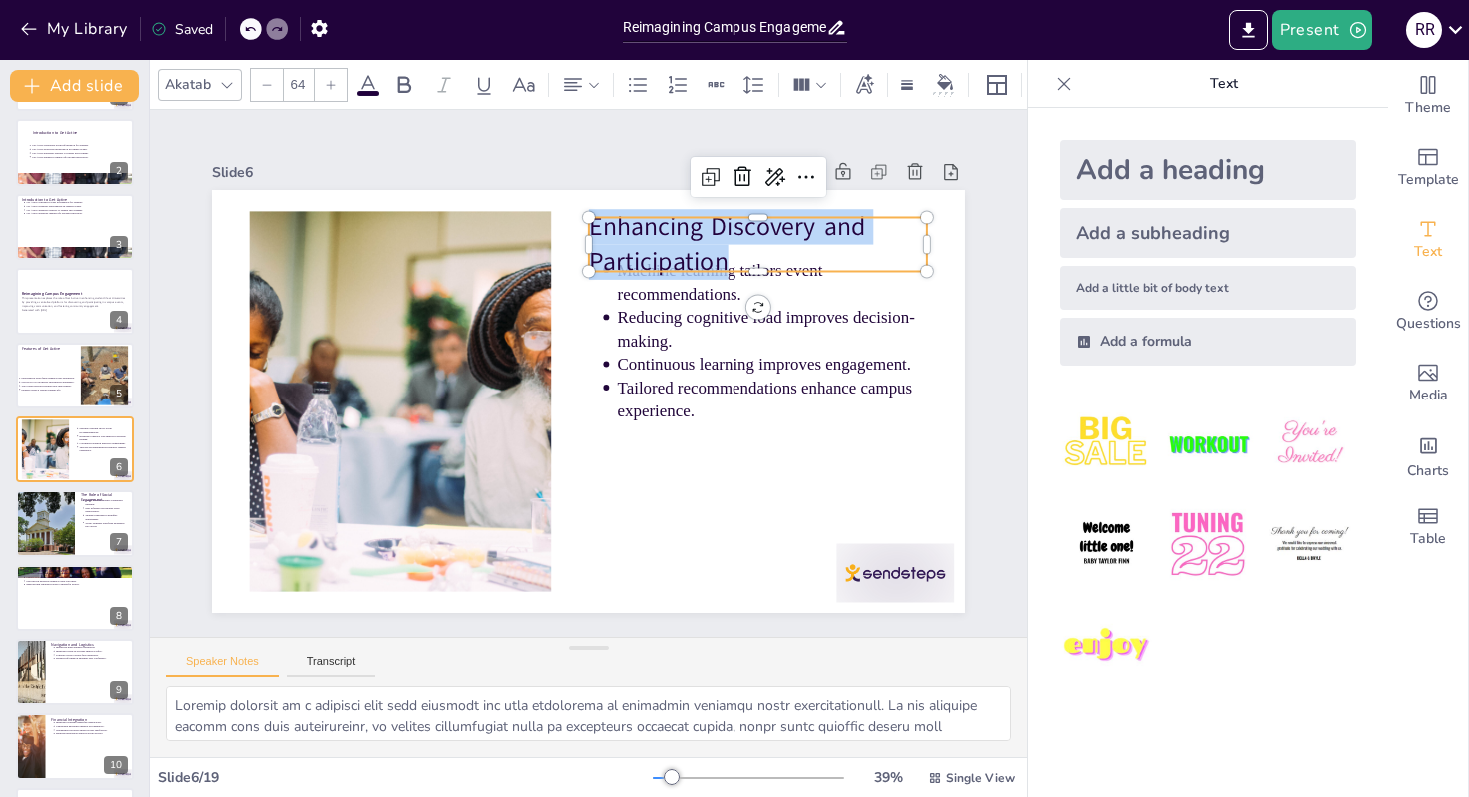
click at [631, 221] on span "Enhancing Discovery and Participation" at bounding box center [751, 261] width 286 height 97
click at [631, 221] on span "Enhancing Discovery and Participation" at bounding box center [739, 252] width 283 height 84
copy span "Enhancing Discovery and Participation"
type input "43"
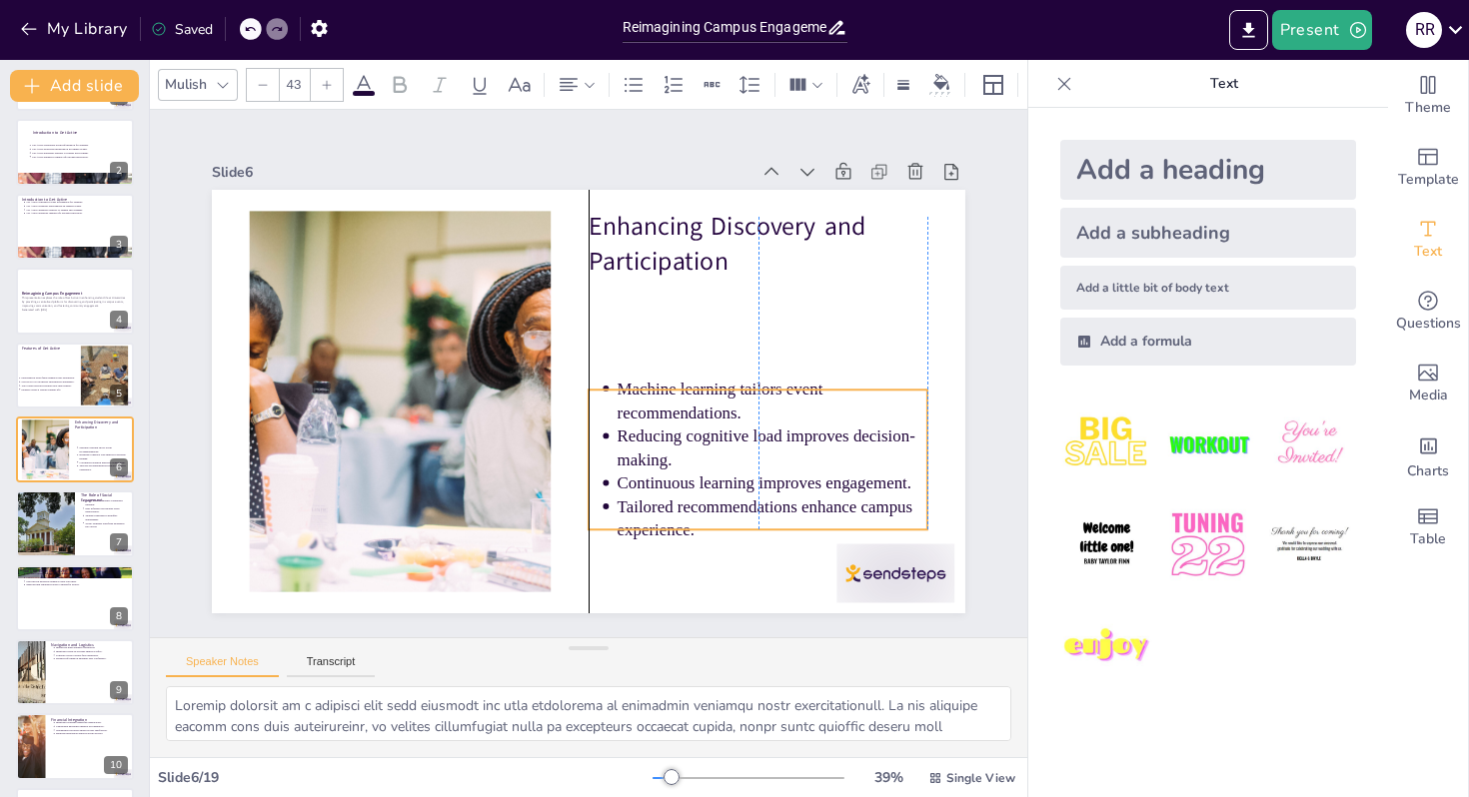
drag, startPoint x: 633, startPoint y: 395, endPoint x: 630, endPoint y: 513, distance: 117.9
click at [630, 513] on p "Tailored recommendations enhance campus experience." at bounding box center [738, 554] width 314 height 111
click at [630, 513] on p "Tailored recommendations enhance campus experience." at bounding box center [772, 519] width 311 height 47
click at [630, 513] on p "Tailored recommendations enhance campus experience." at bounding box center [738, 554] width 314 height 111
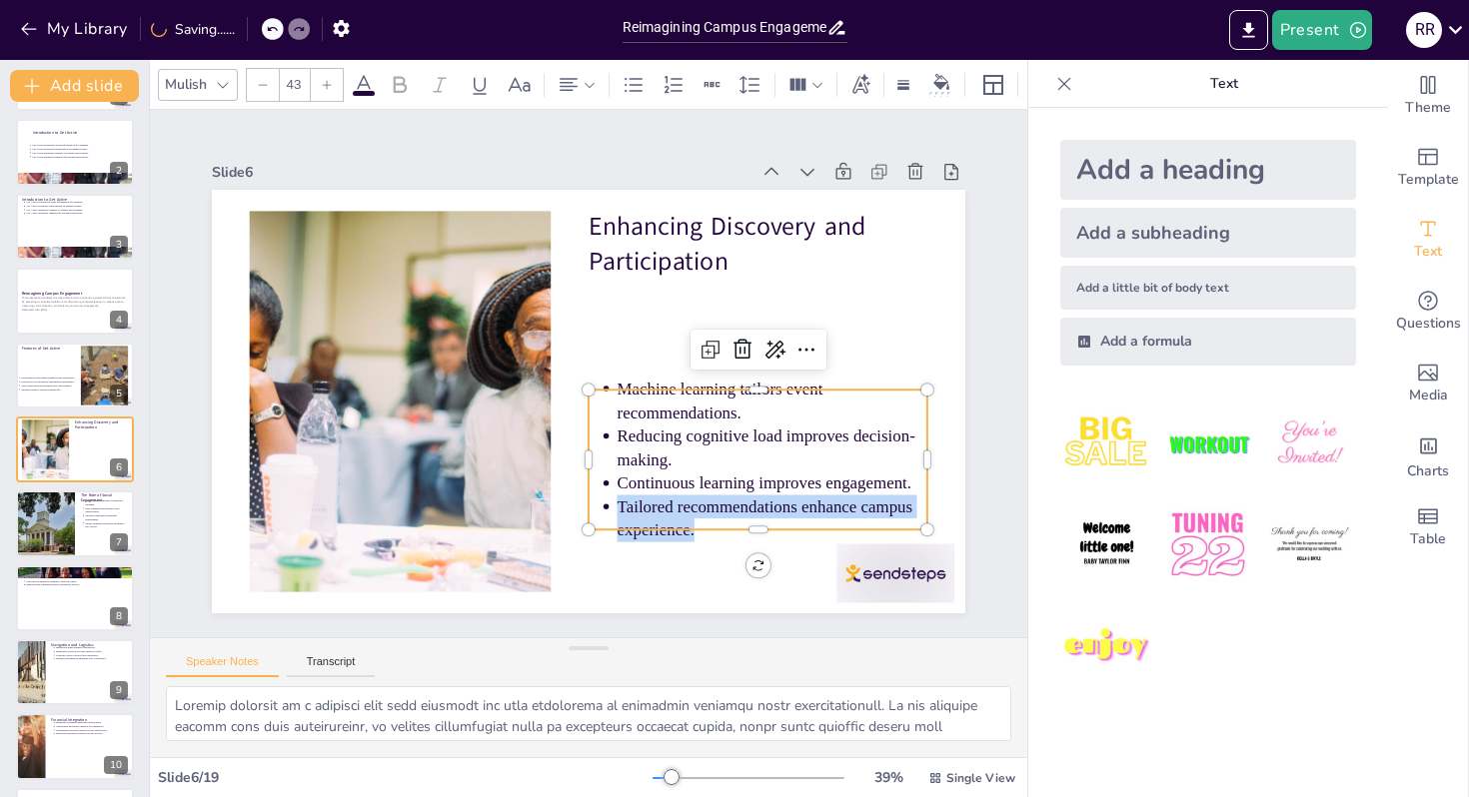
click at [630, 513] on span "Tailored recommendations enhance campus experience." at bounding box center [748, 525] width 298 height 50
click at [630, 513] on span "Tailored recommendations enhance campus experience." at bounding box center [765, 519] width 296 height 42
click at [630, 513] on span "Tailored recommendations enhance campus experience." at bounding box center [748, 525] width 298 height 50
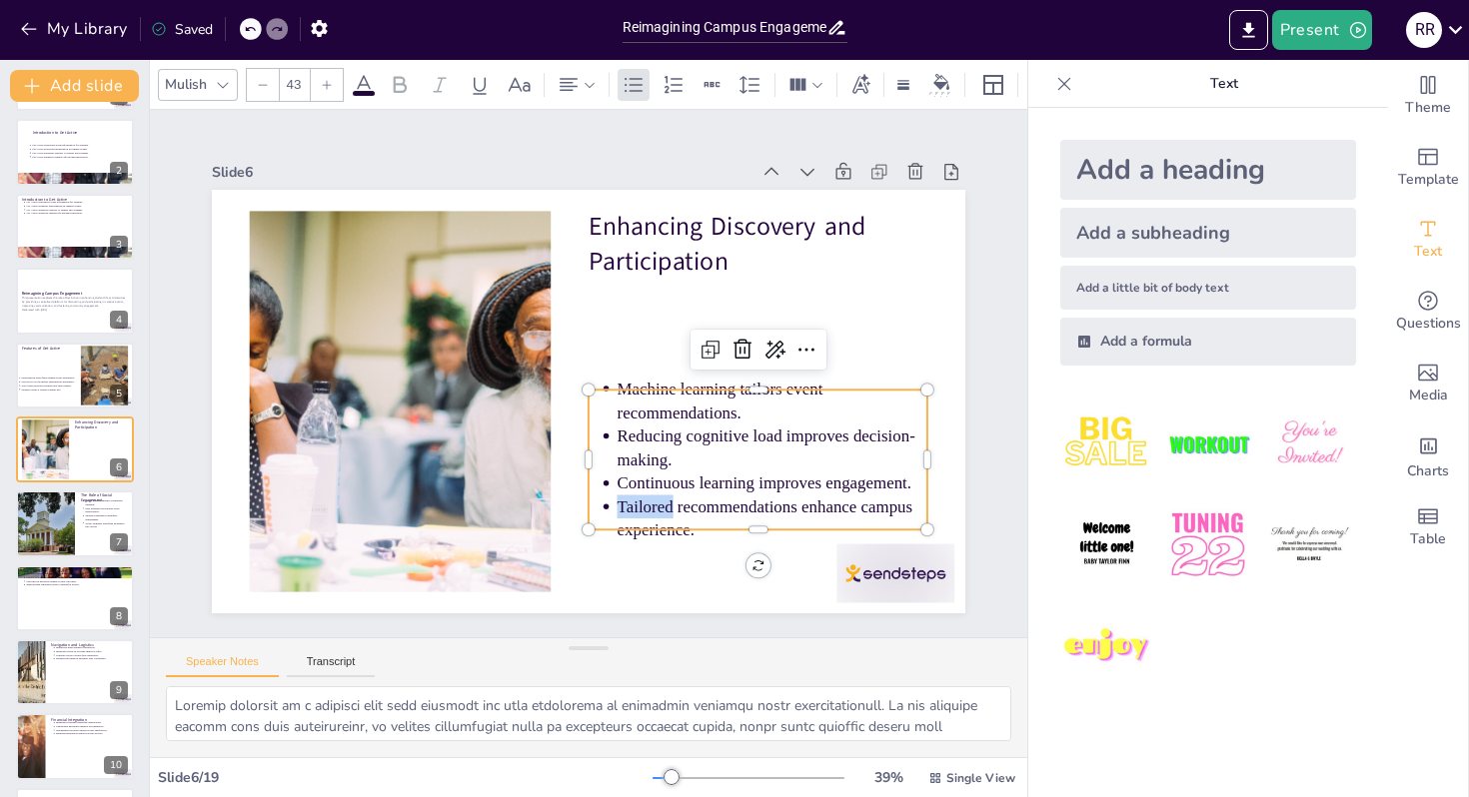
click at [630, 513] on span "Tailored recommendations enhance campus experience." at bounding box center [748, 525] width 298 height 50
click at [602, 505] on ul "Machine learning tailors event recommendations. Reducing cognitive load improve…" at bounding box center [747, 477] width 355 height 200
click at [602, 505] on ul "Machine learning tailors event recommendations. Reducing cognitive load improve…" at bounding box center [757, 459] width 339 height 165
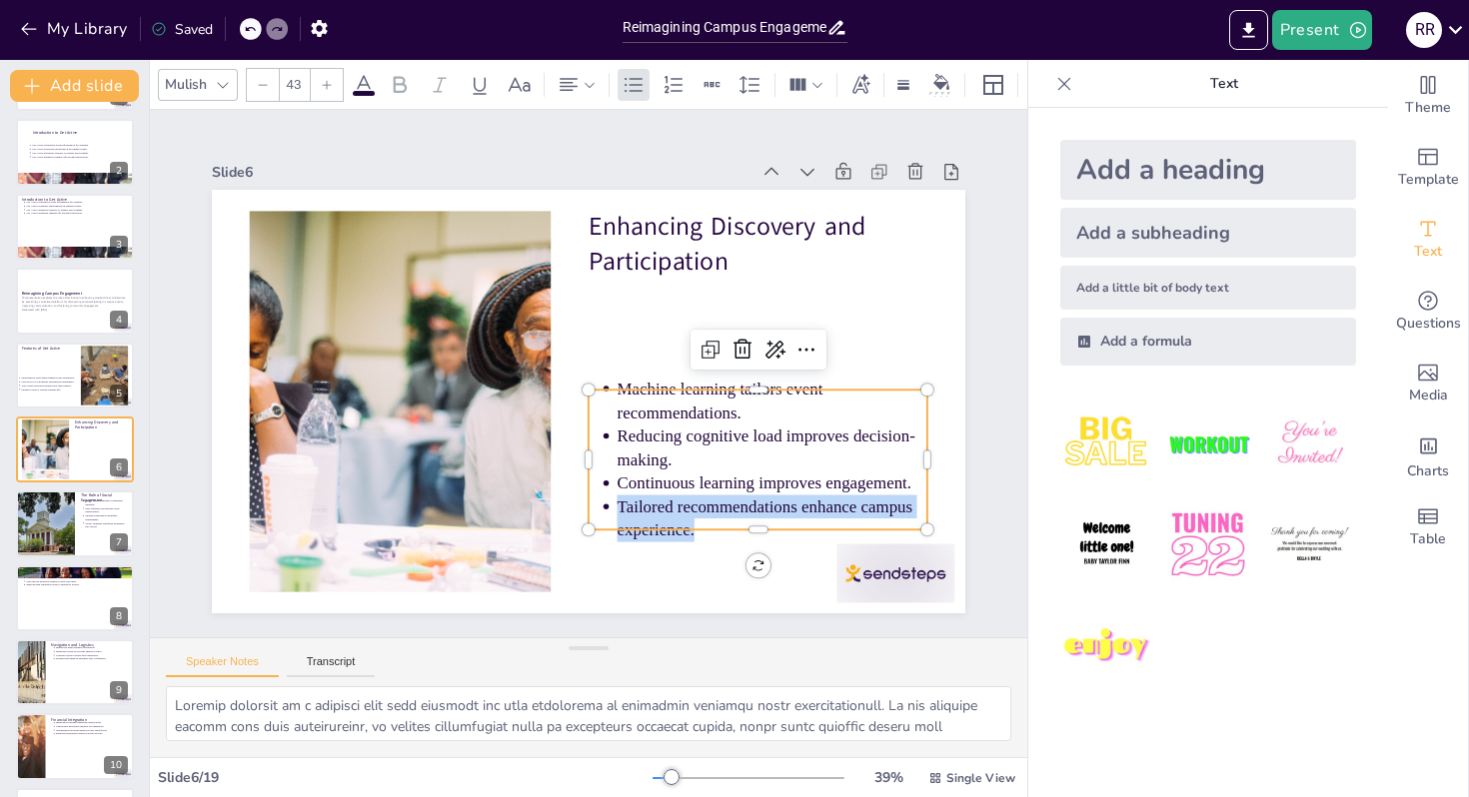
click at [602, 505] on ul "Machine learning tailors event recommendations. Reducing cognitive load improve…" at bounding box center [737, 493] width 366 height 232
click at [602, 505] on ul "Machine learning tailors event recommendations. Reducing cognitive load improve…" at bounding box center [747, 477] width 355 height 200
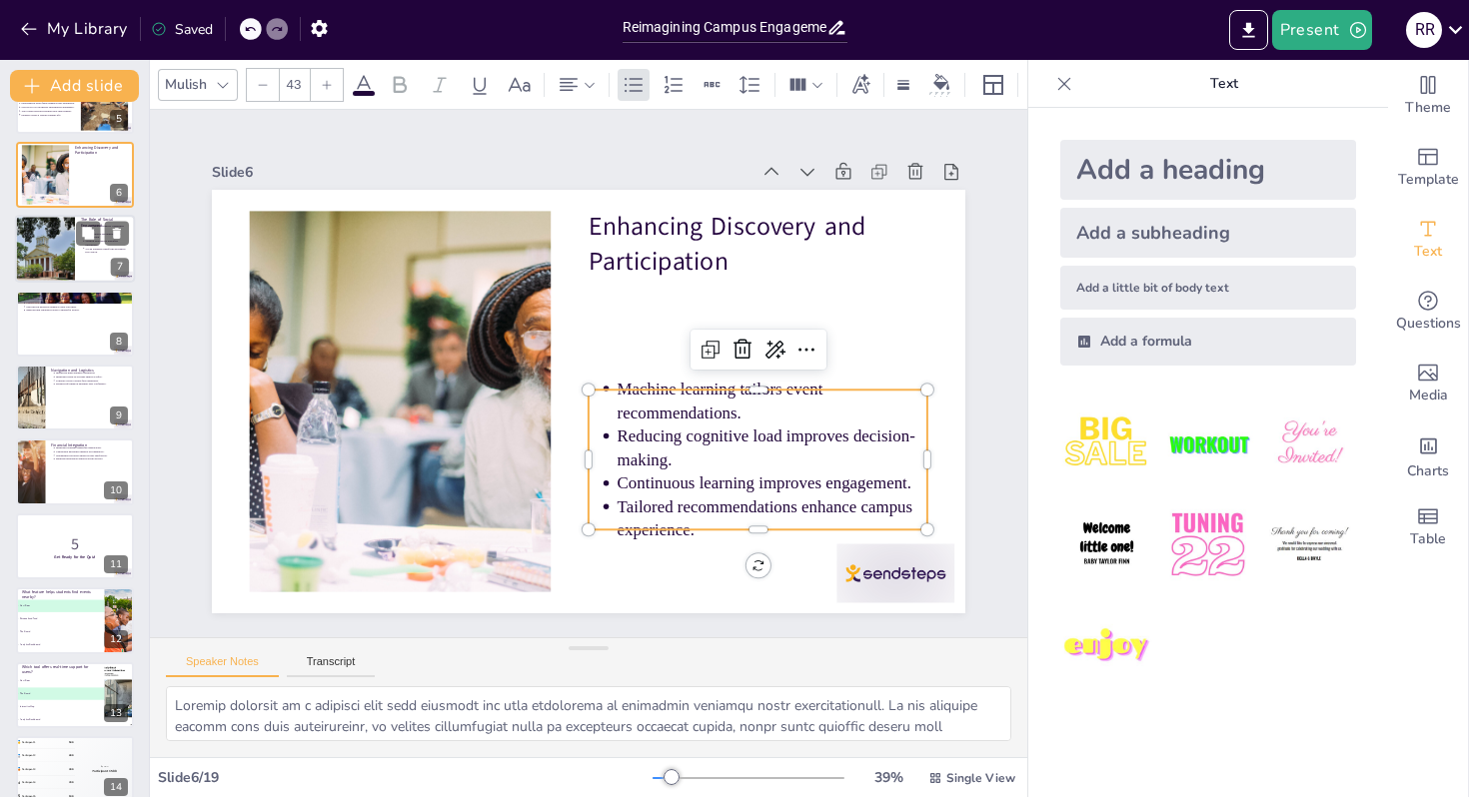
scroll to position [352, 0]
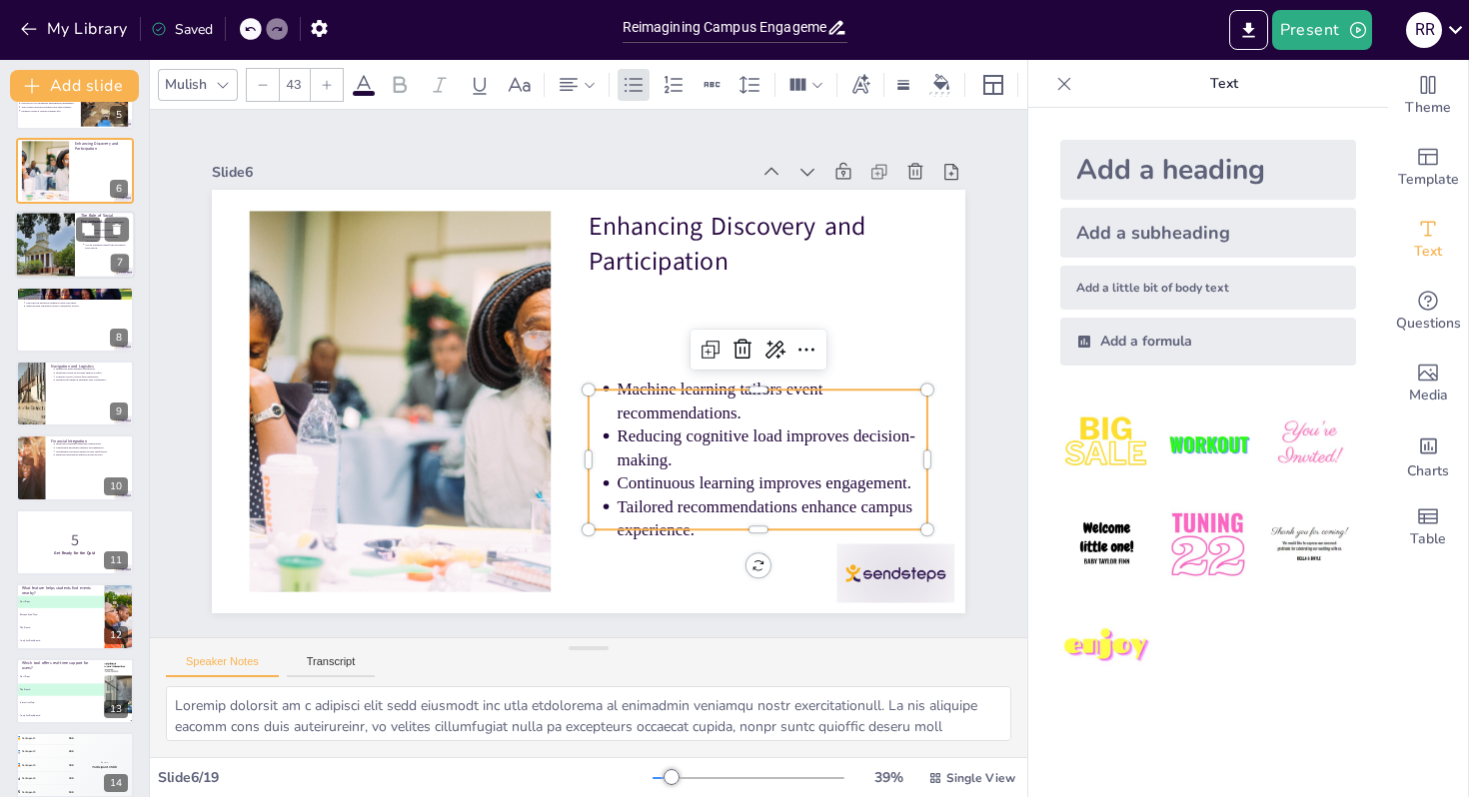
click at [54, 257] on div at bounding box center [45, 246] width 174 height 68
type textarea "Social features are instrumental in enhancing community building among students…"
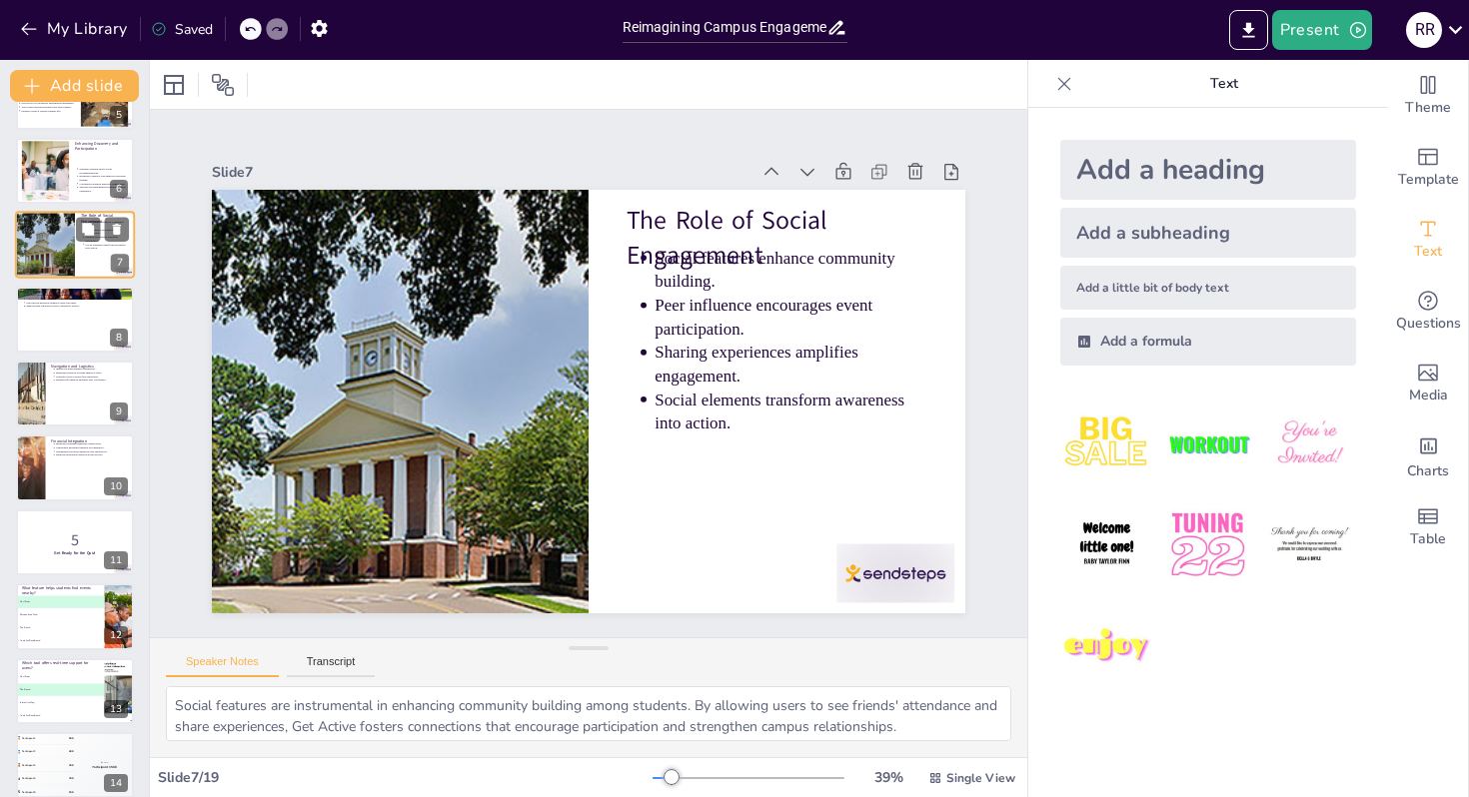
scroll to position [147, 0]
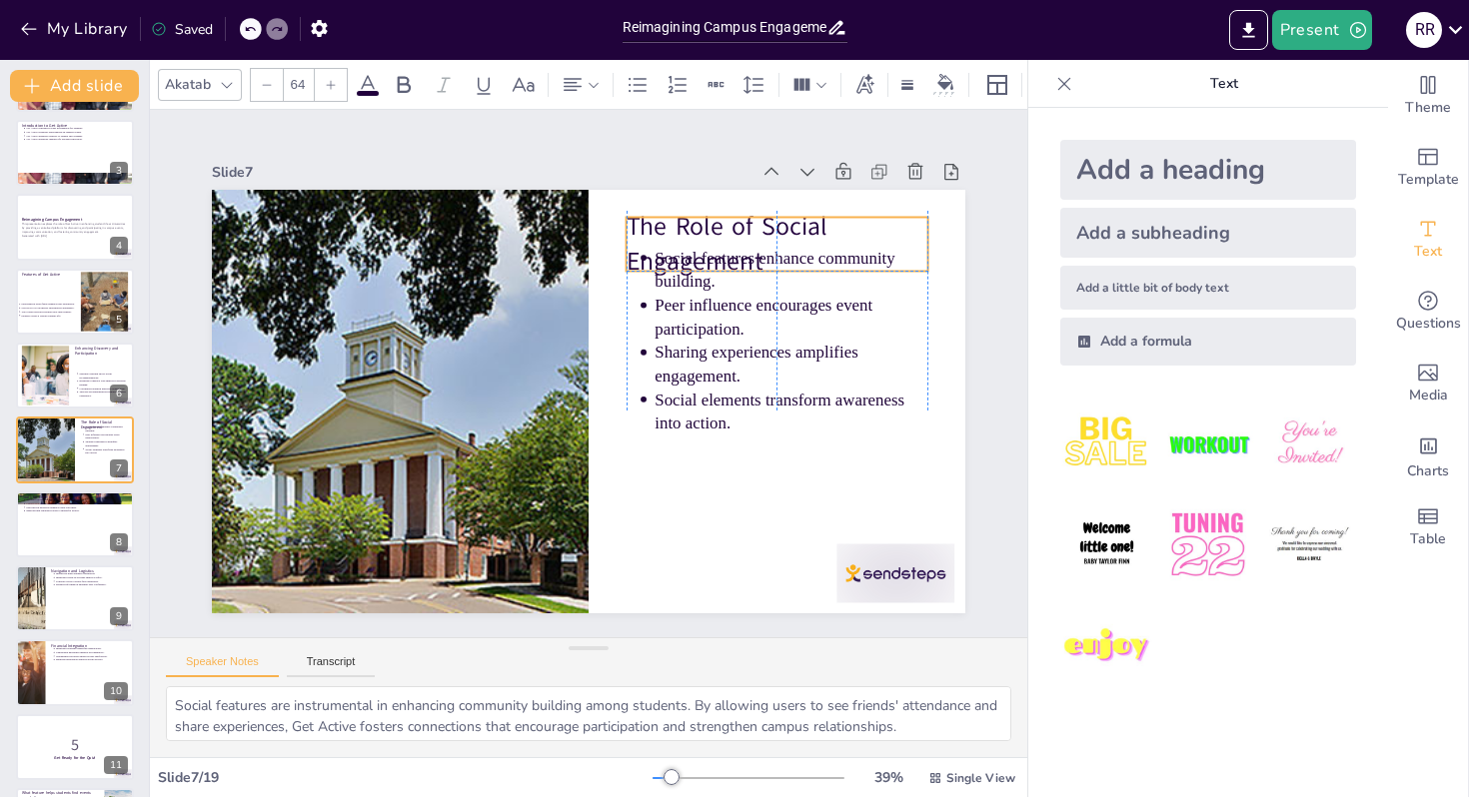
click at [657, 219] on p "The Role of Social Engagement" at bounding box center [788, 265] width 307 height 102
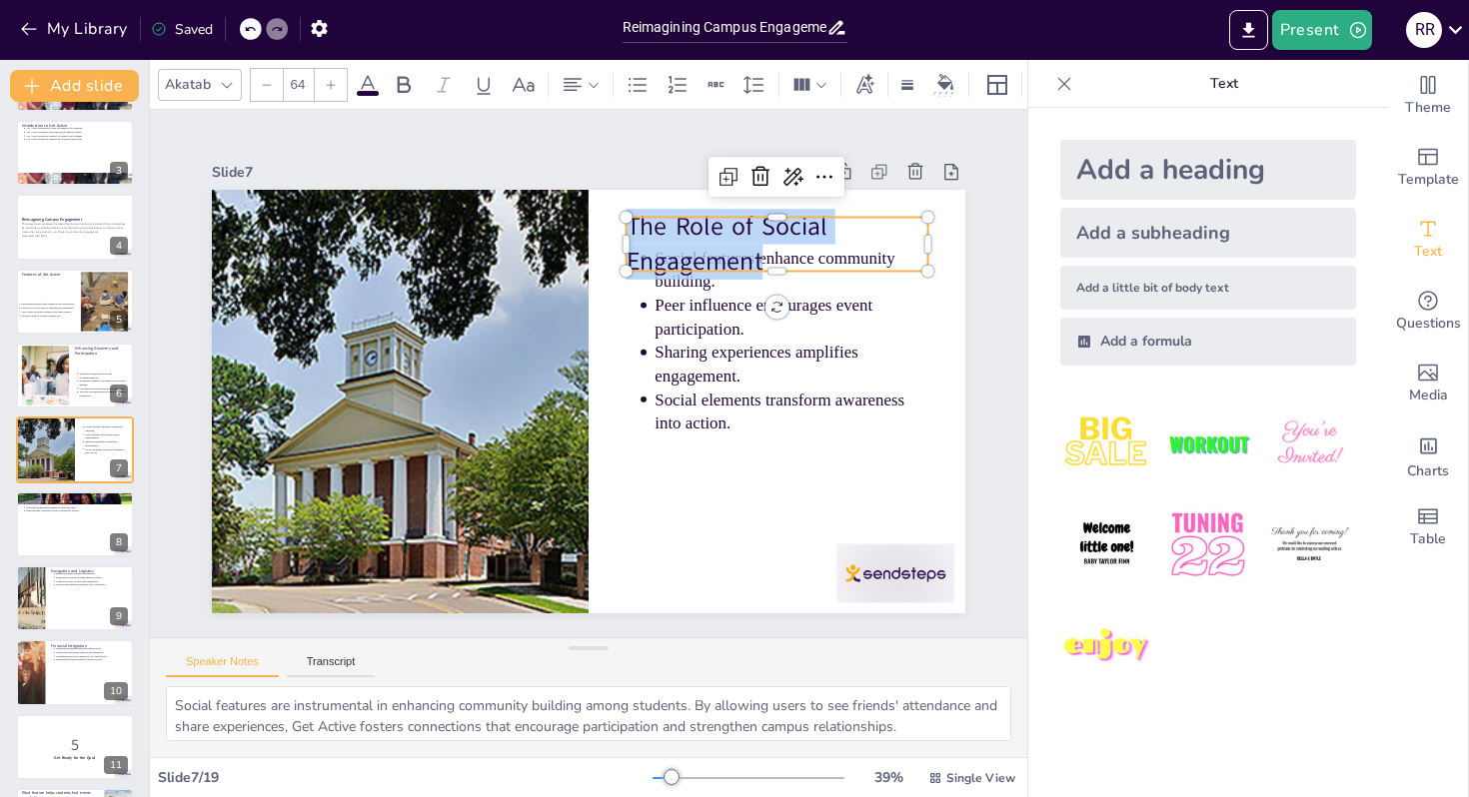
click at [657, 219] on span "The Role of Social Engagement" at bounding box center [738, 255] width 207 height 83
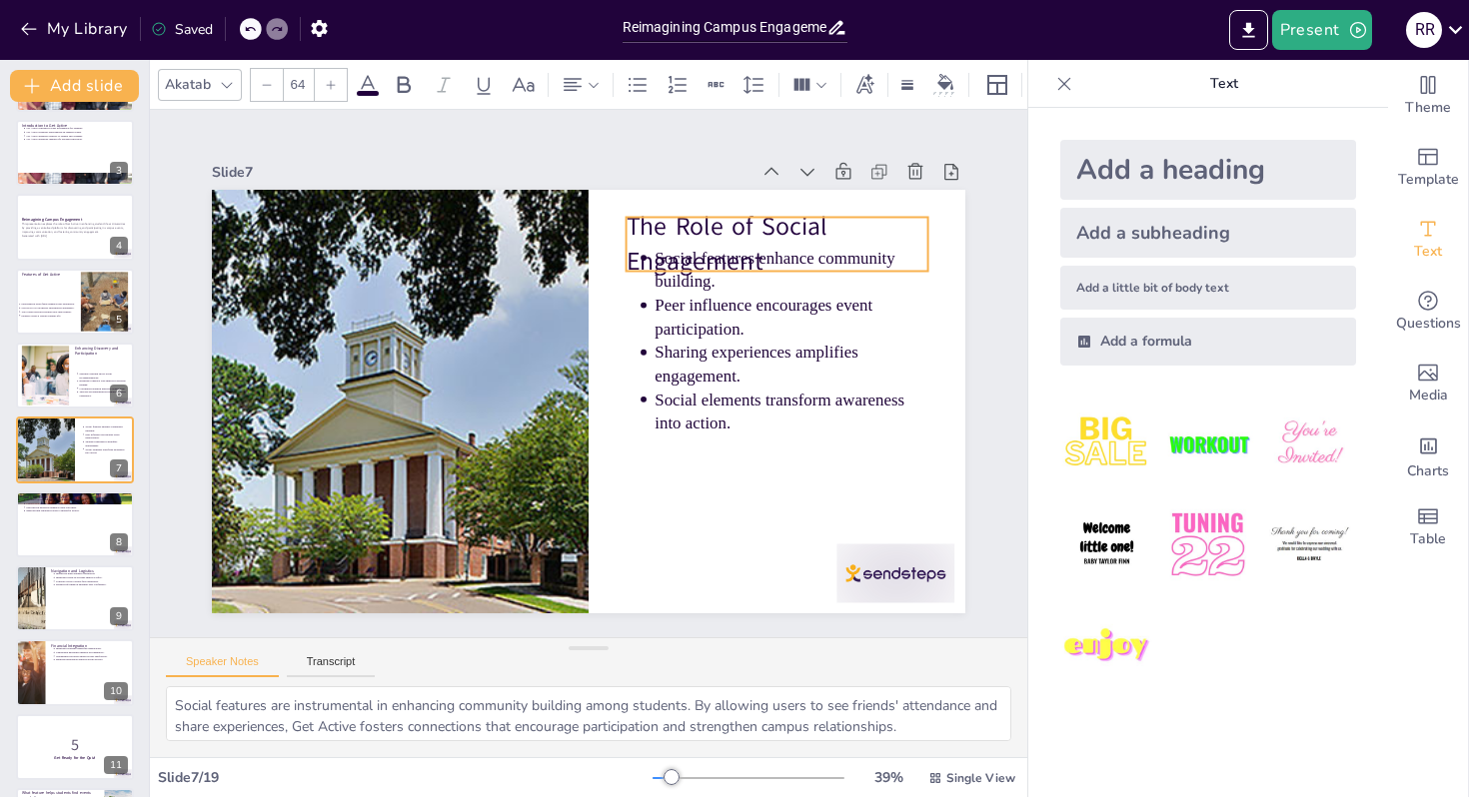
click at [657, 221] on span "The Role of Social Engagement" at bounding box center [738, 255] width 207 height 83
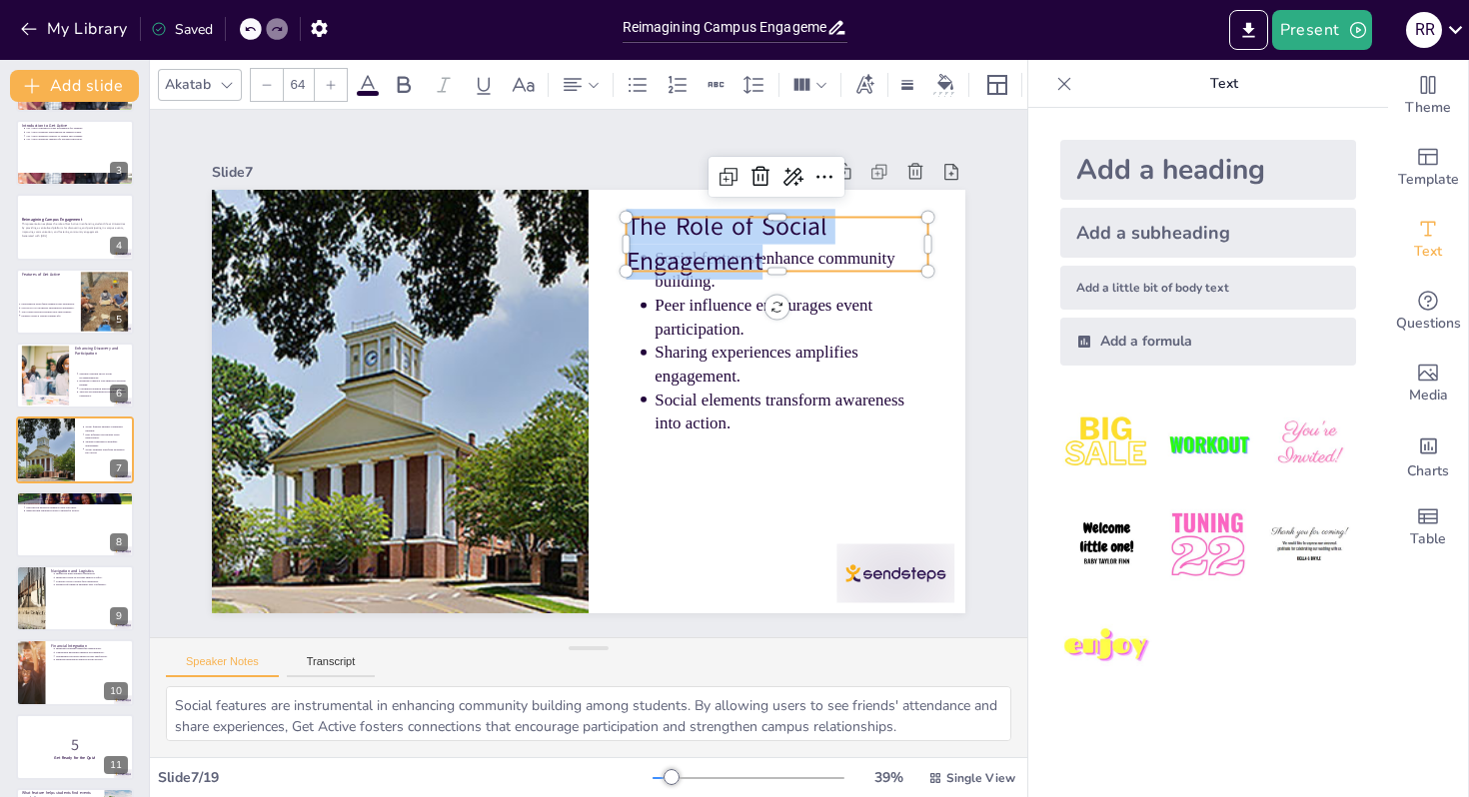
copy span "The Role of Social Engagement"
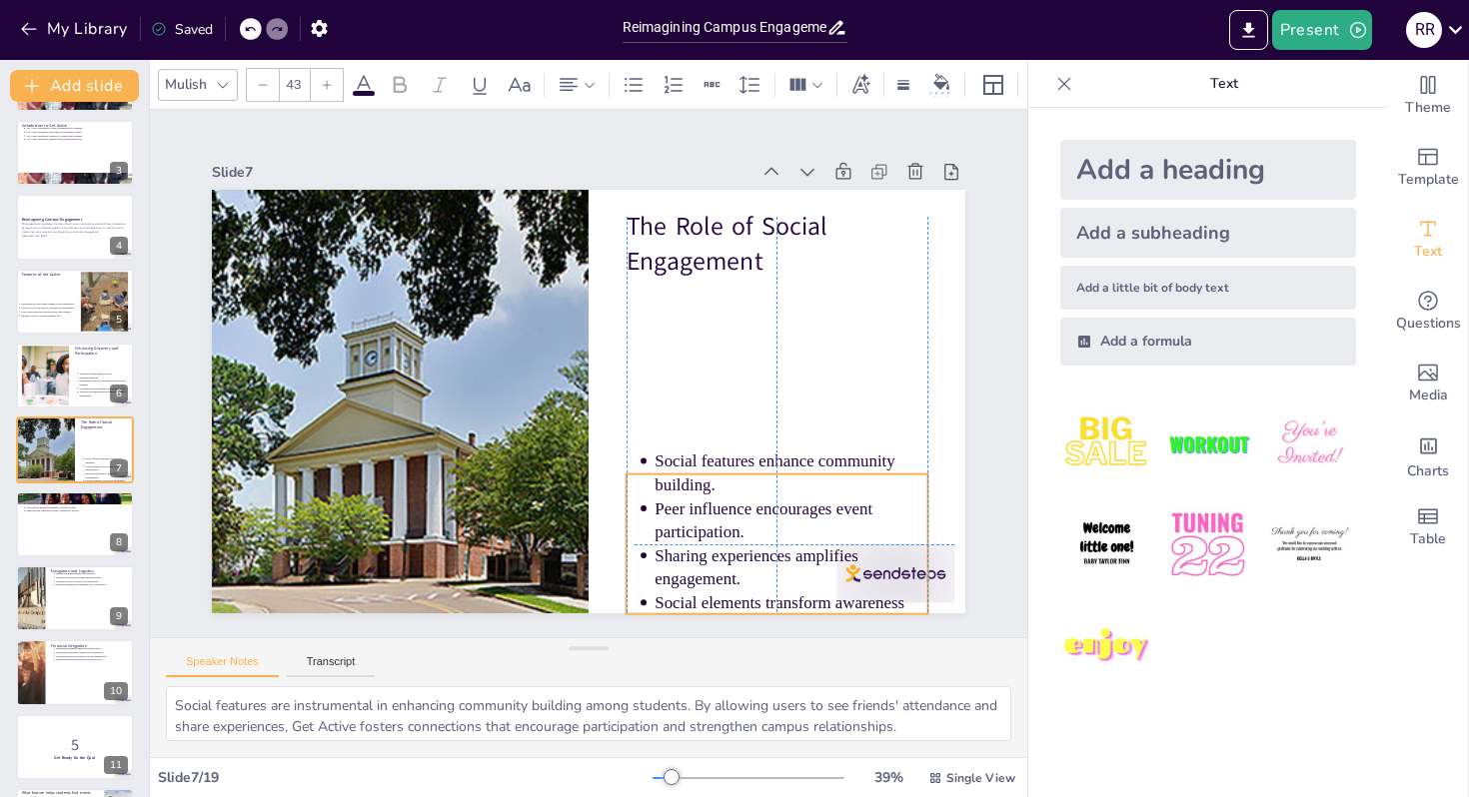
drag, startPoint x: 733, startPoint y: 336, endPoint x: 738, endPoint y: 569, distance: 233.8
click at [739, 569] on p "Peer influence encourages event participation." at bounding box center [774, 540] width 276 height 75
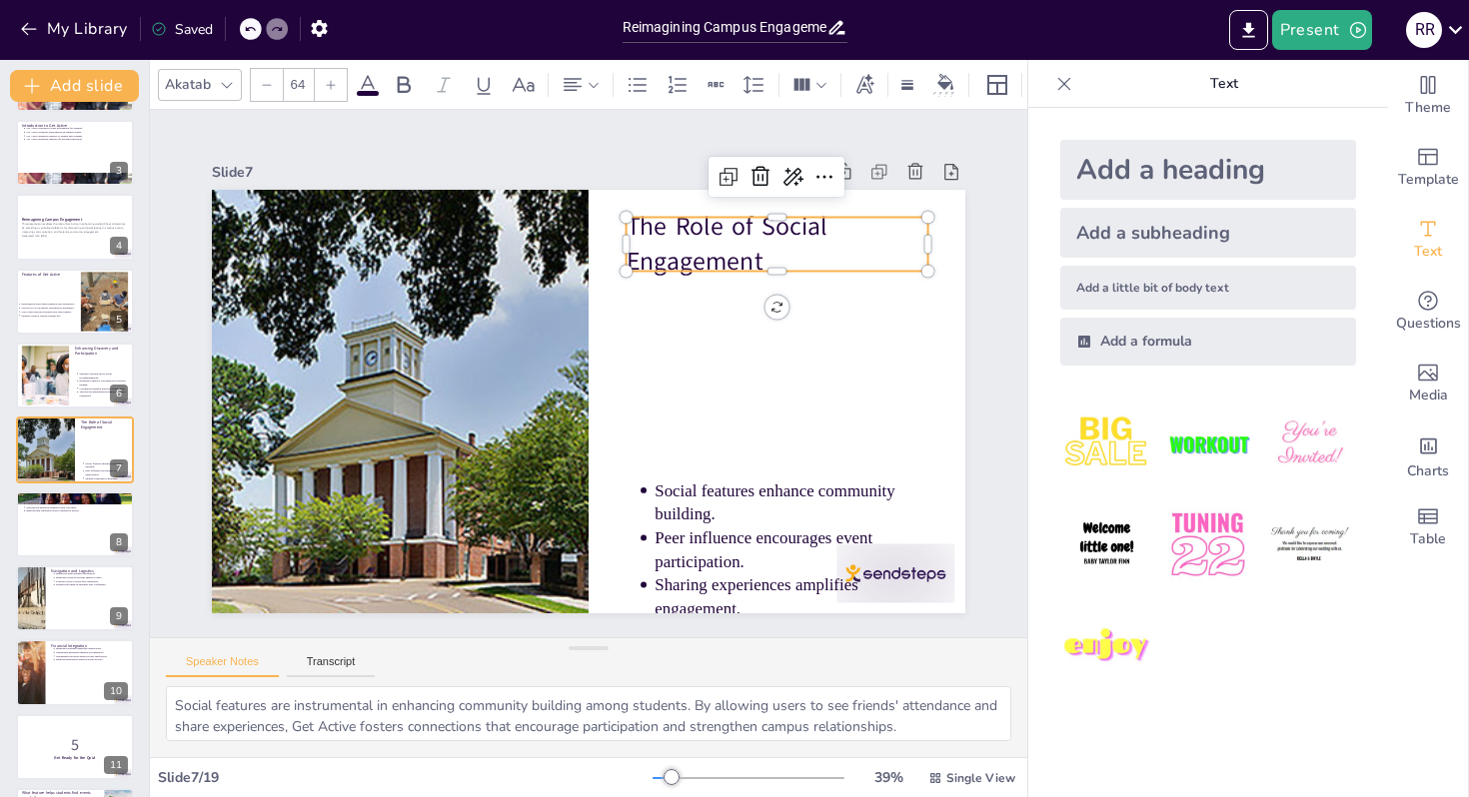
click at [716, 258] on p "The Role of Social Engagement" at bounding box center [800, 287] width 310 height 132
click at [716, 258] on p "The Role of Social Engagement" at bounding box center [788, 265] width 307 height 102
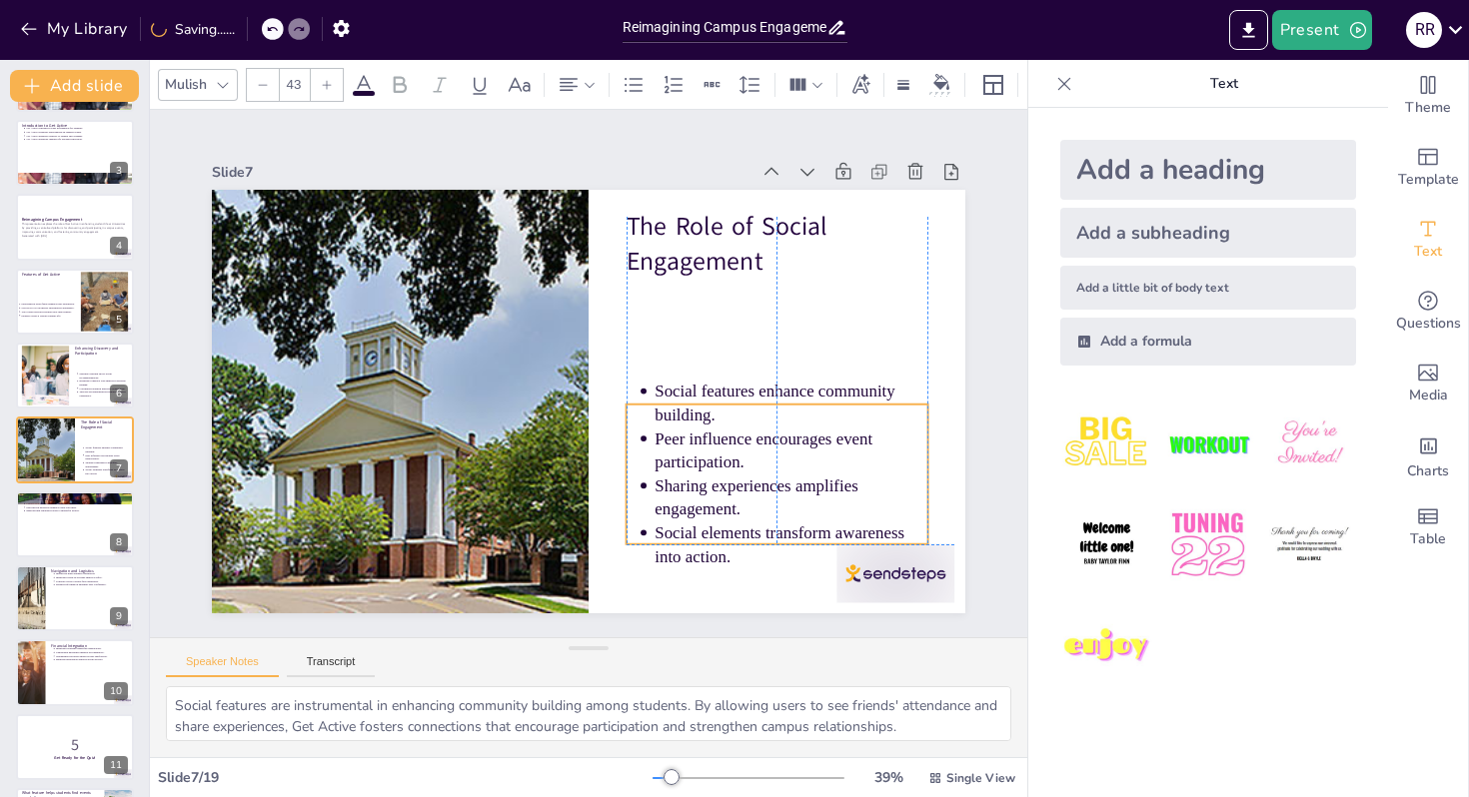
drag, startPoint x: 687, startPoint y: 542, endPoint x: 685, endPoint y: 442, distance: 99.9
click at [686, 441] on p "Peer influence encourages event participation." at bounding box center [781, 472] width 276 height 76
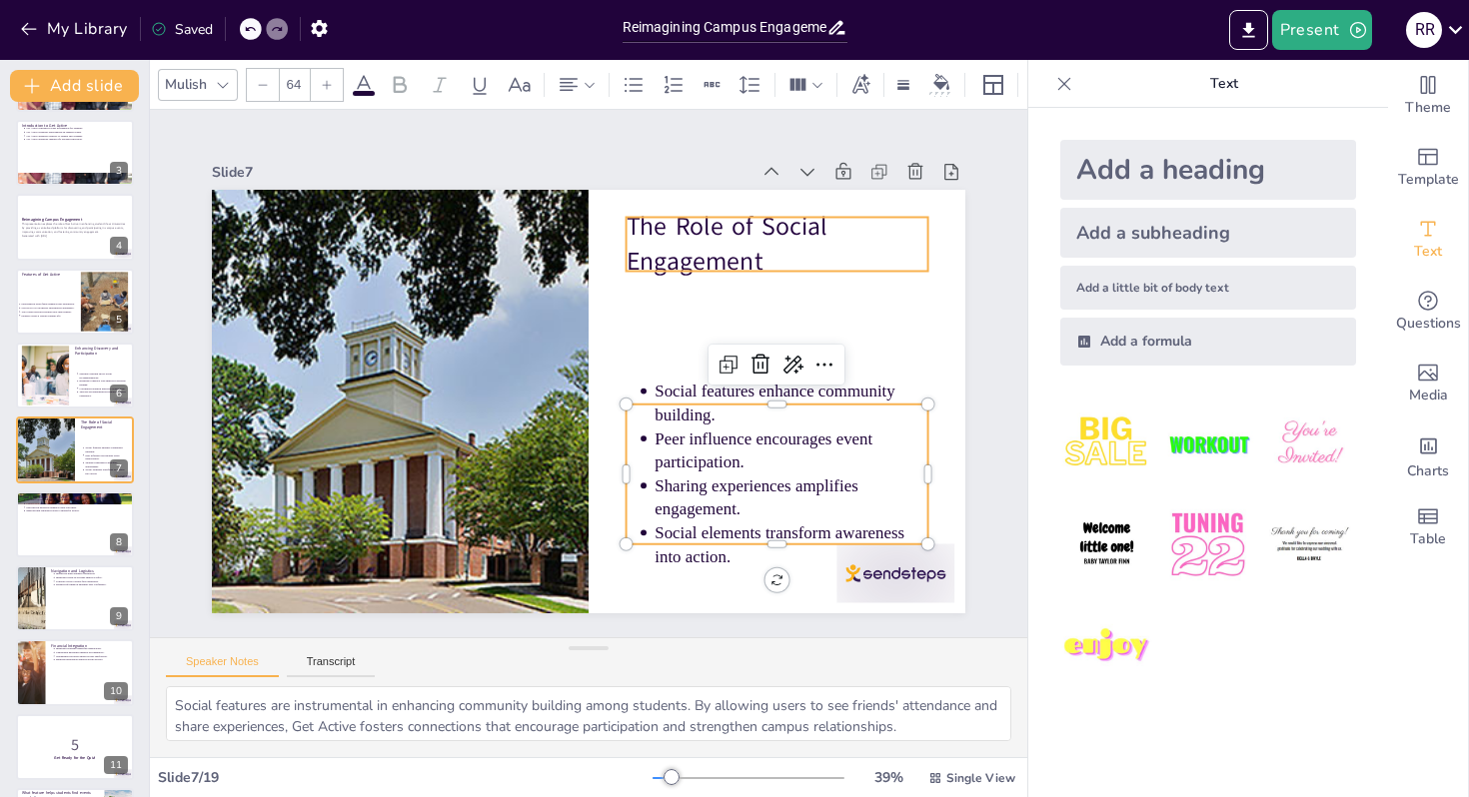
click at [678, 214] on p "The Role of Social Engagement" at bounding box center [788, 264] width 307 height 101
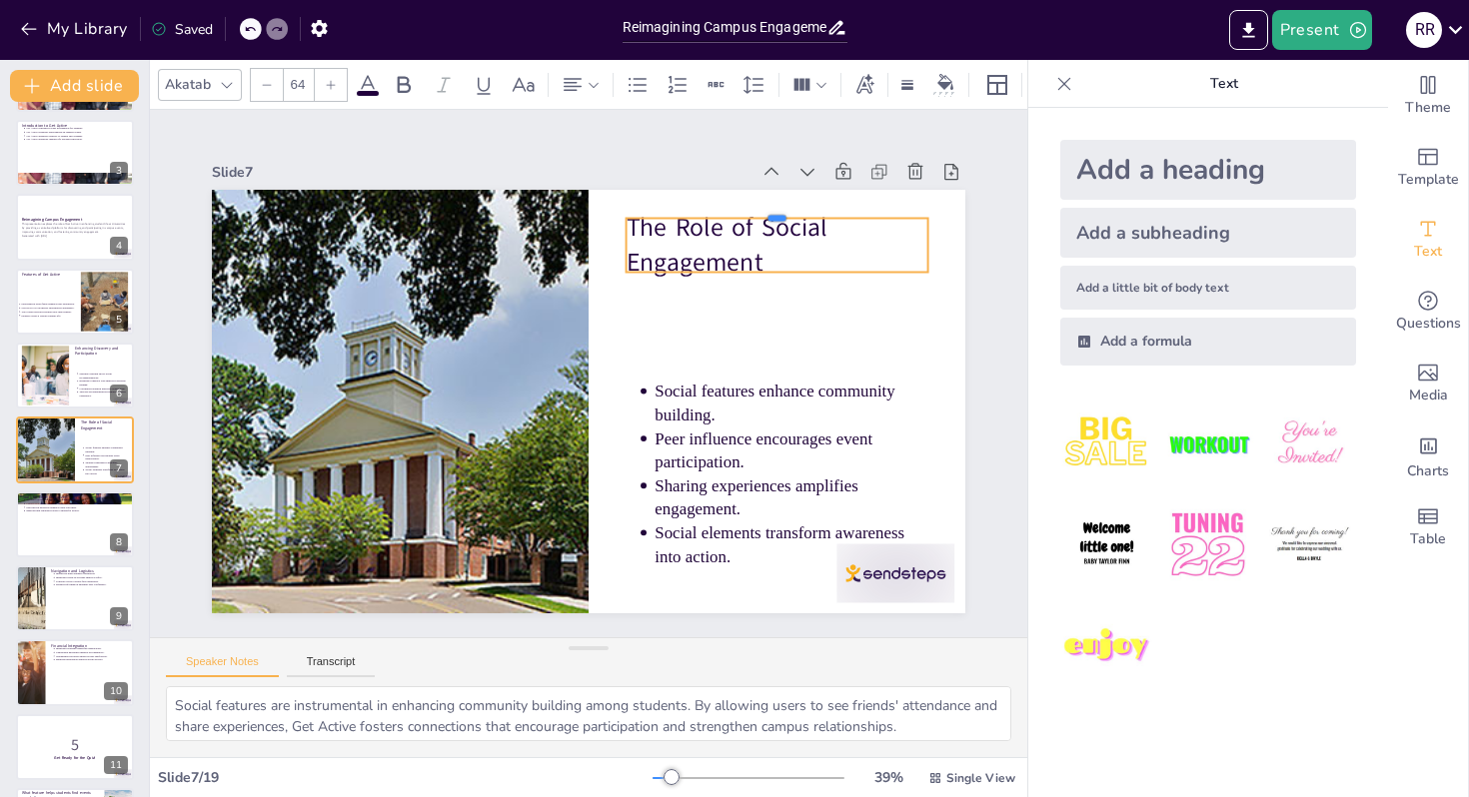
click at [678, 214] on div at bounding box center [793, 231] width 302 height 48
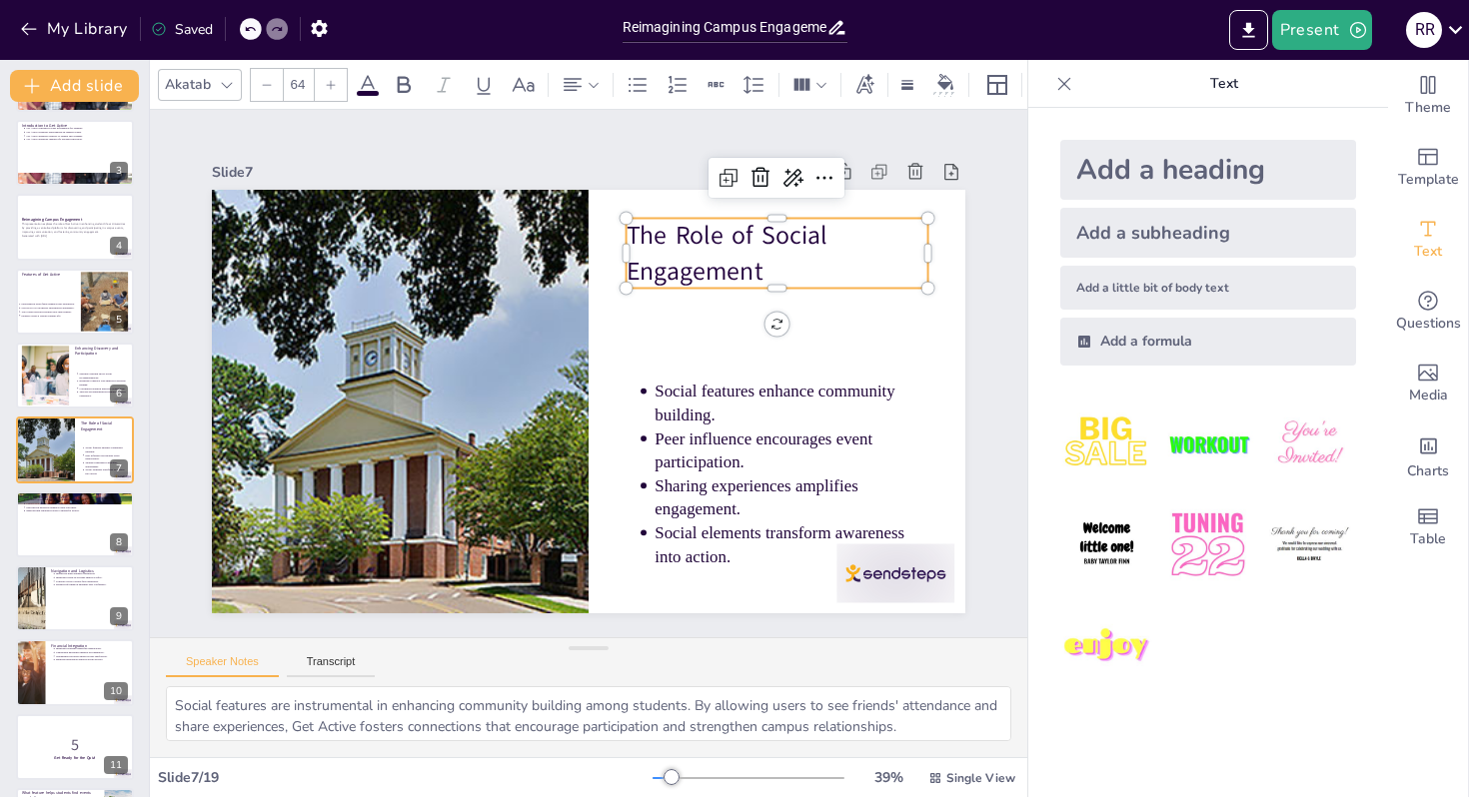
click at [679, 242] on p "The Role of Social Engagement" at bounding box center [798, 296] width 310 height 132
click at [690, 238] on span "The Role of Social Engagement" at bounding box center [748, 278] width 211 height 96
click at [690, 238] on span "The Role of Social Engagement" at bounding box center [737, 265] width 207 height 83
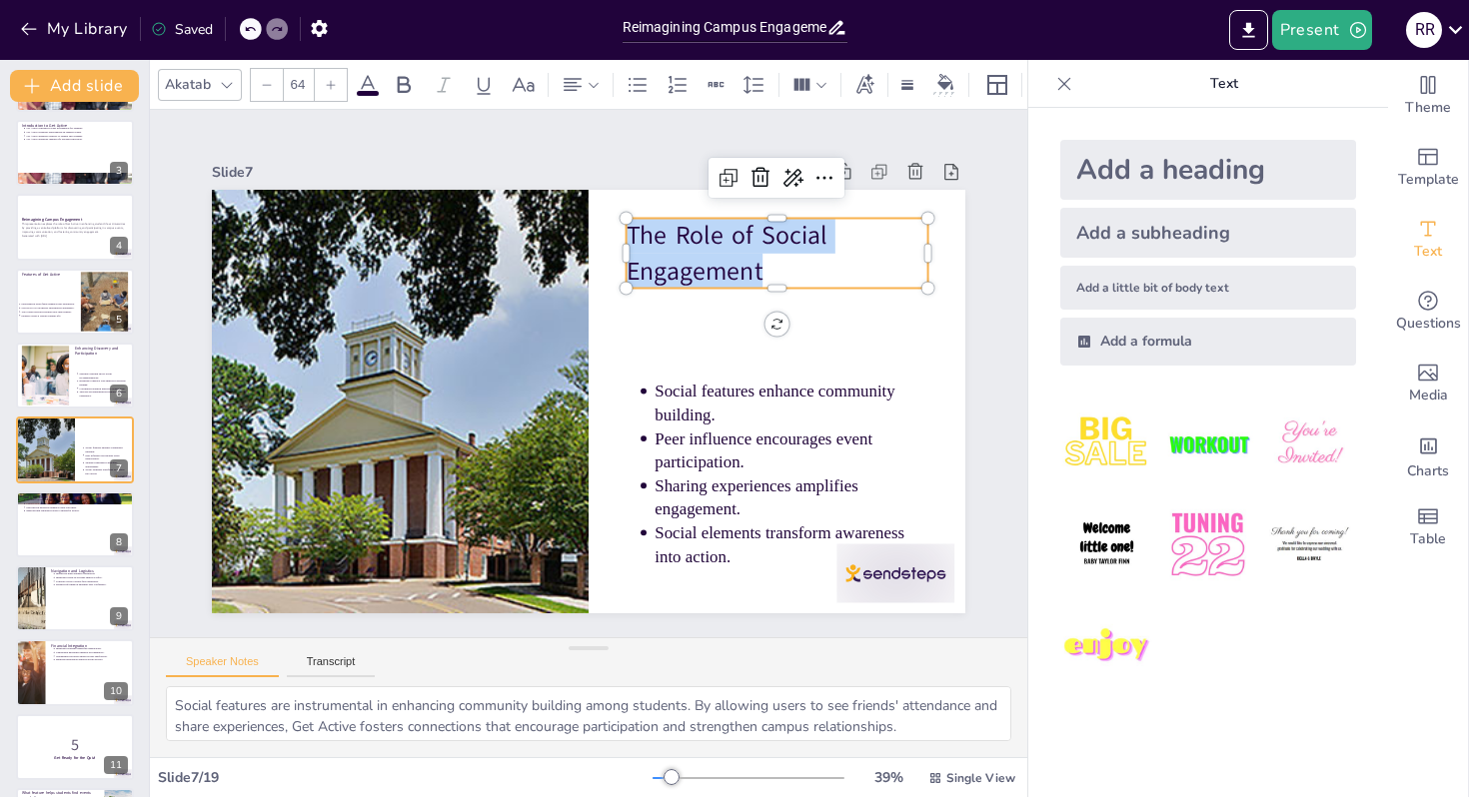
copy span "The Role of Social Engagement"
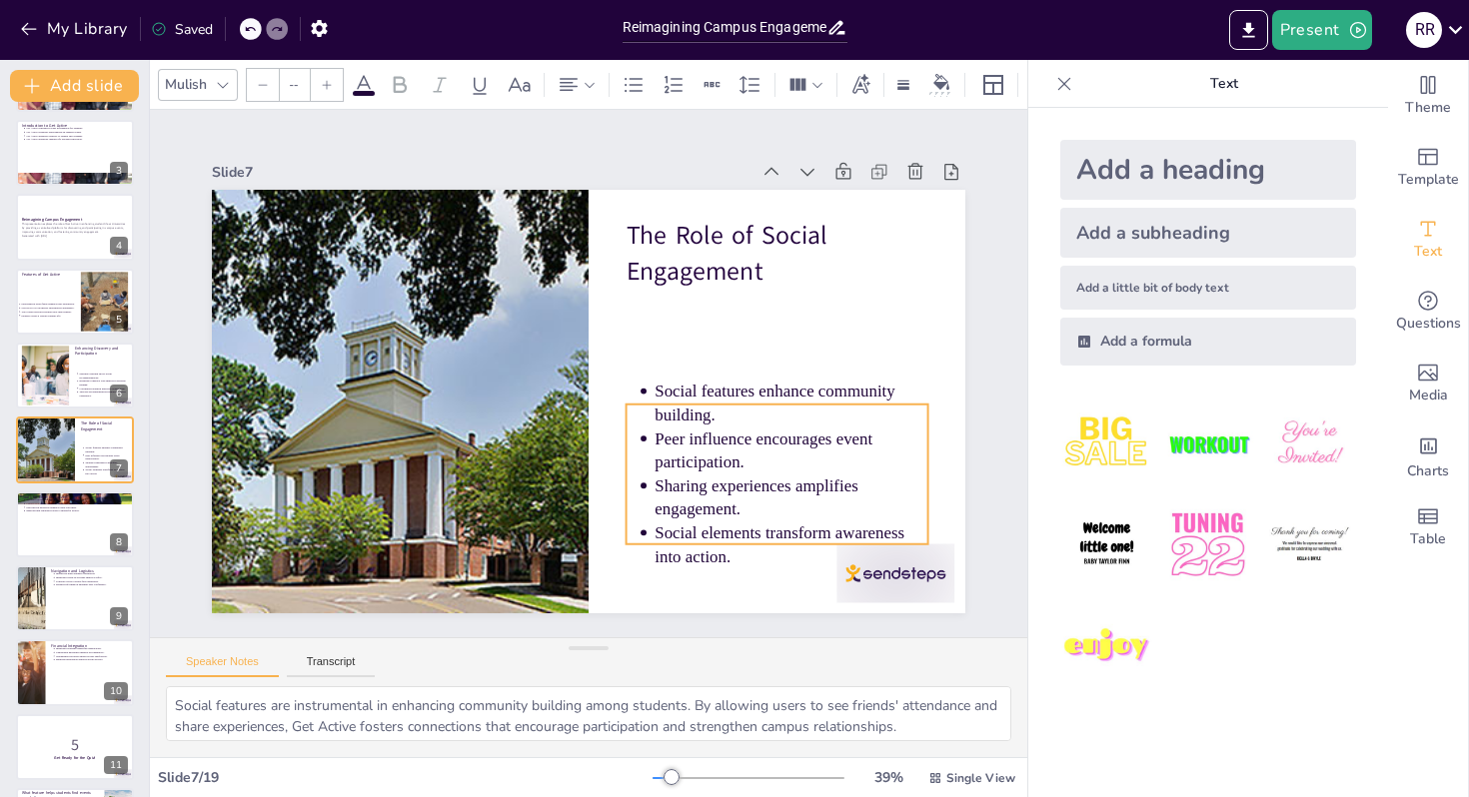
type input "43"
click at [633, 531] on ul "Social features enhance community building. Peer influence encourages event par…" at bounding box center [765, 494] width 320 height 220
click at [640, 532] on ul "Social features enhance community building. Peer influence encourages event par…" at bounding box center [751, 512] width 334 height 248
click at [640, 532] on ul "Social features enhance community building. Peer influence encourages event par…" at bounding box center [765, 493] width 320 height 219
click at [640, 532] on ul "Social features enhance community building. Peer influence encourages event par…" at bounding box center [765, 494] width 320 height 220
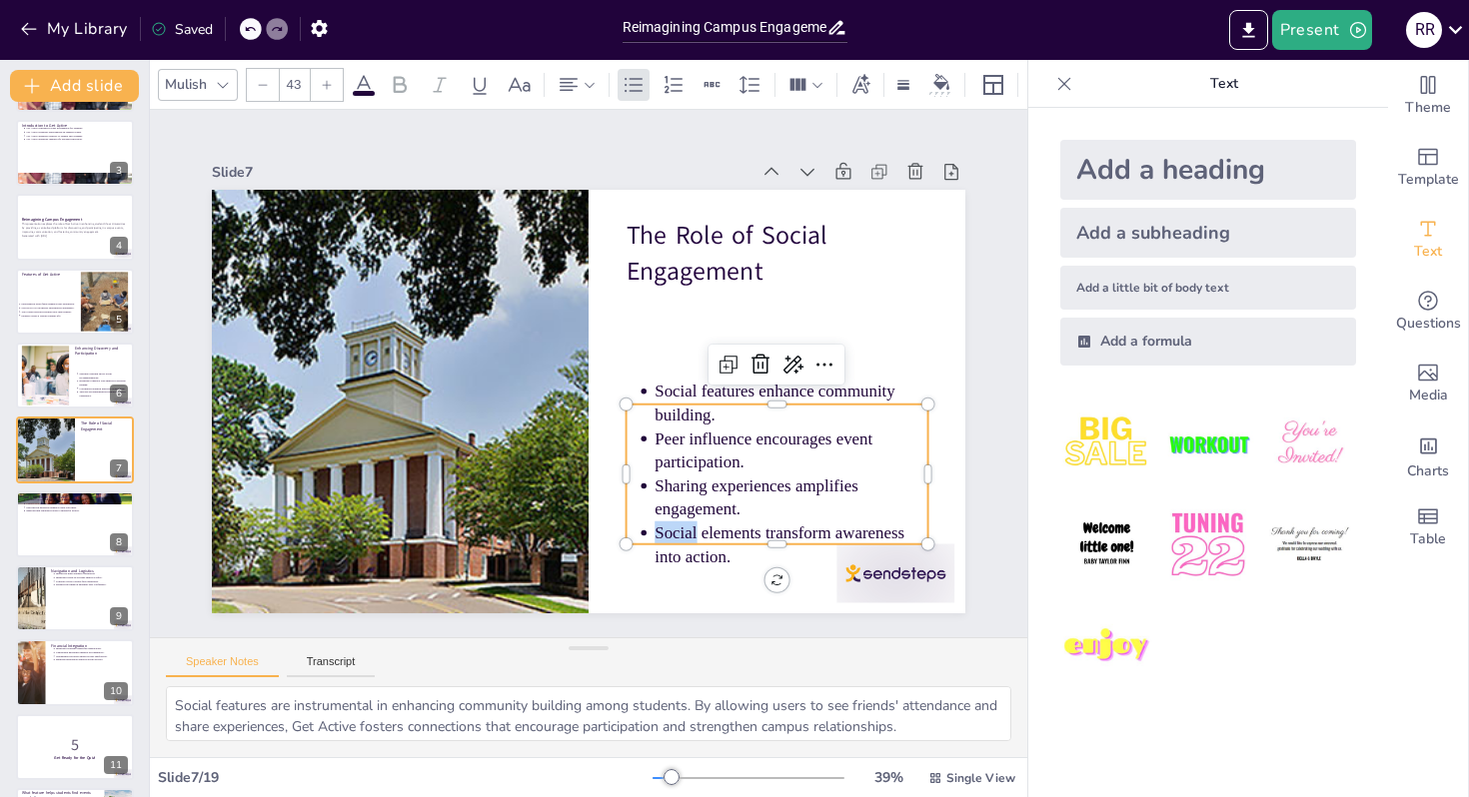
click at [640, 532] on ul "Social features enhance community building. Peer influence encourages event par…" at bounding box center [751, 512] width 334 height 248
click at [640, 532] on ul "Social features enhance community building. Peer influence encourages event par…" at bounding box center [765, 494] width 320 height 220
click at [637, 532] on ul "Social features enhance community building. Peer influence encourages event par…" at bounding box center [765, 493] width 320 height 219
click at [637, 532] on ul "Social features enhance community building. Peer influence encourages event par…" at bounding box center [765, 494] width 320 height 220
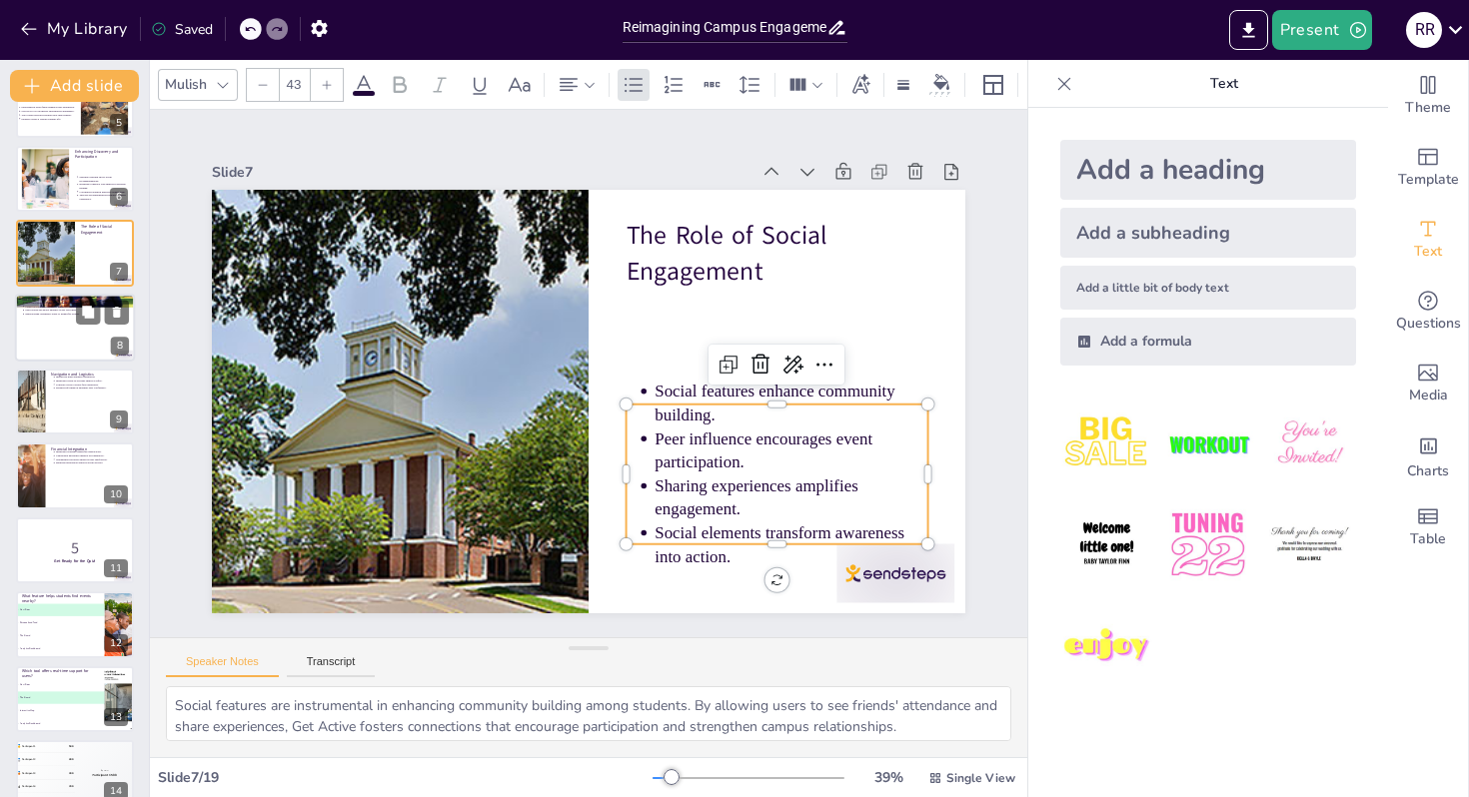
scroll to position [349, 0]
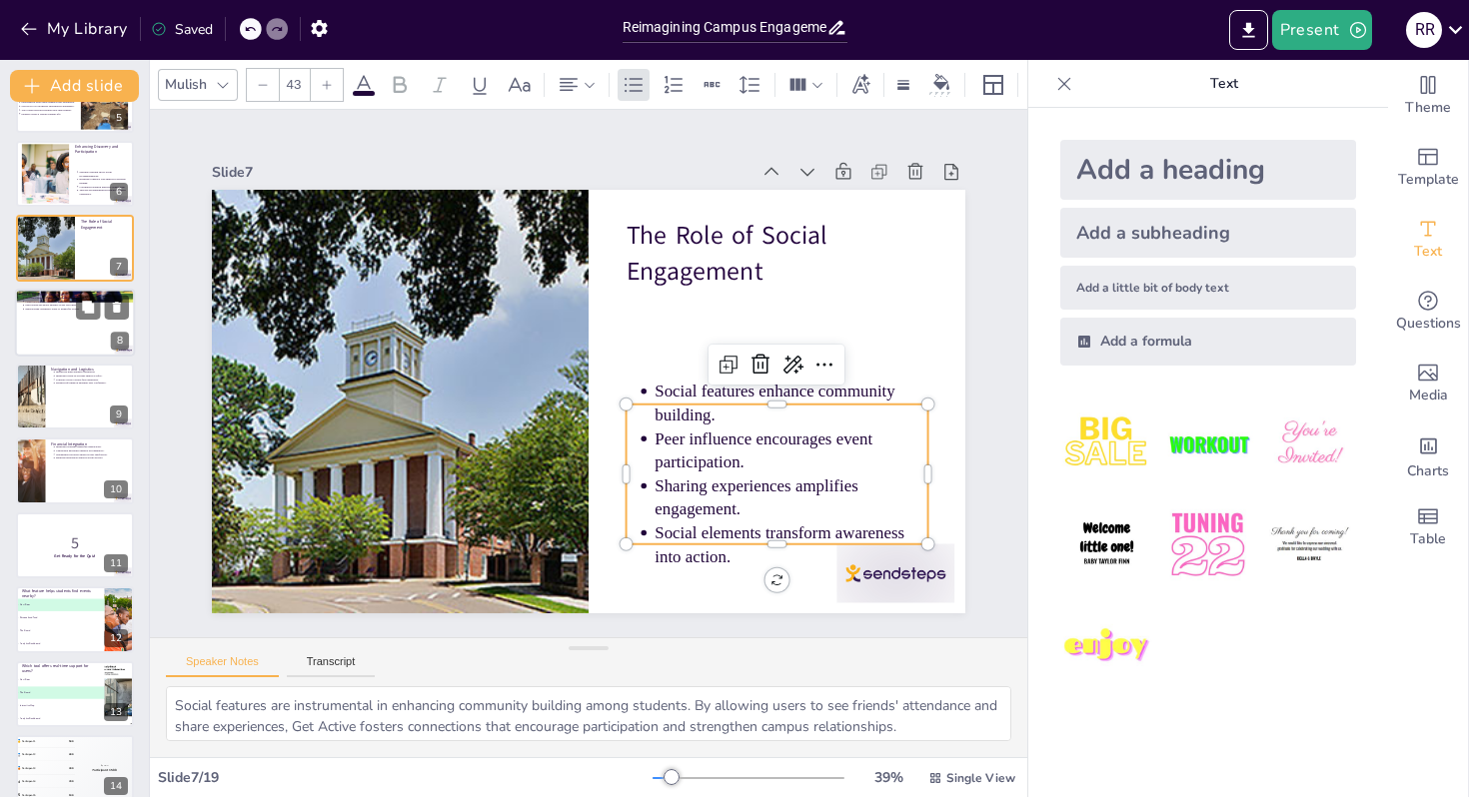
click at [78, 332] on div at bounding box center [75, 323] width 120 height 68
type textarea "The analytics dashboard is a crucial tool for event organizers, providing them …"
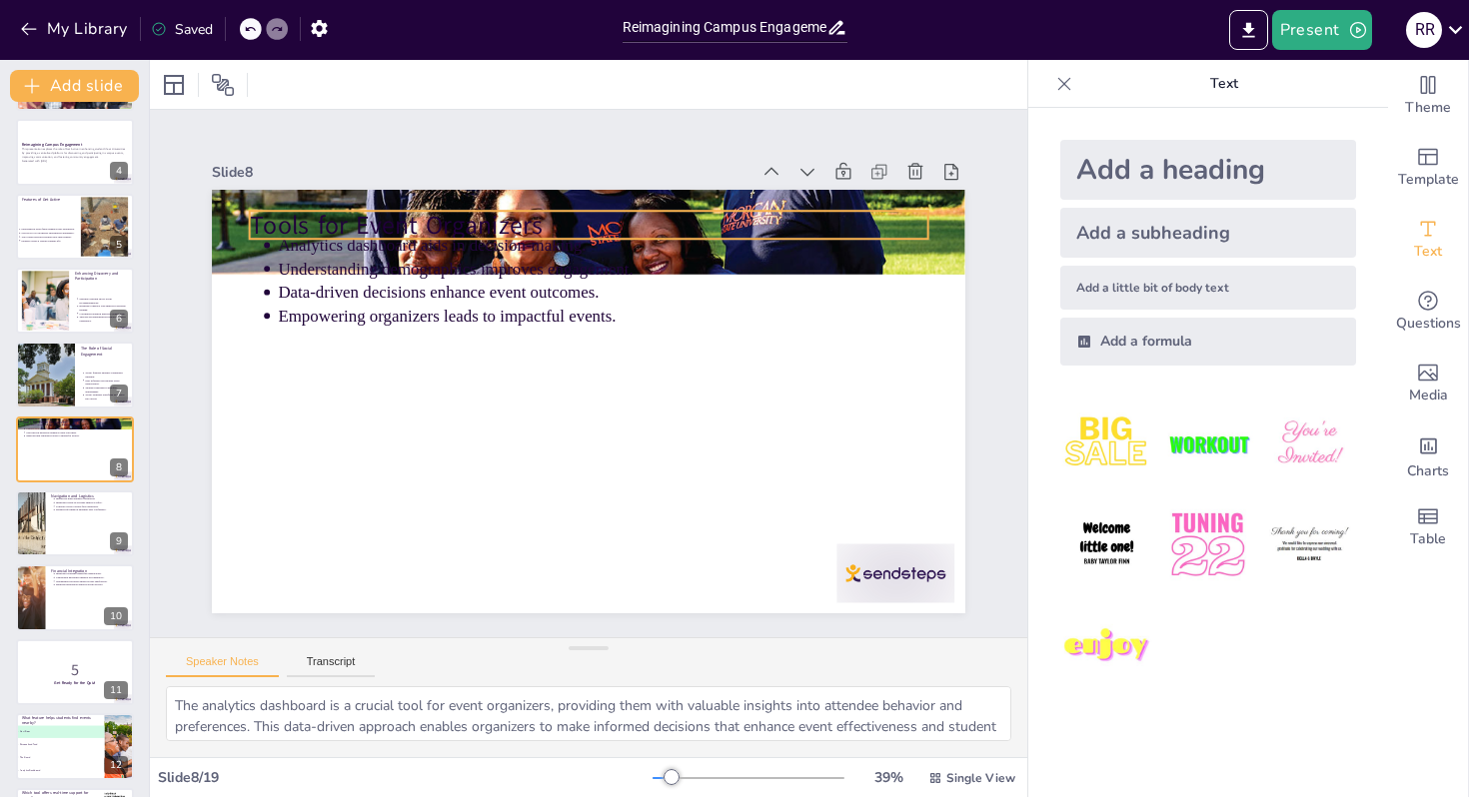
click at [296, 218] on p "Tools for Event Organizers" at bounding box center [603, 226] width 677 height 106
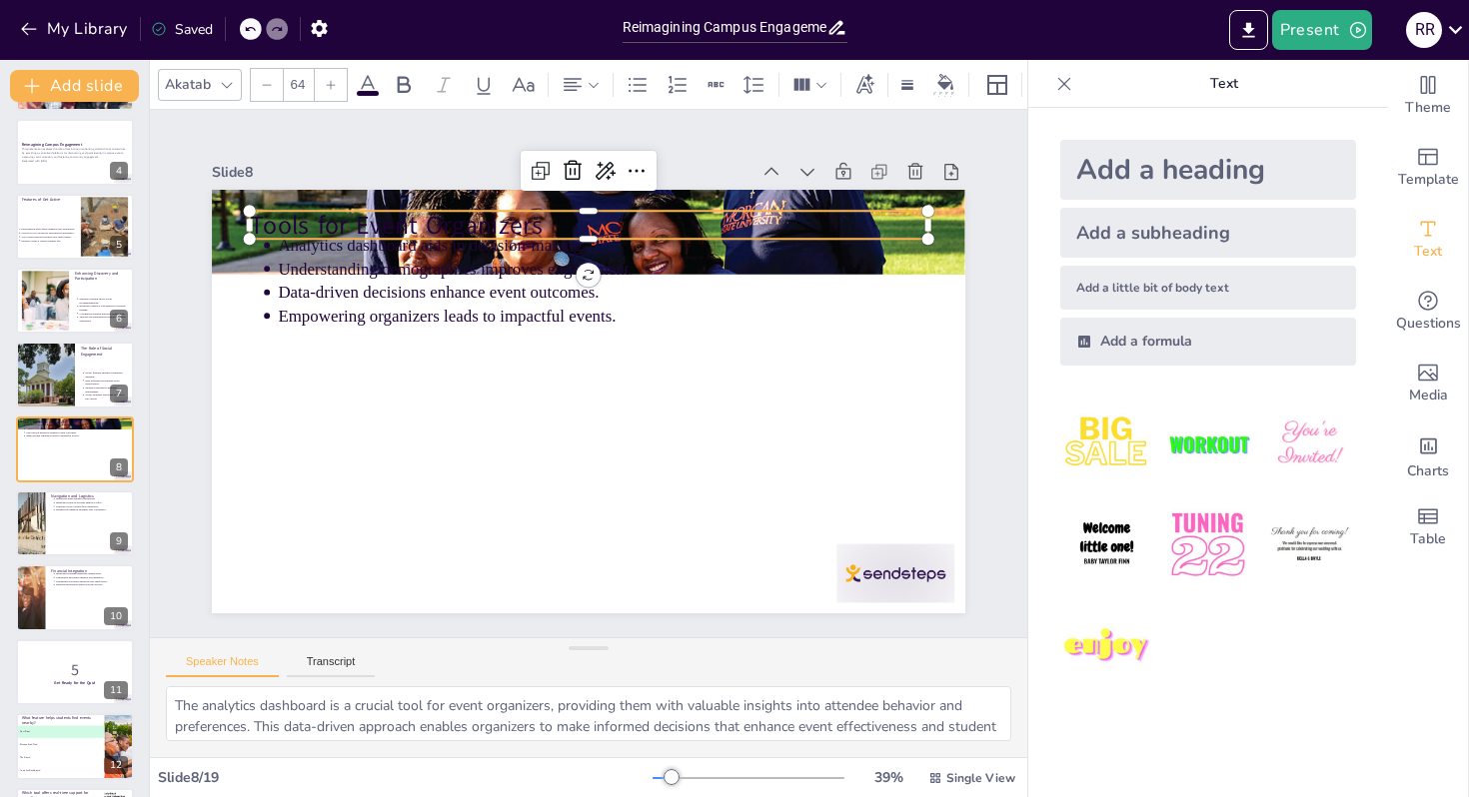
click at [296, 218] on p "Tools for Event Organizers" at bounding box center [603, 226] width 677 height 106
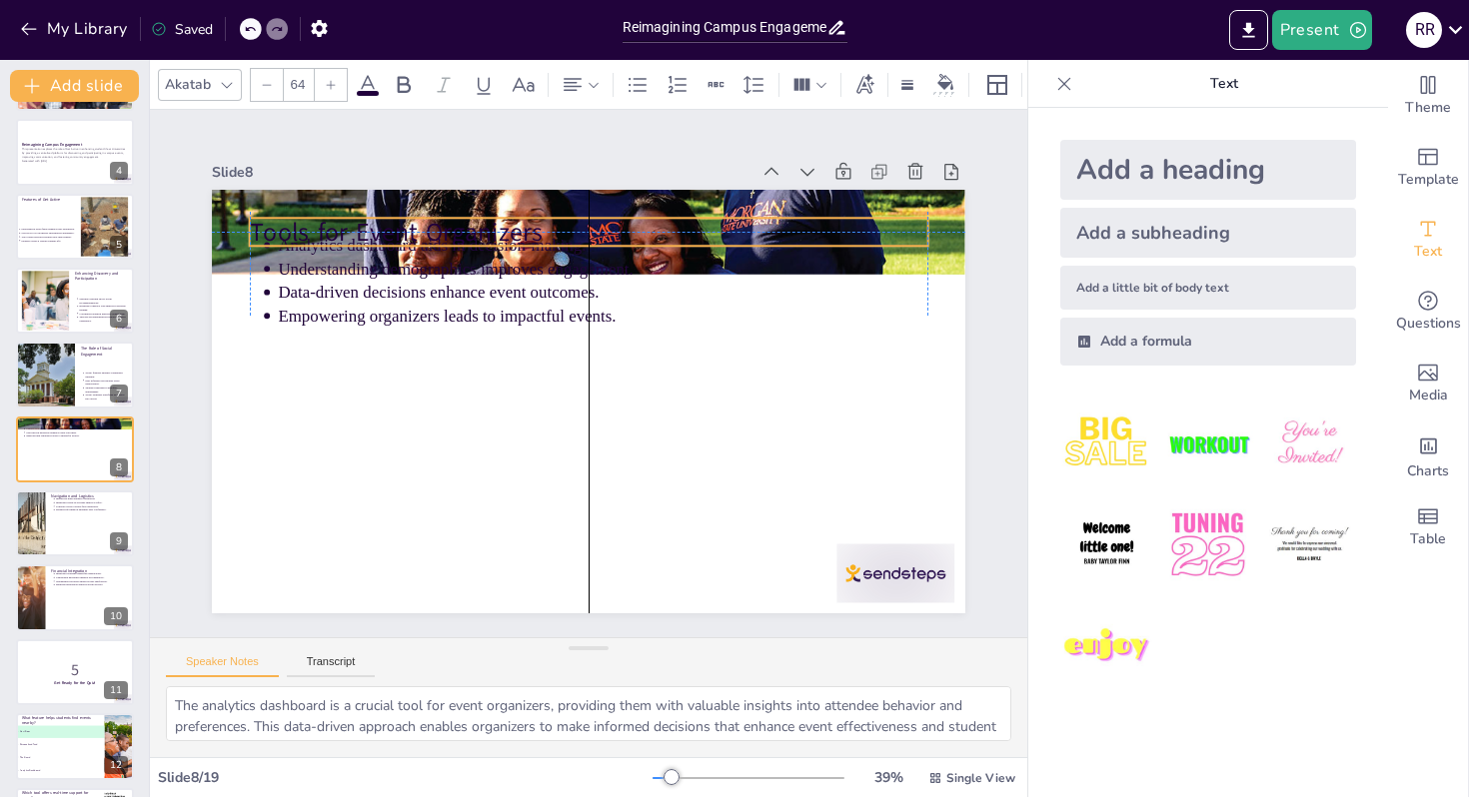
click at [327, 217] on span "Tools for Event Organizers" at bounding box center [412, 213] width 295 height 65
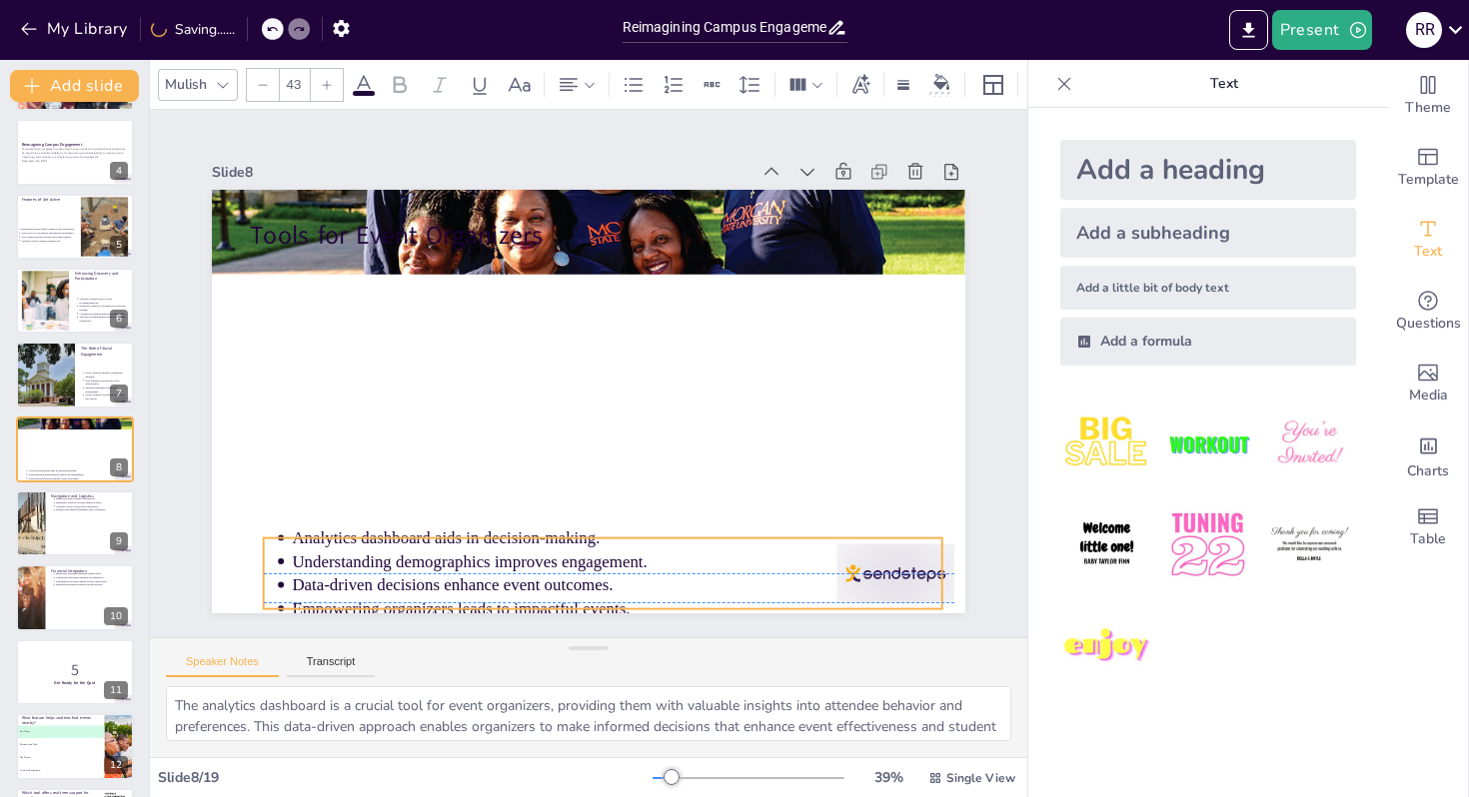
drag, startPoint x: 344, startPoint y: 281, endPoint x: 355, endPoint y: 562, distance: 281.0
click at [356, 564] on ul "Analytics dashboard aids in decision-making. Understanding demographics improve…" at bounding box center [582, 574] width 684 height 165
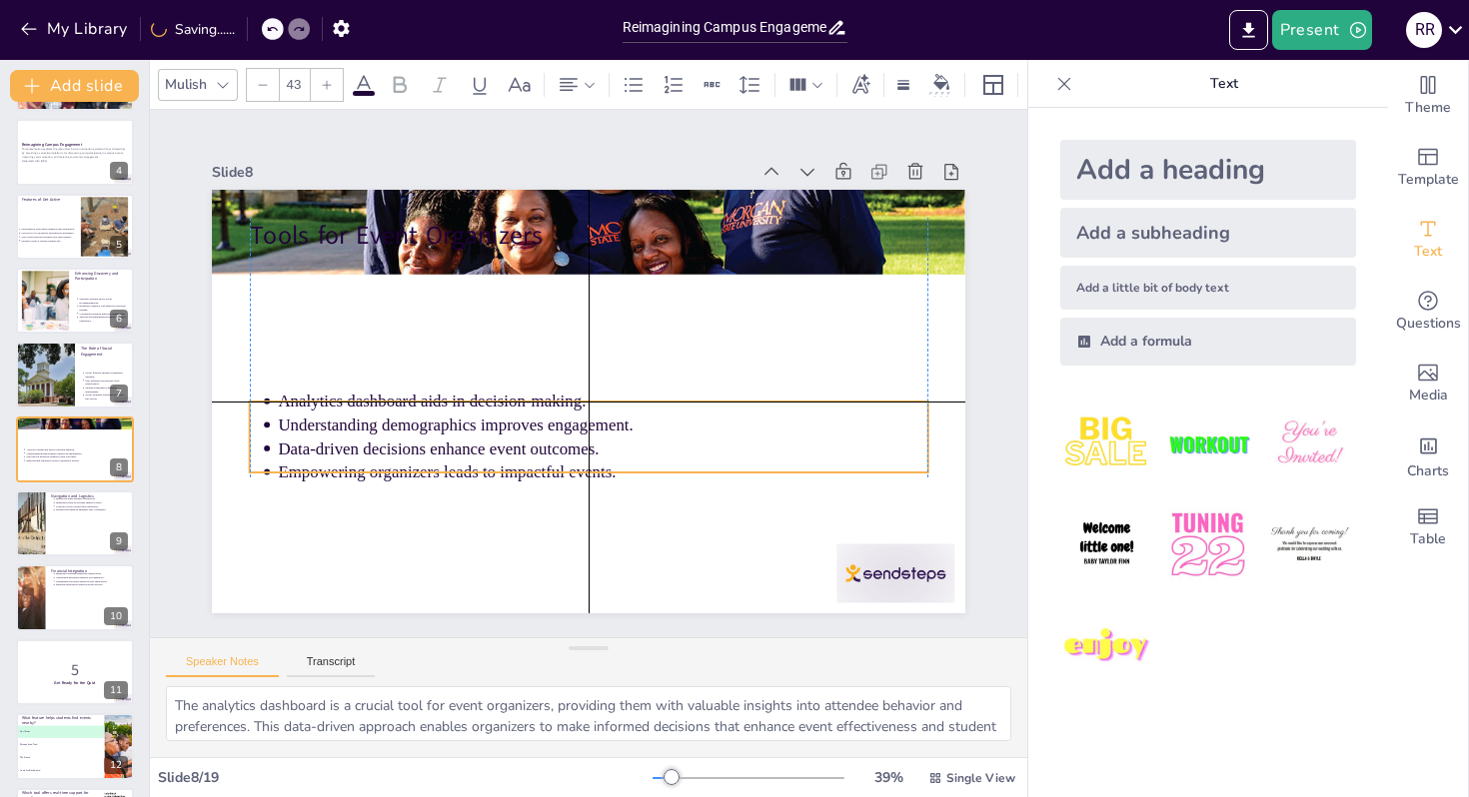
drag, startPoint x: 357, startPoint y: 559, endPoint x: 339, endPoint y: 432, distance: 128.2
click at [339, 429] on p "Understanding demographics improves engagement." at bounding box center [602, 426] width 649 height 24
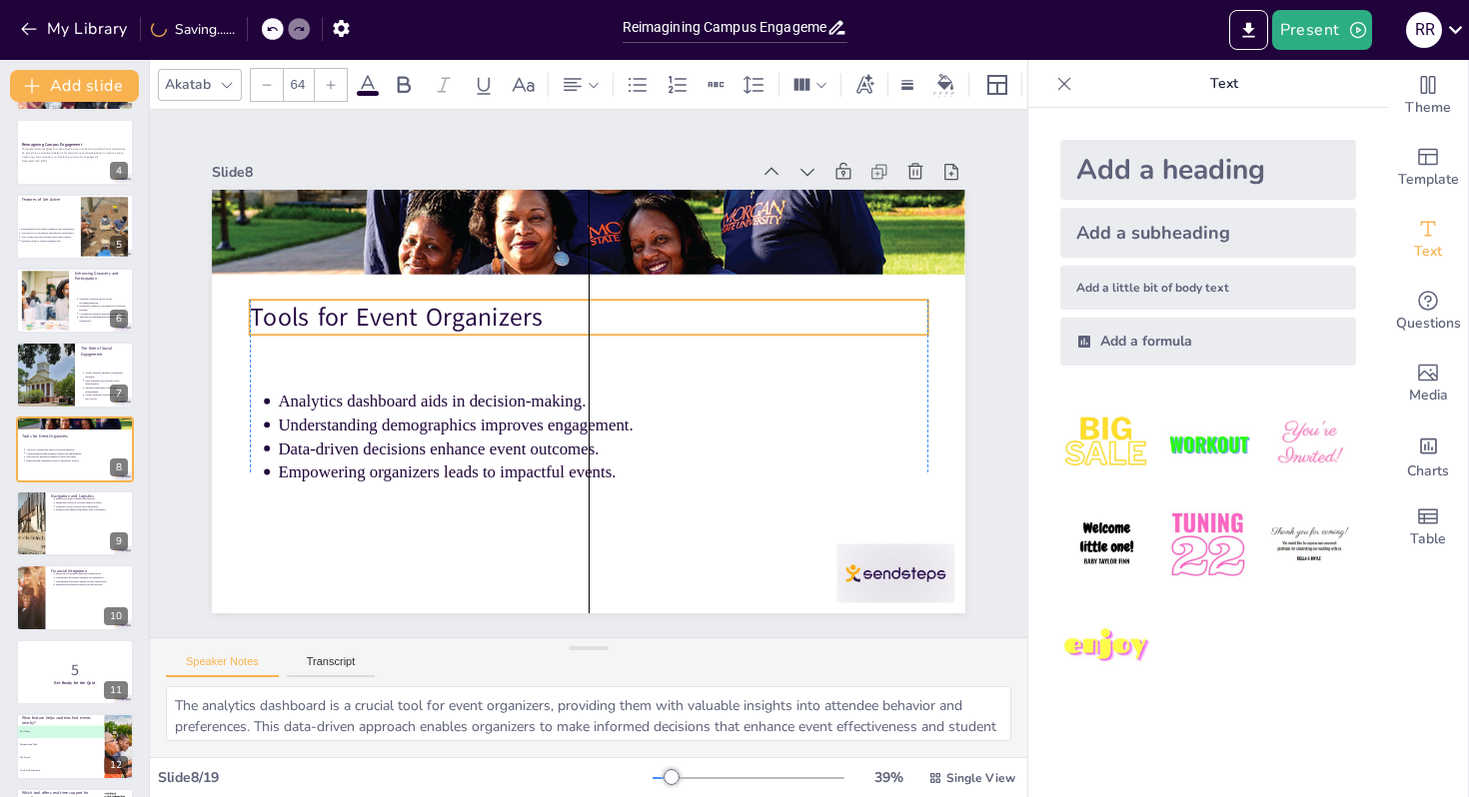
drag, startPoint x: 390, startPoint y: 234, endPoint x: 388, endPoint y: 313, distance: 79.0
click at [388, 313] on p "Tools for Event Organizers" at bounding box center [600, 319] width 670 height 176
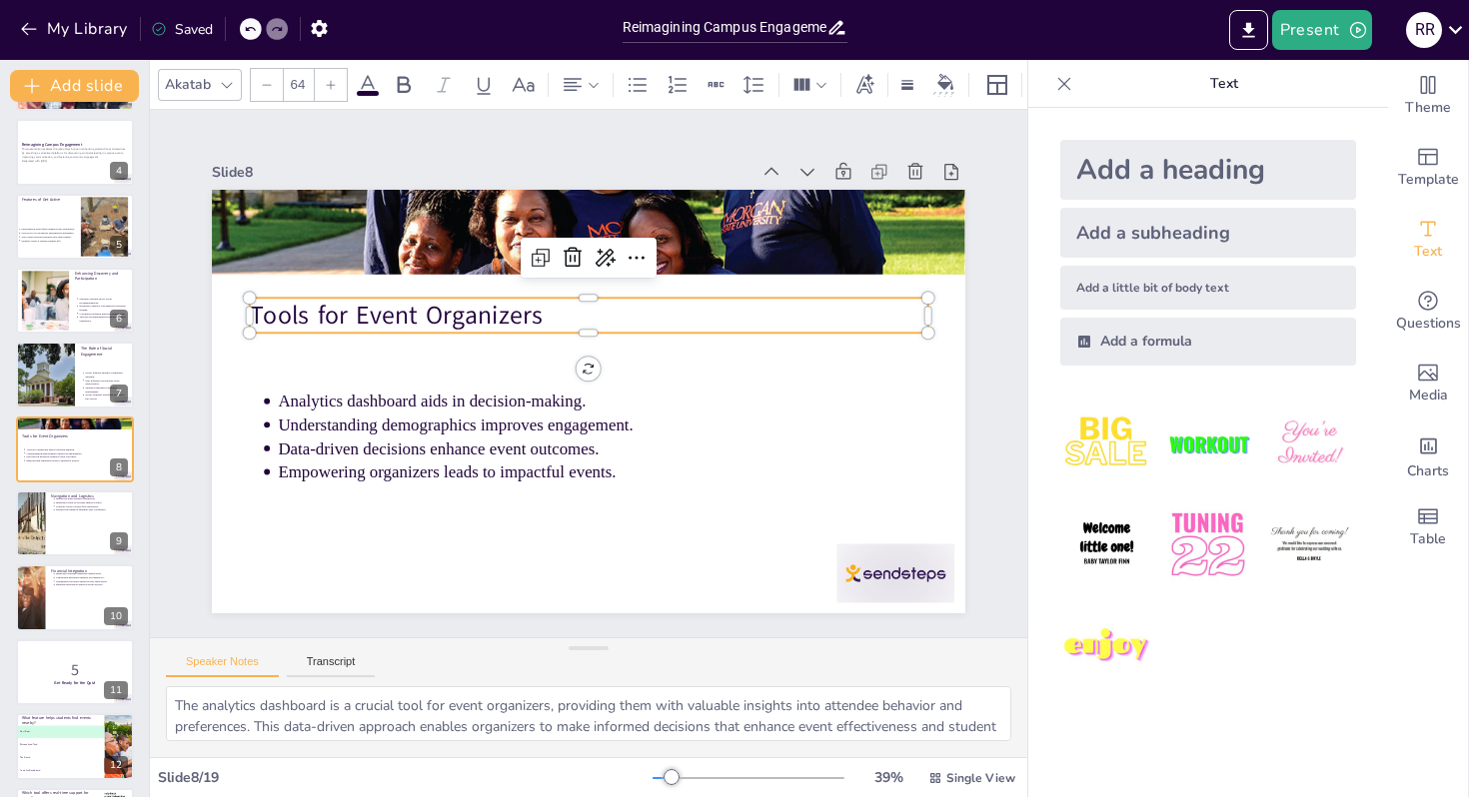
click at [409, 314] on p "Tools for Event Organizers" at bounding box center [588, 315] width 677 height 35
click at [409, 314] on p "Tools for Event Organizers" at bounding box center [594, 316] width 677 height 106
click at [409, 314] on span "Tools for Event Organizers" at bounding box center [403, 296] width 295 height 65
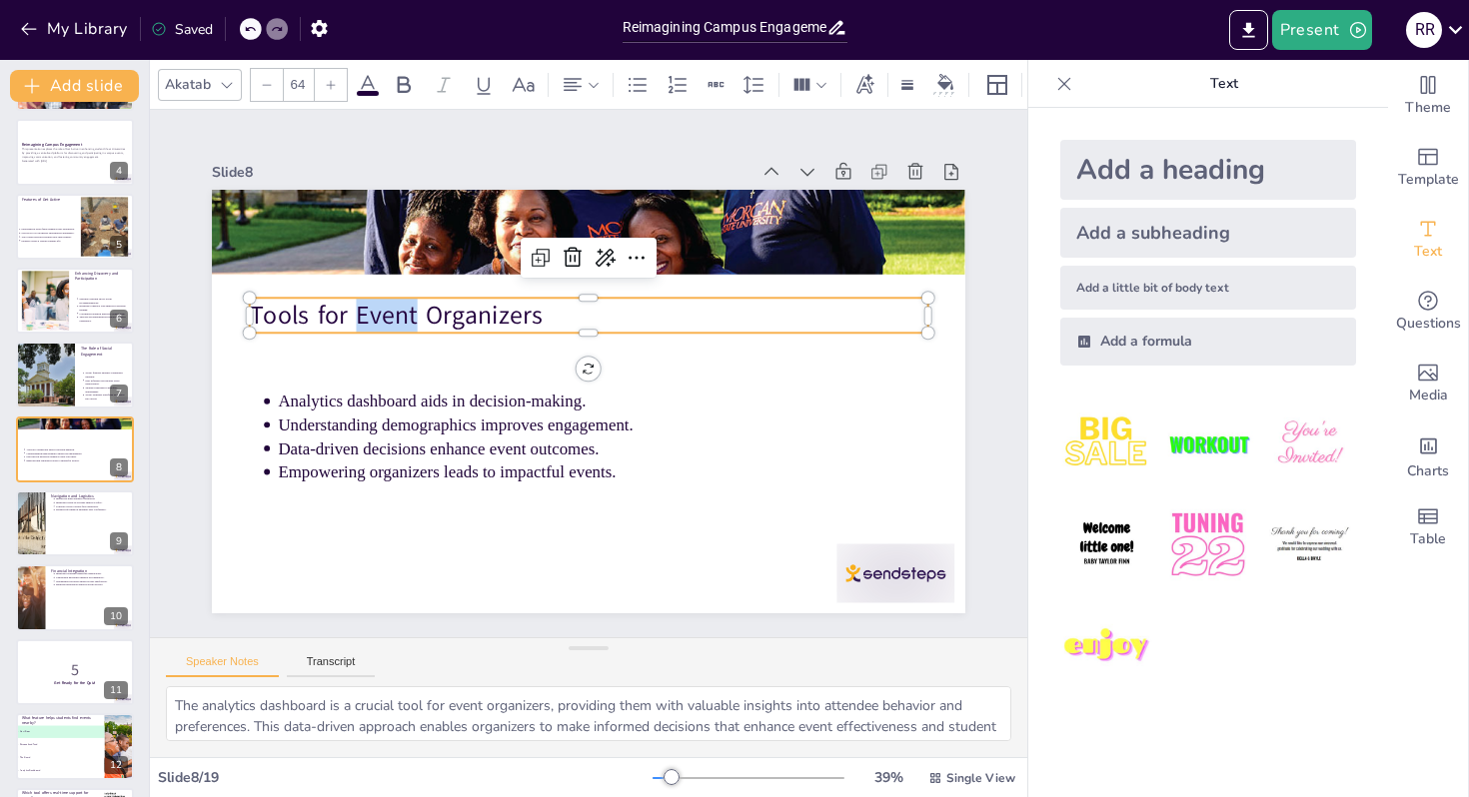
click at [409, 314] on span "Tools for Event Organizers" at bounding box center [403, 296] width 295 height 65
click at [409, 314] on span "Tools for Event Organizers" at bounding box center [413, 277] width 294 height 94
copy span "Tools for Event Organizers"
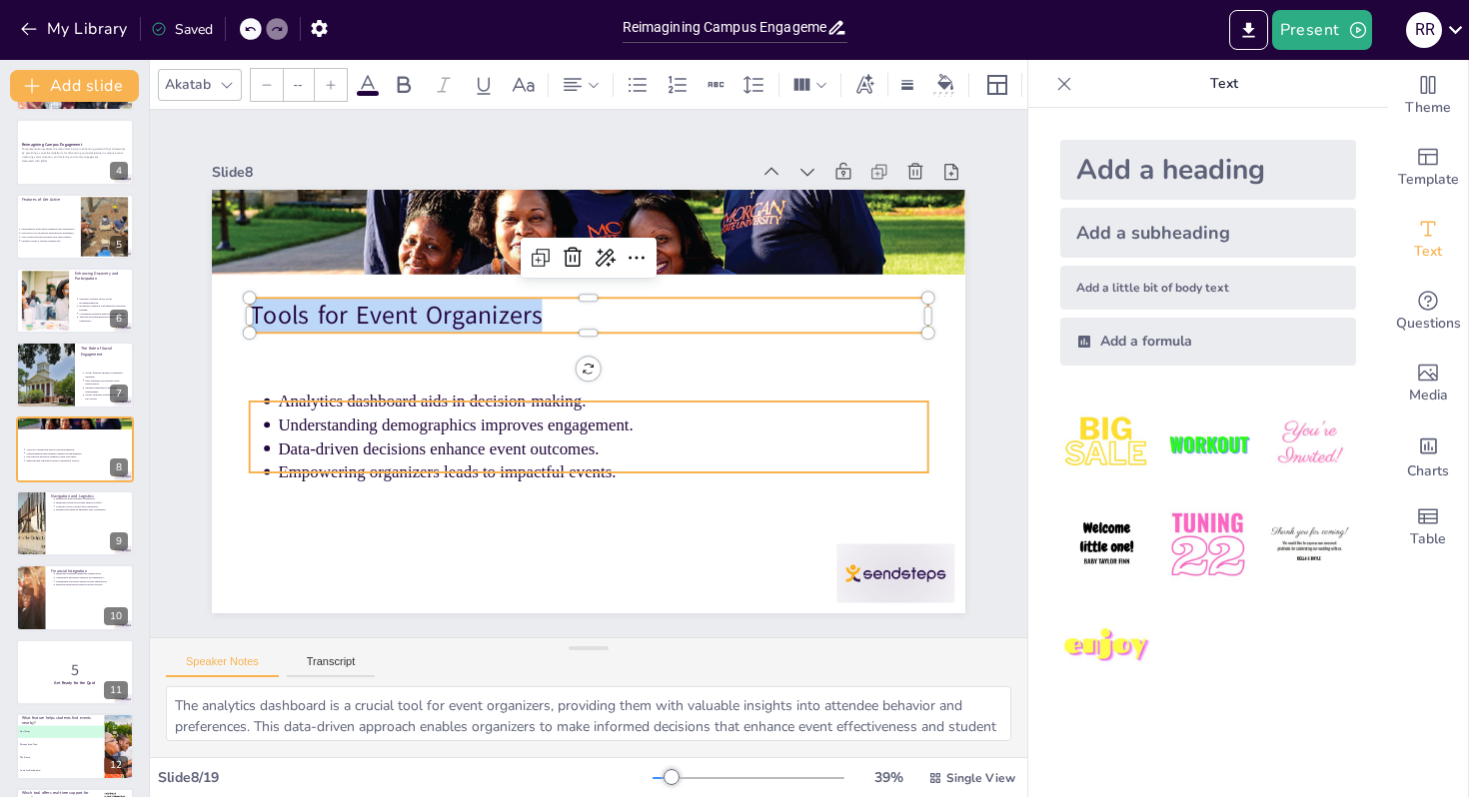
click at [262, 399] on div "Analytics dashboard aids in decision-making. Understanding demographics improve…" at bounding box center [582, 401] width 824 height 570
type input "43"
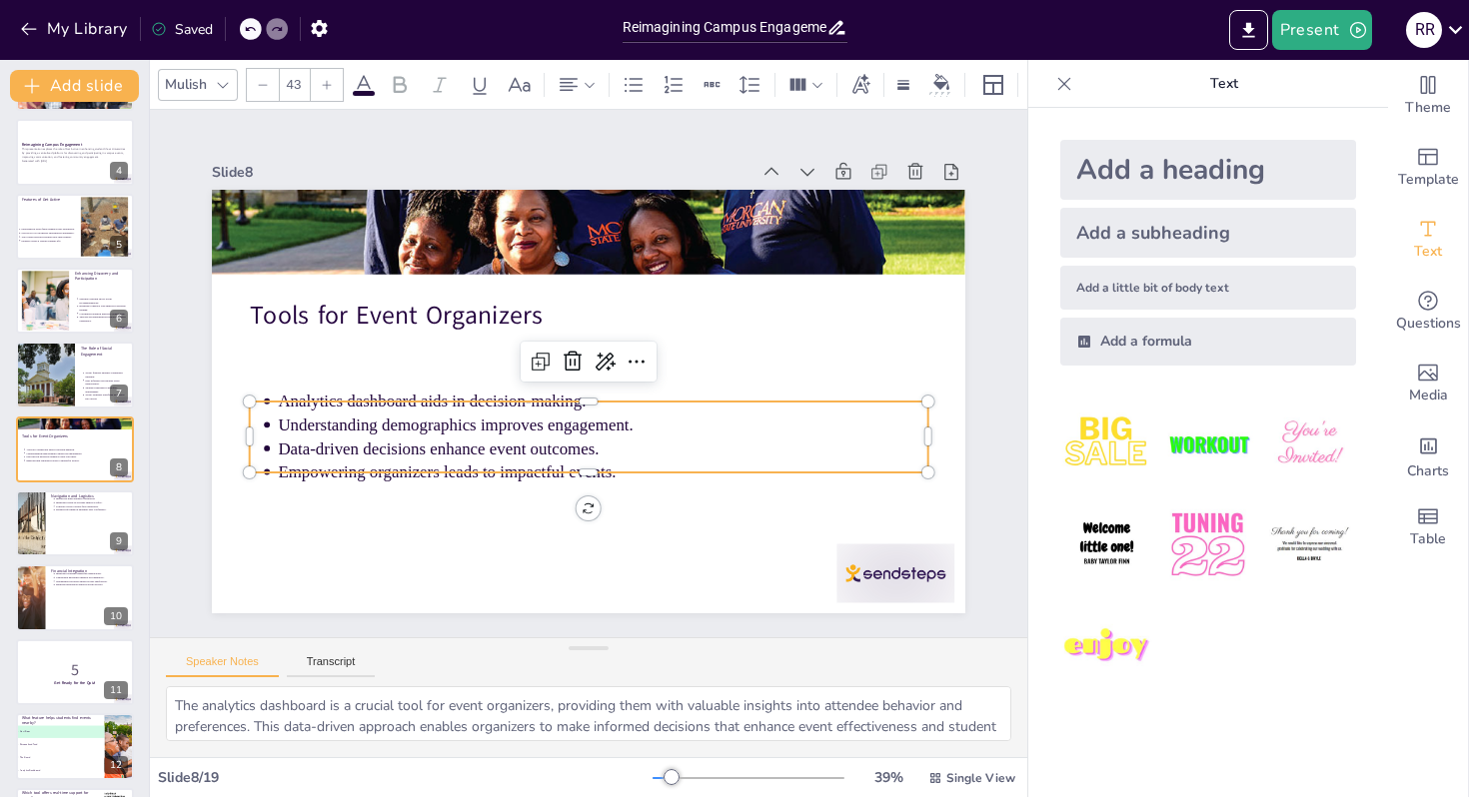
click at [526, 399] on div at bounding box center [569, 371] width 87 height 675
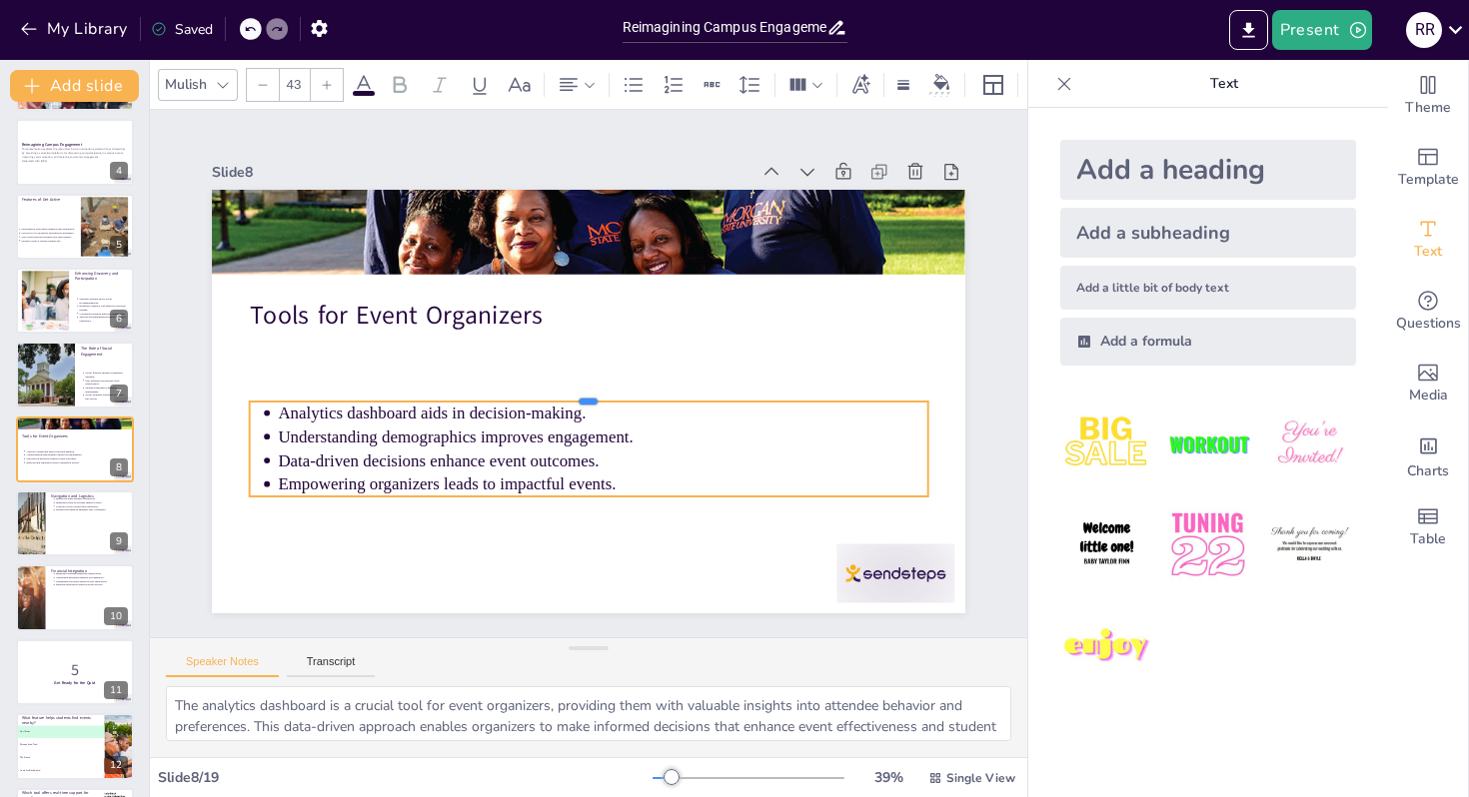
click at [262, 399] on div at bounding box center [584, 393] width 666 height 157
click at [264, 410] on ul "Analytics dashboard aids in decision-making. Understanding demographics improve…" at bounding box center [581, 448] width 684 height 165
click at [264, 410] on ul "Analytics dashboard aids in decision-making. Understanding demographics improve…" at bounding box center [573, 448] width 682 height 234
click at [264, 410] on ul "Analytics dashboard aids in decision-making. Understanding demographics improve…" at bounding box center [581, 448] width 684 height 165
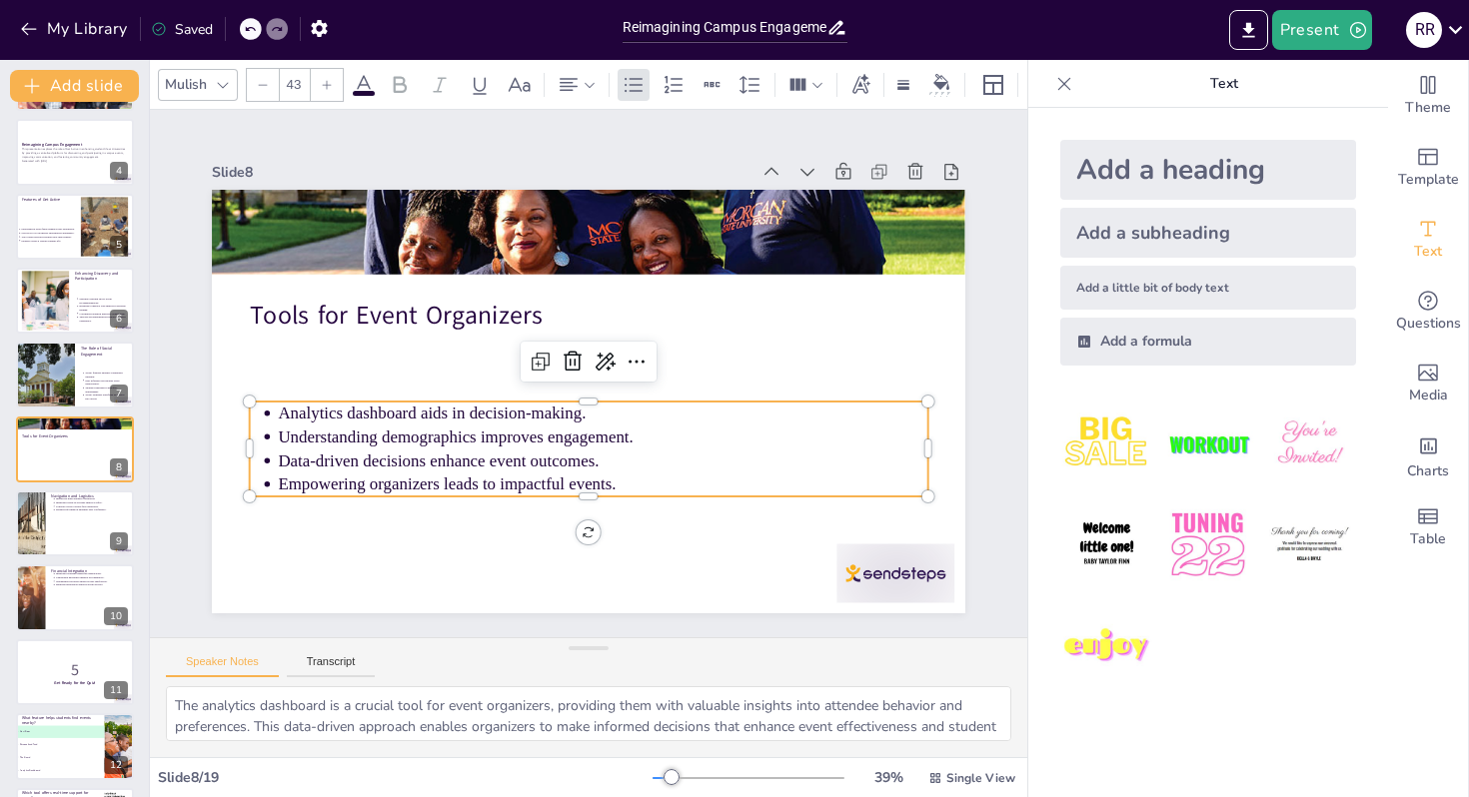
click at [264, 410] on ul "Analytics dashboard aids in decision-making. Understanding demographics improve…" at bounding box center [581, 448] width 684 height 165
click at [263, 466] on ul "Analytics dashboard aids in decision-making. Understanding demographics improve…" at bounding box center [581, 448] width 684 height 165
click at [263, 466] on ul "Analytics dashboard aids in decision-making. Understanding demographics improve…" at bounding box center [573, 448] width 682 height 234
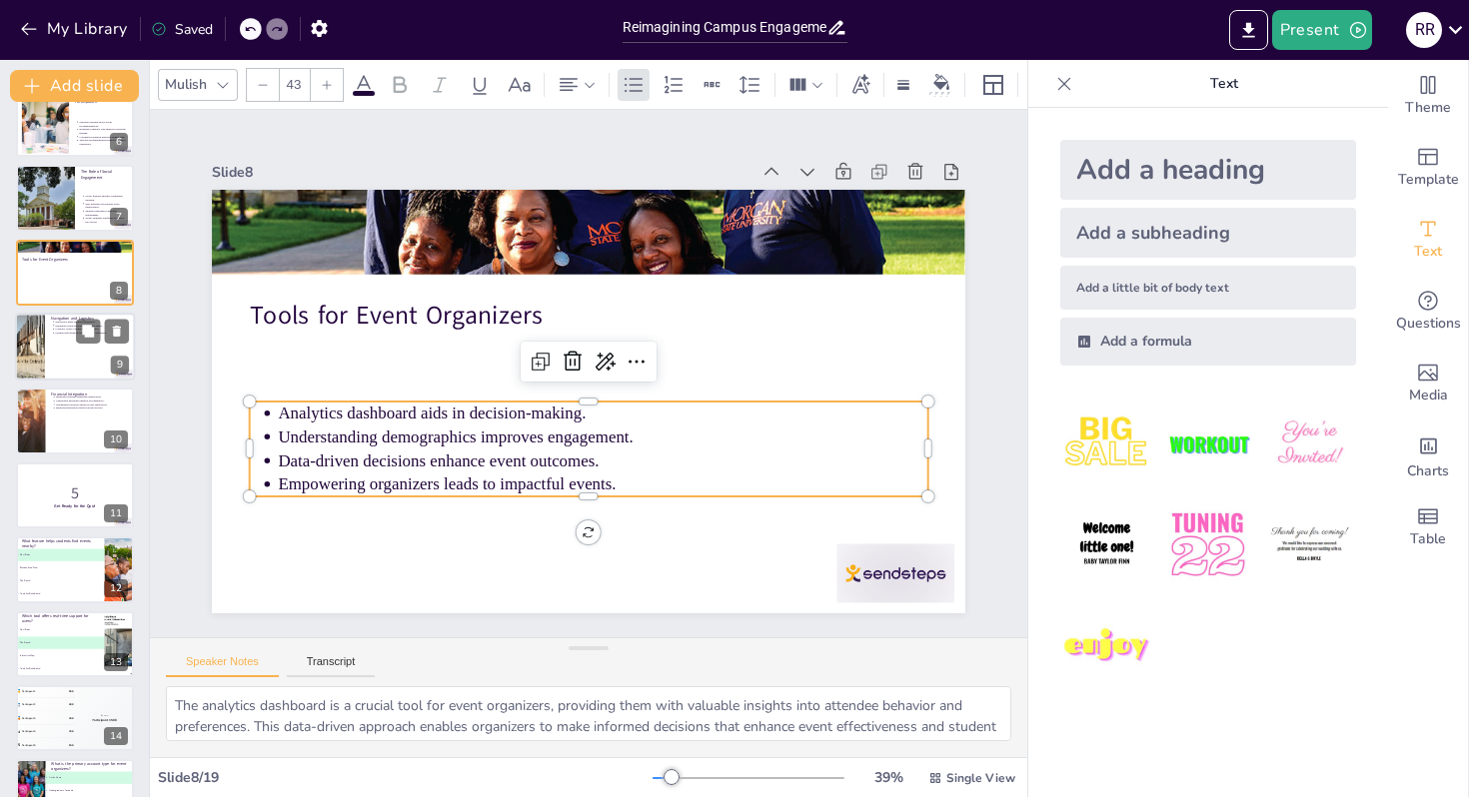
click at [60, 351] on div at bounding box center [75, 347] width 120 height 68
type textarea "Interactive maps significantly enhance navigation for users. By providing detai…"
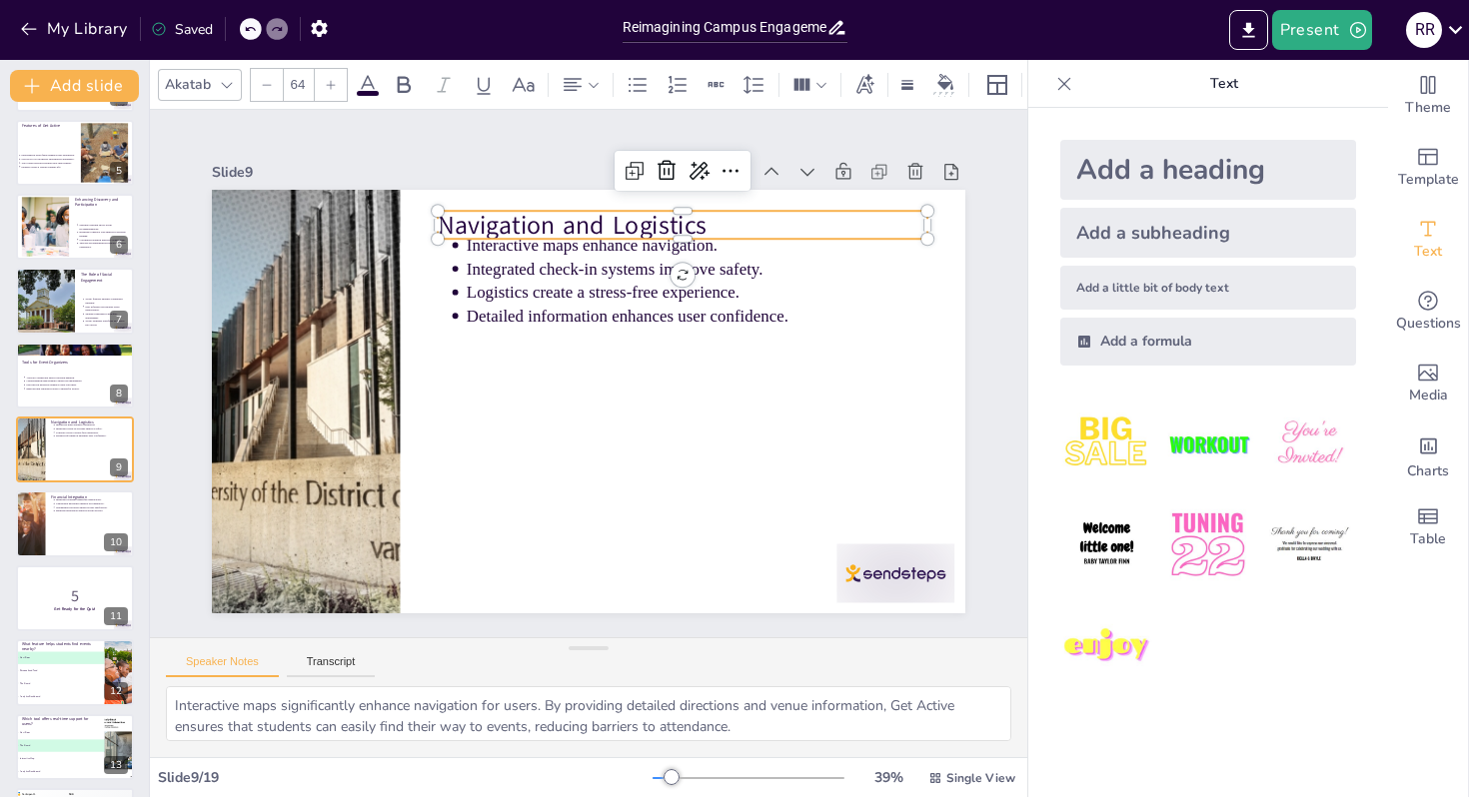
click at [485, 226] on p "Navigation and Logistics" at bounding box center [698, 236] width 491 height 86
click at [485, 226] on span "Navigation and Logistics" at bounding box center [572, 225] width 269 height 34
click at [485, 226] on span "Navigation and Logistics" at bounding box center [588, 224] width 271 height 62
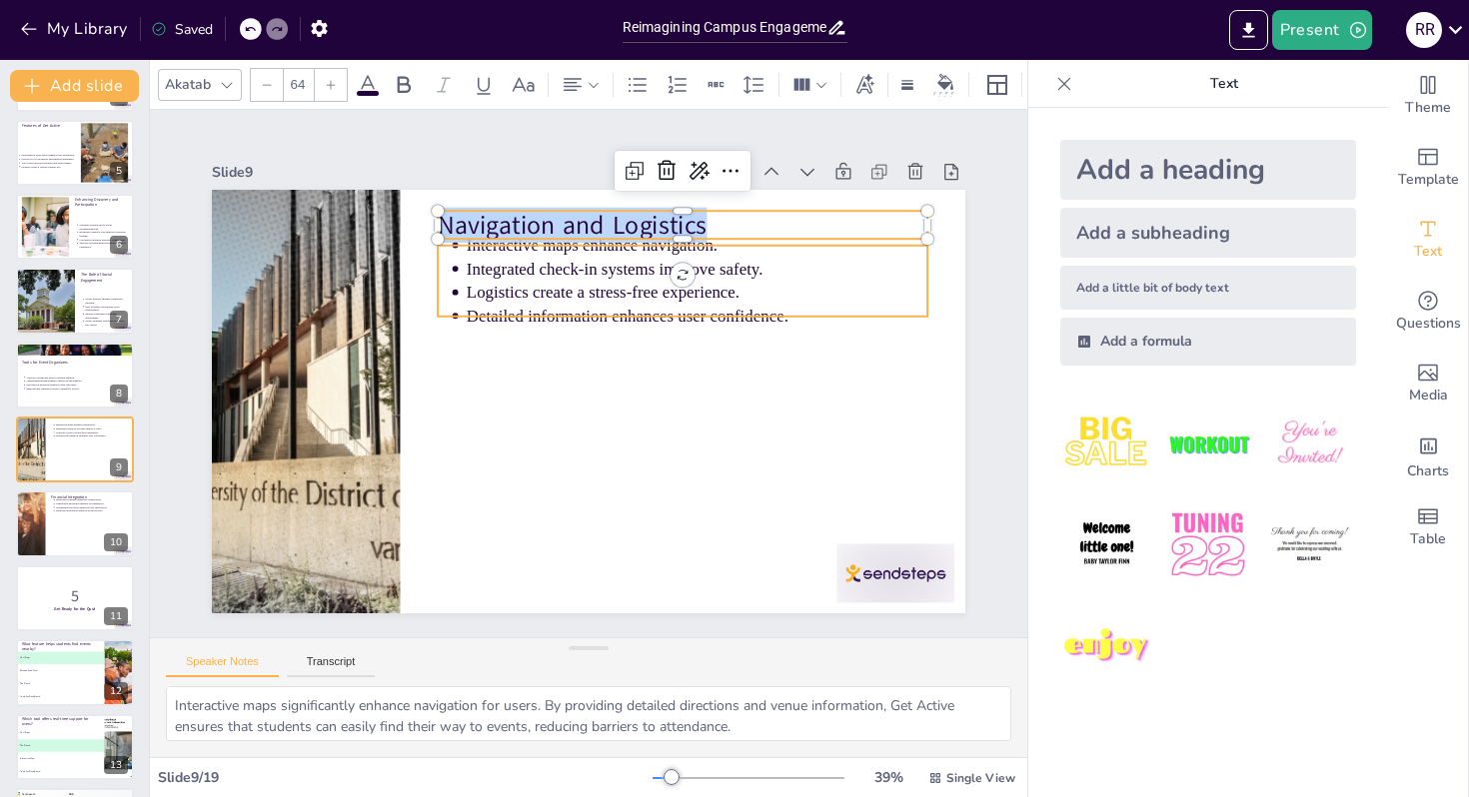
type input "43"
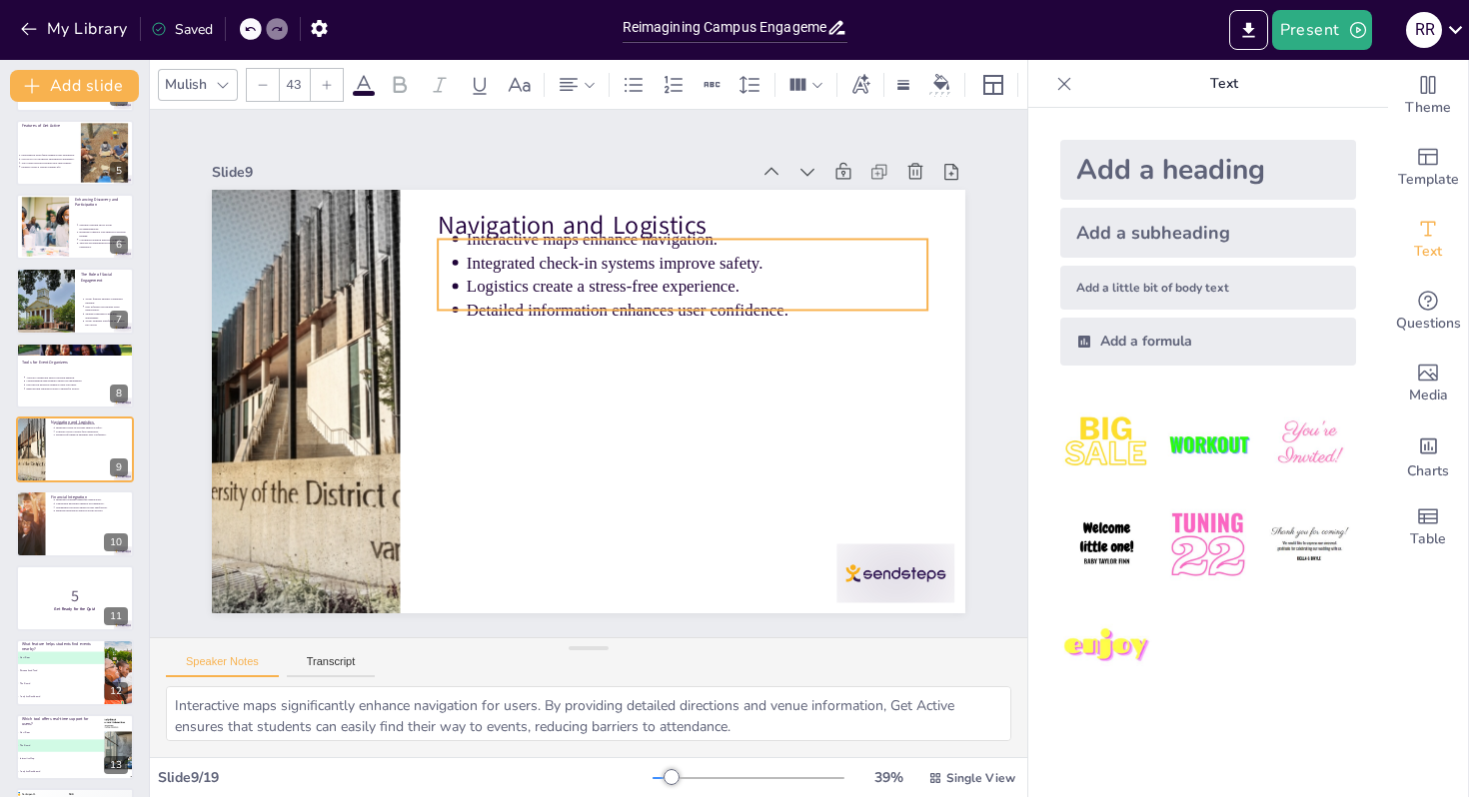
click at [494, 269] on p "Integrated check-in systems improve safety." at bounding box center [708, 275] width 461 height 72
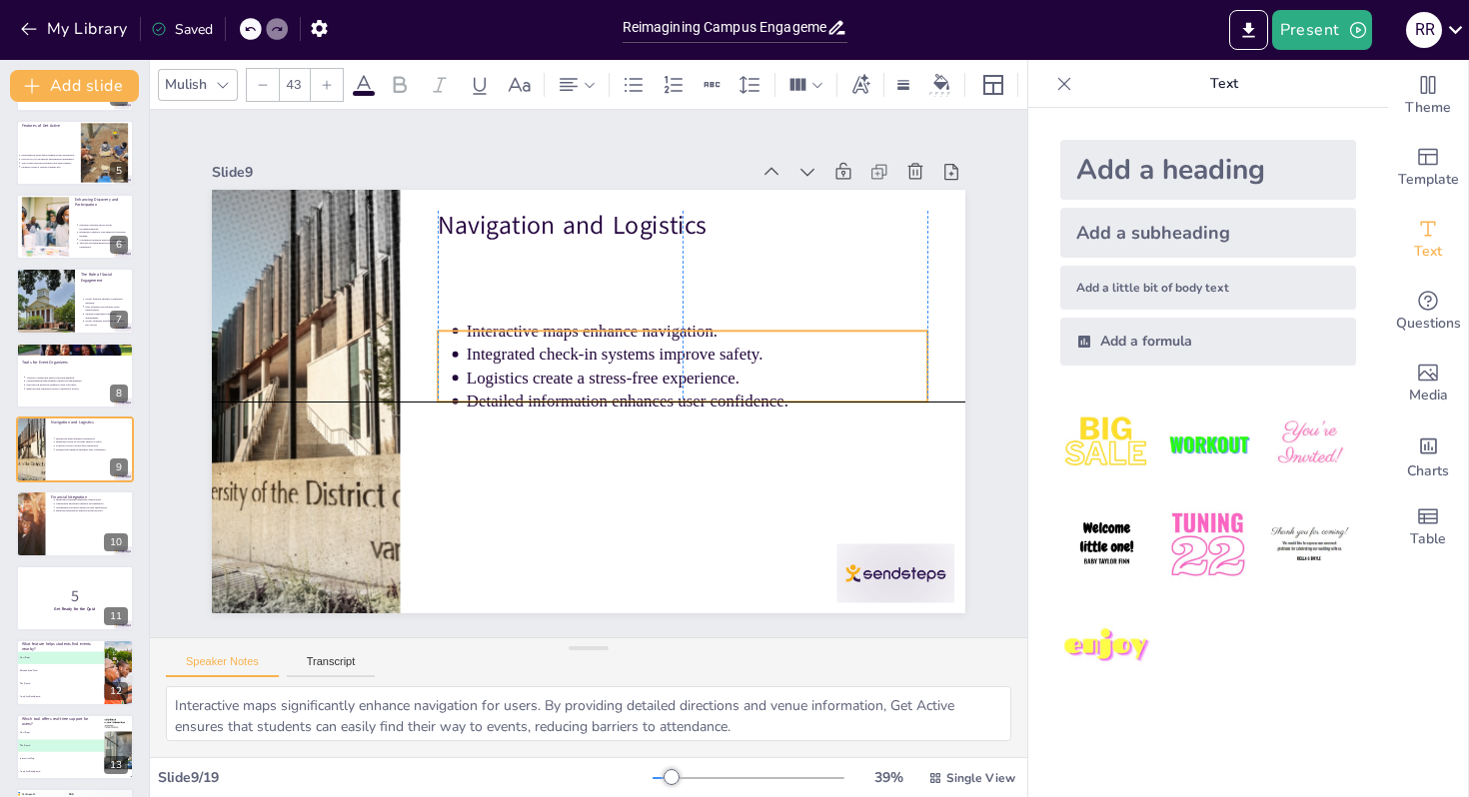
drag, startPoint x: 457, startPoint y: 248, endPoint x: 458, endPoint y: 336, distance: 87.9
click at [471, 336] on li "Interactive maps enhance navigation." at bounding box center [701, 343] width 461 height 72
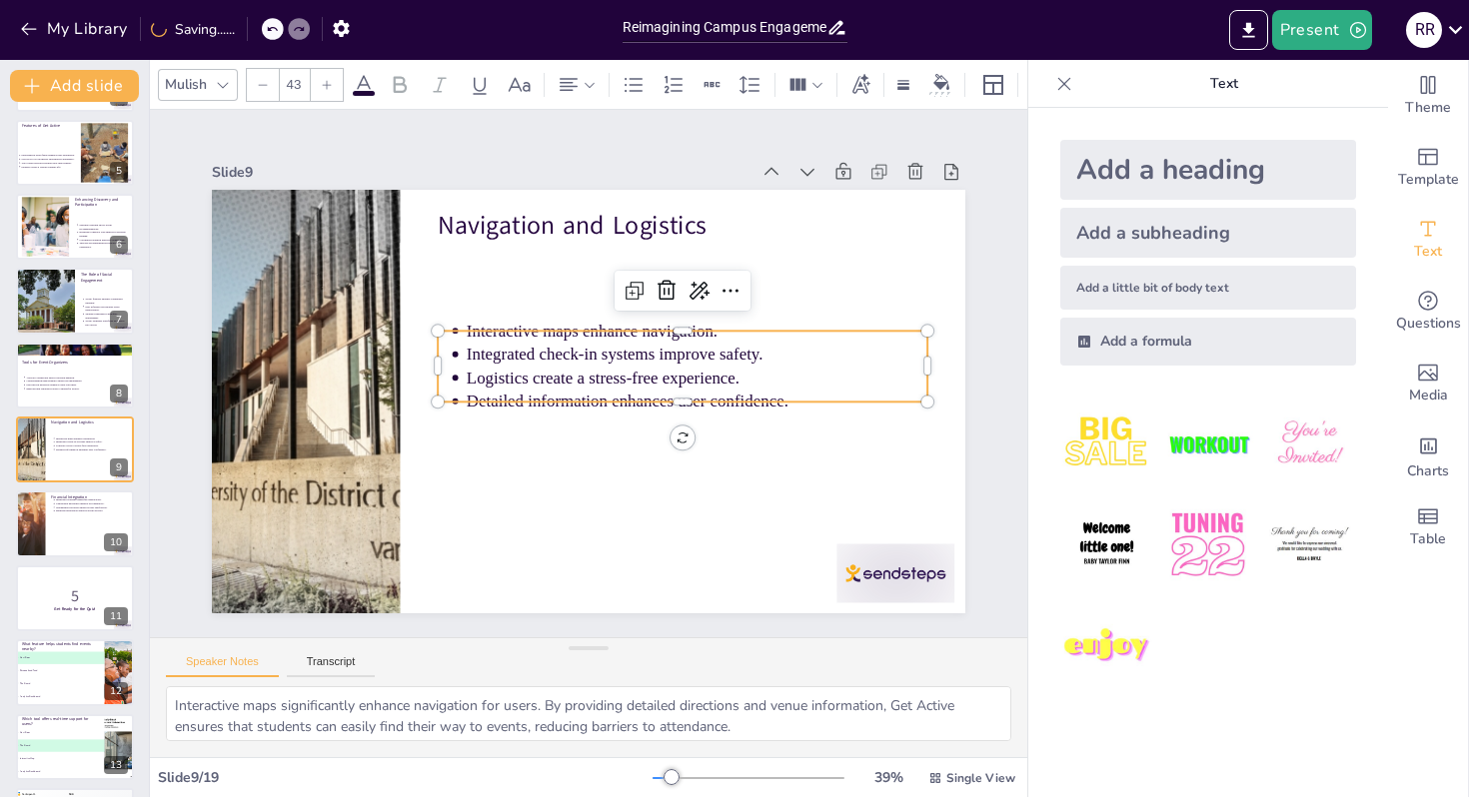
click at [448, 360] on ul "Interactive maps enhance navigation. Integrated check-in systems improve safety…" at bounding box center [683, 376] width 497 height 145
click at [448, 360] on ul "Interactive maps enhance navigation. Integrated check-in systems improve safety…" at bounding box center [683, 366] width 490 height 95
click at [466, 378] on li "Logistics create a stress-free experience." at bounding box center [696, 390] width 461 height 72
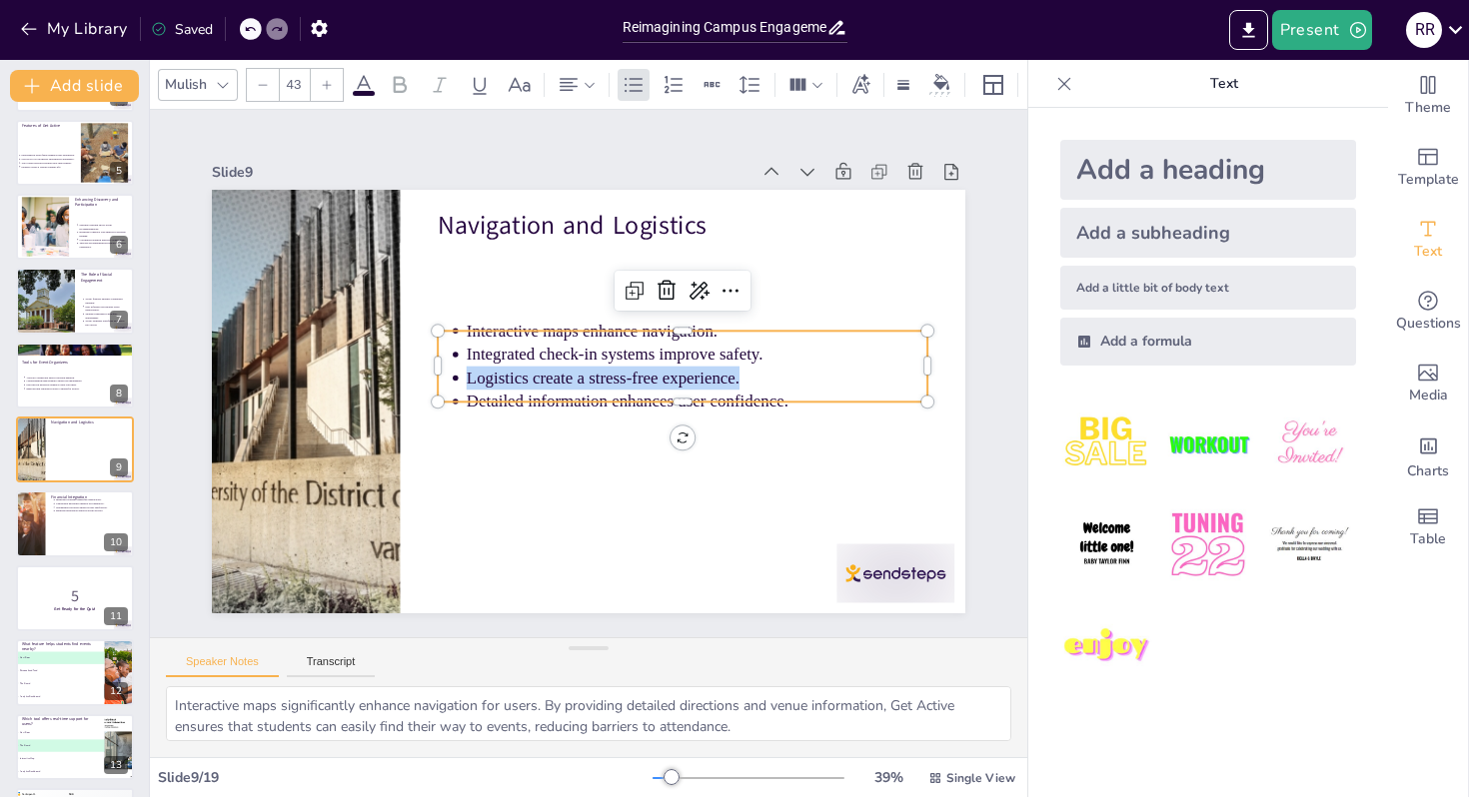
click at [466, 378] on li "Logistics create a stress-free experience." at bounding box center [696, 390] width 461 height 72
click at [453, 377] on ul "Interactive maps enhance navigation. Integrated check-in systems improve safety…" at bounding box center [683, 376] width 497 height 145
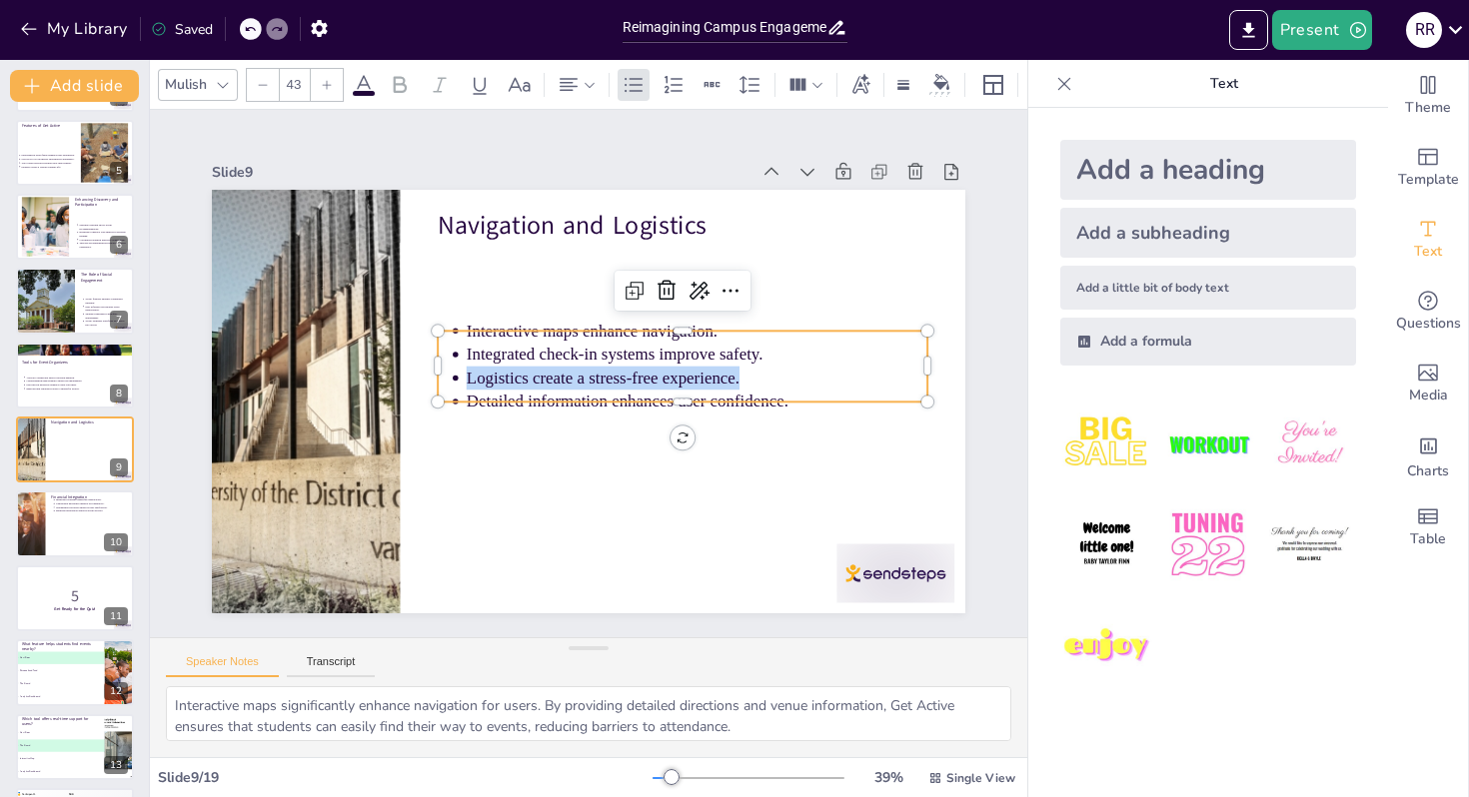
click at [453, 377] on ul "Interactive maps enhance navigation. Integrated check-in systems improve safety…" at bounding box center [683, 376] width 497 height 145
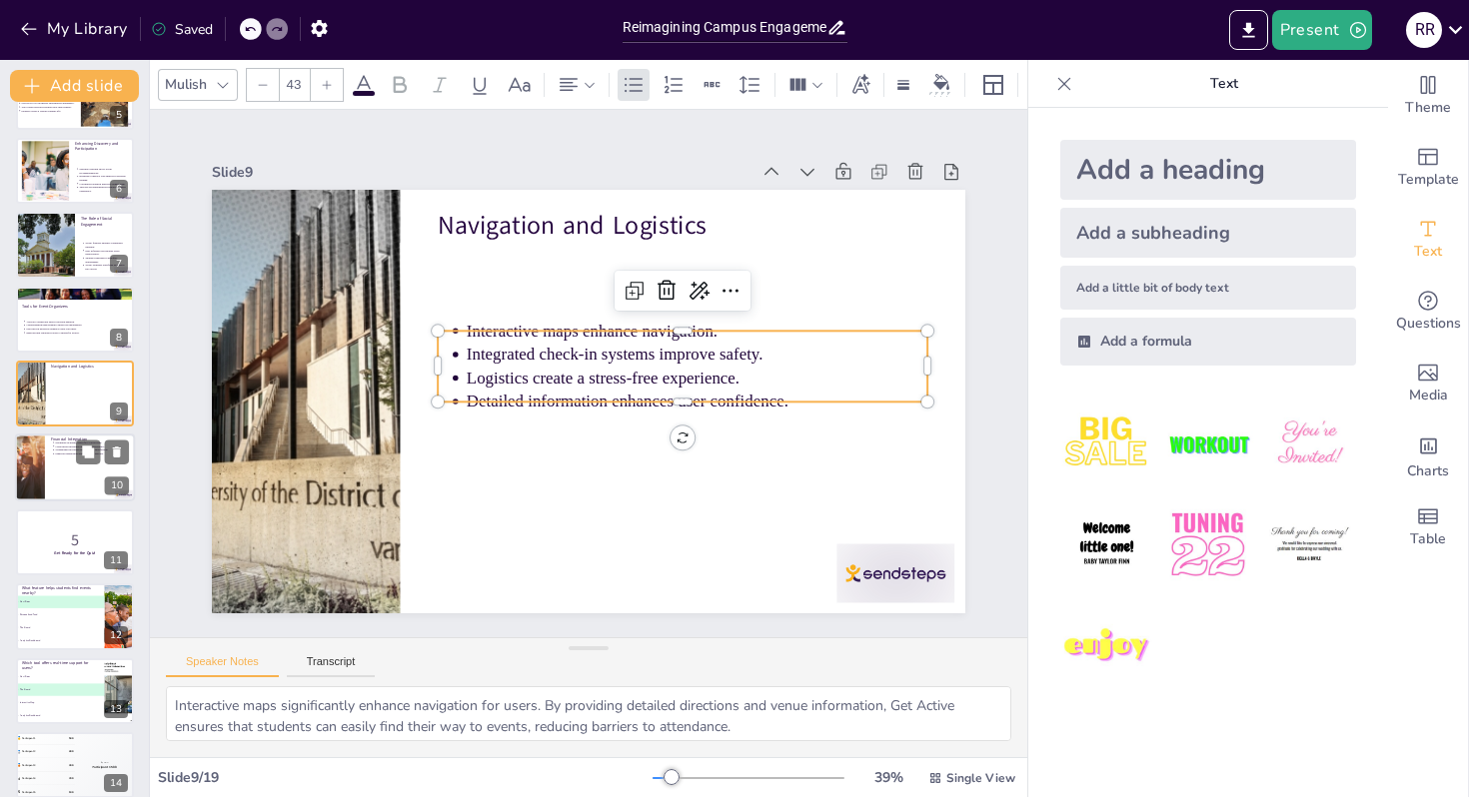
click at [54, 439] on p "Financial Integration" at bounding box center [90, 441] width 78 height 6
type textarea "Integrated ticketing simplifies transactions for users. By allowing students to…"
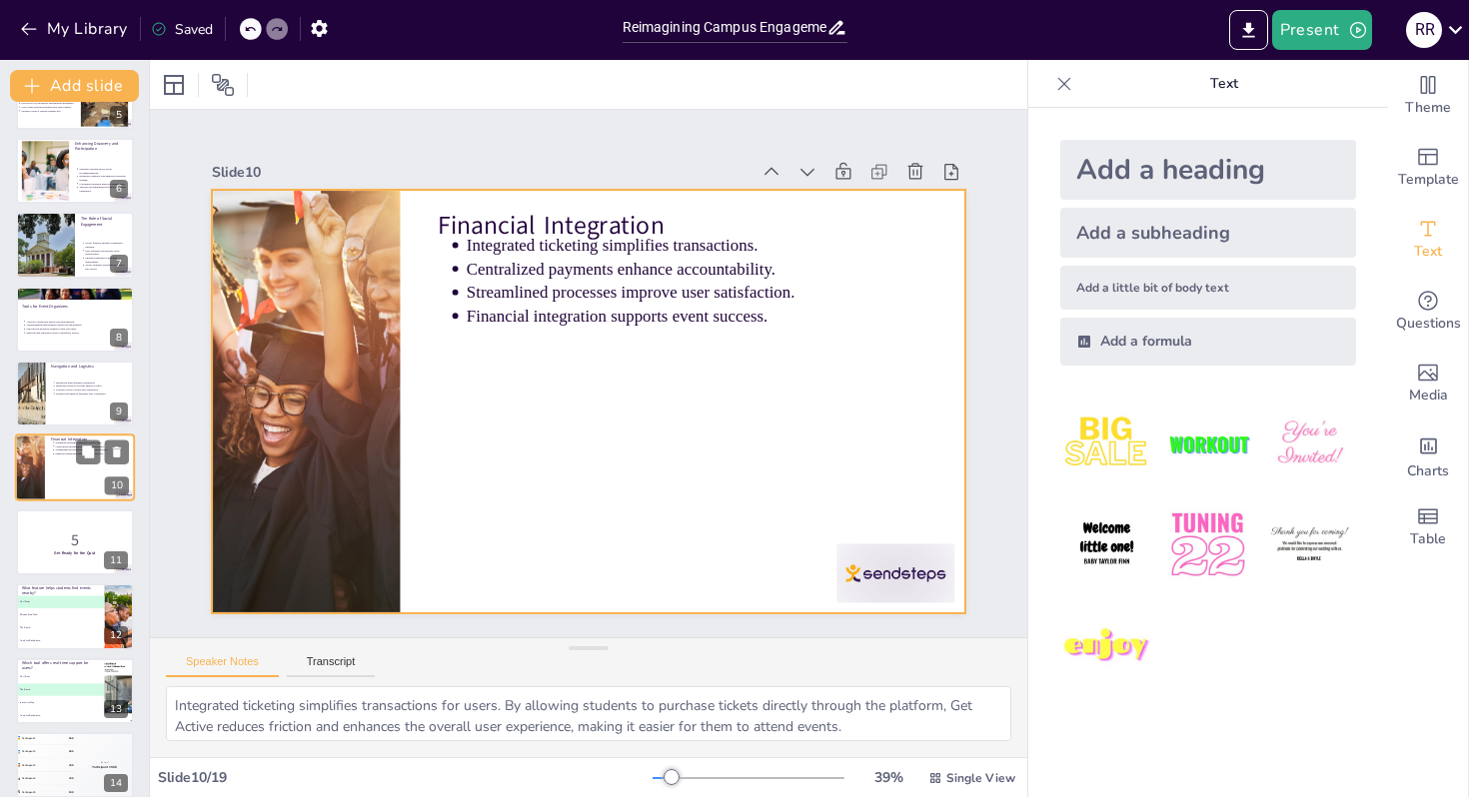
scroll to position [370, 0]
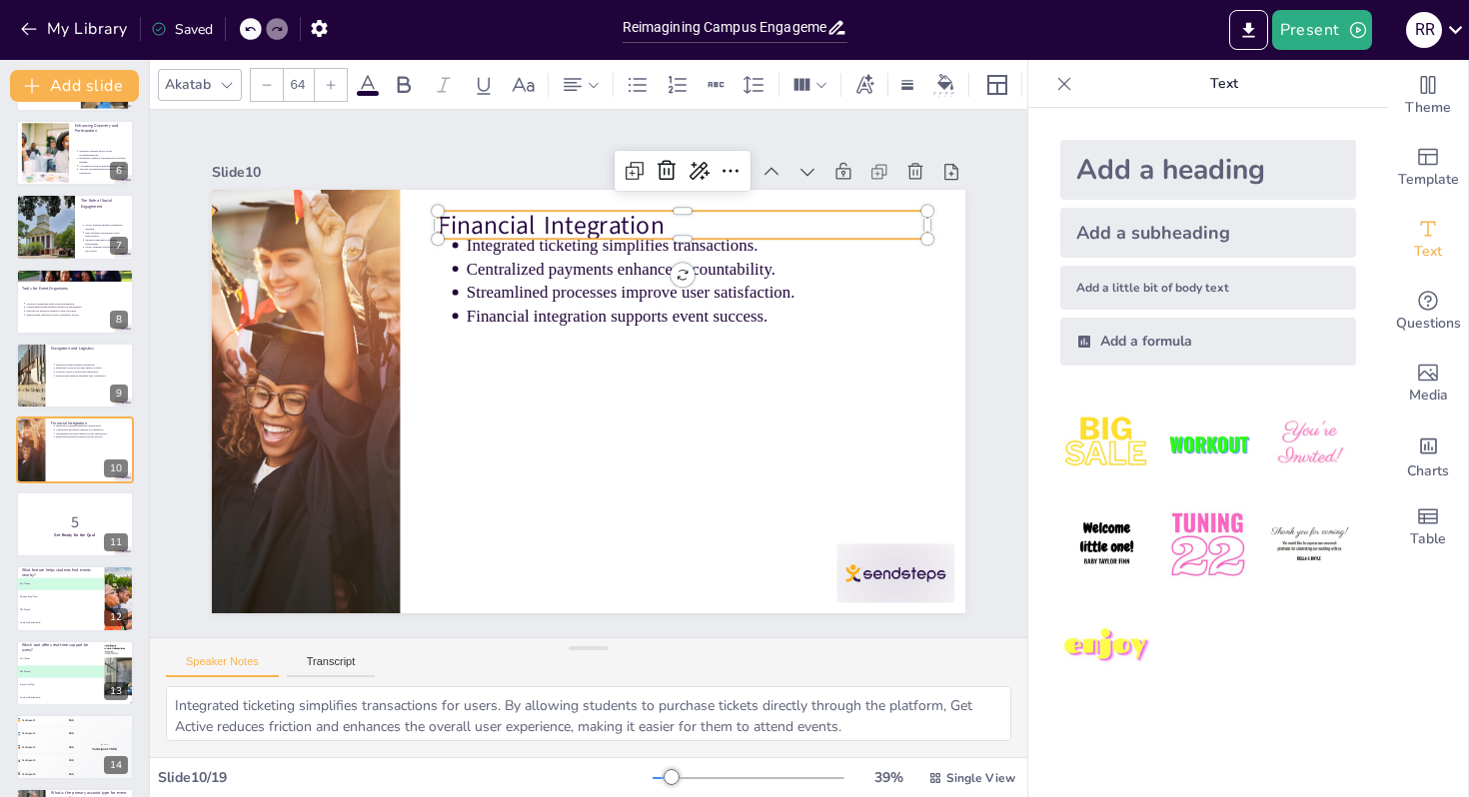
click at [575, 219] on p "Financial Integration" at bounding box center [698, 236] width 491 height 86
click at [575, 219] on span "Financial Integration" at bounding box center [567, 222] width 229 height 58
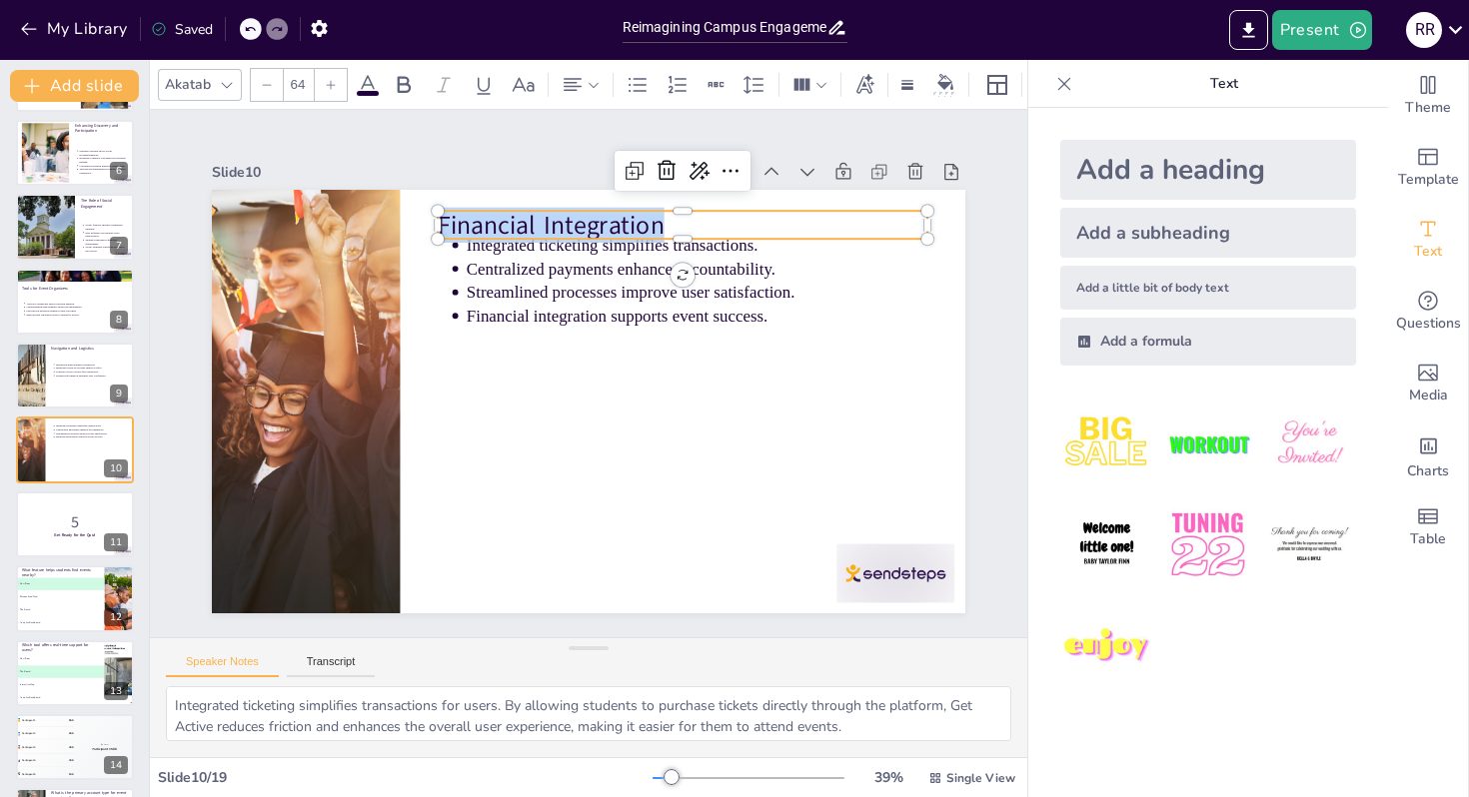
click at [575, 219] on span "Financial Integration" at bounding box center [567, 222] width 229 height 58
type input "43"
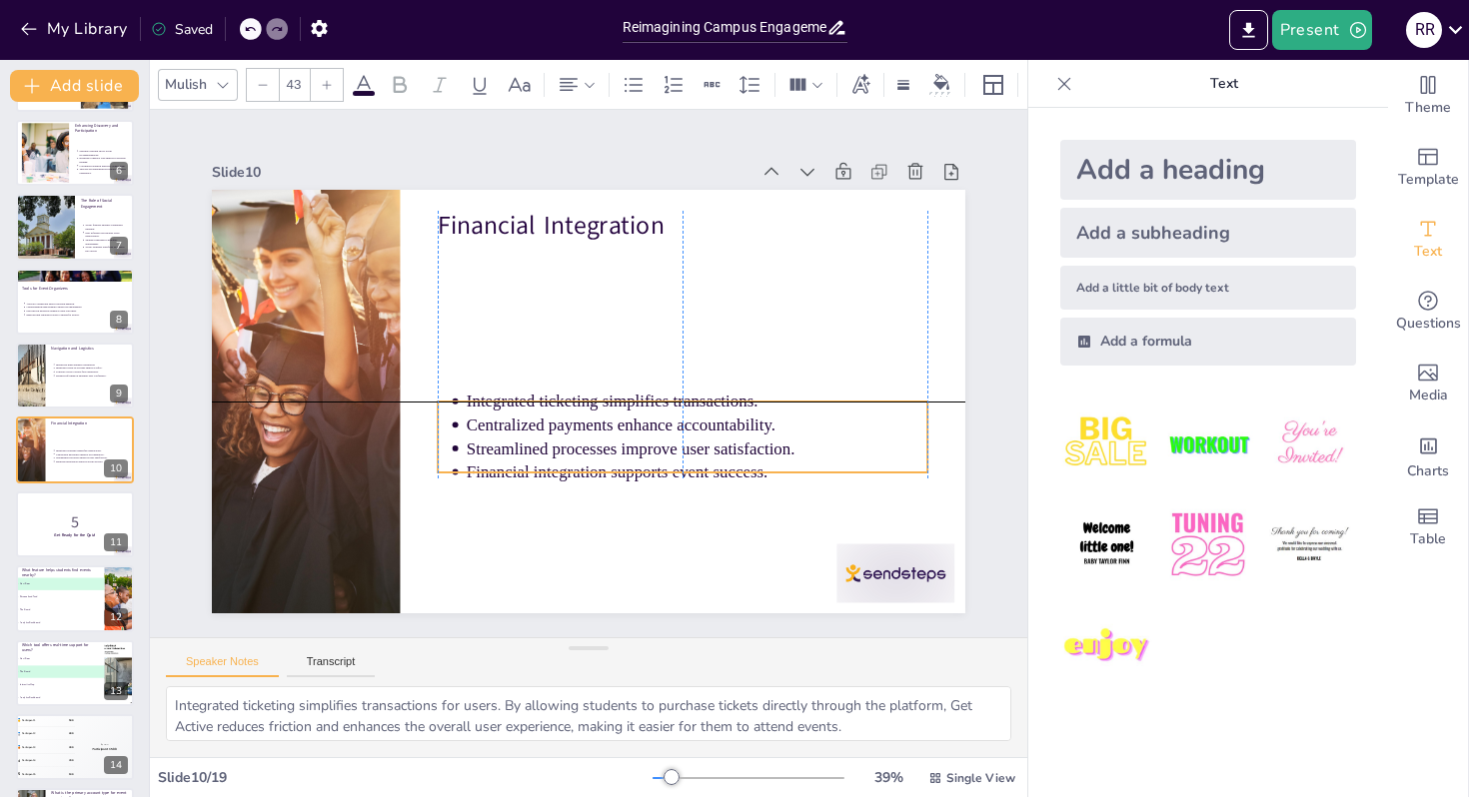
drag, startPoint x: 472, startPoint y: 270, endPoint x: 467, endPoint y: 432, distance: 161.9
click at [467, 432] on p "Centralized payments enhance accountability." at bounding box center [691, 437] width 461 height 72
click at [463, 410] on li "Integrated ticketing simplifies transactions." at bounding box center [693, 413] width 461 height 72
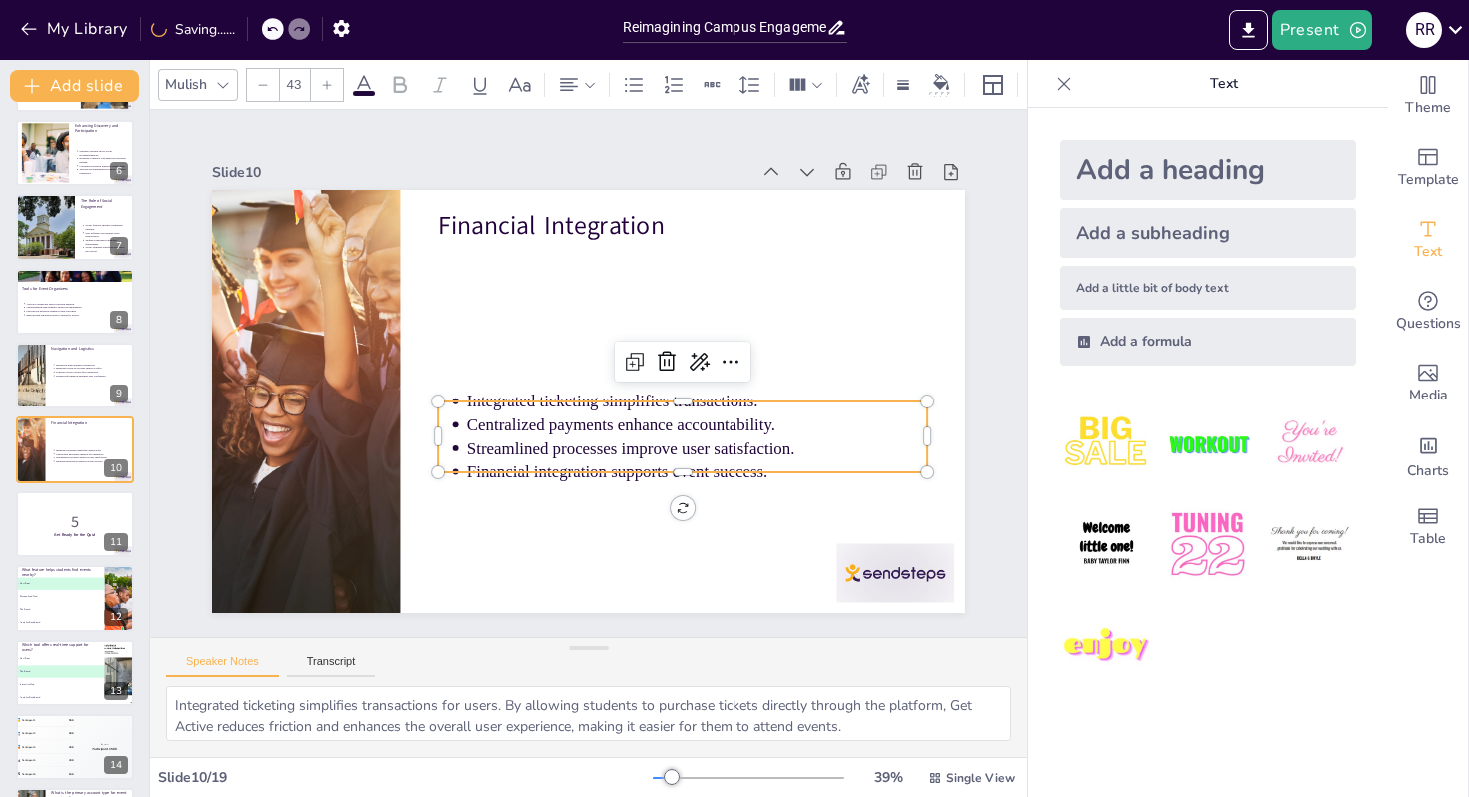
click at [463, 410] on li "Integrated ticketing simplifies transactions." at bounding box center [693, 413] width 461 height 72
click at [456, 401] on div at bounding box center [683, 394] width 490 height 16
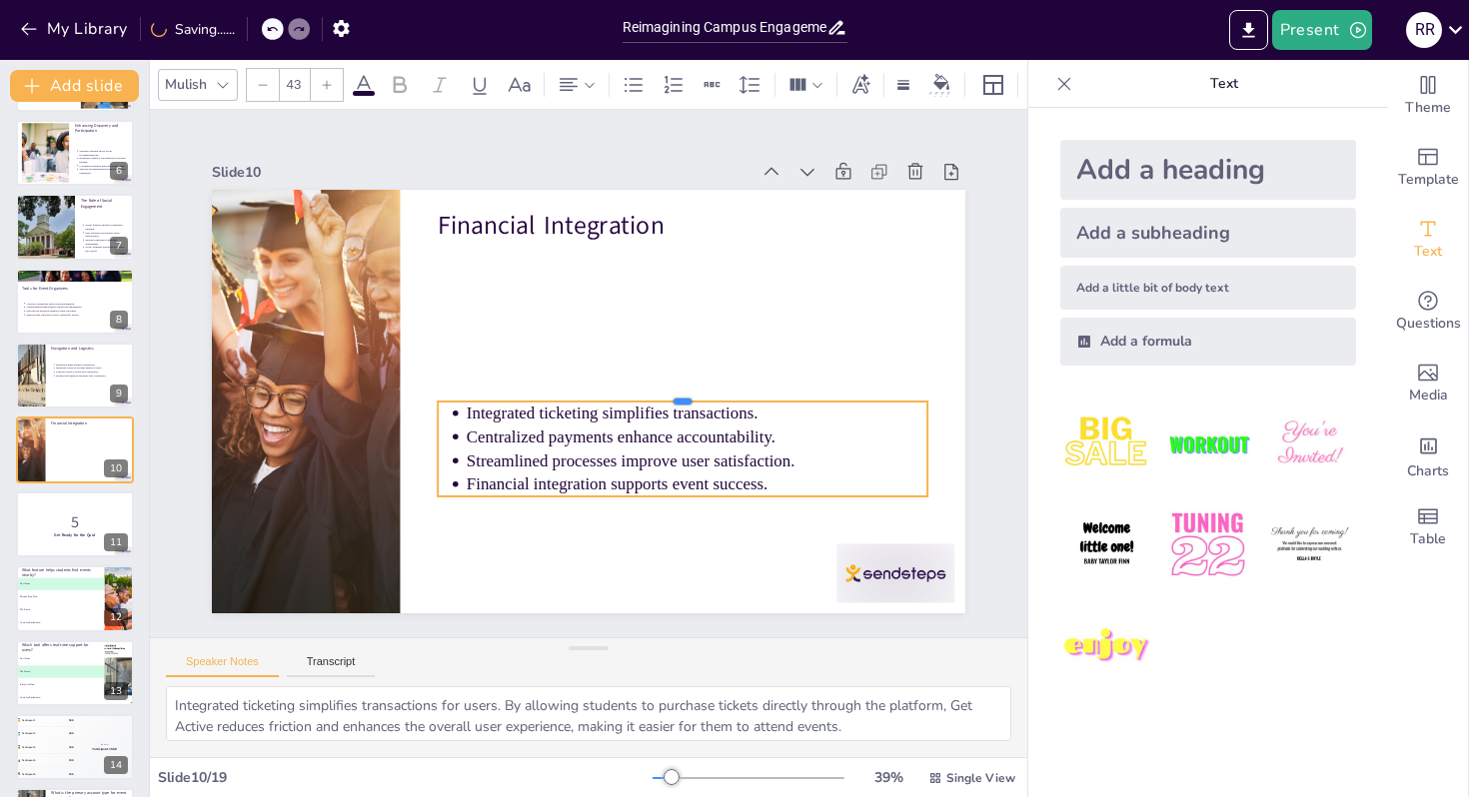
click at [456, 401] on div at bounding box center [680, 403] width 489 height 67
click at [467, 413] on li "Integrated ticketing simplifies transactions." at bounding box center [697, 414] width 461 height 24
click at [462, 413] on li "Integrated ticketing simplifies transactions." at bounding box center [692, 425] width 461 height 72
click at [450, 426] on ul "Integrated ticketing simplifies transactions. Centralized payments enhance acco…" at bounding box center [683, 449] width 490 height 95
click at [450, 426] on ul "Integrated ticketing simplifies transactions. Centralized payments enhance acco…" at bounding box center [674, 458] width 497 height 145
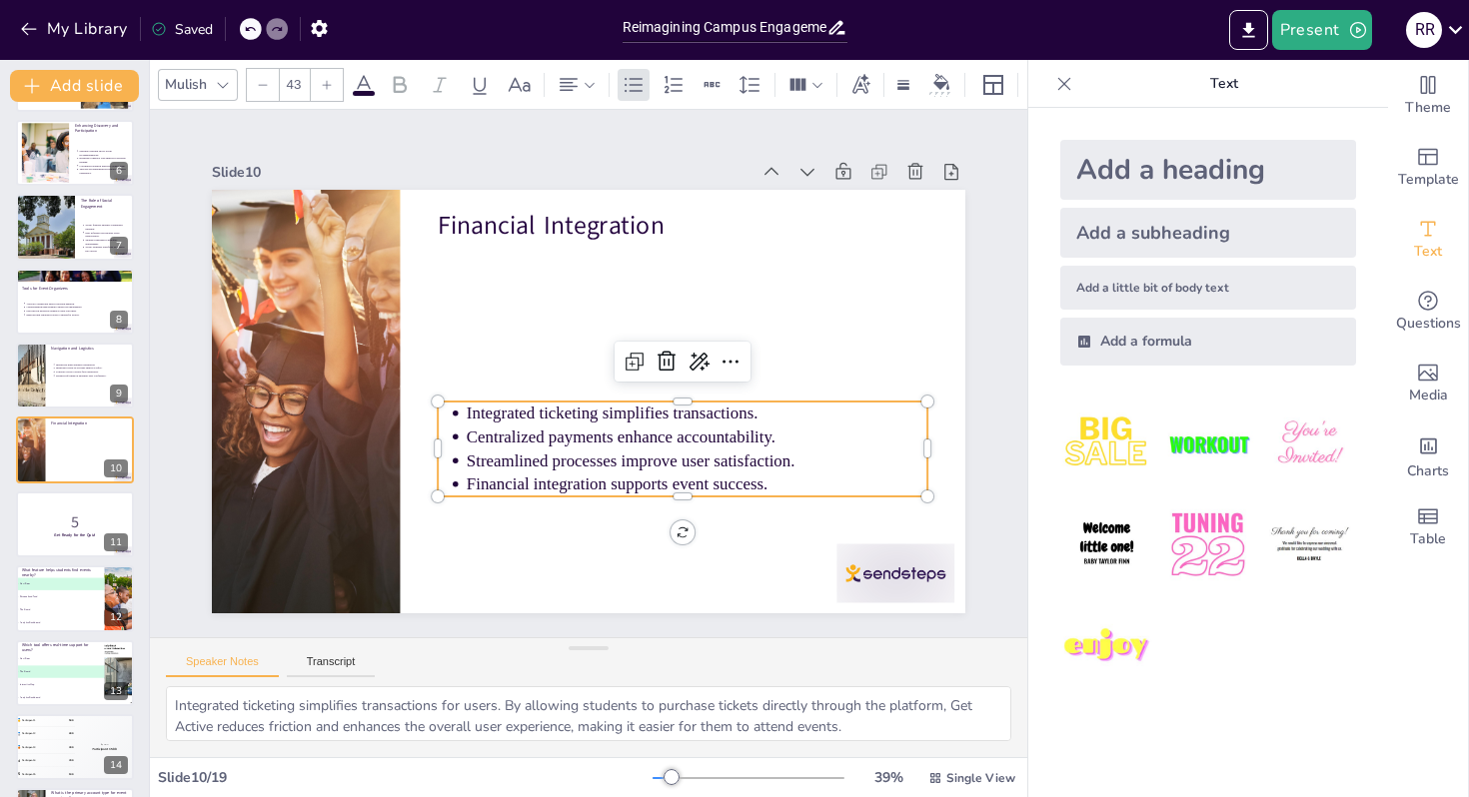
click at [450, 426] on ul "Integrated ticketing simplifies transactions. Centralized payments enhance acco…" at bounding box center [674, 458] width 497 height 145
click at [83, 513] on icon at bounding box center [88, 509] width 14 height 14
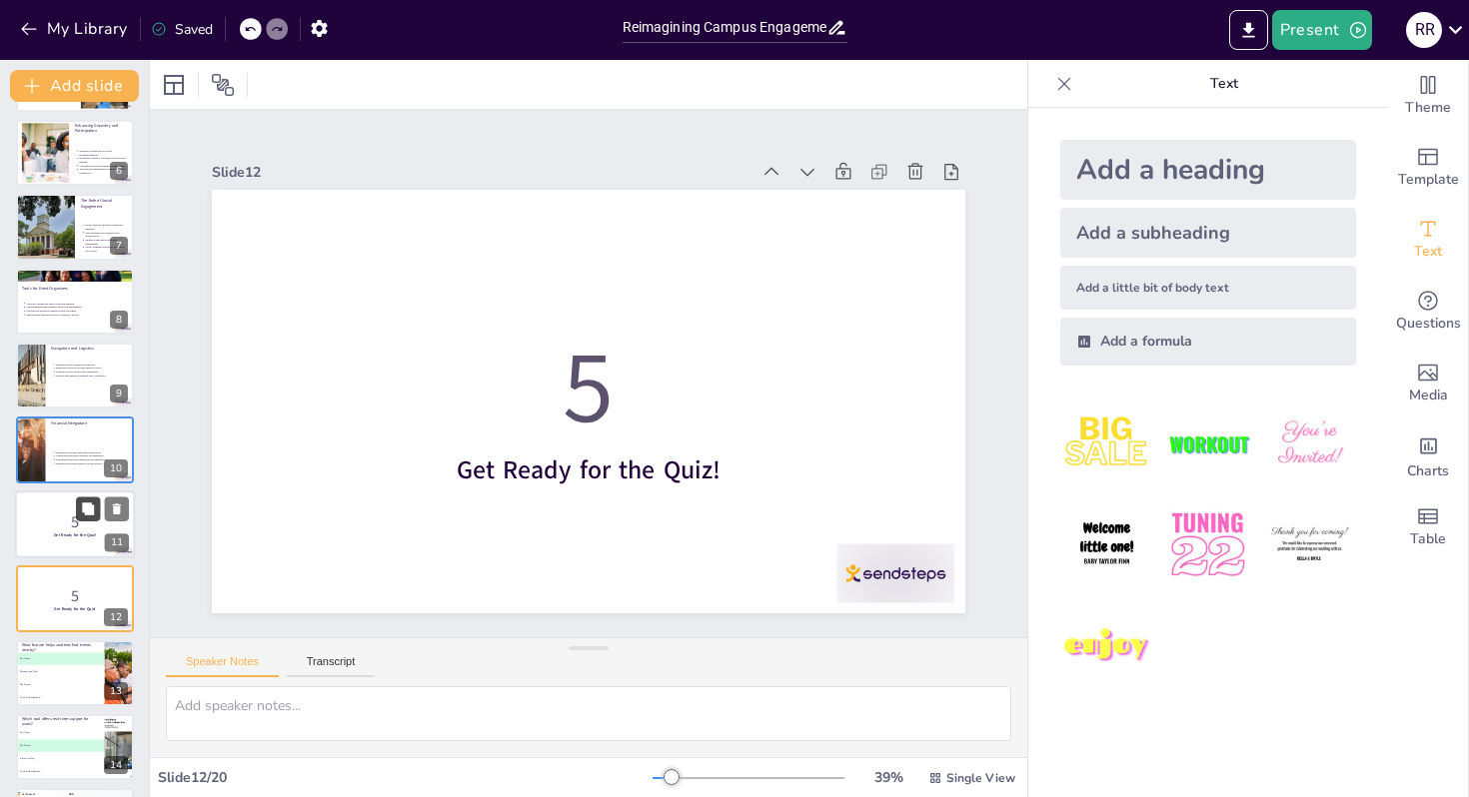
scroll to position [519, 0]
